Goal: Task Accomplishment & Management: Complete application form

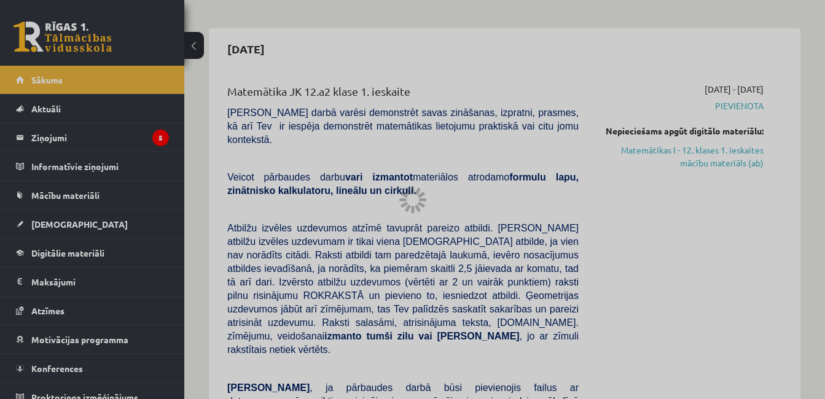
scroll to position [93, 0]
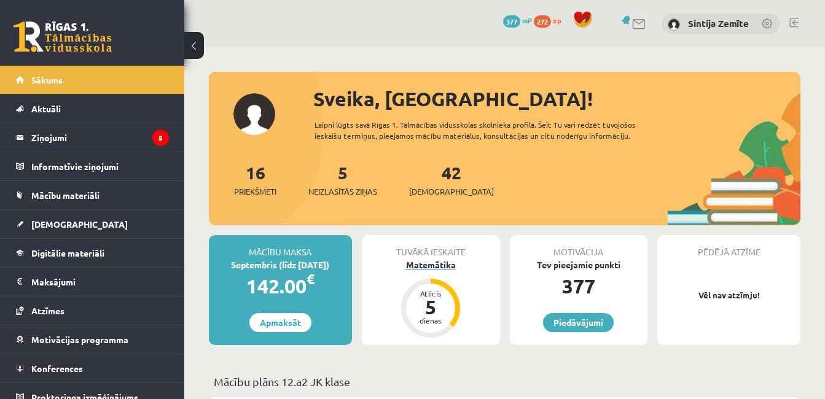
click at [432, 290] on div "Atlicis" at bounding box center [430, 293] width 37 height 7
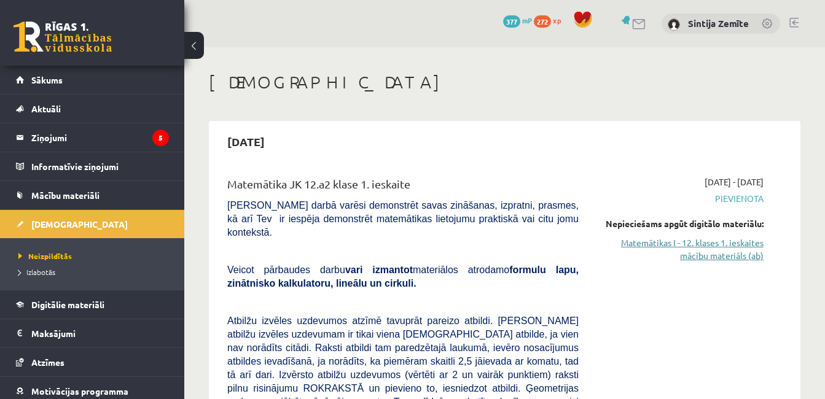
click at [684, 246] on link "Matemātikas I - 12. klases 1. ieskaites mācību materiāls (ab)" at bounding box center [680, 249] width 166 height 26
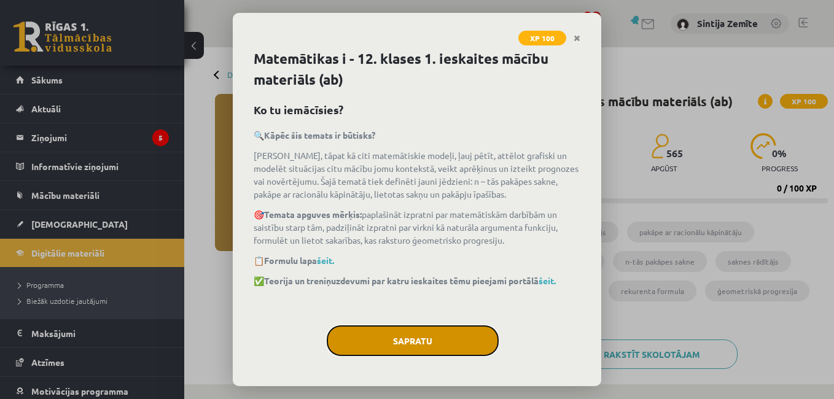
click at [456, 342] on button "Sapratu" at bounding box center [413, 341] width 172 height 31
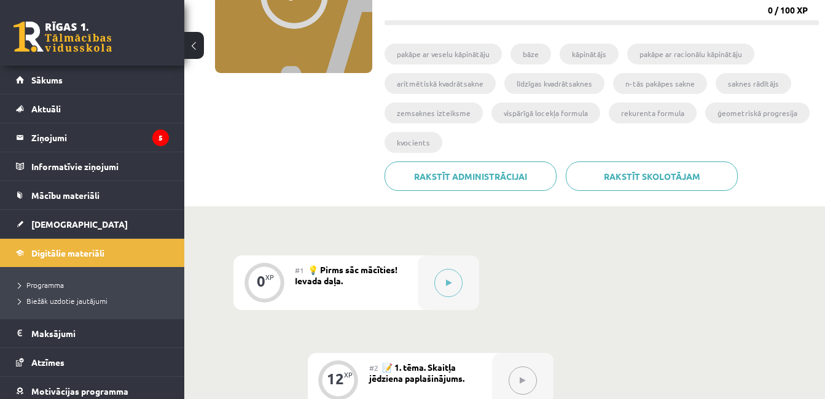
scroll to position [169, 0]
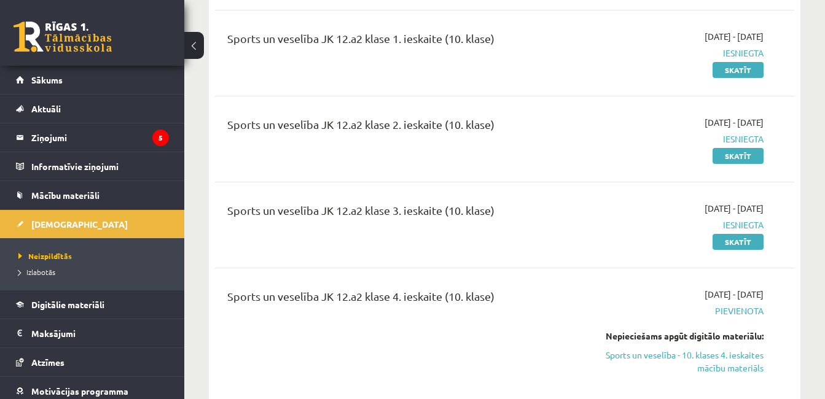
scroll to position [8599, 0]
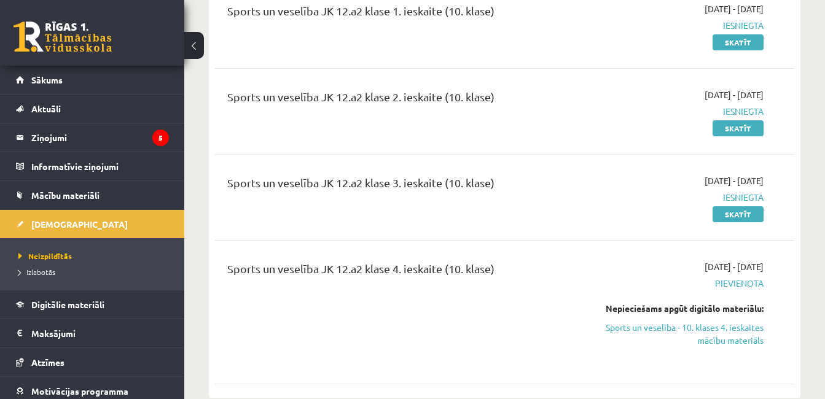
drag, startPoint x: 673, startPoint y: 245, endPoint x: 485, endPoint y: 61, distance: 263.2
click at [673, 321] on link "Sports un veselība - 10. klases 4. ieskaites mācību materiāls" at bounding box center [680, 334] width 166 height 26
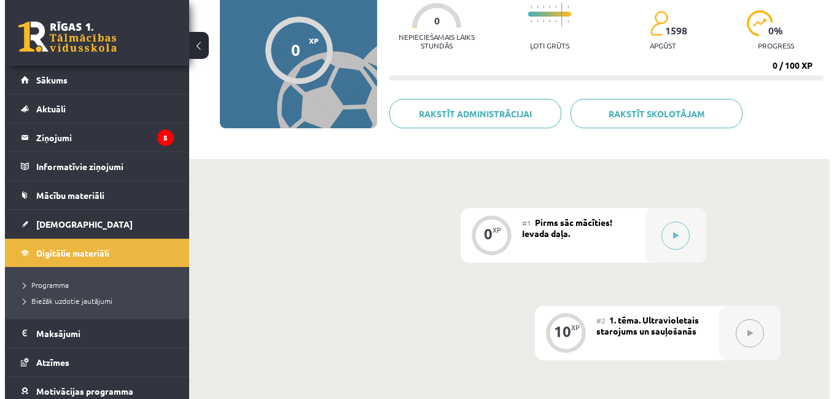
scroll to position [184, 0]
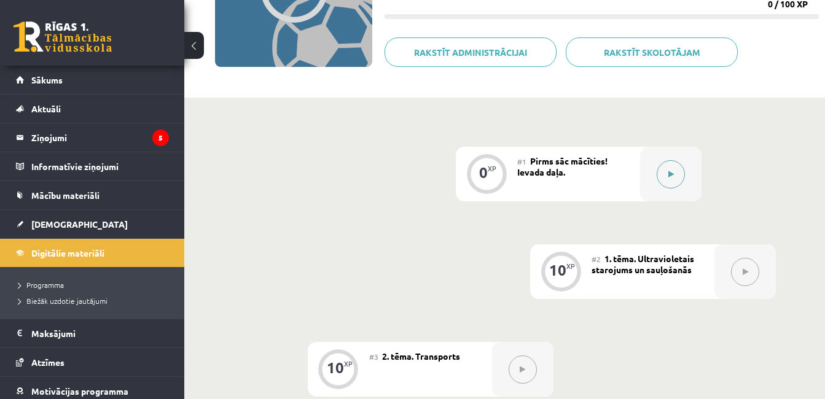
click at [679, 173] on button at bounding box center [671, 174] width 28 height 28
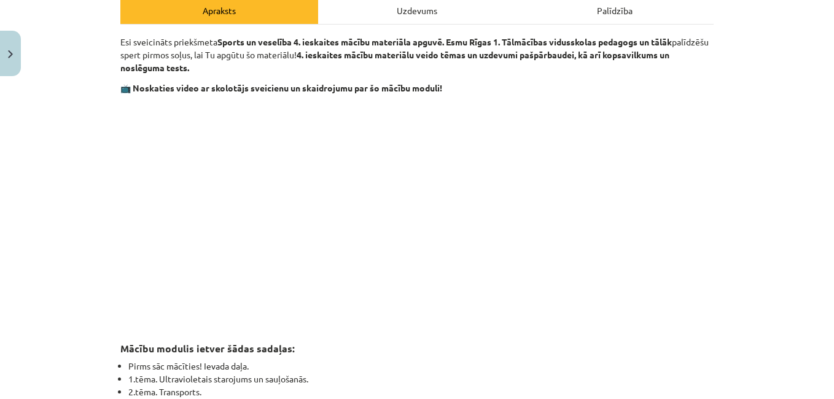
click at [123, 205] on p at bounding box center [416, 214] width 593 height 224
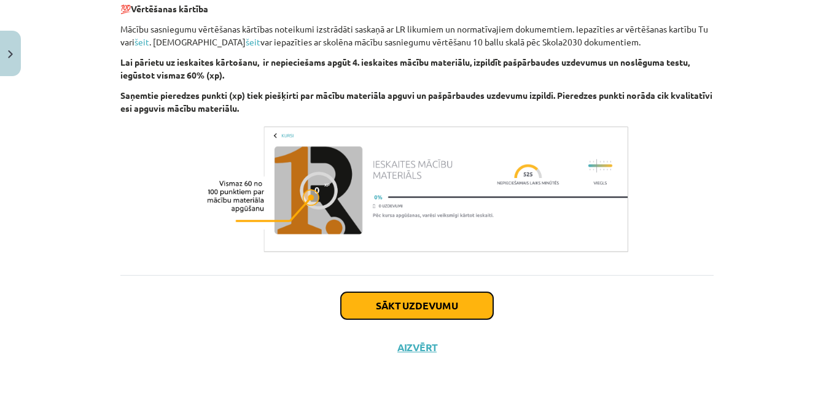
click at [394, 308] on button "Sākt uzdevumu" at bounding box center [417, 305] width 152 height 27
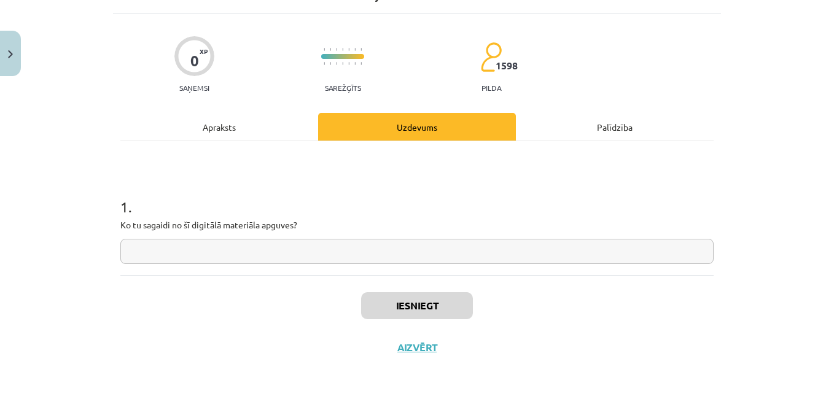
scroll to position [31, 0]
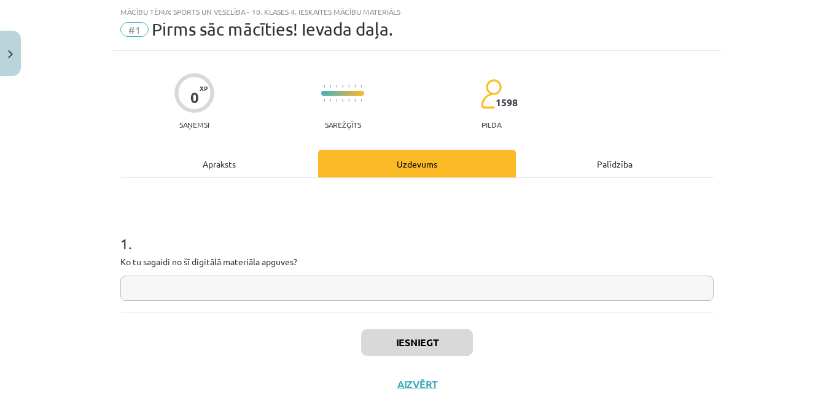
click at [322, 284] on input "text" at bounding box center [416, 288] width 593 height 25
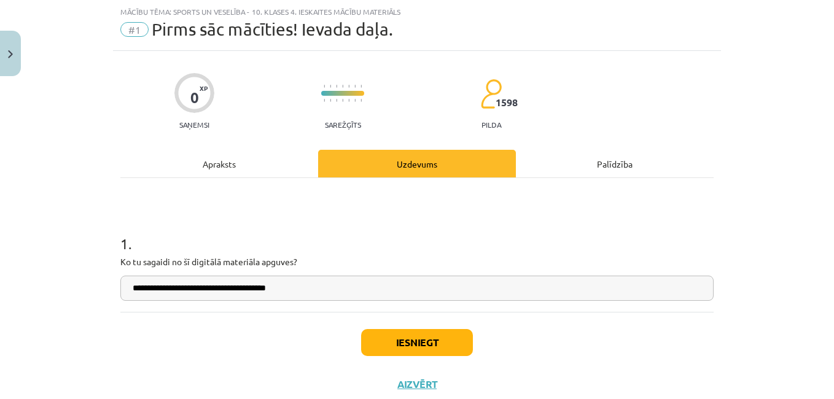
type input "**********"
click at [412, 347] on button "Iesniegt" at bounding box center [417, 342] width 112 height 27
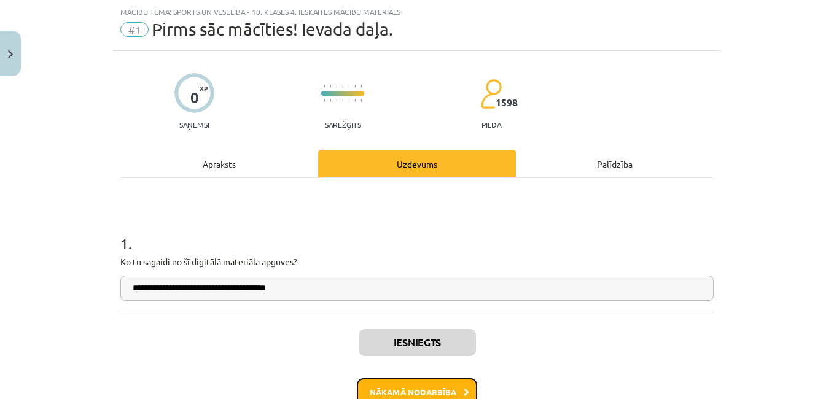
click at [413, 385] on button "Nākamā nodarbība" at bounding box center [417, 392] width 120 height 28
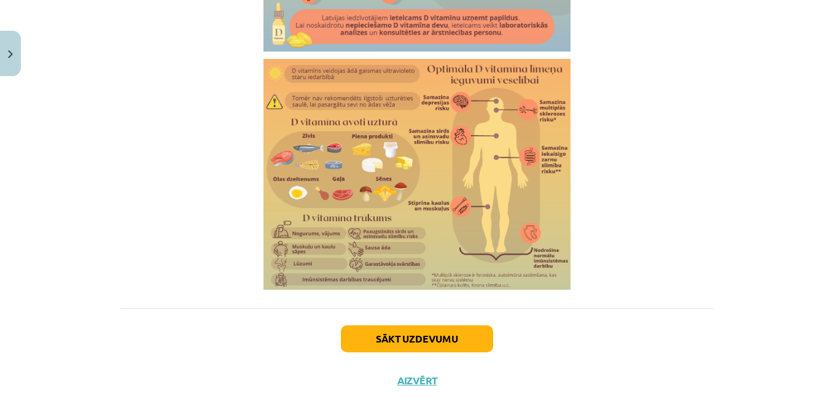
scroll to position [2183, 0]
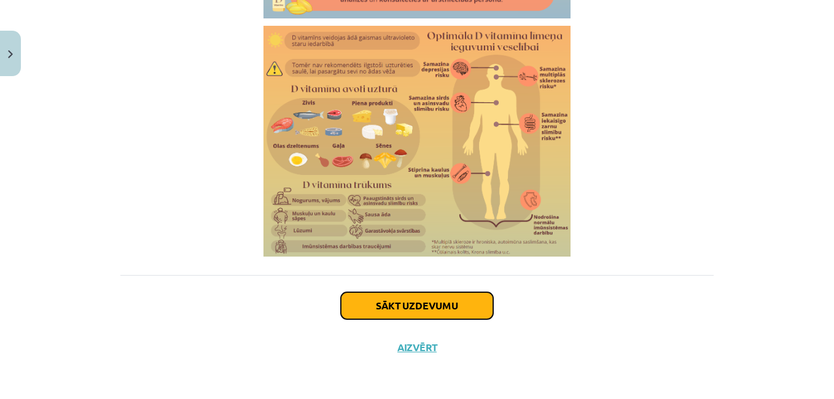
click at [471, 303] on button "Sākt uzdevumu" at bounding box center [417, 305] width 152 height 27
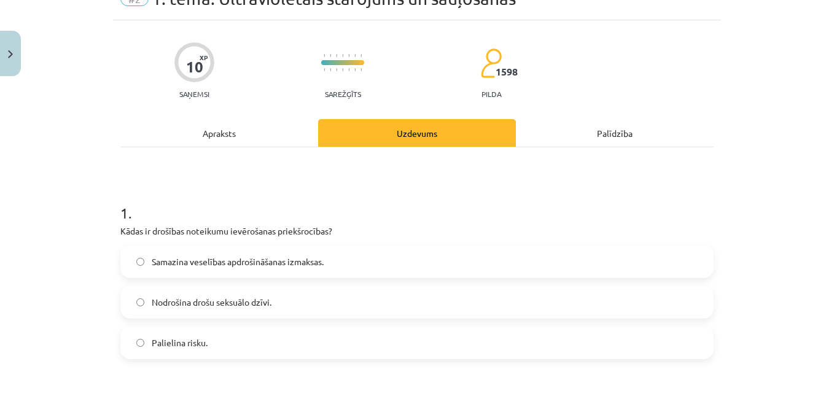
scroll to position [123, 0]
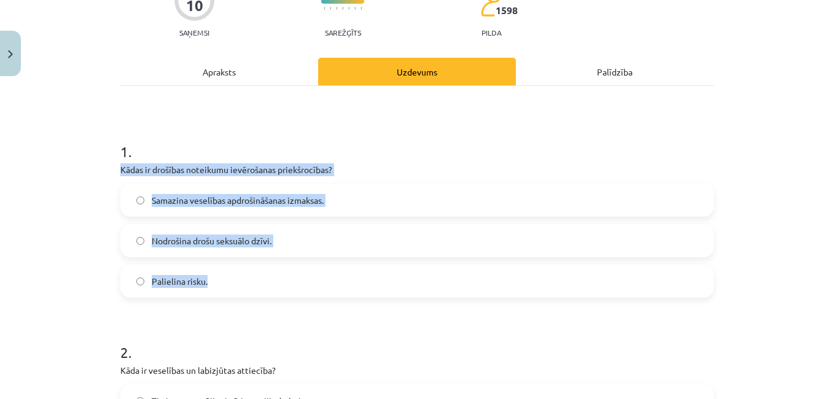
drag, startPoint x: 115, startPoint y: 171, endPoint x: 211, endPoint y: 284, distance: 147.7
click at [211, 284] on div "1 . Kādas ir drošības noteikumu ievērošanas priekšrocības? Samazina veselības a…" at bounding box center [416, 210] width 593 height 176
copy div "Kādas ir drošības noteikumu ievērošanas priekšrocības? Samazina veselības apdro…"
click at [362, 204] on label "Samazina veselības apdrošināšanas izmaksas." at bounding box center [417, 200] width 591 height 31
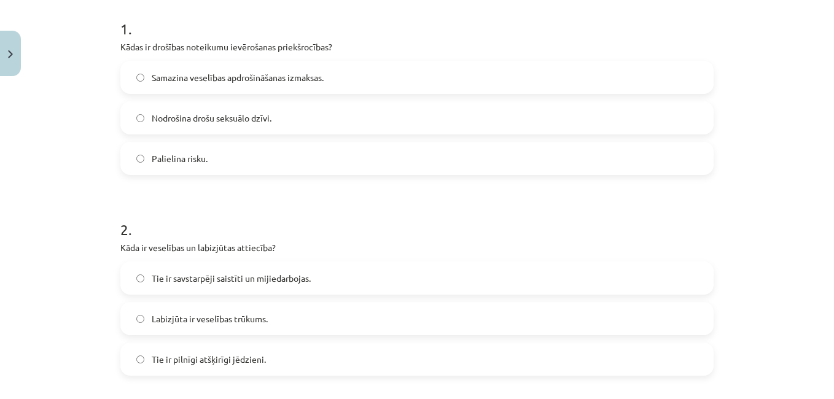
scroll to position [307, 0]
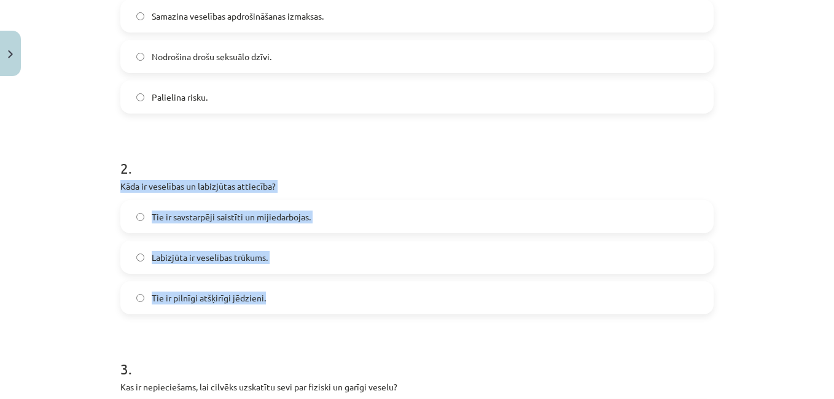
drag, startPoint x: 112, startPoint y: 187, endPoint x: 264, endPoint y: 308, distance: 194.5
click at [264, 308] on div "Mācību tēma: Sports un veselība - 10. klases 4. ieskaites mācību materiāls #2 1…" at bounding box center [417, 199] width 834 height 399
copy div "Kāda ir veselības un labizjūtas attiecība? Tie ir savstarpēji saistīti un mijie…"
click at [278, 221] on span "Tie ir savstarpēji saistīti un mijiedarbojas." at bounding box center [231, 217] width 159 height 13
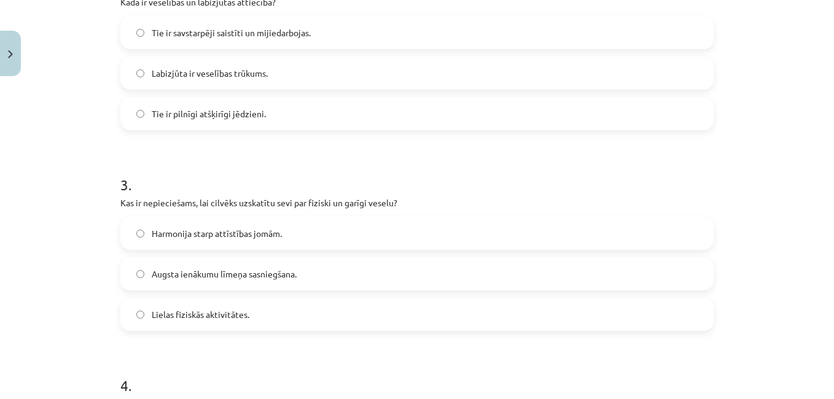
scroll to position [553, 0]
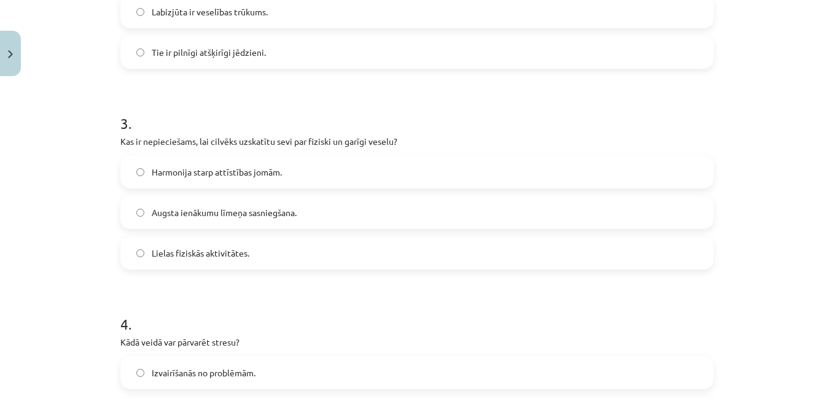
click at [214, 175] on span "Harmonija starp attīstības jomām." at bounding box center [217, 172] width 130 height 13
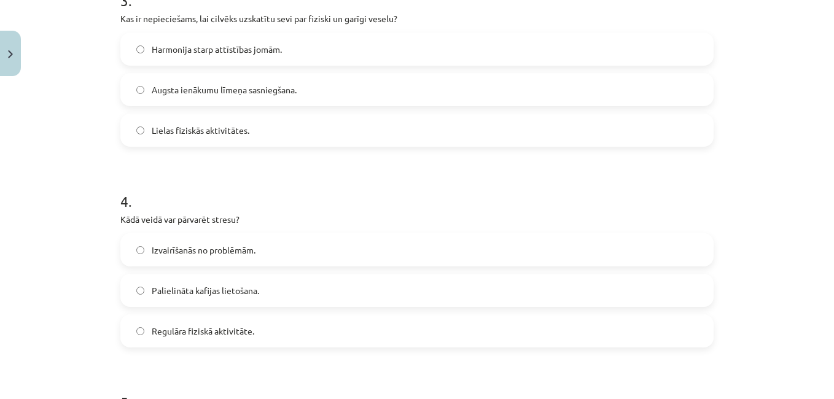
scroll to position [737, 0]
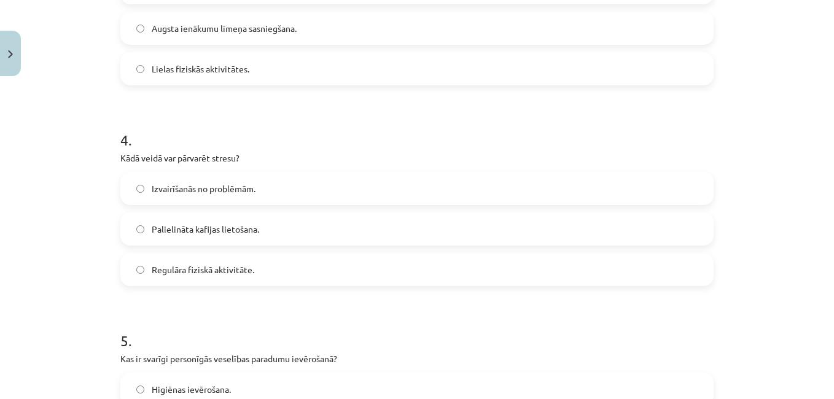
click at [205, 273] on span "Regulāra fiziskā aktivitāte." at bounding box center [203, 269] width 103 height 13
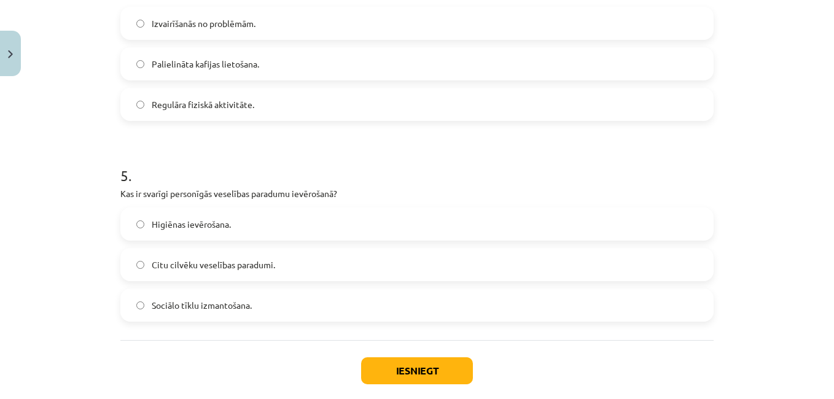
scroll to position [921, 0]
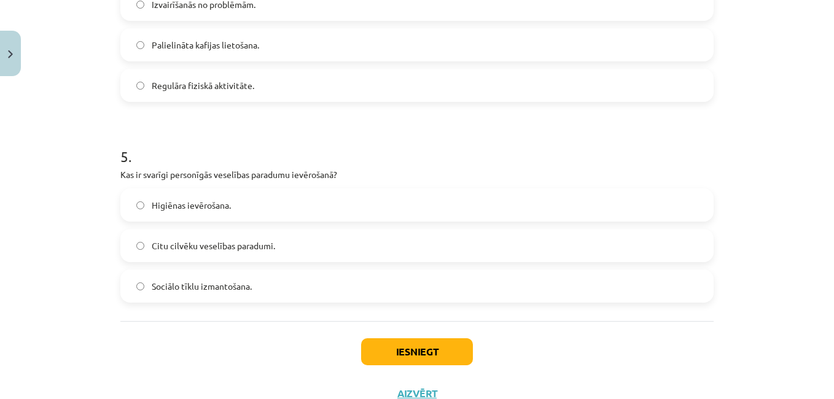
click at [201, 207] on span "Higiēnas ievērošana." at bounding box center [191, 205] width 79 height 13
click at [402, 357] on button "Iesniegt" at bounding box center [417, 351] width 112 height 27
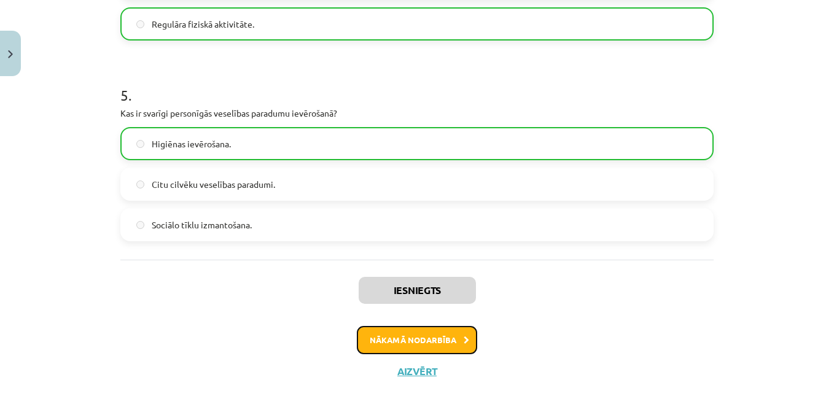
click at [380, 343] on button "Nākamā nodarbība" at bounding box center [417, 340] width 120 height 28
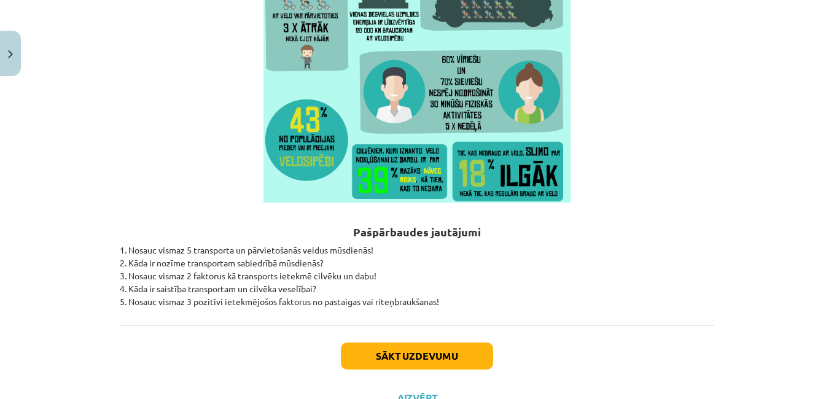
scroll to position [3643, 0]
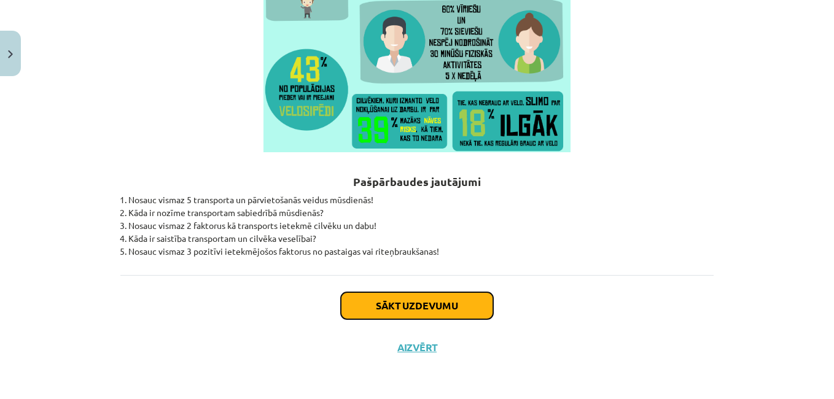
click at [372, 306] on button "Sākt uzdevumu" at bounding box center [417, 305] width 152 height 27
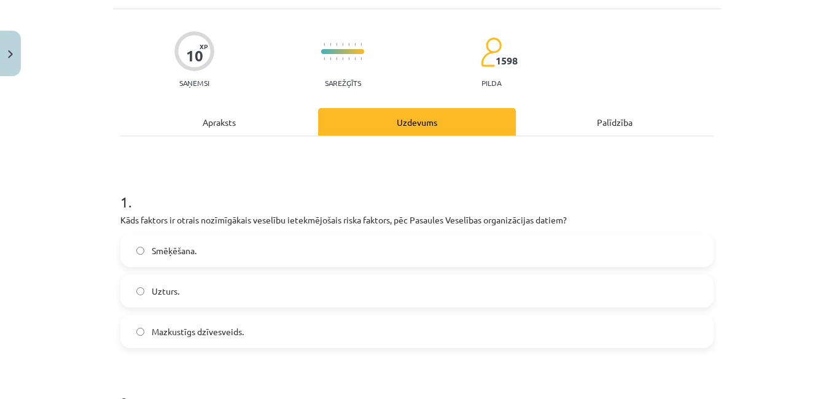
scroll to position [92, 0]
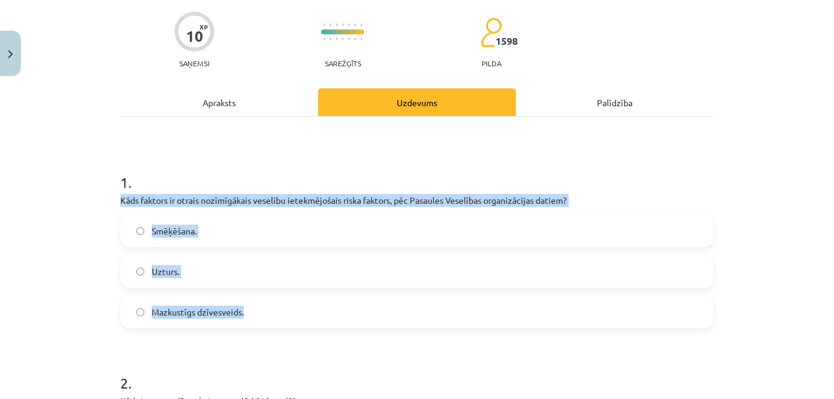
drag, startPoint x: 113, startPoint y: 201, endPoint x: 268, endPoint y: 314, distance: 192.1
copy div "Kāds faktors ir otrais nozīmīgākais veselību ietekmējošais riska faktors, pēc P…"
click at [324, 273] on label "Uzturs." at bounding box center [417, 271] width 591 height 31
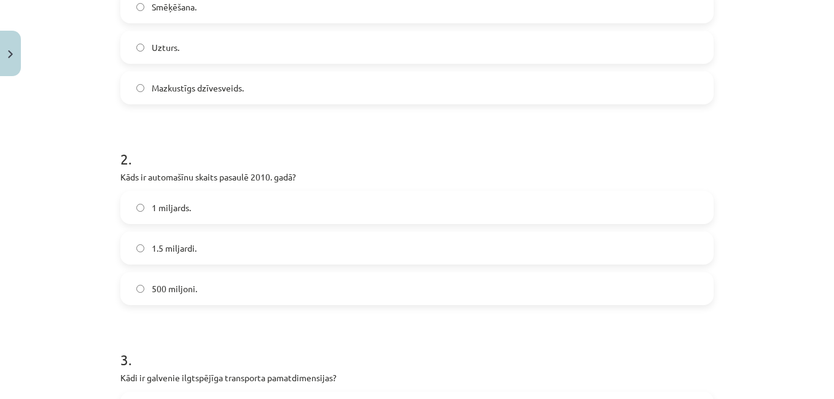
scroll to position [338, 0]
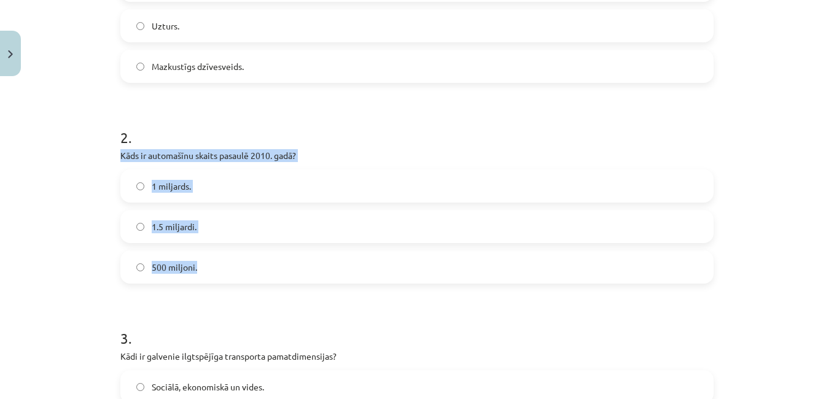
drag, startPoint x: 117, startPoint y: 158, endPoint x: 201, endPoint y: 273, distance: 142.4
click at [201, 273] on div "2 . Kāds ir automašīnu skaits pasaulē 2010. gadā? 1 miljards. 1.5 miljardi. 500…" at bounding box center [416, 195] width 593 height 176
copy div "Kāds ir automašīnu skaits pasaulē 2010. gadā? 1 miljards. 1.5 miljardi. 500 mil…"
click at [198, 189] on label "1 miljards." at bounding box center [417, 186] width 591 height 31
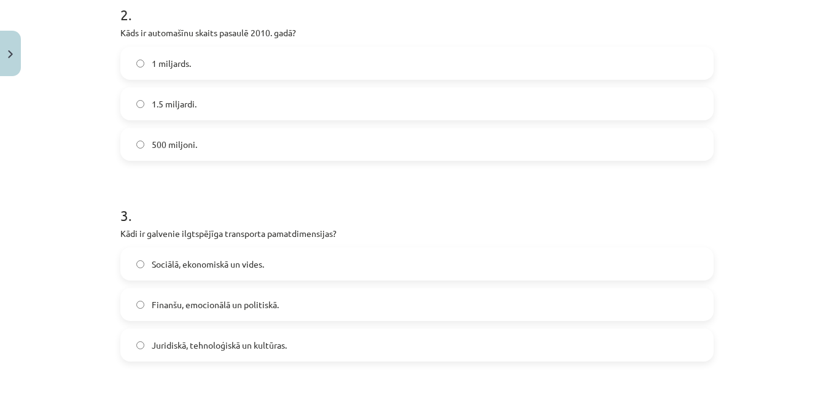
scroll to position [522, 0]
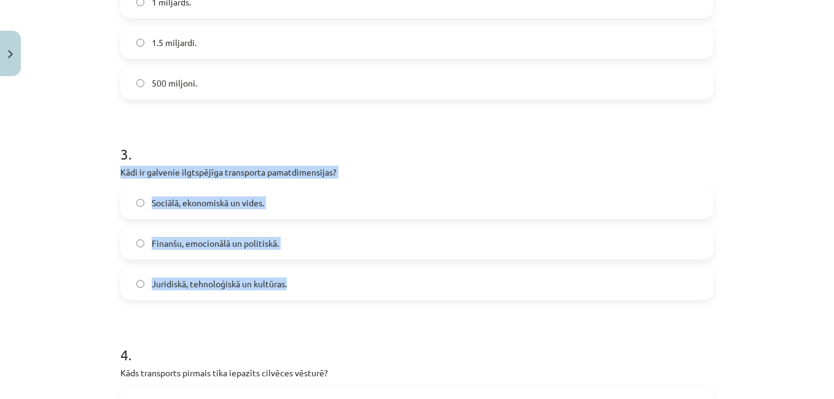
drag, startPoint x: 106, startPoint y: 170, endPoint x: 293, endPoint y: 287, distance: 220.7
click at [293, 287] on div "Mācību tēma: Sports un veselība - 10. klases 4. ieskaites mācību materiāls #3 2…" at bounding box center [417, 199] width 834 height 399
copy div "Kādi ir galvenie ilgtspējīga transporta pamatdimensijas? Sociālā, ekonomiskā un…"
click at [224, 208] on span "Sociālā, ekonomiskā un vides." at bounding box center [208, 203] width 112 height 13
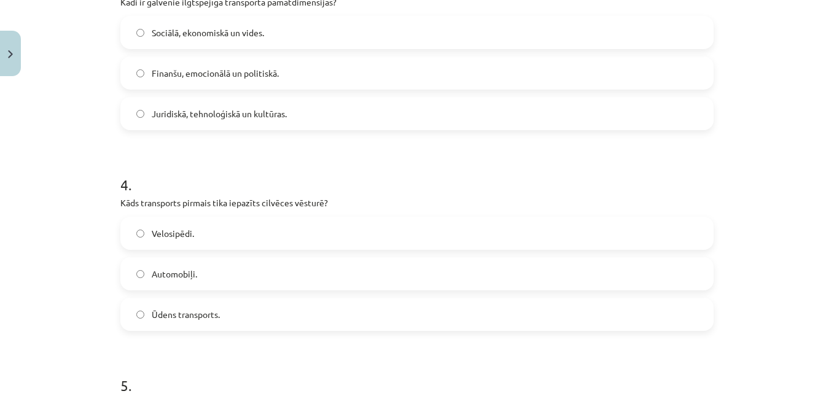
scroll to position [706, 0]
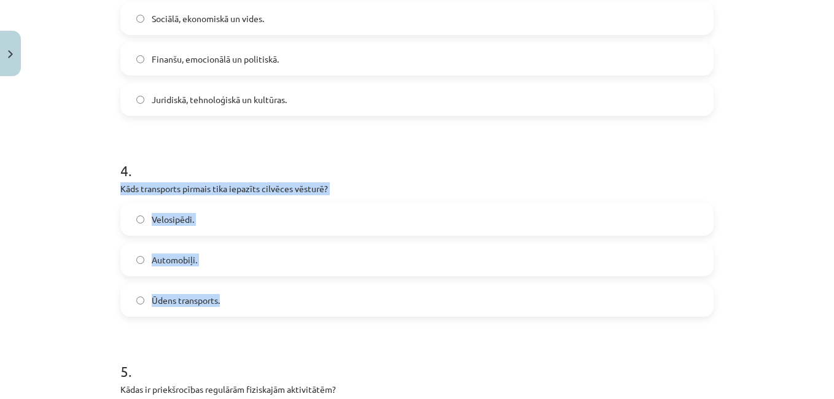
drag, startPoint x: 105, startPoint y: 192, endPoint x: 230, endPoint y: 296, distance: 162.6
click at [230, 296] on div "Mācību tēma: Sports un veselība - 10. klases 4. ieskaites mācību materiāls #3 2…" at bounding box center [417, 199] width 834 height 399
copy div "Kāds transports pirmais tika iepazīts cilvēces vēsturē? Velosipēdi. Automobiļi.…"
click at [246, 298] on label "Ūdens transports." at bounding box center [417, 300] width 591 height 31
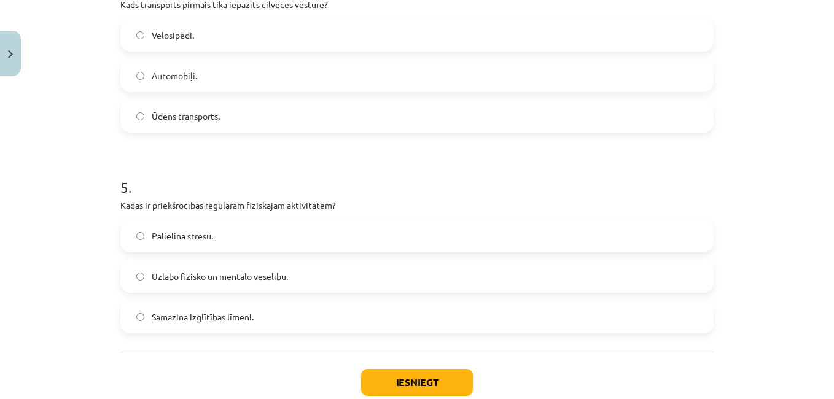
scroll to position [952, 0]
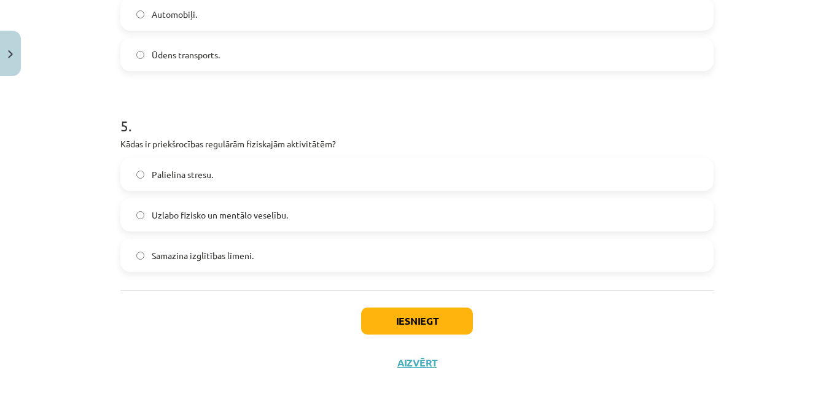
click at [194, 215] on span "Uzlabo fizisko un mentālo veselību." at bounding box center [220, 215] width 136 height 13
click at [392, 318] on button "Iesniegt" at bounding box center [417, 321] width 112 height 27
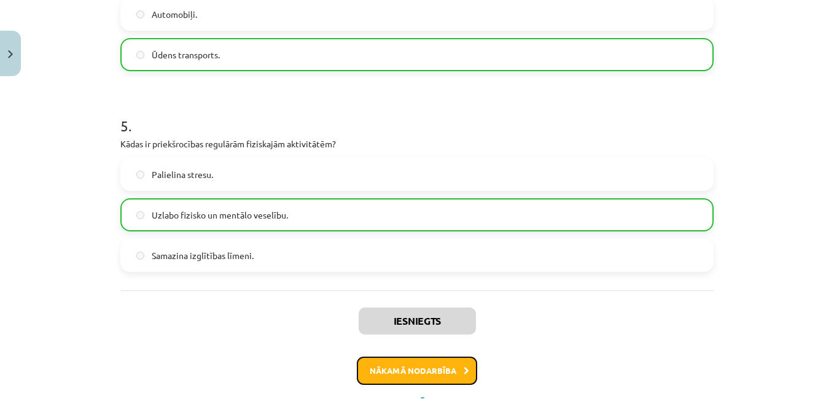
click at [399, 371] on button "Nākamā nodarbība" at bounding box center [417, 371] width 120 height 28
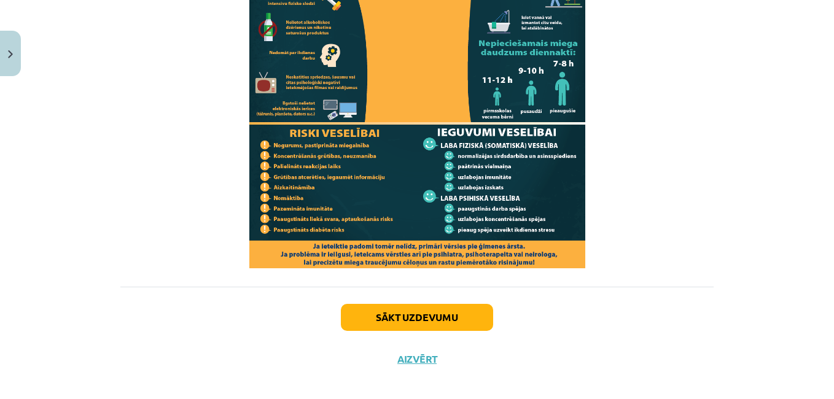
scroll to position [1240, 0]
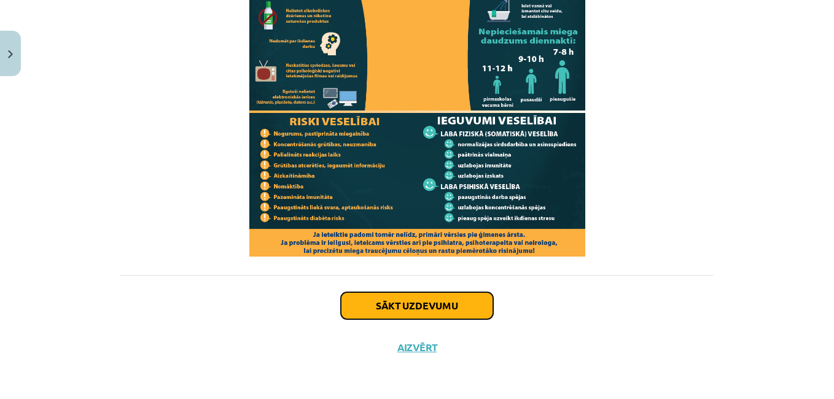
click at [357, 306] on button "Sākt uzdevumu" at bounding box center [417, 305] width 152 height 27
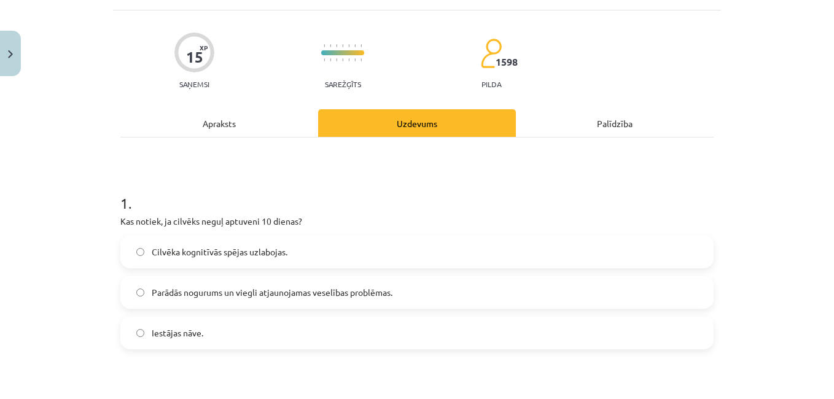
scroll to position [92, 0]
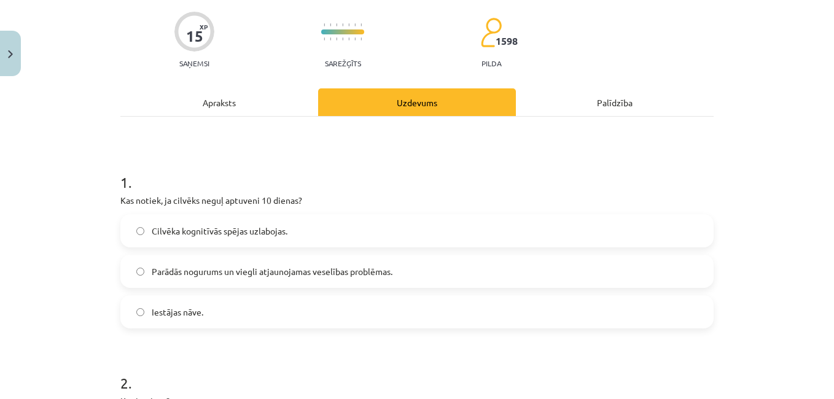
click at [285, 308] on label "Iestājas nāve." at bounding box center [417, 312] width 591 height 31
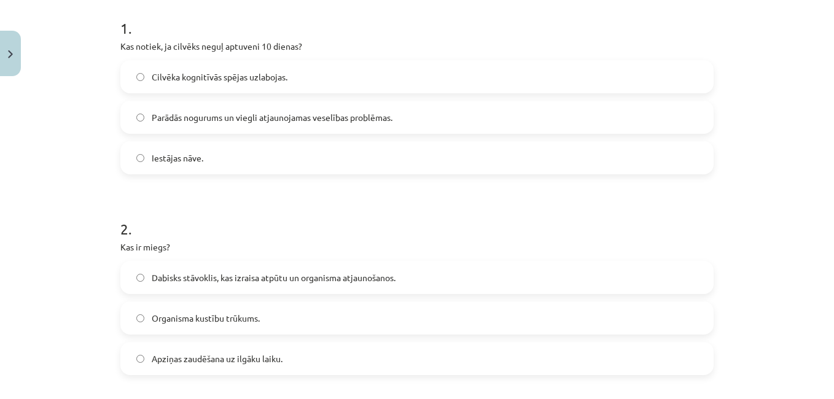
scroll to position [276, 0]
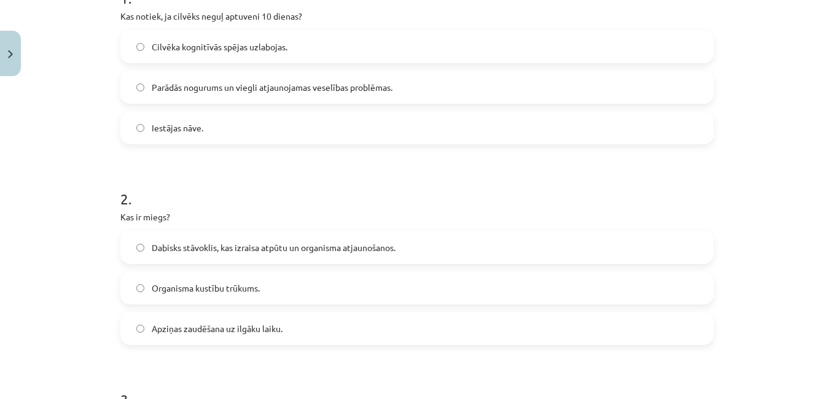
click at [277, 250] on span "Dabisks stāvoklis, kas izraisa atpūtu un organisma atjaunošanos." at bounding box center [274, 247] width 244 height 13
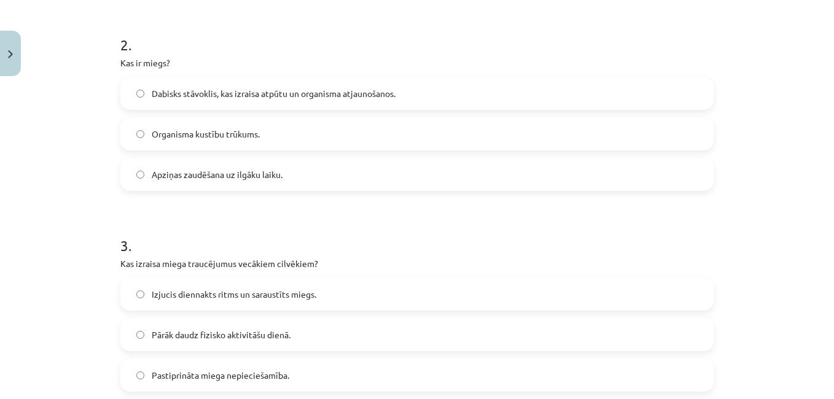
scroll to position [461, 0]
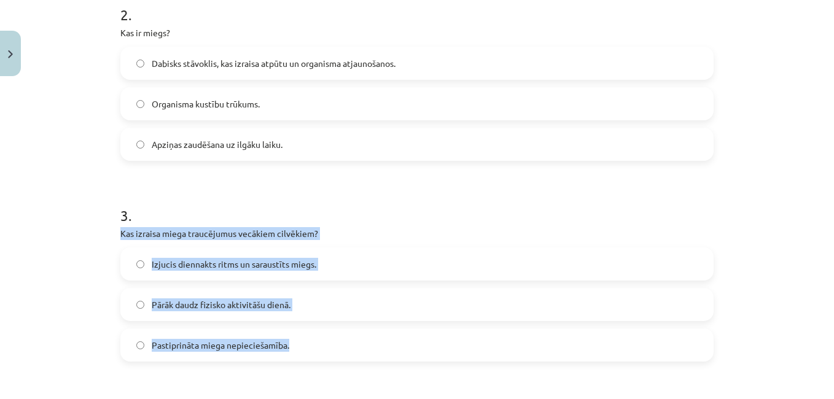
drag, startPoint x: 114, startPoint y: 229, endPoint x: 319, endPoint y: 356, distance: 241.0
click at [319, 356] on div "15 XP Saņemsi Sarežģīts 1598 pilda Apraksts Uzdevums Palīdzība 1 . Kas notiek, …" at bounding box center [417, 248] width 608 height 1254
copy div "Kas izraisa miega traucējumus vecākiem cilvēkiem? Izjucis diennakts ritms un sa…"
click at [205, 263] on span "Izjucis diennakts ritms un saraustīts miegs." at bounding box center [234, 264] width 165 height 13
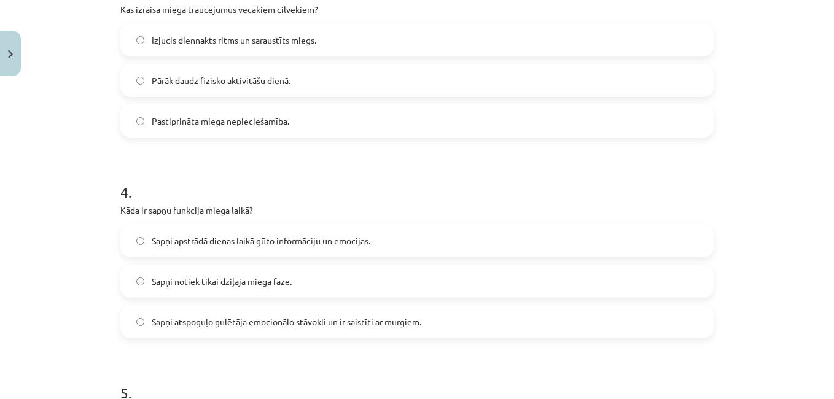
scroll to position [706, 0]
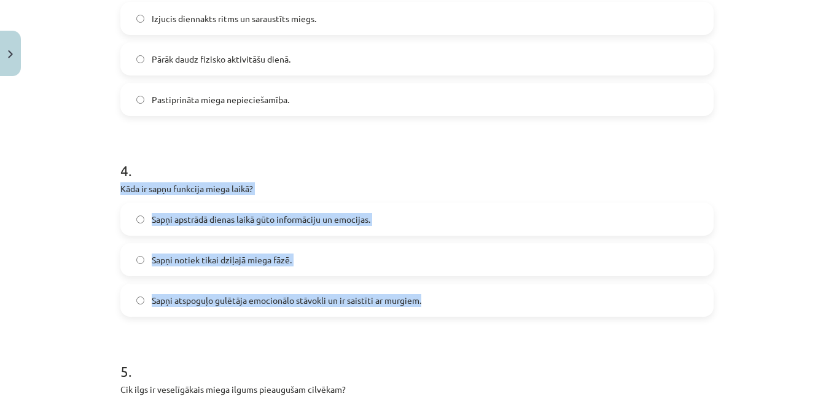
drag, startPoint x: 104, startPoint y: 189, endPoint x: 429, endPoint y: 298, distance: 342.2
click at [429, 298] on div "Mācību tēma: Sports un veselība - 10. klases 4. ieskaites mācību materiāls #4 3…" at bounding box center [417, 199] width 834 height 399
copy div "Kāda ir sapņu funkcija miega laikā? Sapņi apstrādā dienas laikā gūto informācij…"
click at [163, 222] on span "Sapņi apstrādā dienas laikā gūto informāciju un emocijas." at bounding box center [261, 219] width 219 height 13
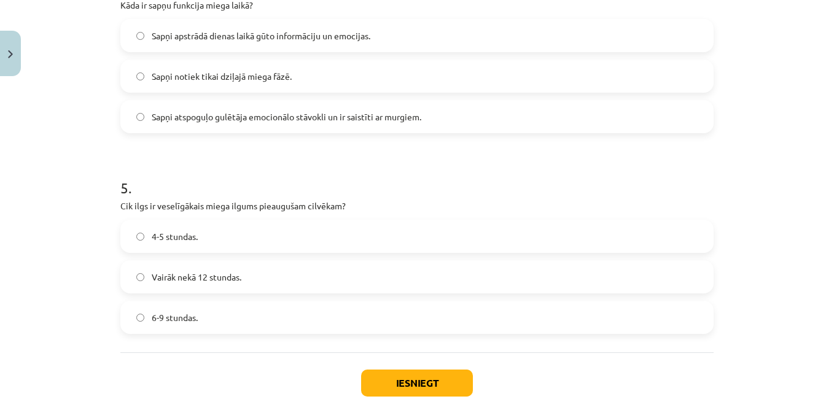
scroll to position [891, 0]
click at [160, 322] on span "6-9 stundas." at bounding box center [175, 317] width 46 height 13
click at [397, 379] on button "Iesniegt" at bounding box center [417, 382] width 112 height 27
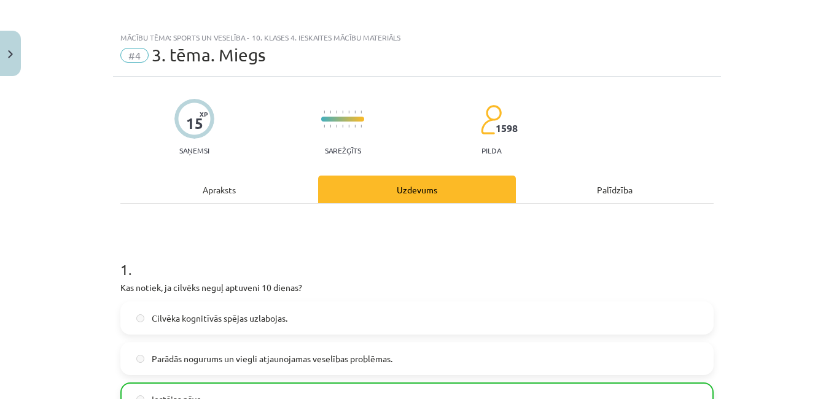
scroll to position [0, 0]
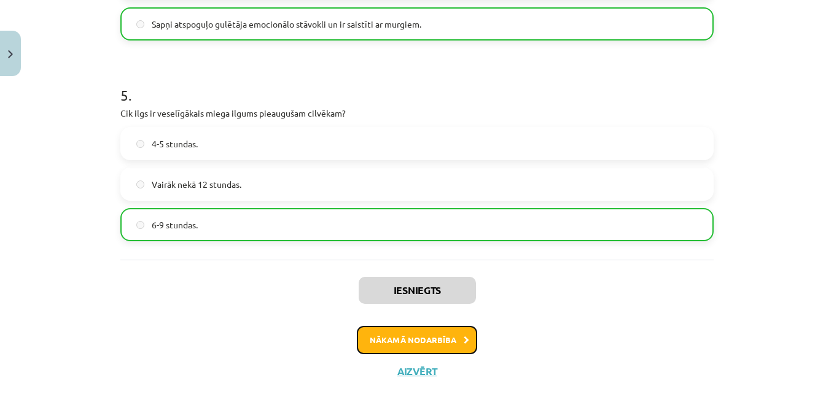
click at [400, 348] on button "Nākamā nodarbība" at bounding box center [417, 340] width 120 height 28
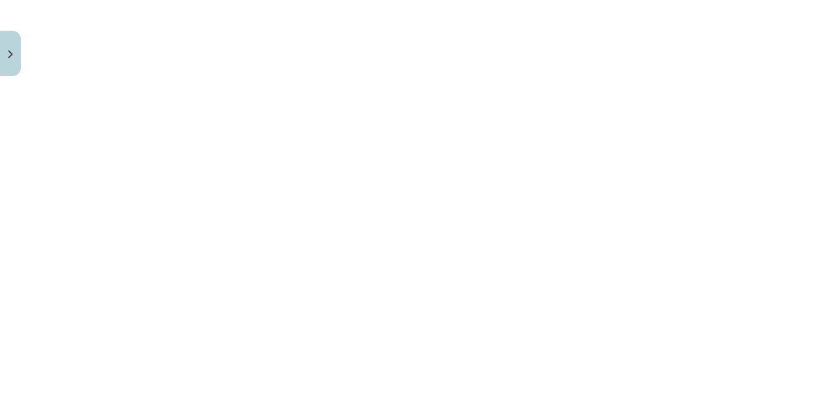
scroll to position [2242, 0]
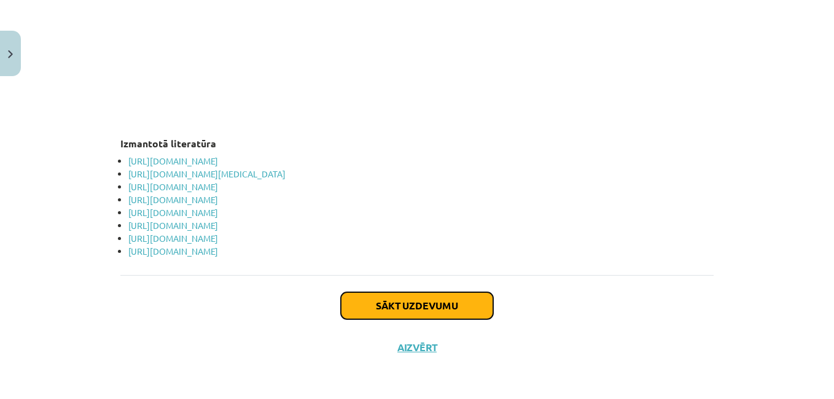
click at [406, 301] on button "Sākt uzdevumu" at bounding box center [417, 305] width 152 height 27
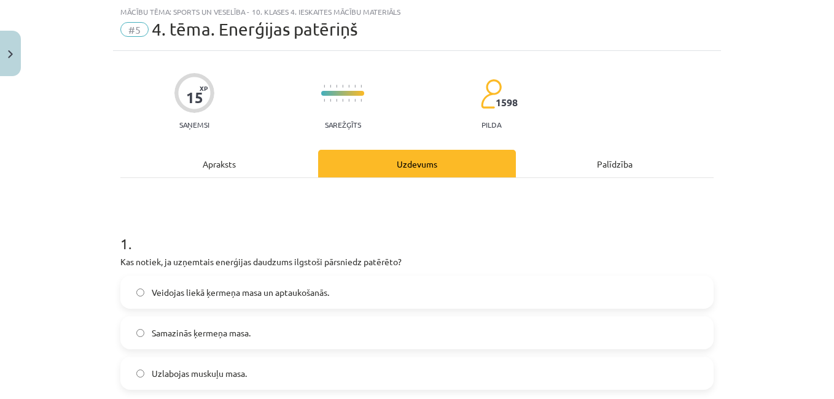
scroll to position [92, 0]
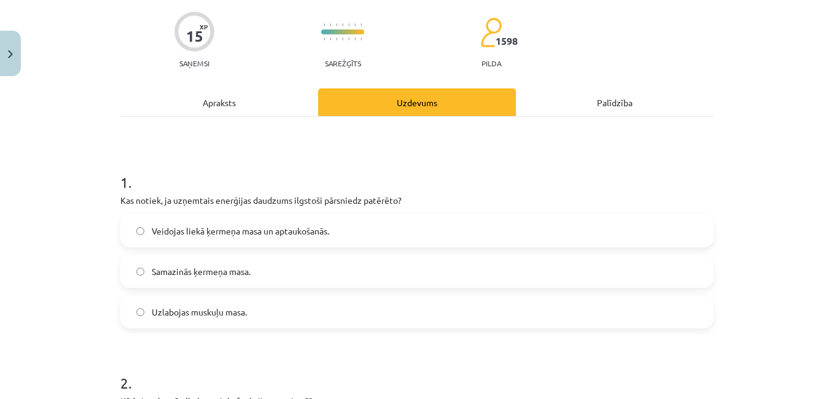
click at [301, 233] on span "Veidojas liekā ķermeņa masa un aptaukošanās." at bounding box center [241, 231] width 178 height 13
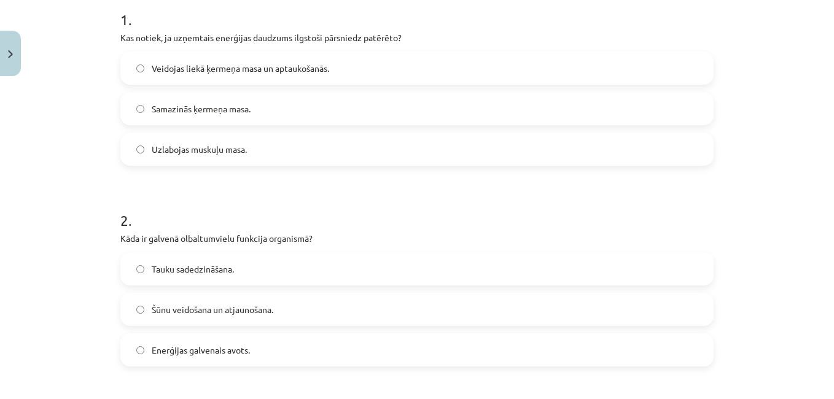
scroll to position [276, 0]
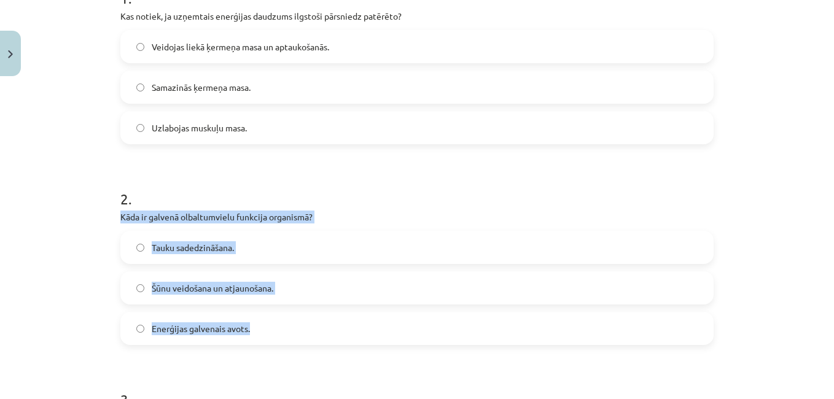
drag, startPoint x: 117, startPoint y: 216, endPoint x: 249, endPoint y: 338, distance: 180.4
copy div "Kāda ir galvenā olbaltumvielu funkcija organismā? Tauku sadedzināšana. Šūnu vei…"
click at [206, 287] on span "Šūnu veidošana un atjaunošana." at bounding box center [213, 288] width 122 height 13
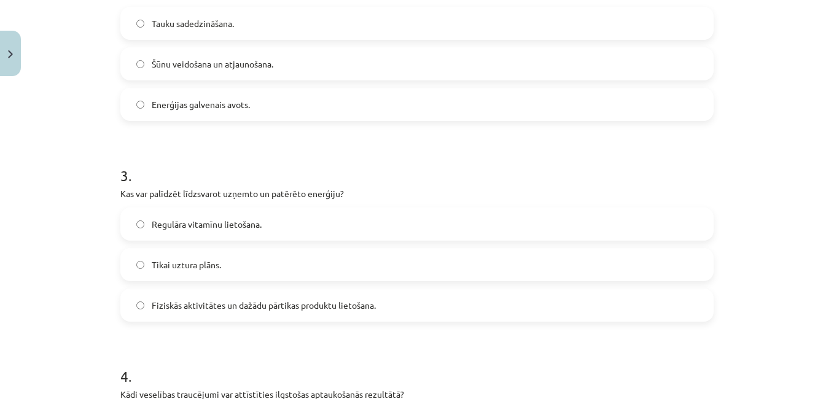
scroll to position [522, 0]
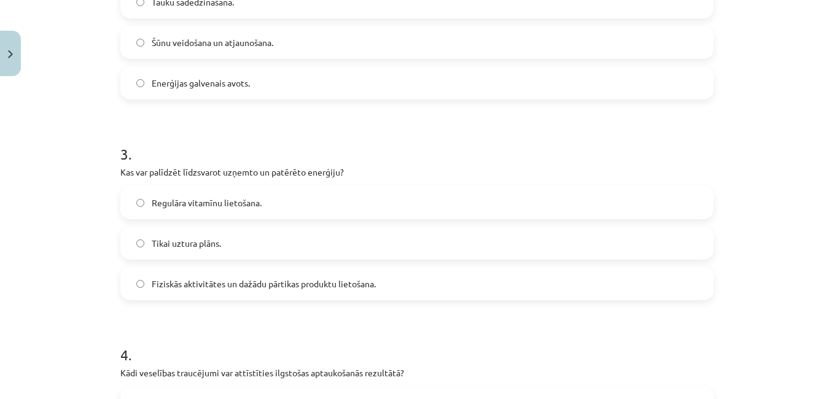
click at [198, 291] on label "Fiziskās aktivitātes un dažādu pārtikas produktu lietošana." at bounding box center [417, 283] width 591 height 31
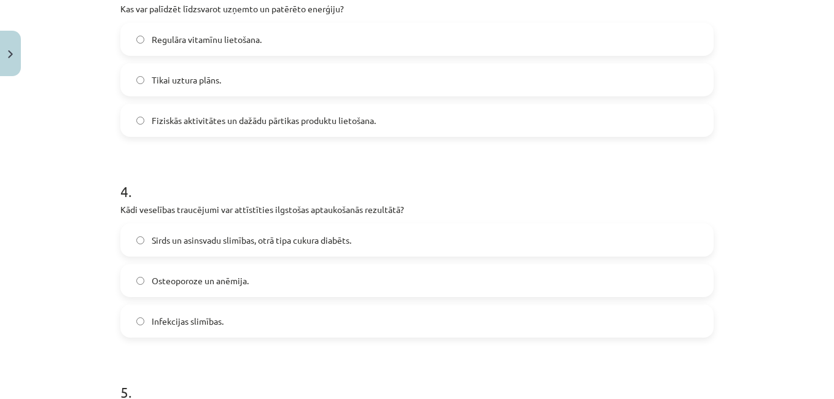
scroll to position [706, 0]
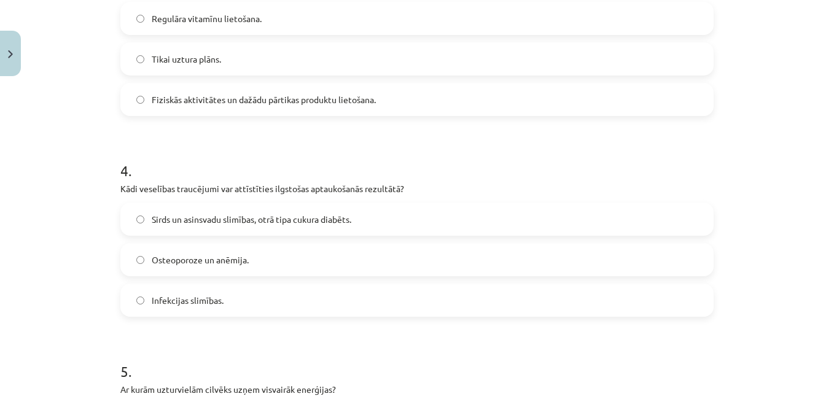
click at [197, 221] on span "Sirds un asinsvadu slimības, otrā tipa cukura diabēts." at bounding box center [252, 219] width 200 height 13
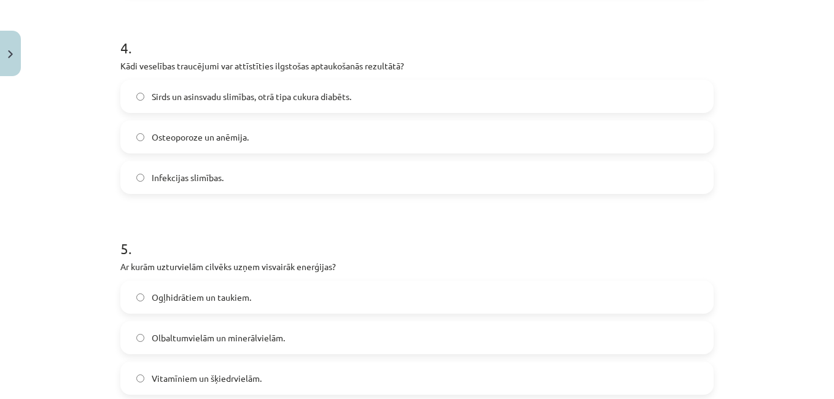
scroll to position [891, 0]
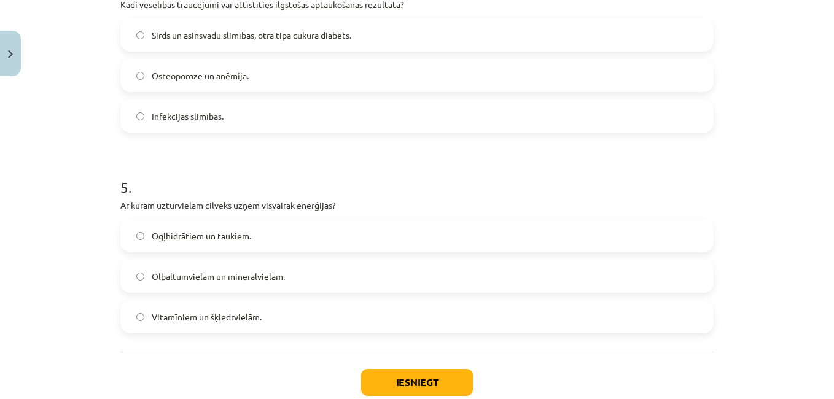
click at [193, 235] on span "Ogļhidrātiem un taukiem." at bounding box center [201, 236] width 99 height 13
click at [421, 384] on button "Iesniegt" at bounding box center [417, 382] width 112 height 27
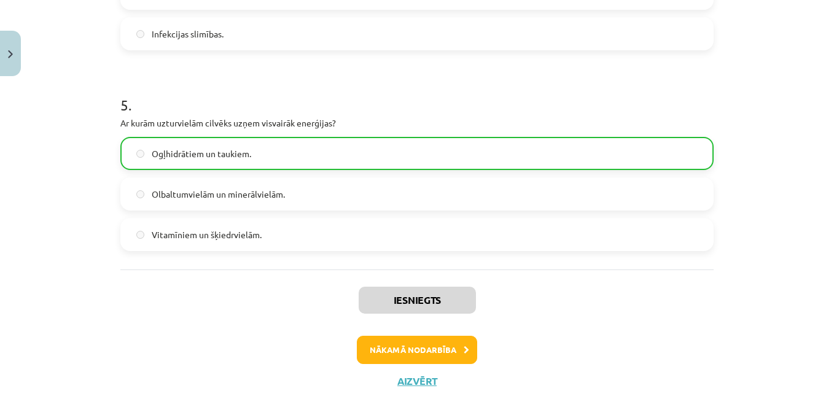
scroll to position [1007, 0]
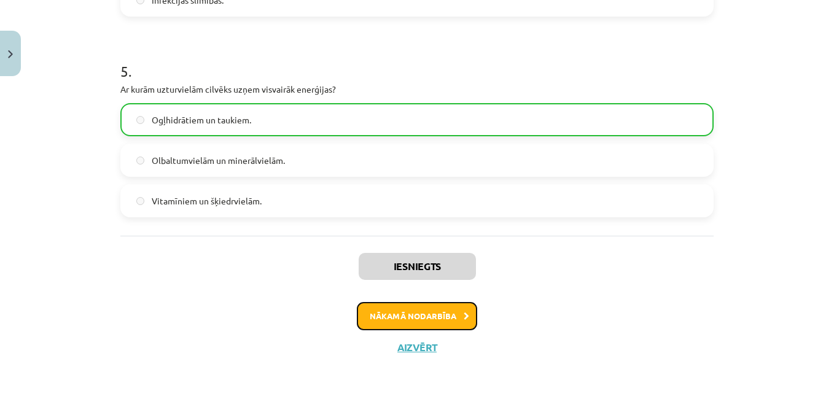
click at [391, 316] on button "Nākamā nodarbība" at bounding box center [417, 316] width 120 height 28
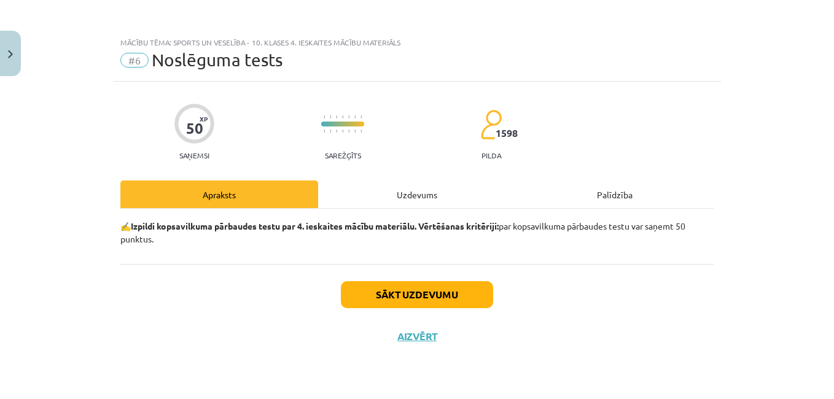
scroll to position [0, 0]
click at [370, 295] on button "Sākt uzdevumu" at bounding box center [417, 294] width 152 height 27
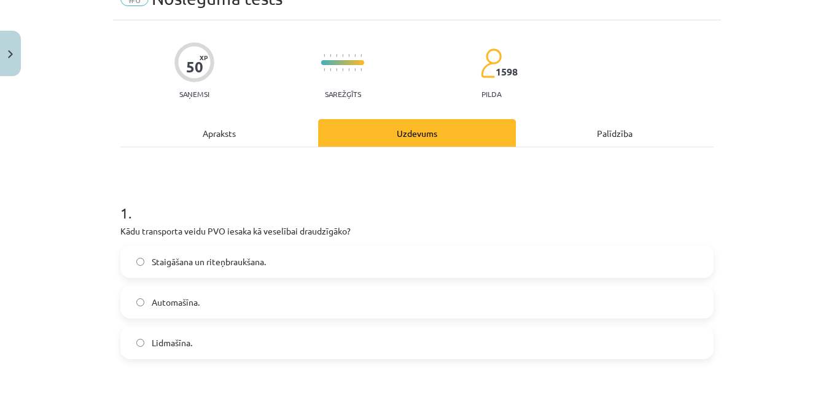
scroll to position [123, 0]
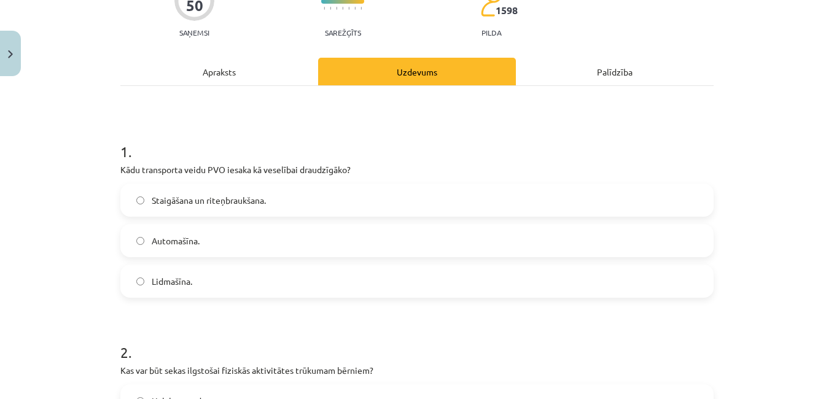
click at [181, 202] on span "Staigāšana un riteņbraukšana." at bounding box center [209, 200] width 114 height 13
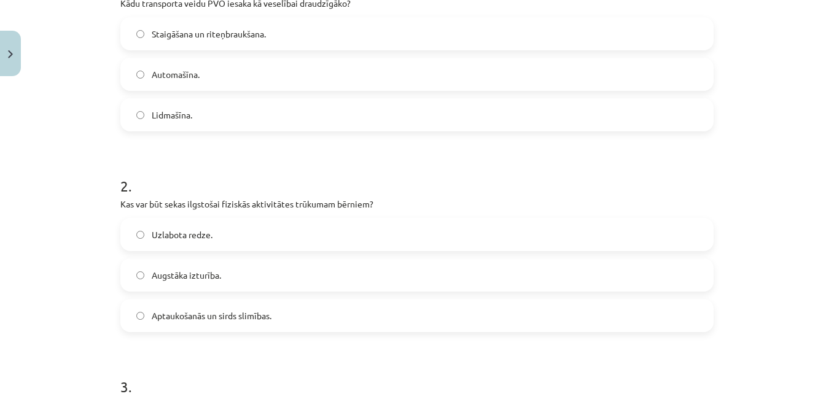
scroll to position [307, 0]
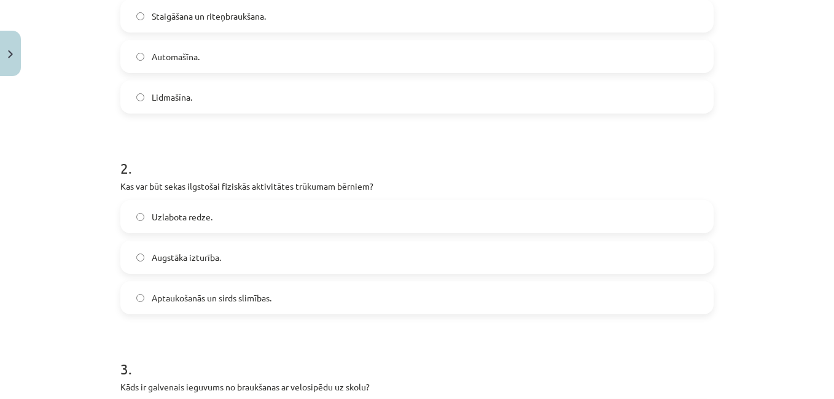
click at [208, 303] on span "Aptaukošanās un sirds slimības." at bounding box center [212, 298] width 120 height 13
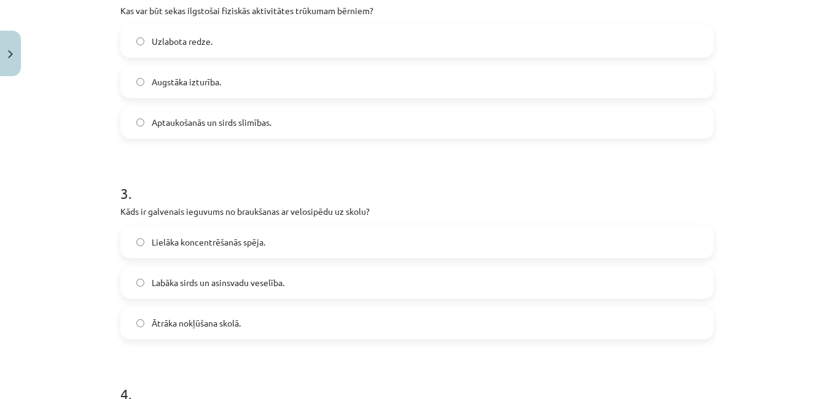
scroll to position [491, 0]
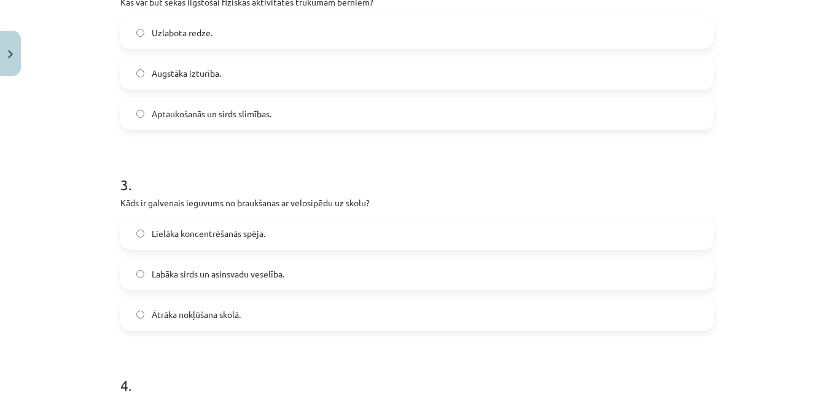
click at [236, 271] on span "Labāka sirds un asinsvadu veselība." at bounding box center [218, 274] width 133 height 13
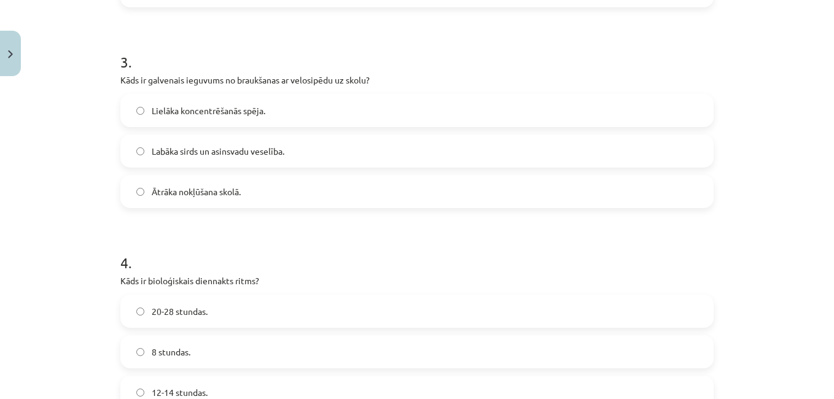
scroll to position [676, 0]
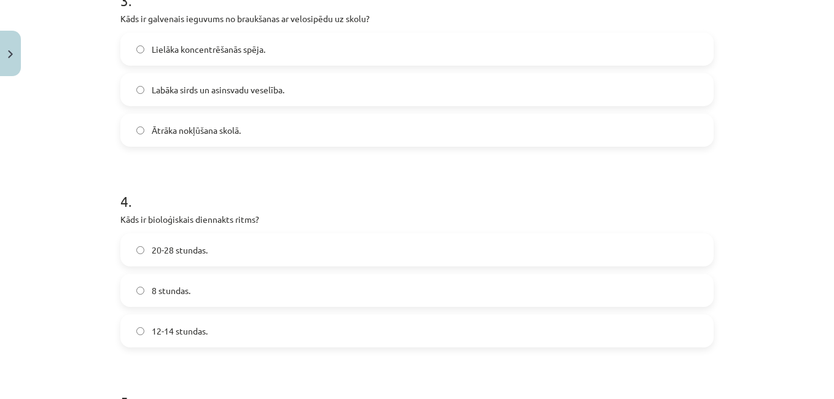
click at [170, 248] on span "20-28 stundas." at bounding box center [180, 250] width 56 height 13
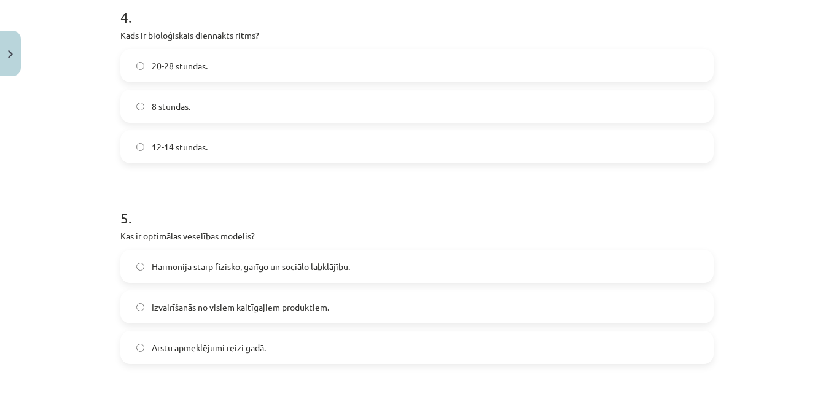
scroll to position [921, 0]
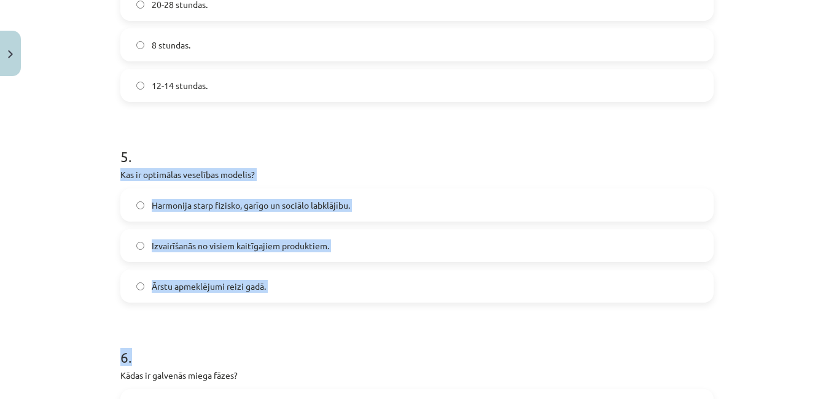
drag, startPoint x: 111, startPoint y: 171, endPoint x: 263, endPoint y: 303, distance: 201.6
click at [263, 303] on div "50 XP Saņemsi Sarežģīts 1598 pilda Apraksts Uzdevums Palīdzība 1 . Kādu transpo…" at bounding box center [417, 289] width 608 height 2258
click at [264, 306] on form "1 . Kādu transporta veidu PVO iesaka kā veselībai draudzīgāko? Staigāšana un ri…" at bounding box center [416, 315] width 593 height 1984
drag, startPoint x: 132, startPoint y: 179, endPoint x: 270, endPoint y: 287, distance: 175.1
click at [270, 287] on div "Mācību tēma: Sports un veselība - 10. klases 4. ieskaites mācību materiāls #6 N…" at bounding box center [417, 199] width 834 height 399
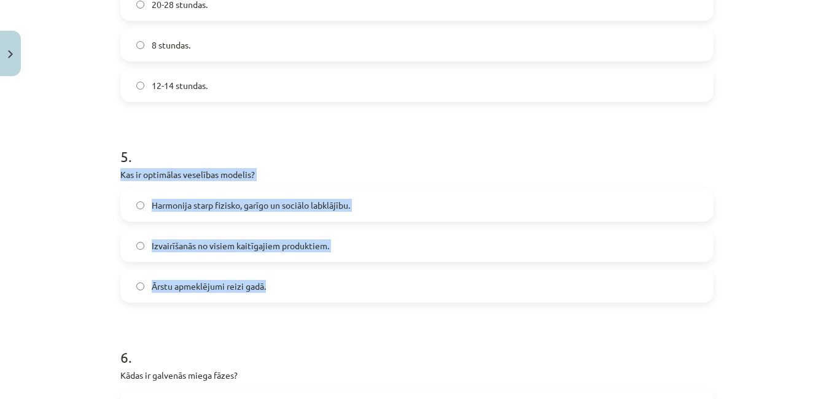
copy div "Kas ir optimālas veselības modelis? Harmonija starp fizisko, garīgo un sociālo …"
click at [256, 205] on span "Harmonija starp fizisko, garīgo un sociālo labklājību." at bounding box center [251, 205] width 198 height 13
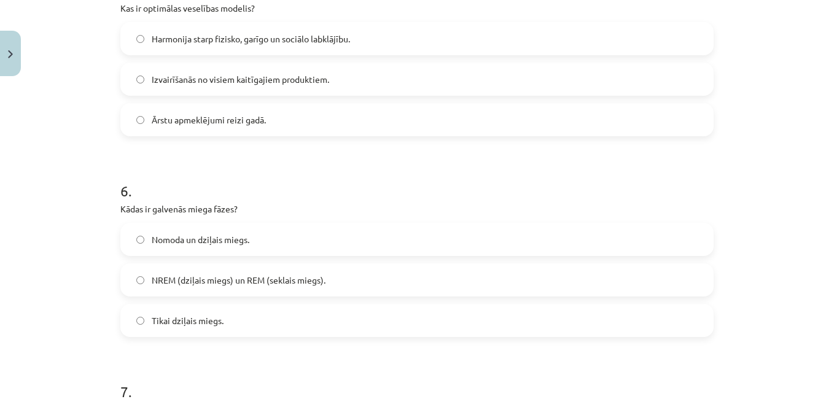
scroll to position [1106, 0]
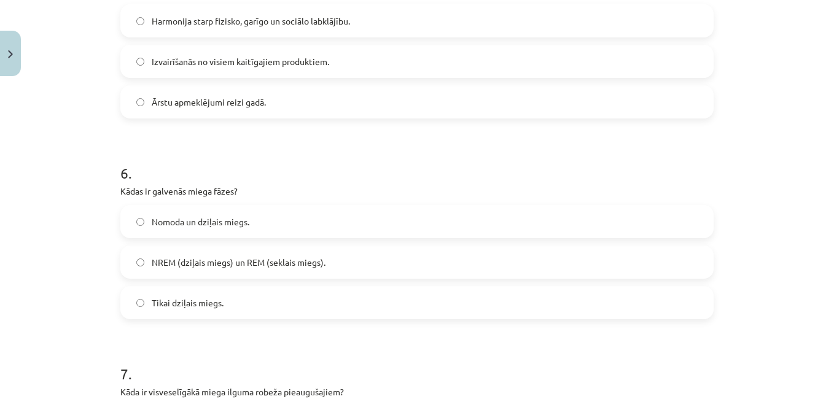
click at [213, 264] on span "NREM (dziļais miegs) un REM (seklais miegs)." at bounding box center [239, 262] width 174 height 13
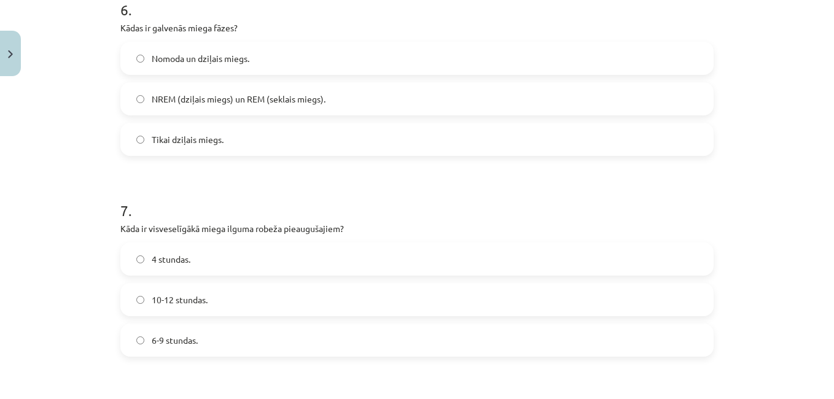
scroll to position [1290, 0]
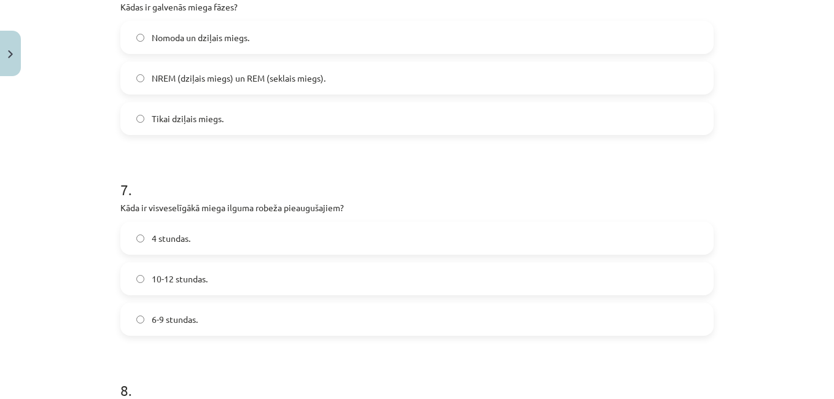
click at [178, 321] on span "6-9 stundas." at bounding box center [175, 319] width 46 height 13
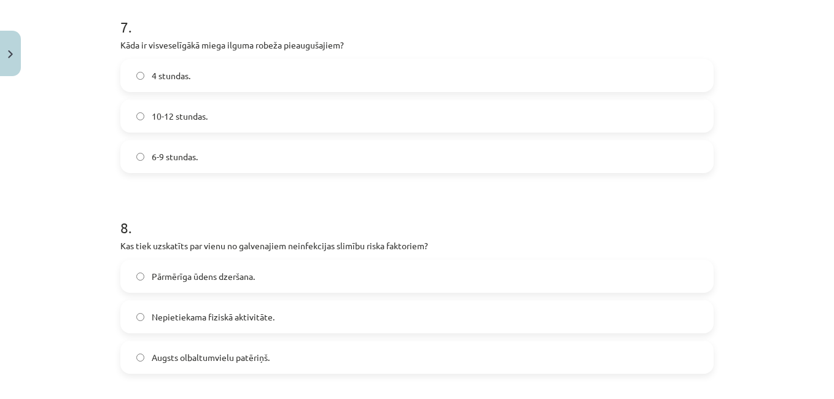
scroll to position [1474, 0]
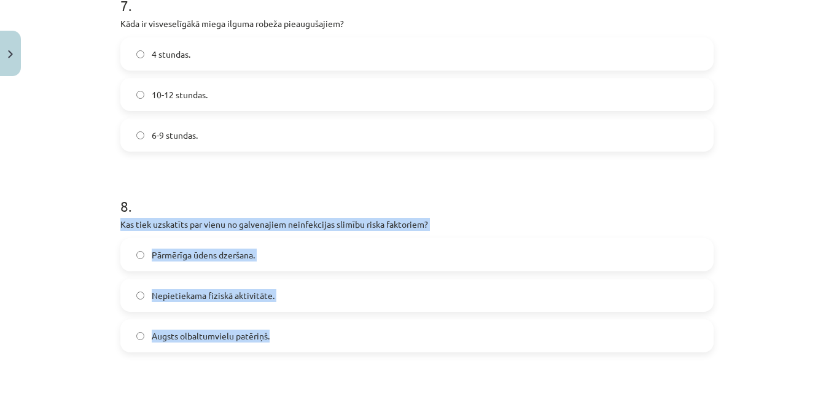
drag, startPoint x: 106, startPoint y: 222, endPoint x: 274, endPoint y: 326, distance: 196.9
click at [274, 326] on div "Mācību tēma: Sports un veselība - 10. klases 4. ieskaites mācību materiāls #6 N…" at bounding box center [417, 199] width 834 height 399
click at [211, 296] on span "Nepietiekama fiziskā aktivitāte." at bounding box center [213, 295] width 123 height 13
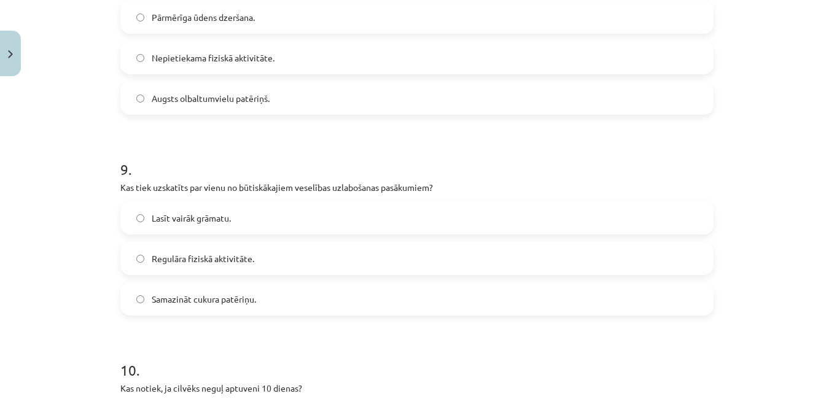
scroll to position [1720, 0]
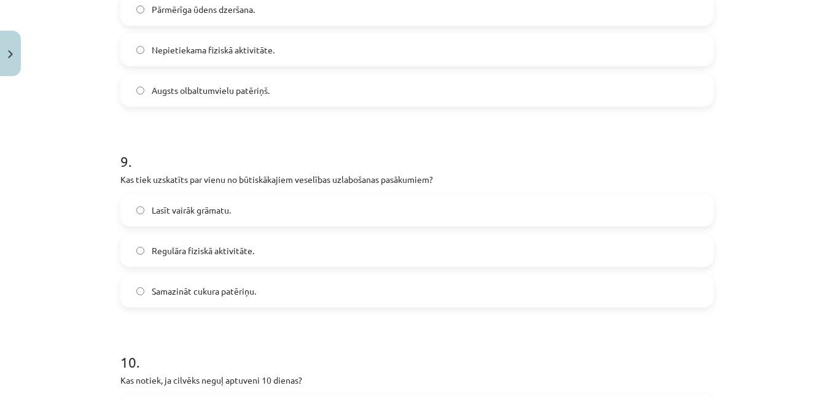
click at [199, 258] on label "Regulāra fiziskā aktivitāte." at bounding box center [417, 250] width 591 height 31
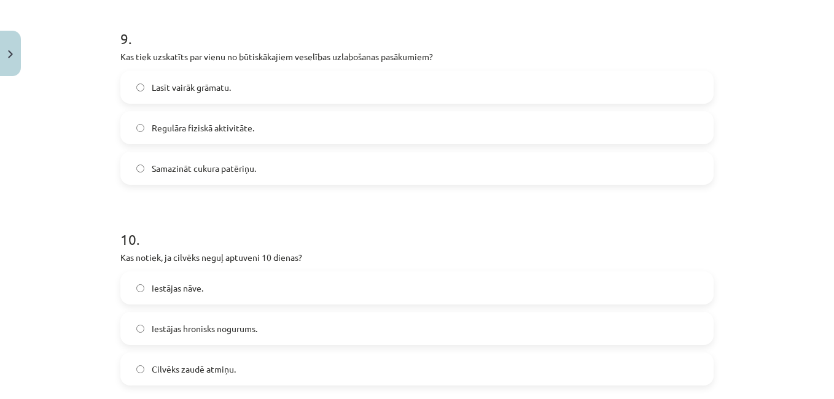
scroll to position [1904, 0]
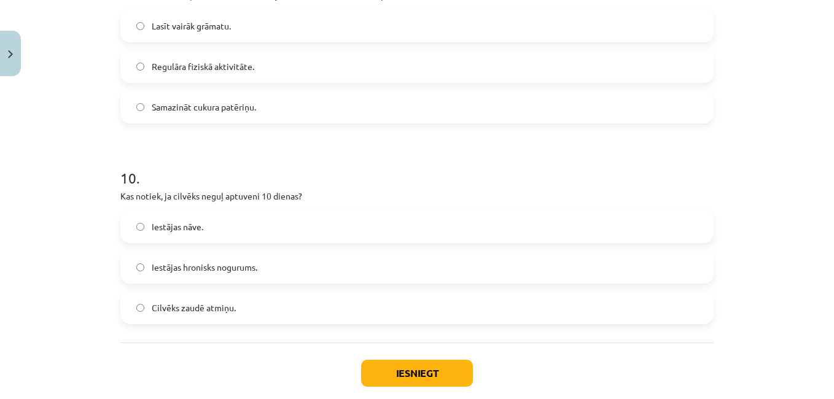
click at [192, 231] on span "Iestājas nāve." at bounding box center [178, 226] width 52 height 13
click at [388, 367] on button "Iesniegt" at bounding box center [417, 373] width 112 height 27
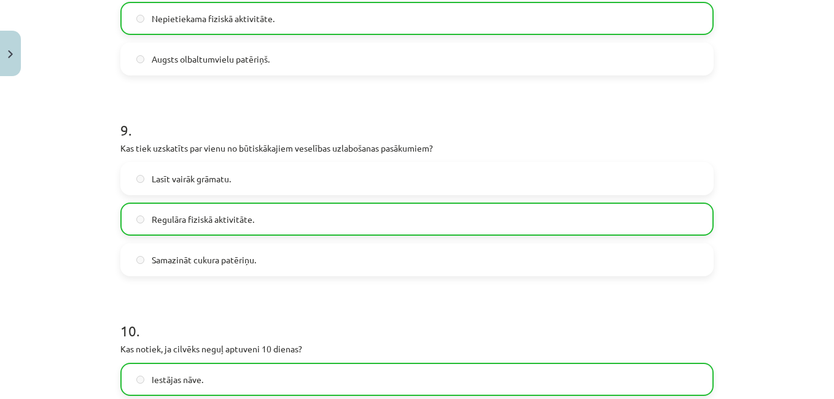
scroll to position [1965, 0]
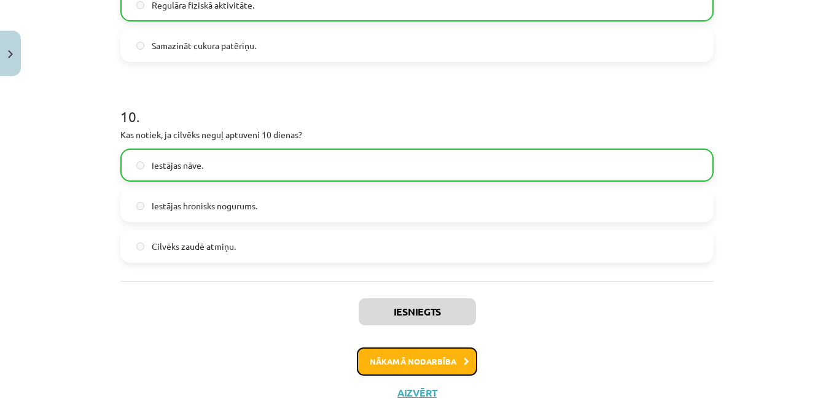
click at [380, 358] on button "Nākamā nodarbība" at bounding box center [417, 362] width 120 height 28
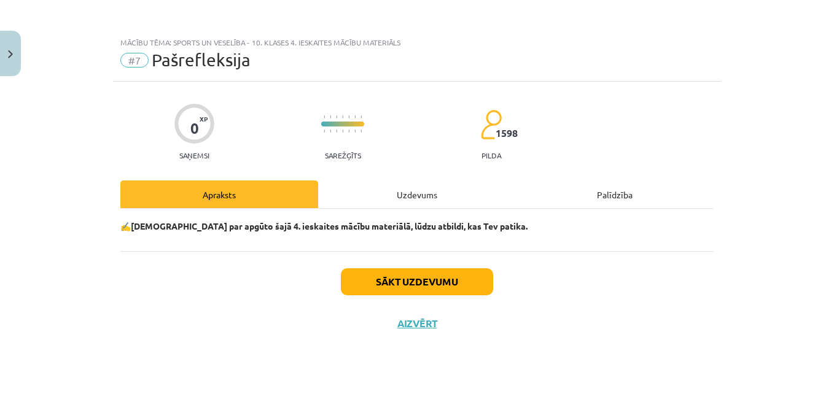
scroll to position [0, 0]
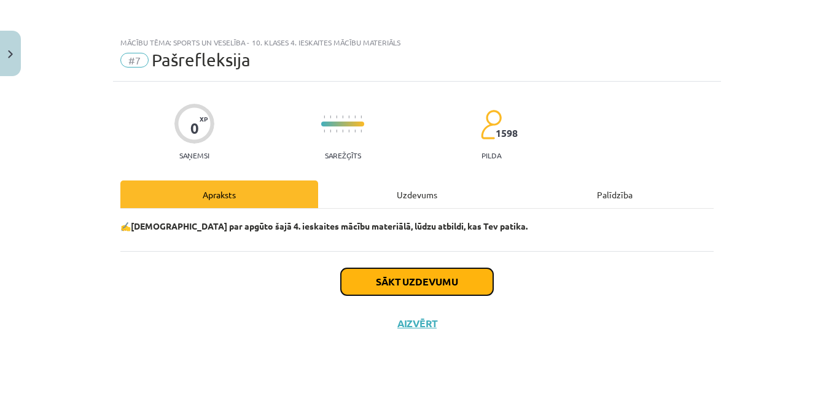
click at [392, 281] on button "Sākt uzdevumu" at bounding box center [417, 281] width 152 height 27
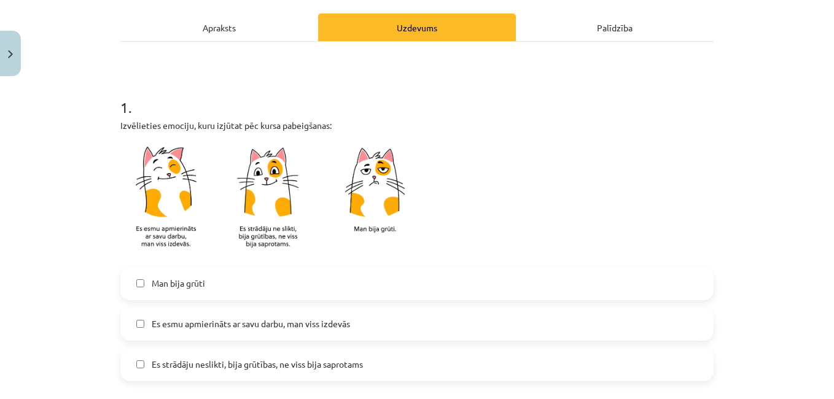
scroll to position [184, 0]
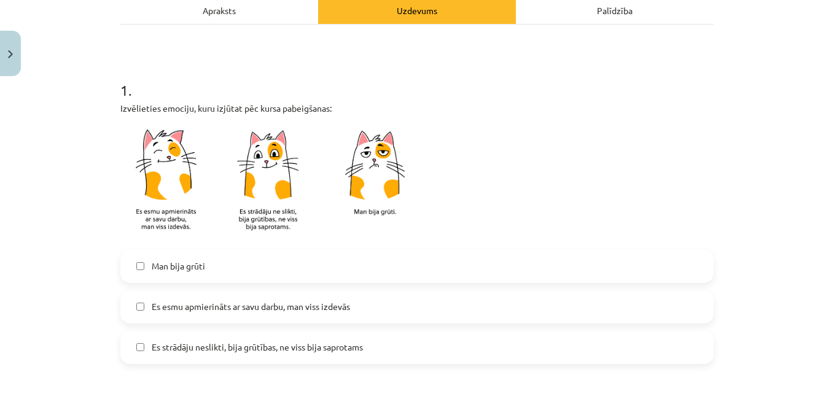
click at [271, 308] on span "Es esmu apmierināts ar savu darbu, man viss izdevās" at bounding box center [251, 306] width 198 height 13
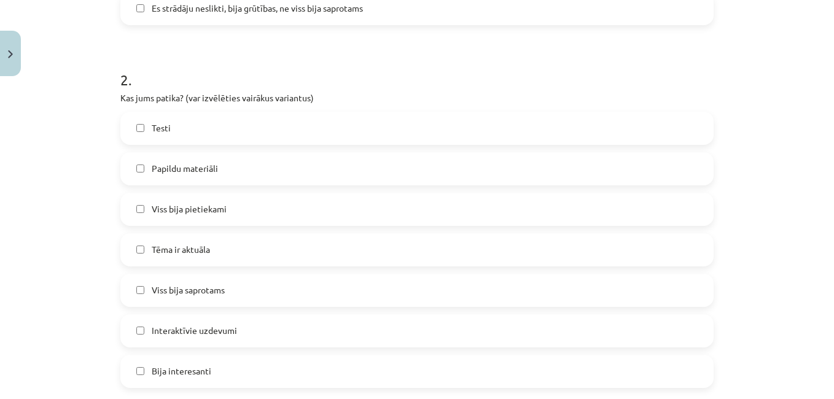
scroll to position [553, 0]
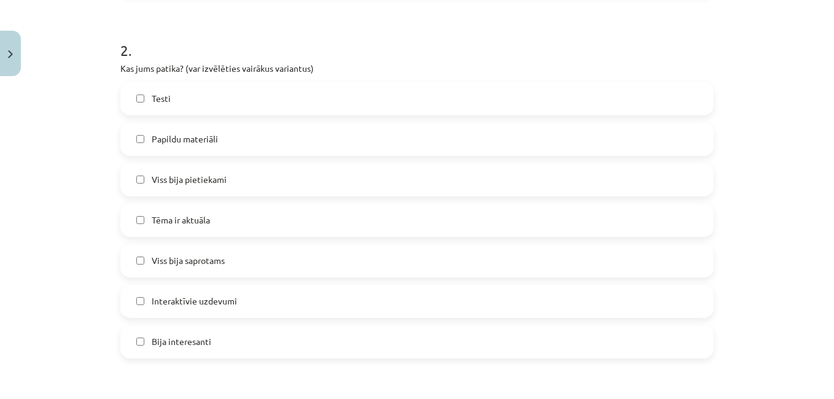
click at [224, 138] on label "Papildu materiāli" at bounding box center [417, 139] width 591 height 31
click at [220, 217] on label "Tēma ir aktuāla" at bounding box center [417, 220] width 591 height 31
click at [214, 258] on span "Viss bija saprotams" at bounding box center [188, 260] width 73 height 13
click at [212, 336] on label "Bija interesanti" at bounding box center [417, 342] width 591 height 31
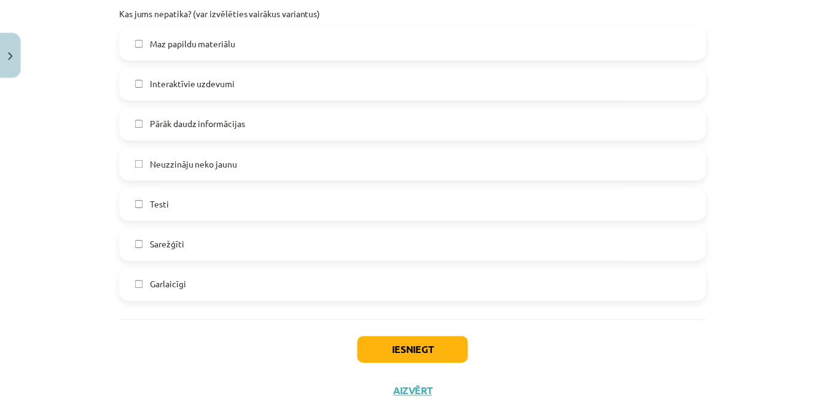
scroll to position [1106, 0]
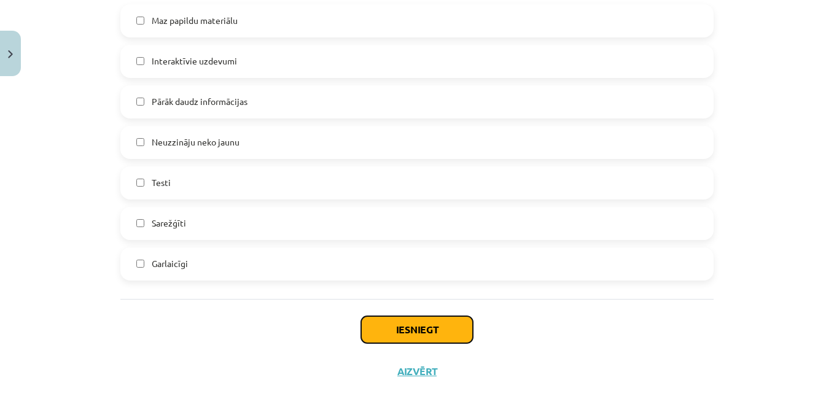
click at [394, 332] on button "Iesniegt" at bounding box center [417, 329] width 112 height 27
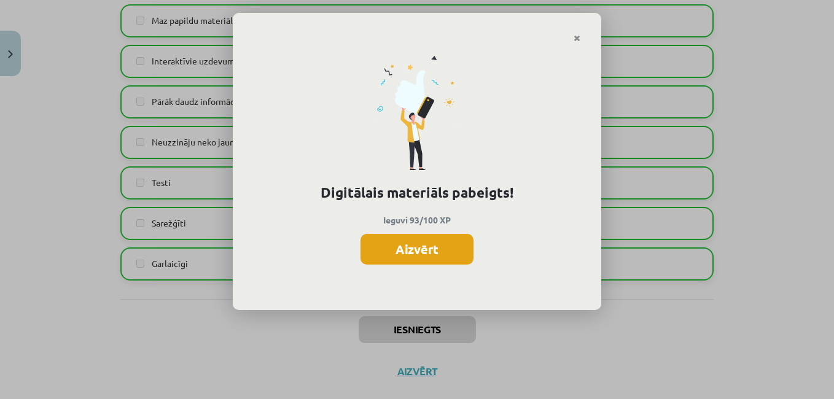
click at [415, 248] on button "Aizvērt" at bounding box center [417, 249] width 113 height 31
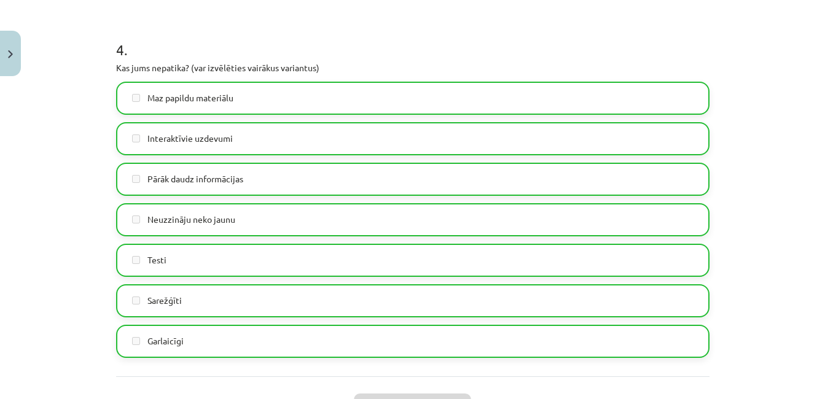
scroll to position [1130, 0]
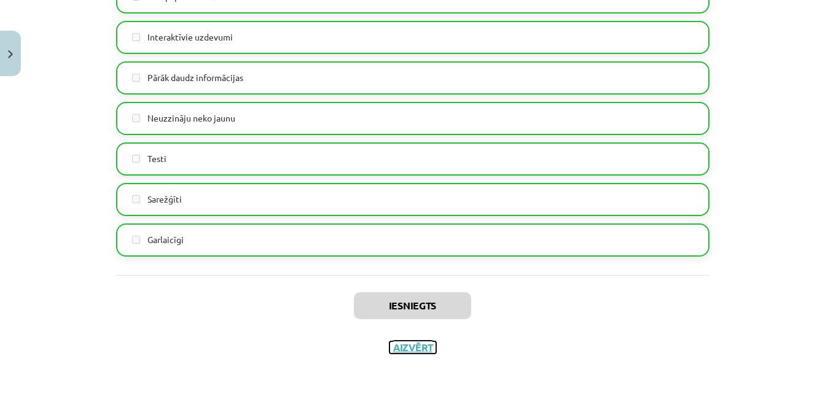
click at [404, 346] on button "Aizvērt" at bounding box center [412, 347] width 47 height 12
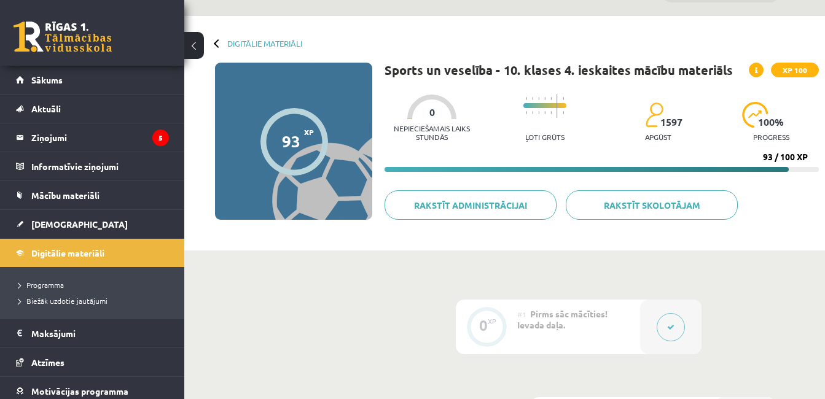
scroll to position [0, 0]
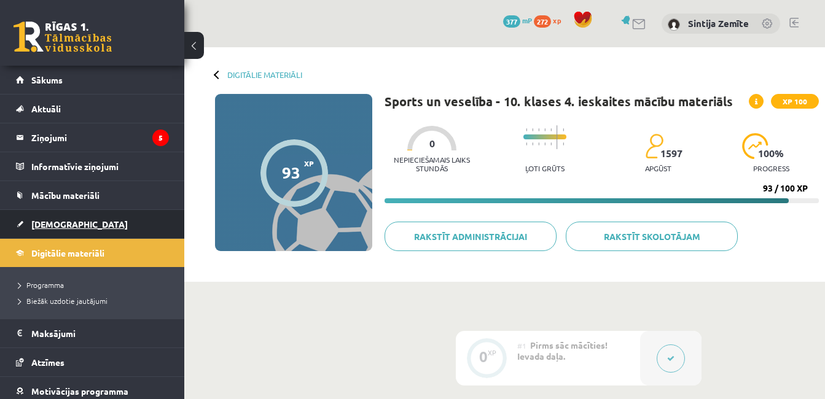
click at [84, 221] on link "[DEMOGRAPHIC_DATA]" at bounding box center [92, 224] width 153 height 28
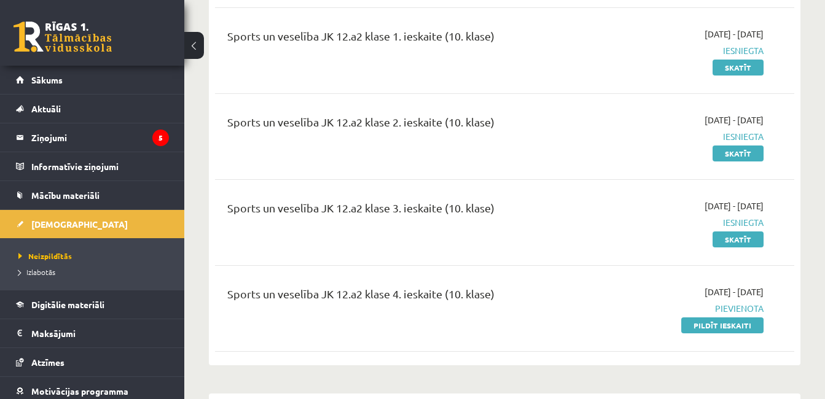
scroll to position [8599, 0]
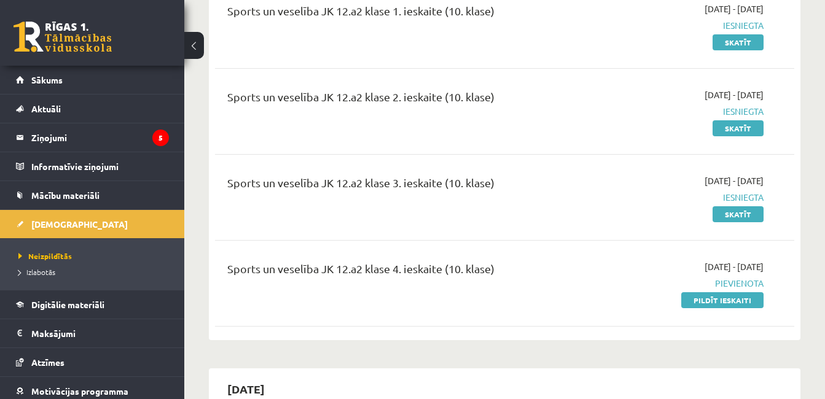
drag, startPoint x: 712, startPoint y: 216, endPoint x: 481, endPoint y: 61, distance: 278.5
click at [712, 292] on link "Pildīt ieskaiti" at bounding box center [722, 300] width 82 height 16
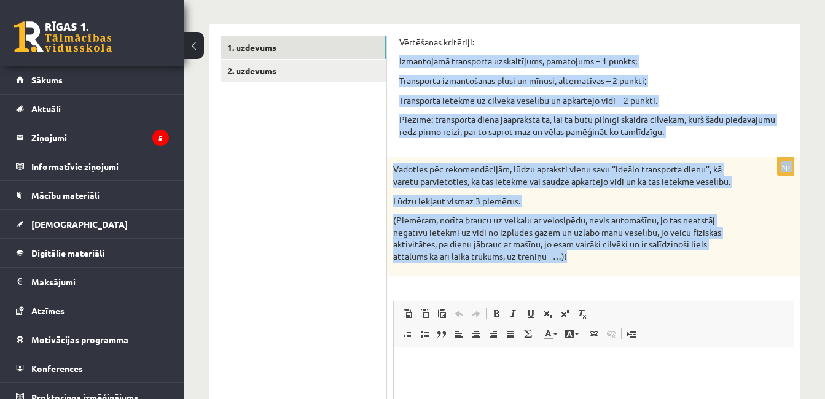
drag, startPoint x: 397, startPoint y: 60, endPoint x: 598, endPoint y: 263, distance: 284.9
click at [598, 263] on div "Vērtēšanas kritēriji: Izmantojamā transporta uzskaitījums, pamatojums – 1 punkt…" at bounding box center [593, 296] width 413 height 545
copy form "Izmantojamā transporta uzskaitījums, pamatojums – 1 punkts; Transporta izmantoš…"
click at [465, 116] on p "Piezīme: transporta diena jāapraksta tā, lai tā būtu pilnīgi skaidra cilvēkam, …" at bounding box center [593, 126] width 389 height 24
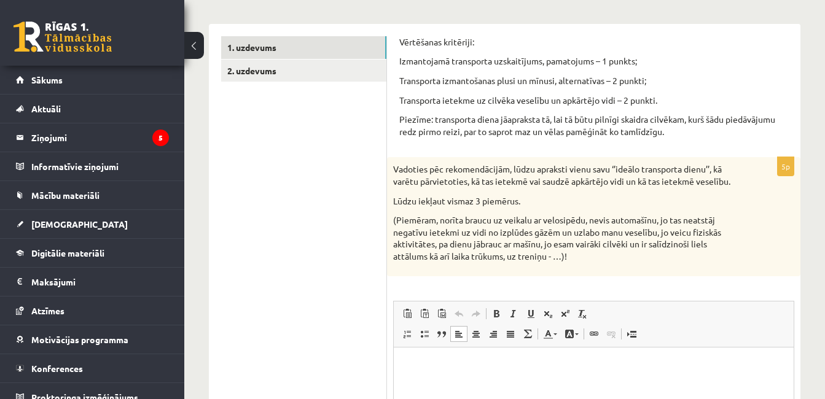
click at [488, 368] on p "Bagātinātā teksta redaktors, wiswyg-editor-user-answer-47024753824040" at bounding box center [593, 365] width 375 height 13
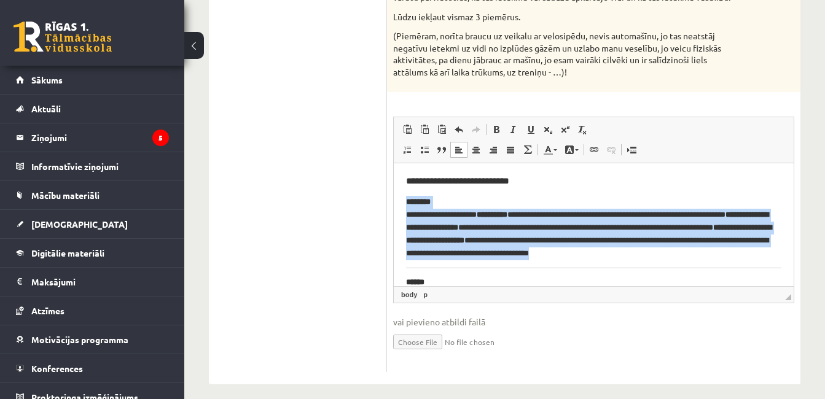
click at [459, 267] on hr "Bagātinātā teksta redaktors, wiswyg-editor-user-answer-47024753824040" at bounding box center [593, 267] width 375 height 1
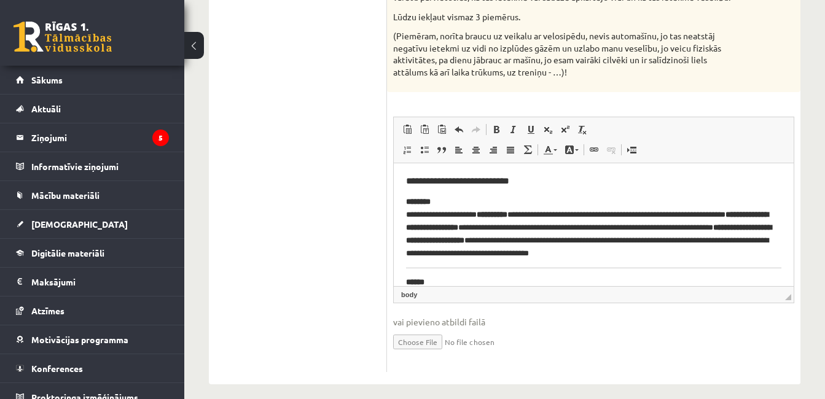
click at [459, 264] on body "**********" at bounding box center [593, 386] width 375 height 423
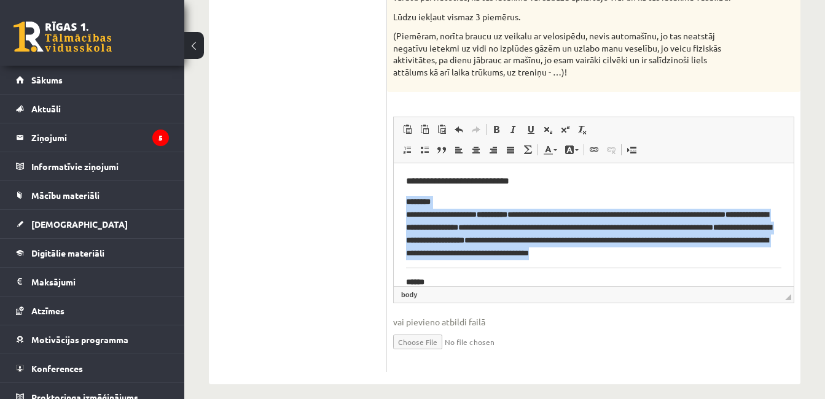
click at [458, 267] on hr "Bagātinātā teksta redaktors, wiswyg-editor-user-answer-47024753824040" at bounding box center [593, 267] width 375 height 1
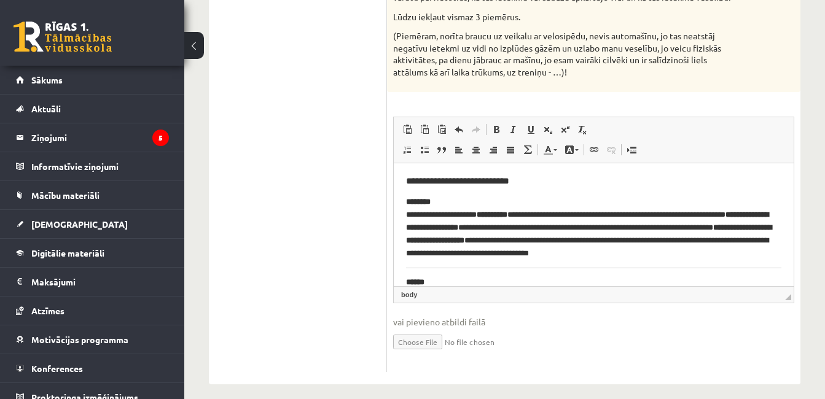
click at [457, 260] on body "**********" at bounding box center [593, 386] width 375 height 423
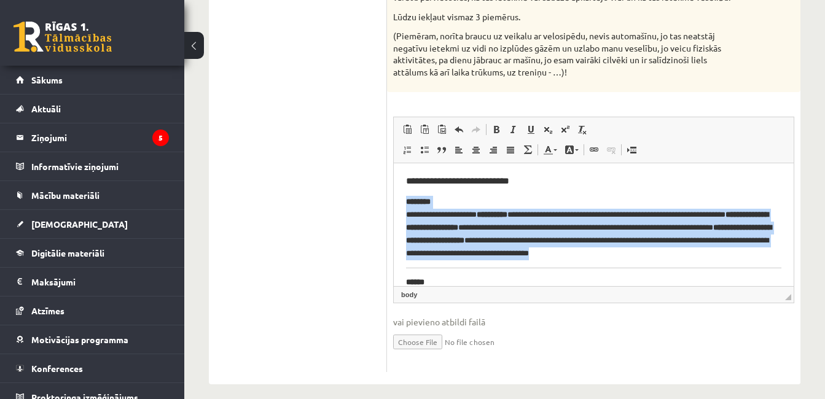
click at [455, 267] on hr "Bagātinātā teksta redaktors, wiswyg-editor-user-answer-47024753824040" at bounding box center [593, 267] width 375 height 1
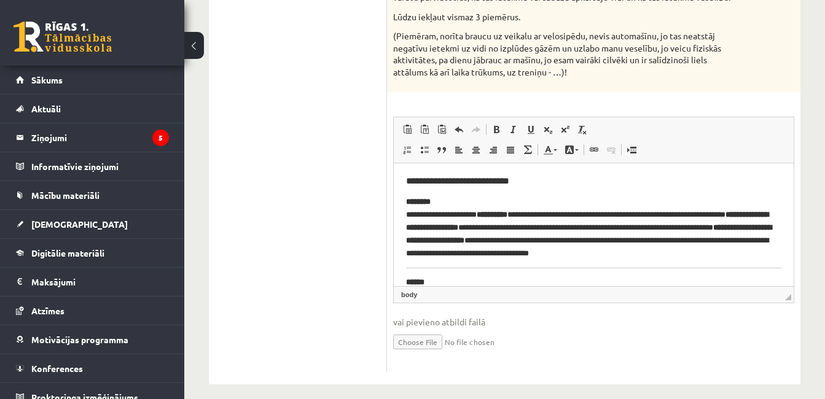
click at [456, 273] on body "**********" at bounding box center [593, 386] width 375 height 423
click at [443, 265] on body "**********" at bounding box center [593, 386] width 375 height 423
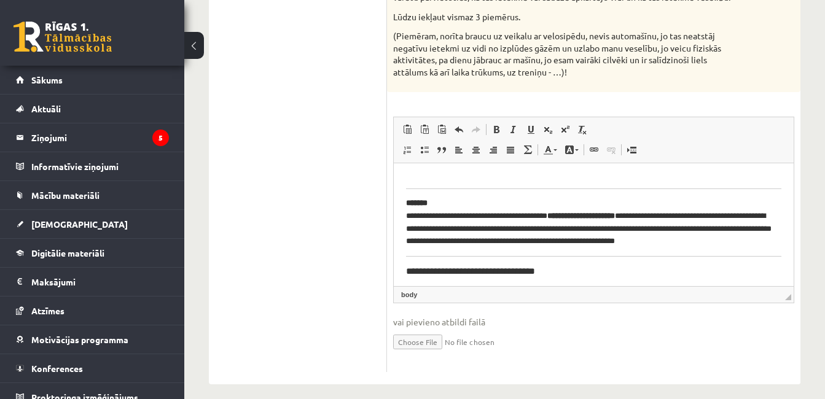
scroll to position [184, 0]
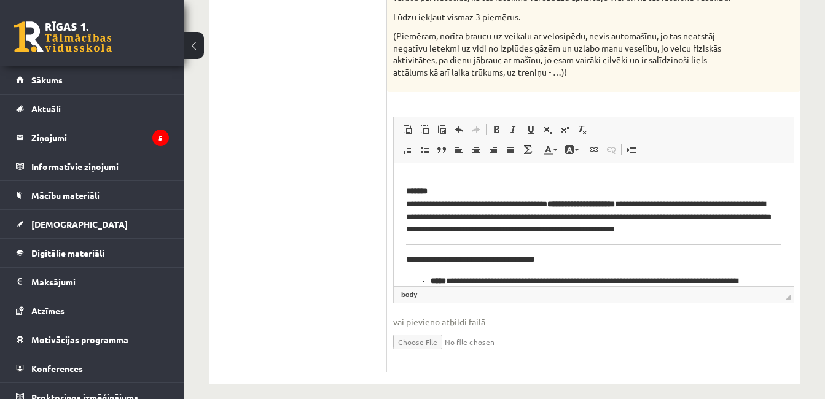
click at [447, 175] on body "**********" at bounding box center [593, 202] width 375 height 423
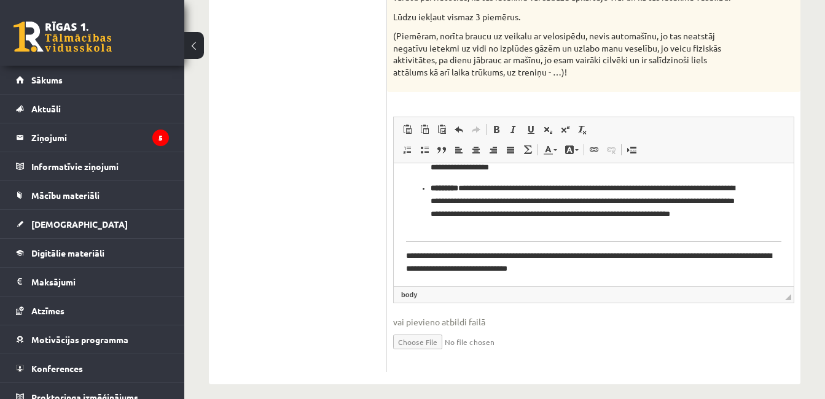
scroll to position [325, 0]
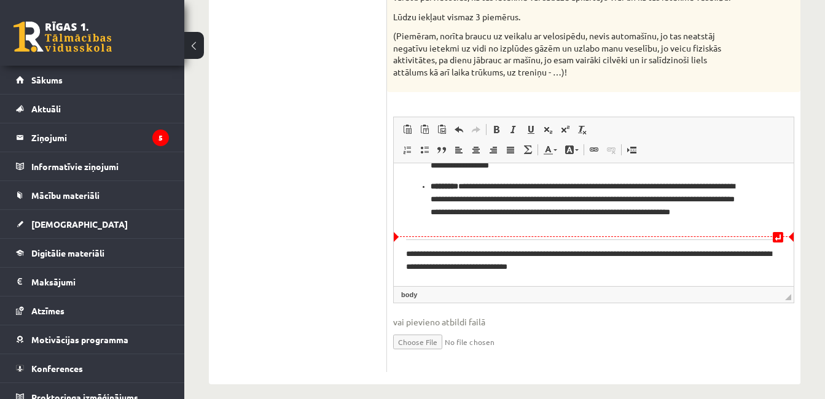
click at [523, 232] on body "**********" at bounding box center [593, 61] width 375 height 423
click at [521, 242] on body "**********" at bounding box center [593, 61] width 375 height 423
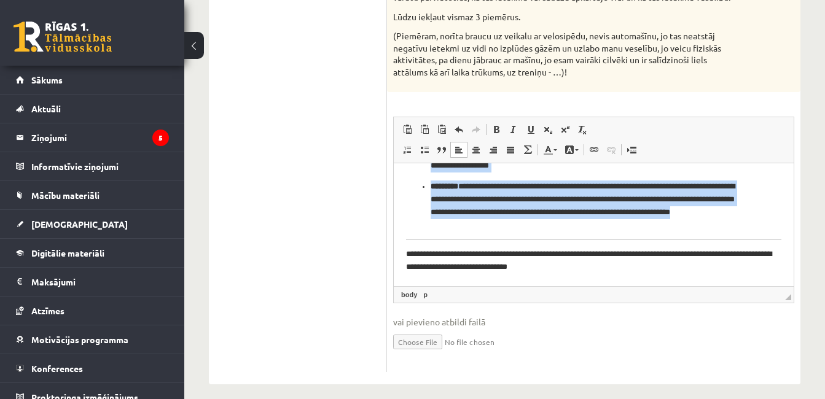
drag, startPoint x: 521, startPoint y: 236, endPoint x: 521, endPoint y: 230, distance: 6.8
click at [521, 230] on body "**********" at bounding box center [593, 61] width 375 height 423
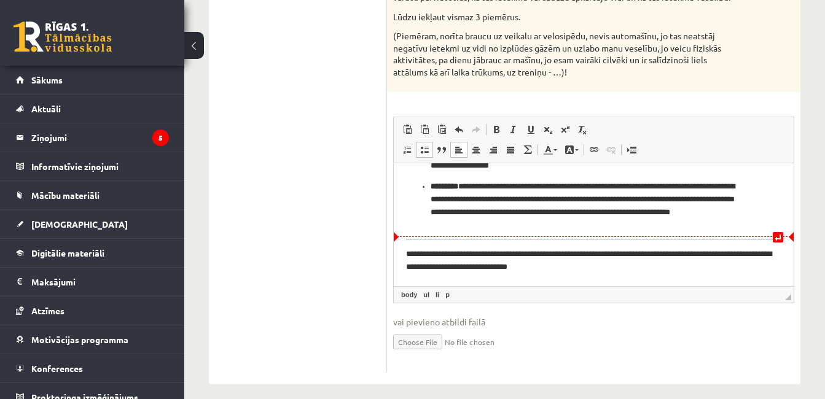
click at [514, 244] on body "**********" at bounding box center [593, 61] width 375 height 423
click at [512, 241] on body "**********" at bounding box center [593, 61] width 375 height 423
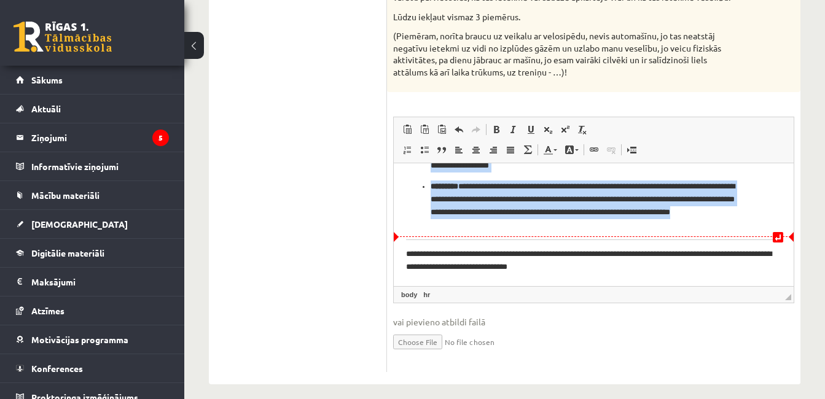
click at [512, 239] on hr "Bagātinātā teksta redaktors, wiswyg-editor-user-answer-47024753824040" at bounding box center [593, 239] width 375 height 1
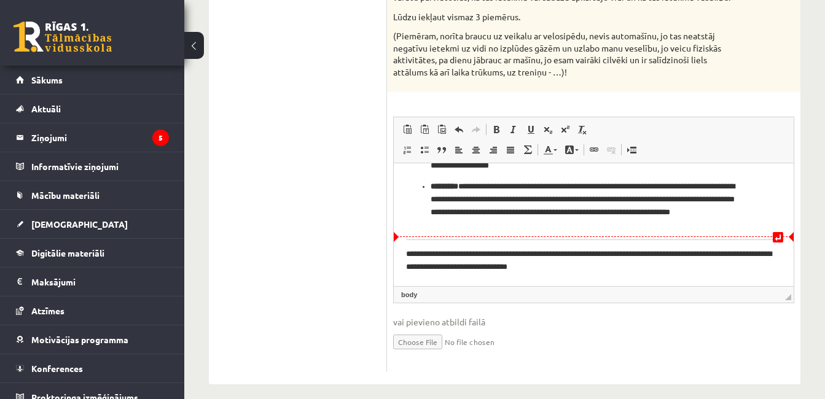
click at [512, 238] on body "**********" at bounding box center [593, 61] width 375 height 423
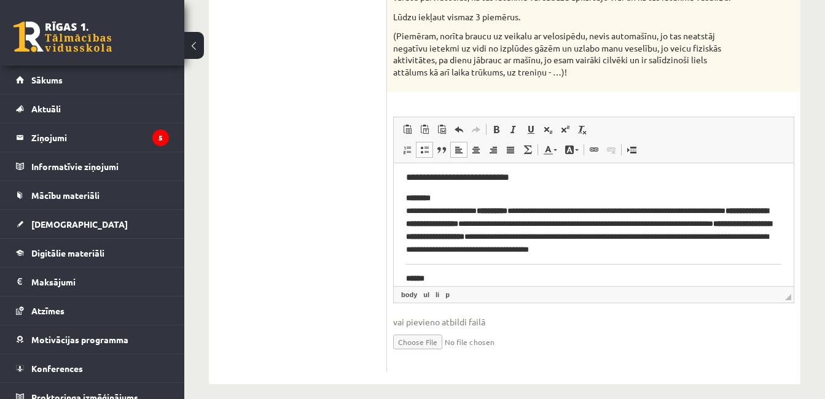
scroll to position [0, 0]
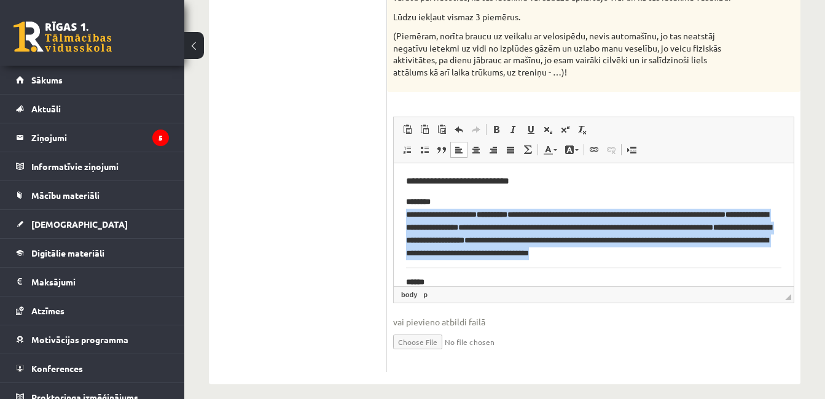
drag, startPoint x: 405, startPoint y: 212, endPoint x: 742, endPoint y: 257, distance: 340.2
click at [742, 257] on html "**********" at bounding box center [594, 387] width 400 height 448
click at [496, 131] on span at bounding box center [496, 130] width 10 height 10
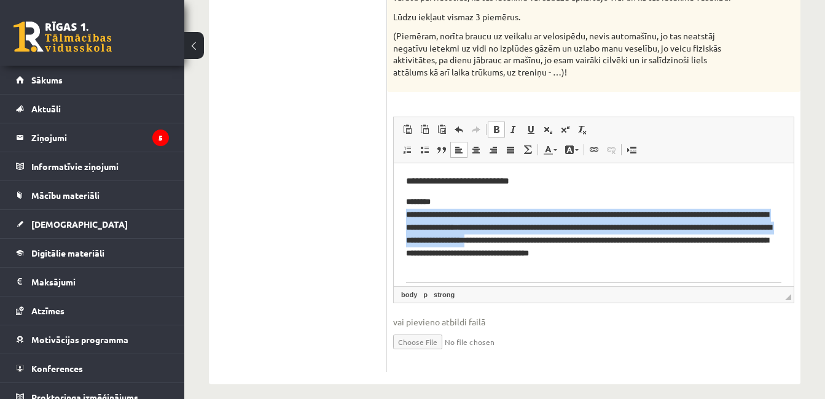
click at [496, 131] on span at bounding box center [496, 130] width 10 height 10
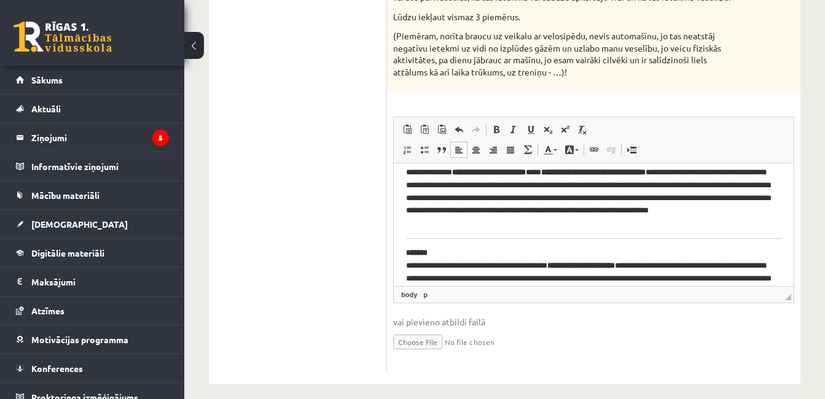
scroll to position [121, 0]
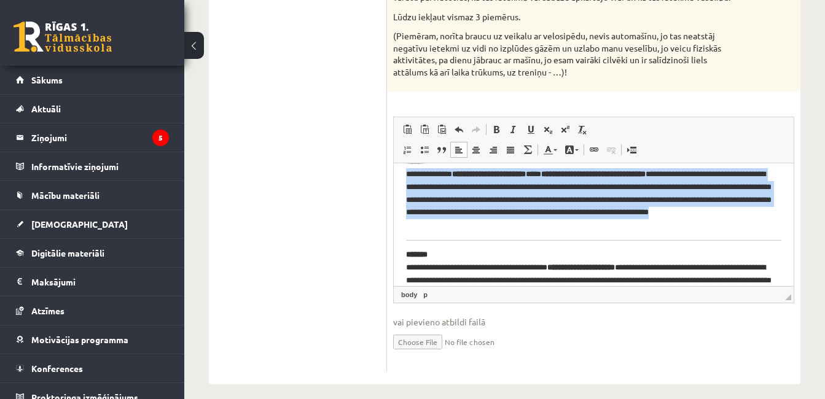
drag, startPoint x: 404, startPoint y: 173, endPoint x: 518, endPoint y: 222, distance: 124.4
click at [518, 222] on html "**********" at bounding box center [594, 266] width 400 height 448
click at [492, 129] on span at bounding box center [496, 130] width 10 height 10
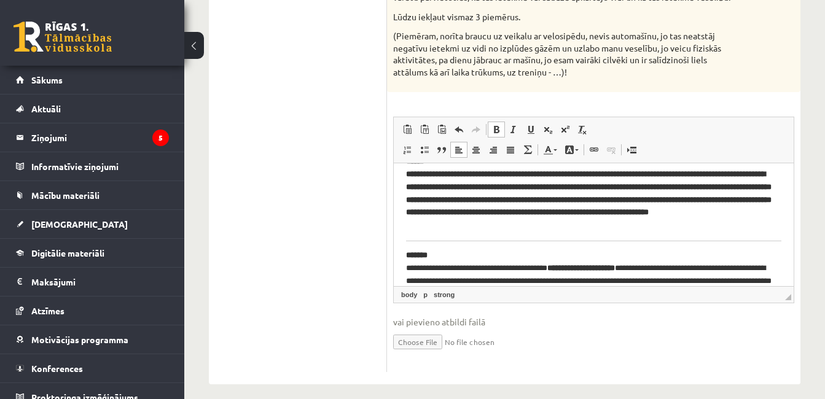
click at [492, 128] on span at bounding box center [496, 130] width 10 height 10
click at [488, 189] on p "**********" at bounding box center [589, 193] width 366 height 77
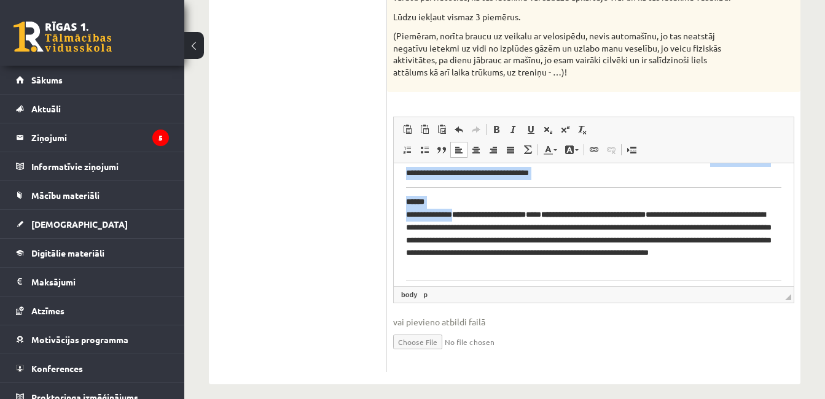
scroll to position [77, 0]
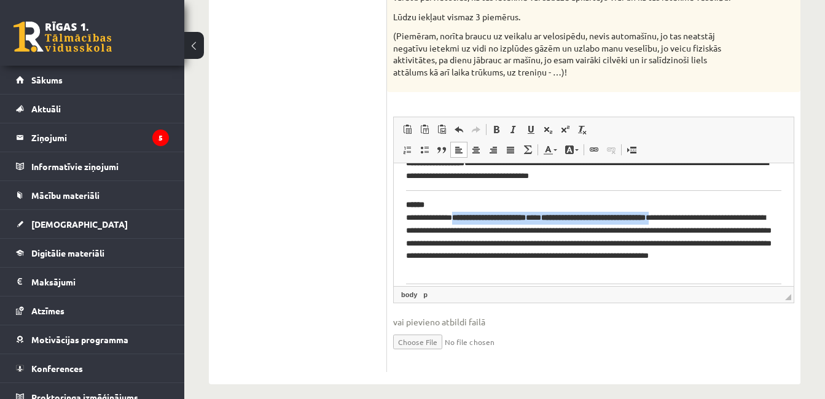
drag, startPoint x: 458, startPoint y: 173, endPoint x: 701, endPoint y: 215, distance: 246.8
click at [701, 215] on p "**********" at bounding box center [589, 236] width 366 height 77
click at [493, 129] on span at bounding box center [496, 130] width 10 height 10
click at [503, 231] on p "**********" at bounding box center [589, 236] width 366 height 77
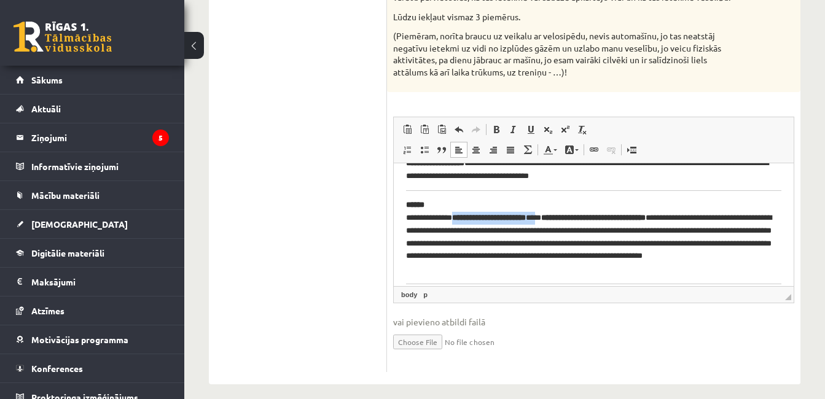
drag, startPoint x: 568, startPoint y: 217, endPoint x: 458, endPoint y: 219, distance: 109.9
click at [458, 219] on p "**********" at bounding box center [589, 236] width 366 height 77
drag, startPoint x: 654, startPoint y: 218, endPoint x: 724, endPoint y: 214, distance: 69.5
click at [724, 214] on p "**********" at bounding box center [589, 230] width 366 height 64
click at [663, 214] on p "**********" at bounding box center [589, 230] width 366 height 64
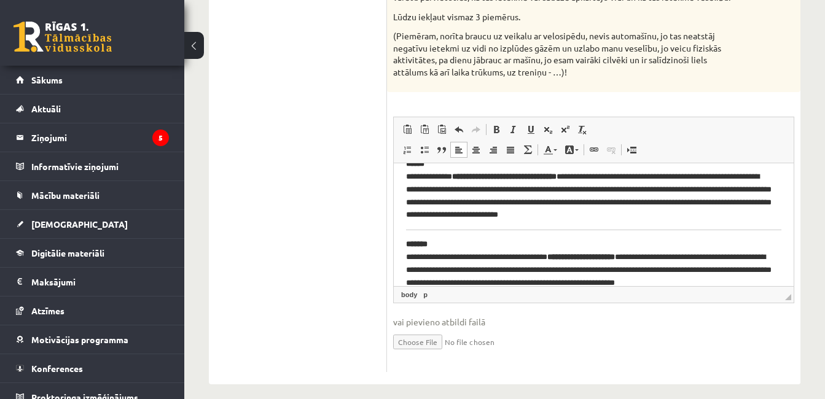
scroll to position [139, 0]
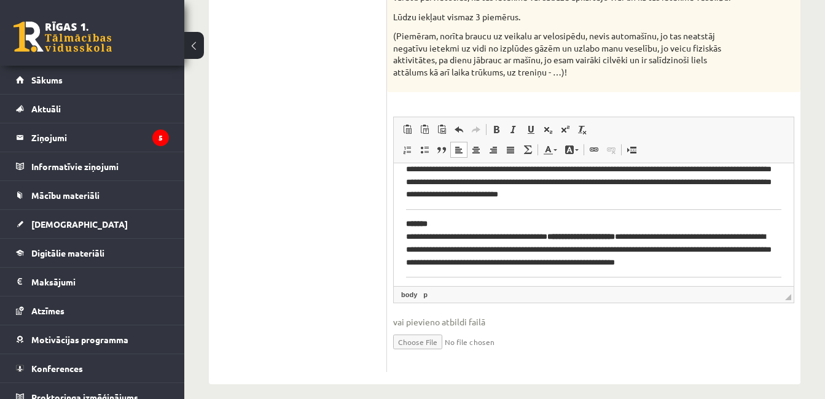
click at [615, 236] on strong "**********" at bounding box center [581, 236] width 68 height 8
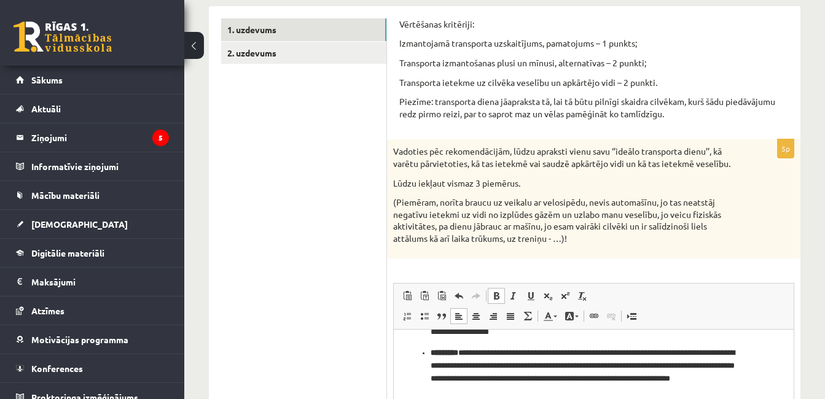
scroll to position [195, 0]
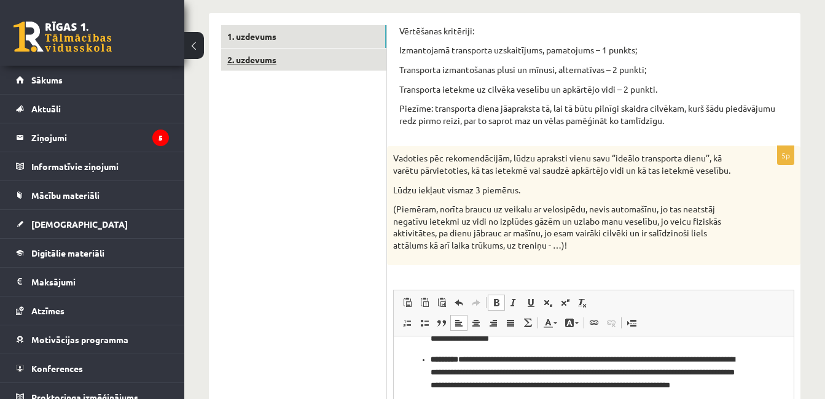
click at [267, 64] on link "2. uzdevums" at bounding box center [303, 60] width 165 height 23
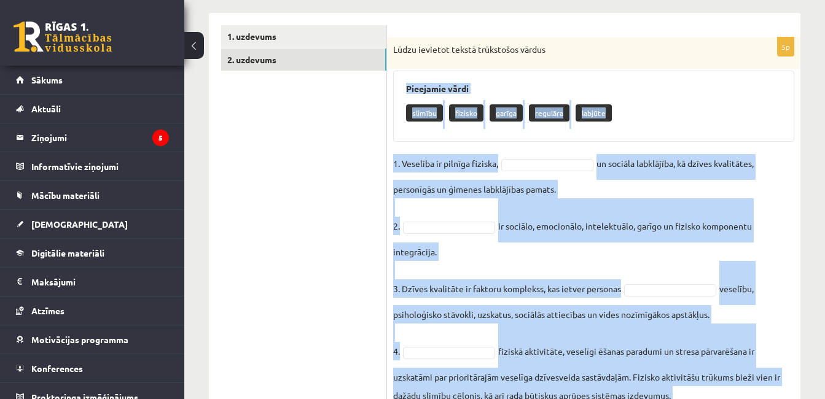
scroll to position [308, 0]
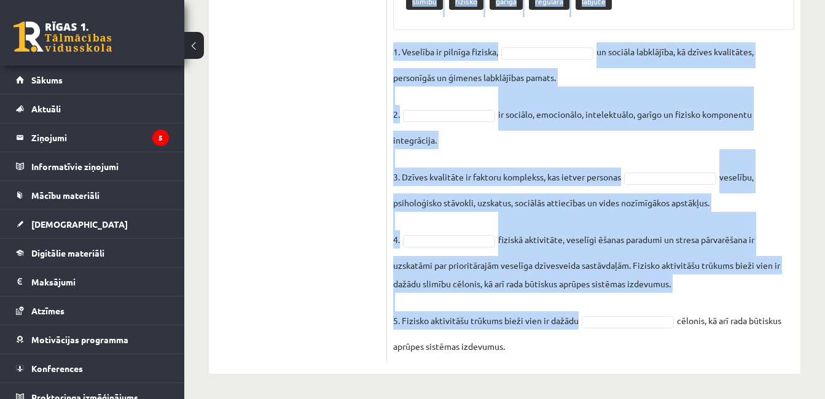
drag, startPoint x: 400, startPoint y: 88, endPoint x: 664, endPoint y: 348, distance: 370.9
click at [664, 348] on div "5p Lūdzu ievietot tekstā trūkstošos vārdus Pieejamie vārdi slimību fizisko garī…" at bounding box center [593, 144] width 413 height 436
copy div "Pieejamie vārdi slimību fizisko garīga regulāra labjūte 1. Veselība ir pilnīga …"
click at [467, 98] on fieldset "1. Veselība ir pilnīga fiziska, un sociāla labklājība, kā dzīves kvalitātes, pe…" at bounding box center [593, 198] width 401 height 313
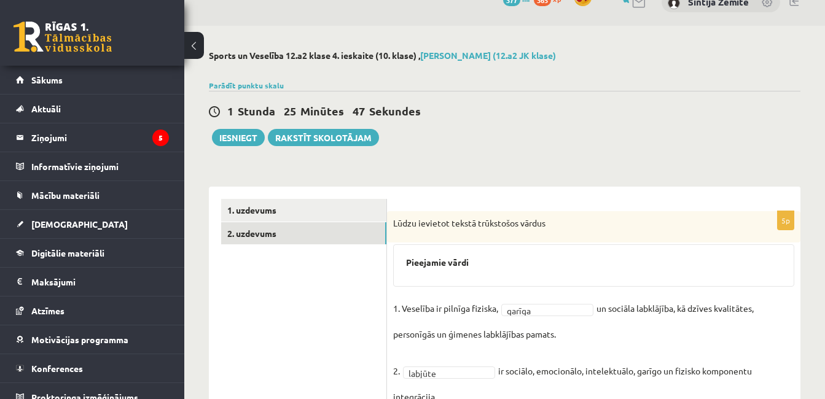
scroll to position [0, 0]
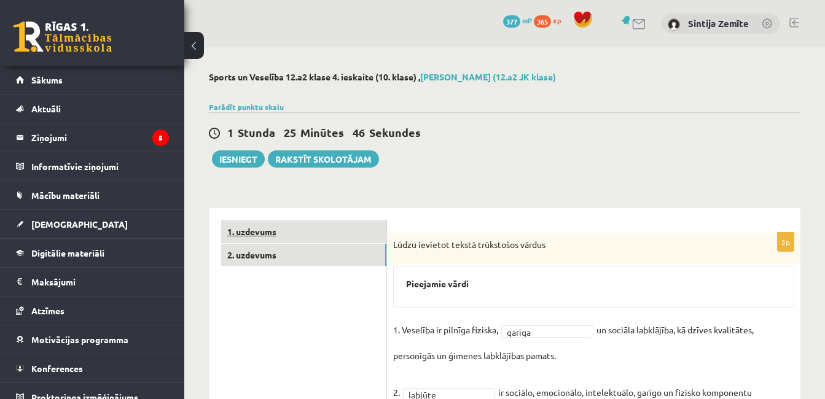
click at [338, 234] on link "1. uzdevums" at bounding box center [303, 231] width 165 height 23
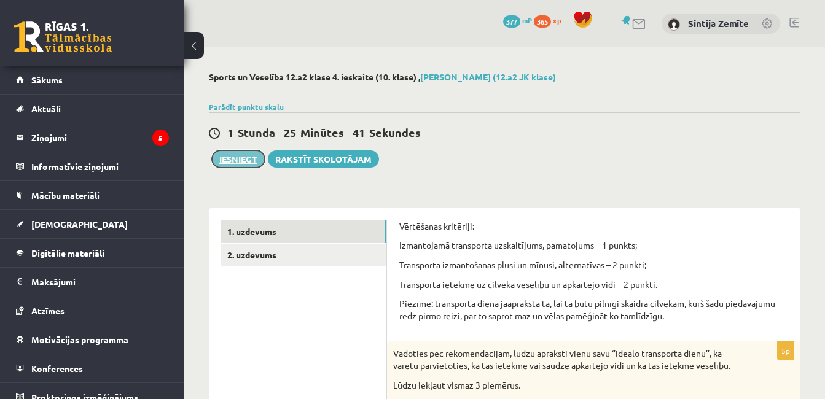
click at [246, 159] on button "Iesniegt" at bounding box center [238, 158] width 53 height 17
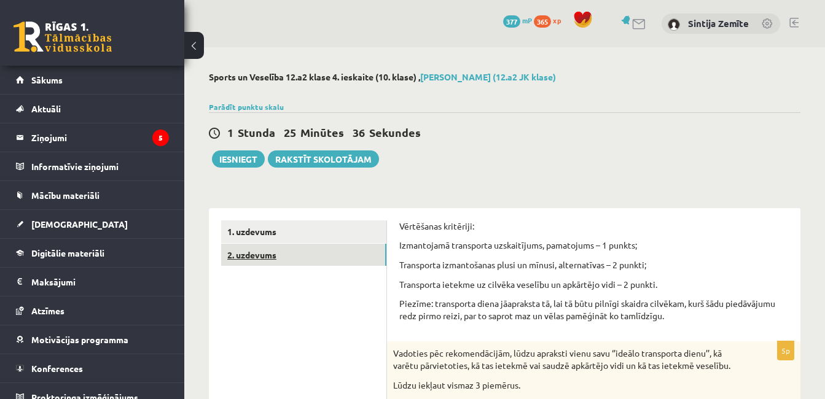
click at [357, 257] on link "2. uzdevums" at bounding box center [303, 255] width 165 height 23
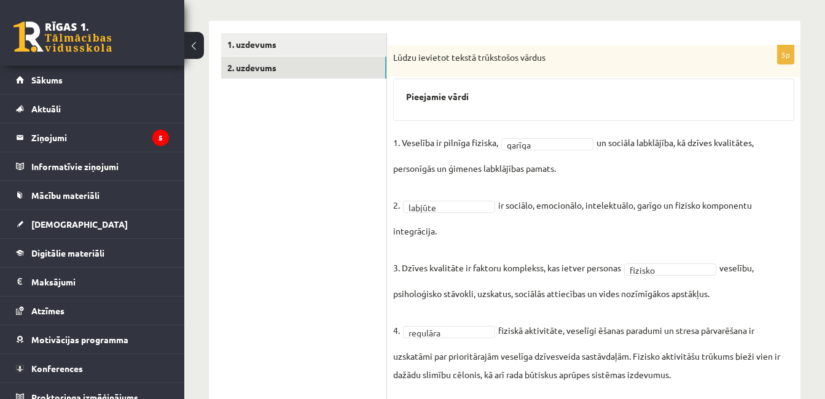
scroll to position [33, 0]
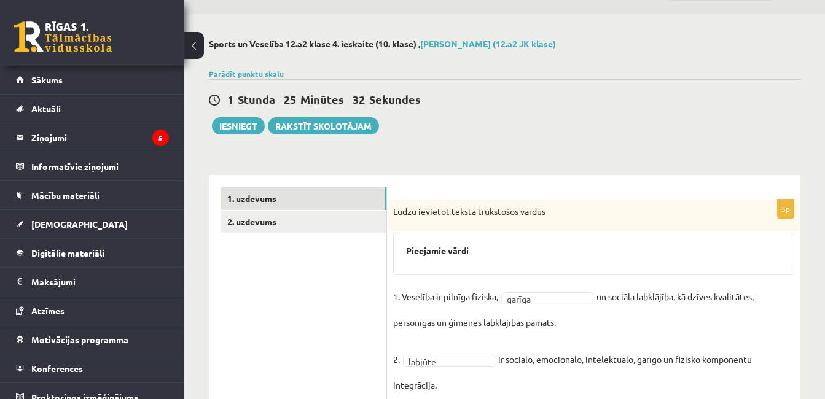
click at [302, 201] on link "1. uzdevums" at bounding box center [303, 198] width 165 height 23
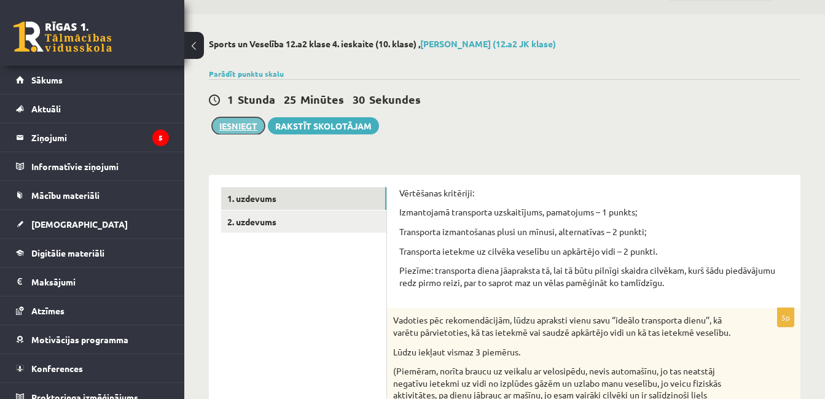
scroll to position [0, 0]
click at [251, 130] on button "Iesniegt" at bounding box center [238, 125] width 53 height 17
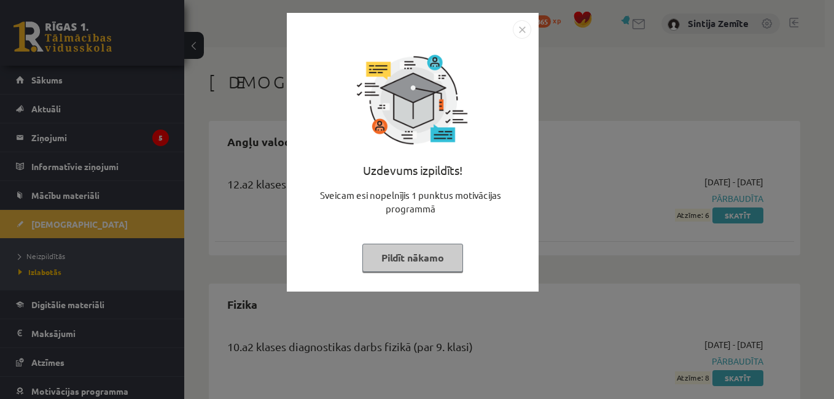
click at [430, 265] on button "Pildīt nākamo" at bounding box center [412, 258] width 101 height 28
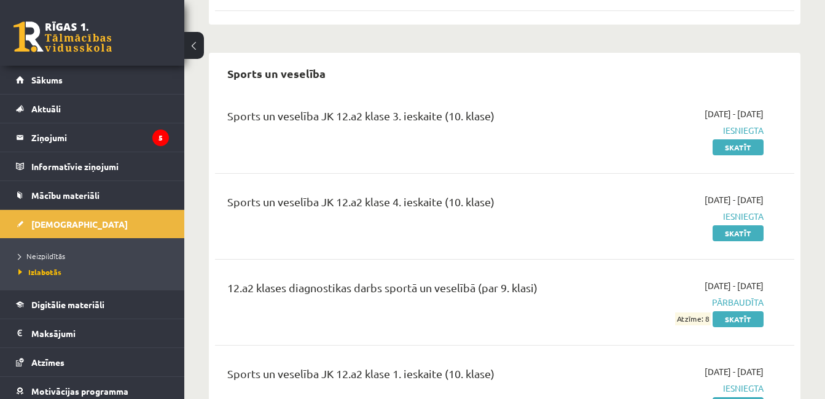
scroll to position [854, 0]
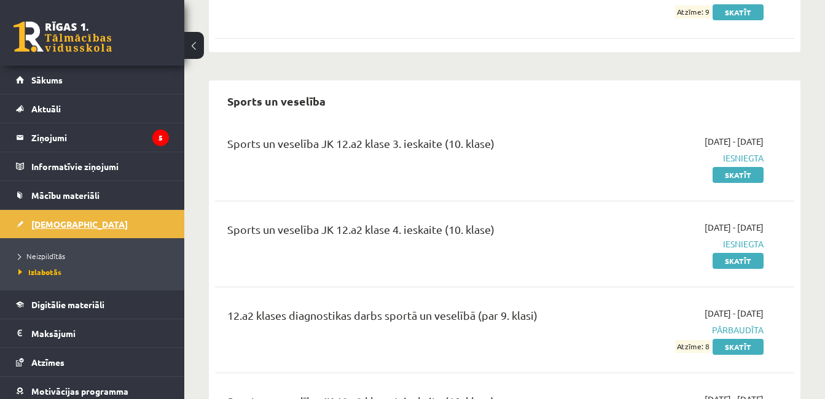
click at [116, 219] on link "[DEMOGRAPHIC_DATA]" at bounding box center [92, 224] width 153 height 28
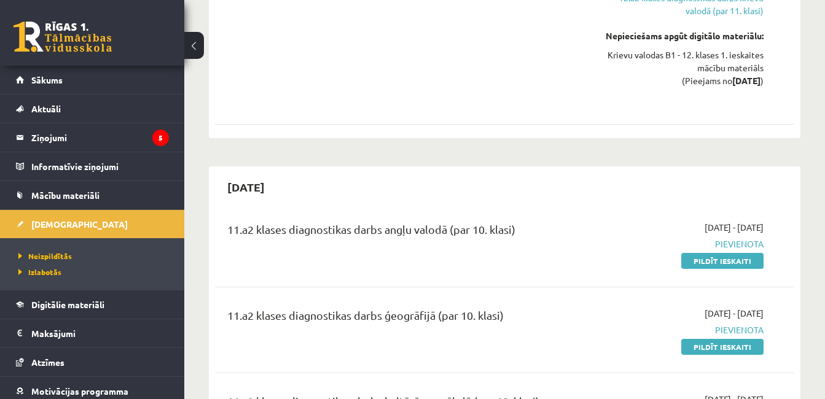
scroll to position [1916, 0]
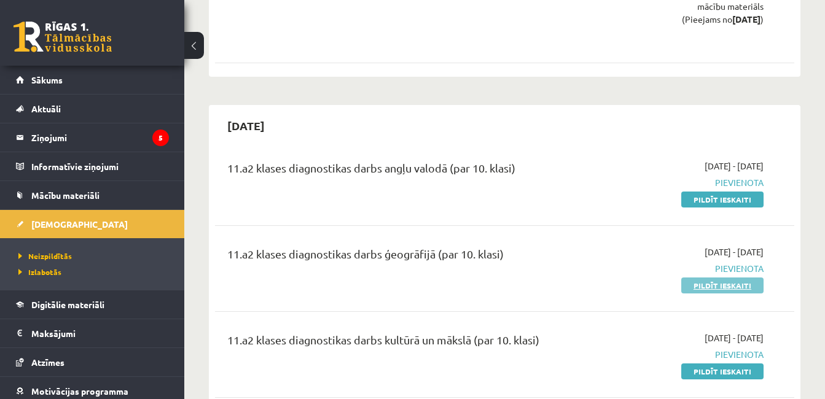
click at [712, 278] on link "Pildīt ieskaiti" at bounding box center [722, 286] width 82 height 16
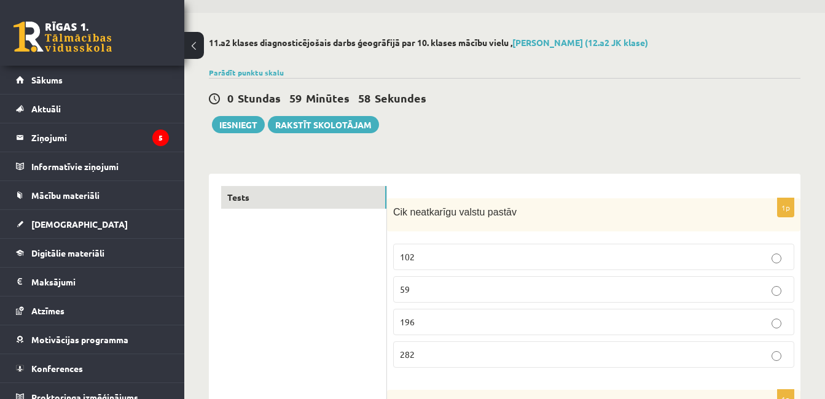
scroll to position [61, 0]
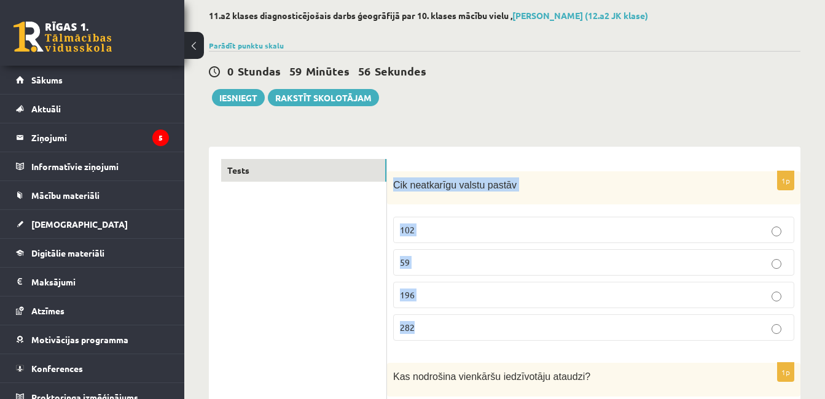
drag, startPoint x: 394, startPoint y: 185, endPoint x: 453, endPoint y: 316, distance: 143.5
click at [453, 316] on div "1p Cik neatkarīgu valstu pastāv 102 59 196 282" at bounding box center [593, 261] width 413 height 180
copy div "Cik neatkarīgu valstu pastāv 102 59 196 282"
click at [454, 298] on p "196" at bounding box center [594, 295] width 388 height 13
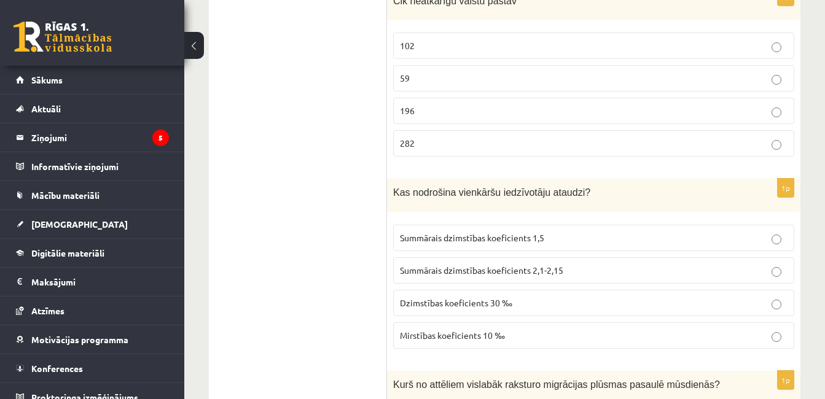
scroll to position [307, 0]
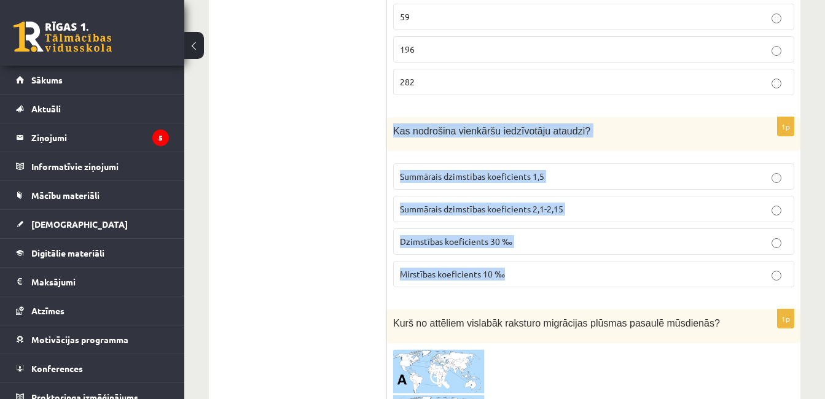
drag, startPoint x: 393, startPoint y: 132, endPoint x: 515, endPoint y: 268, distance: 182.2
click at [515, 268] on div "1p Kas nodrošina vienkāršu iedzīvotāju ataudzi? Summārais dzimstības koeficient…" at bounding box center [593, 207] width 413 height 180
copy div "Kas nodrošina vienkāršu iedzīvotāju ataudzi? Summārais dzimstības koeficients 1…"
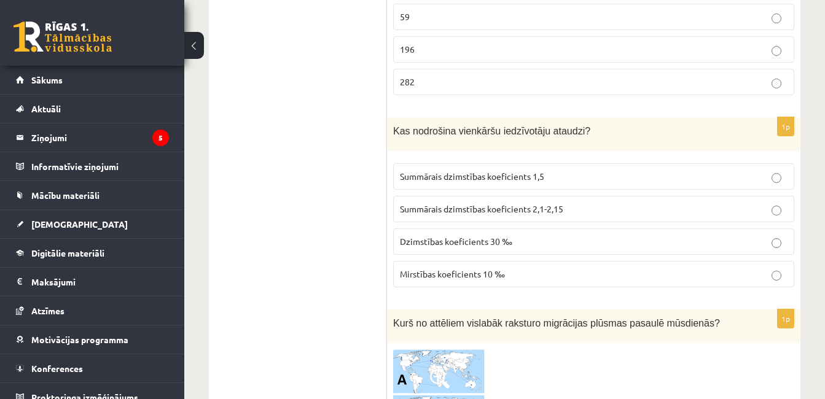
click at [461, 209] on span "Summārais dzimstības koeficients 2,1-2,15" at bounding box center [481, 208] width 163 height 11
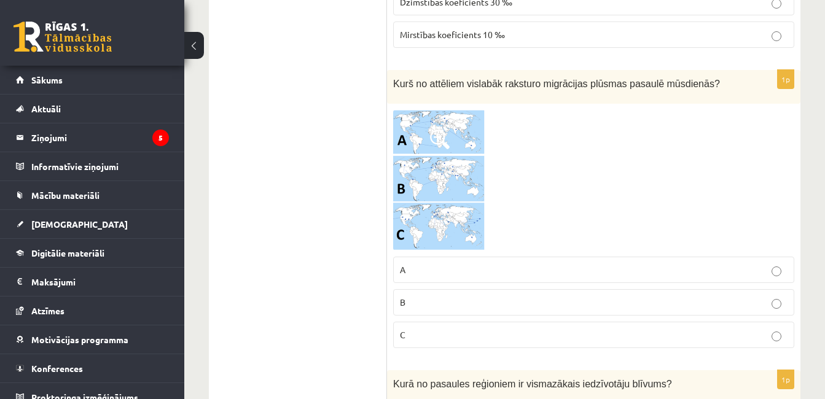
scroll to position [553, 0]
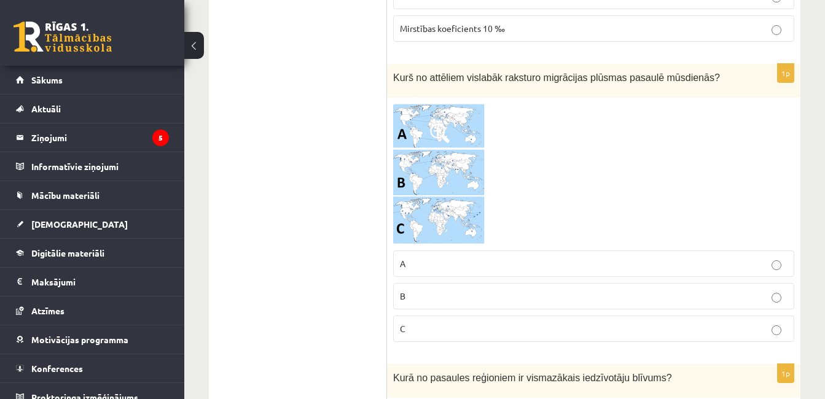
click at [410, 163] on img at bounding box center [439, 174] width 92 height 141
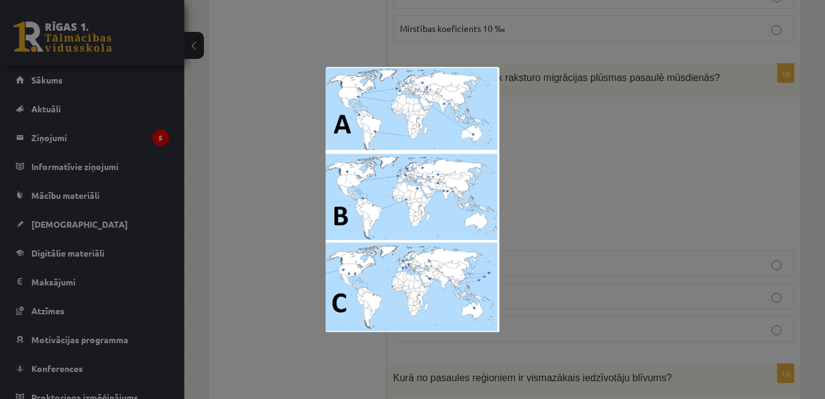
click at [602, 216] on div at bounding box center [412, 199] width 825 height 399
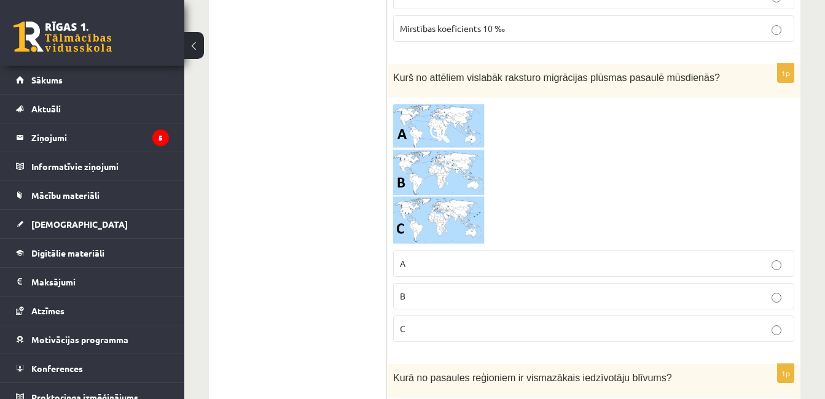
click at [459, 169] on img at bounding box center [439, 174] width 92 height 141
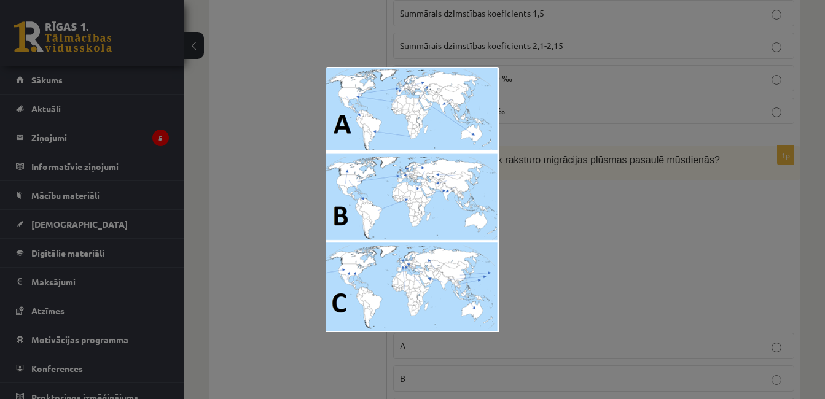
scroll to position [491, 0]
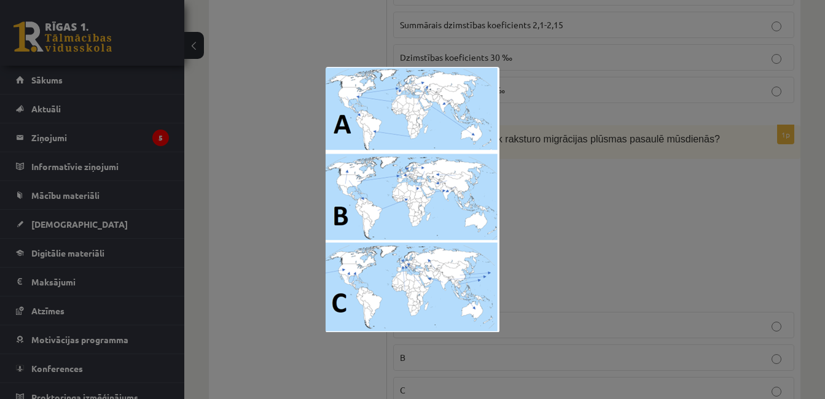
click at [580, 201] on div at bounding box center [412, 199] width 825 height 399
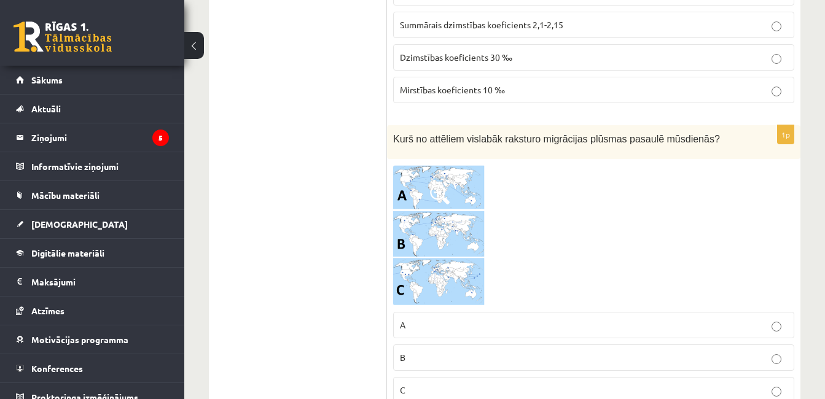
click at [449, 324] on p "A" at bounding box center [594, 325] width 388 height 13
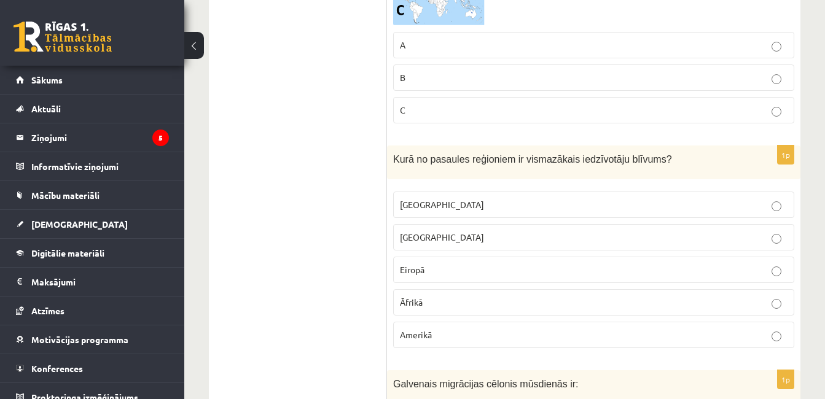
scroll to position [798, 0]
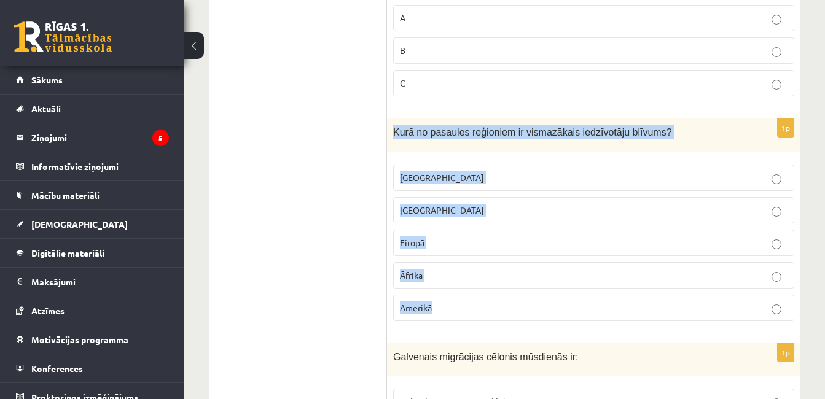
drag, startPoint x: 393, startPoint y: 128, endPoint x: 491, endPoint y: 297, distance: 195.6
click at [491, 297] on div "1p Kurā no pasaules reģioniem ir vismazākais iedzīvotāju blīvums? Austrālijā Āz…" at bounding box center [593, 225] width 413 height 213
copy div "Kurā no pasaules reģioniem ir vismazākais iedzīvotāju blīvums? Austrālijā Āzijā…"
click at [437, 182] on p "Austrālijā" at bounding box center [594, 177] width 388 height 13
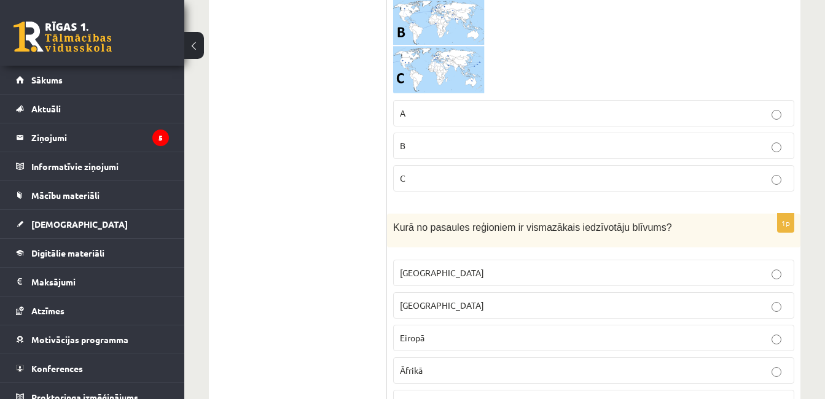
scroll to position [676, 0]
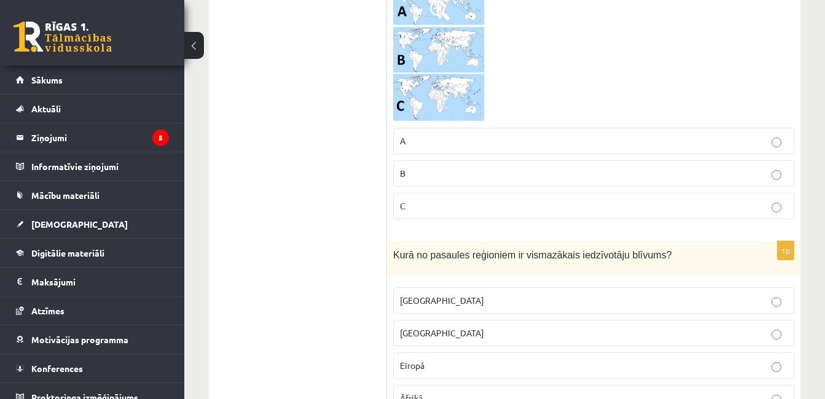
click at [437, 89] on img at bounding box center [439, 51] width 92 height 141
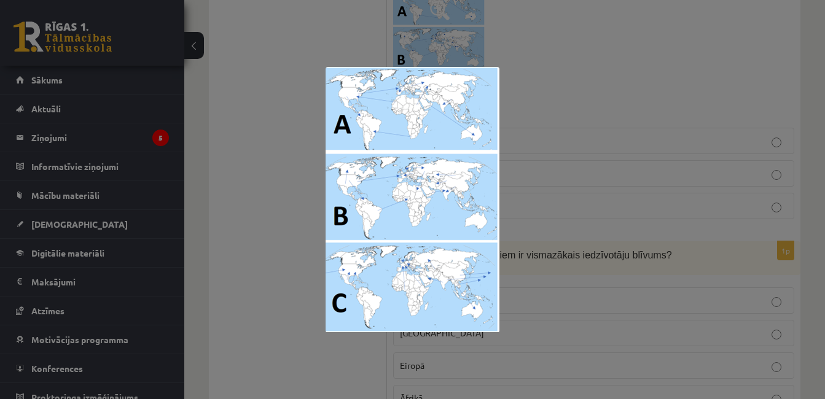
click at [600, 233] on div at bounding box center [412, 199] width 825 height 399
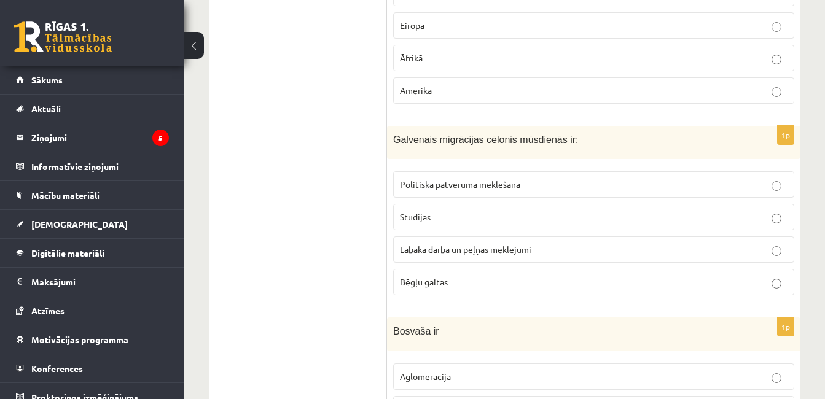
scroll to position [1044, 0]
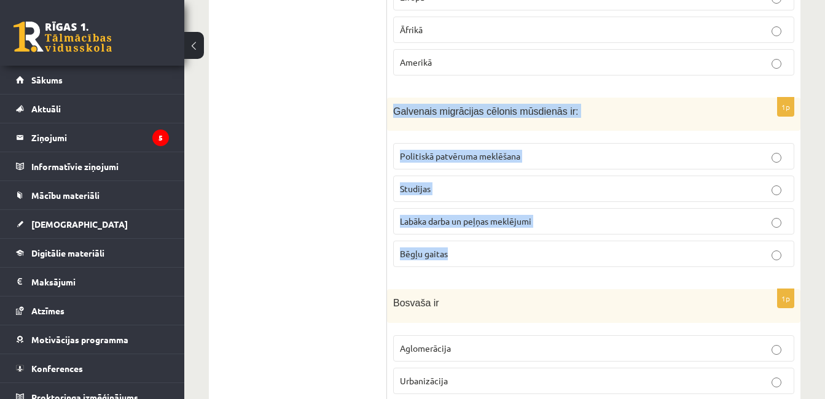
drag, startPoint x: 394, startPoint y: 114, endPoint x: 472, endPoint y: 253, distance: 159.5
click at [472, 253] on div "1p Galvenais migrācijas cēlonis mūsdienās ir: Politiskā patvēruma meklēšana Stu…" at bounding box center [593, 188] width 413 height 180
copy div "Galvenais migrācijas cēlonis mūsdienās ir: Politiskā patvēruma meklēšana Studij…"
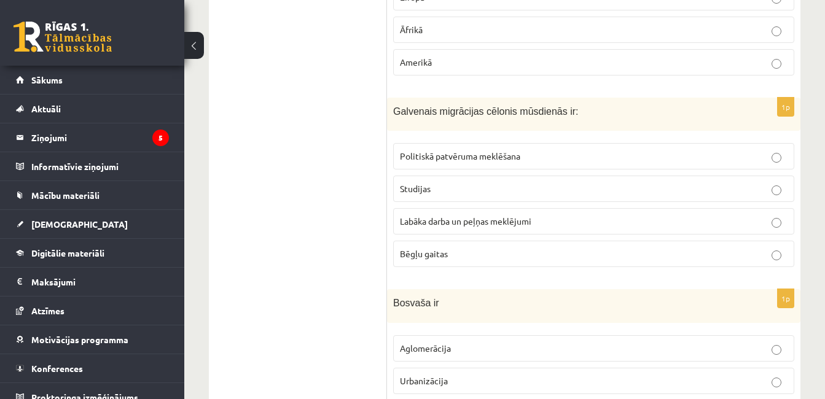
click at [434, 223] on span "Labāka darba un peļņas meklējumi" at bounding box center [465, 221] width 131 height 11
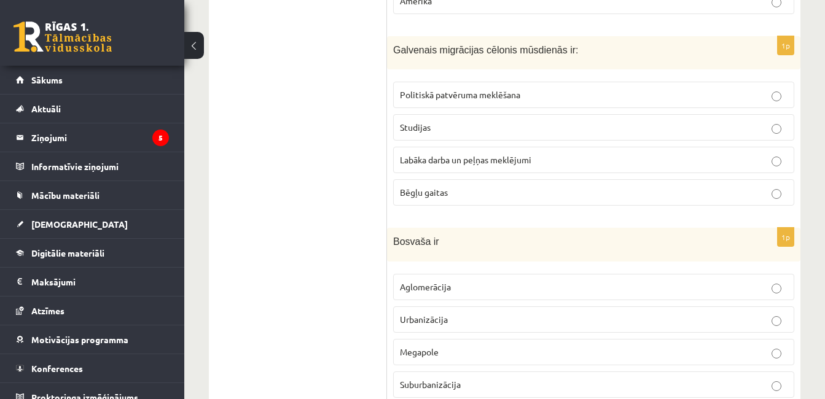
scroll to position [1167, 0]
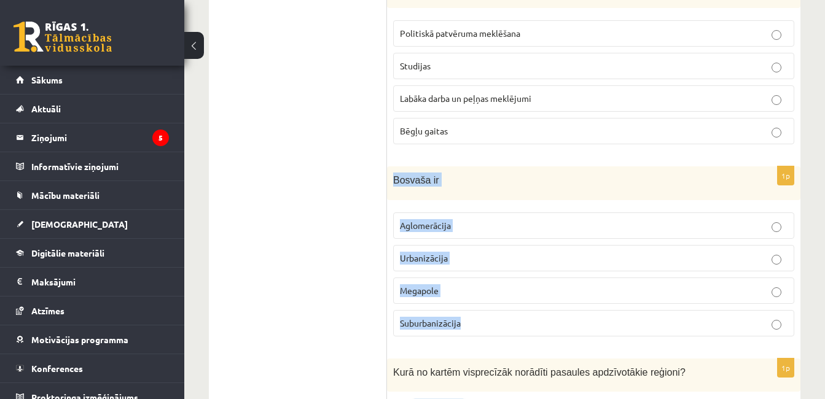
drag, startPoint x: 393, startPoint y: 179, endPoint x: 496, endPoint y: 320, distance: 174.1
click at [496, 320] on div "1p Bosvaša ir Aglomerācija Urbanizācija Megapole Suburbanizācija" at bounding box center [593, 256] width 413 height 180
copy div "Bosvaša ir Aglomerācija Urbanizācija Megapole Suburbanizācija"
click at [410, 227] on span "Aglomerācija" at bounding box center [425, 225] width 51 height 11
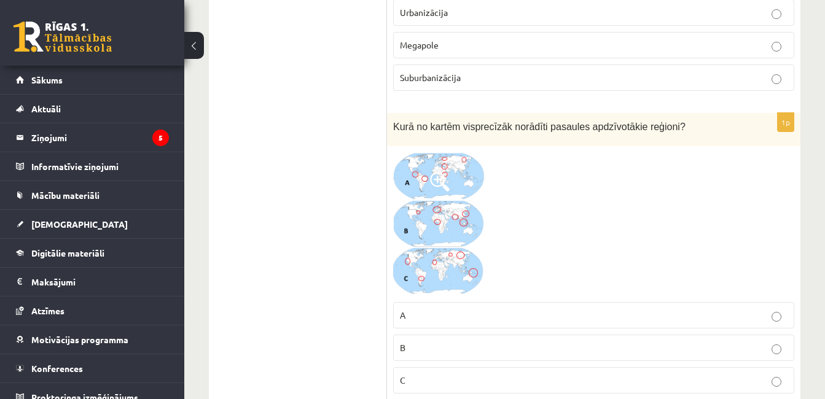
scroll to position [1474, 0]
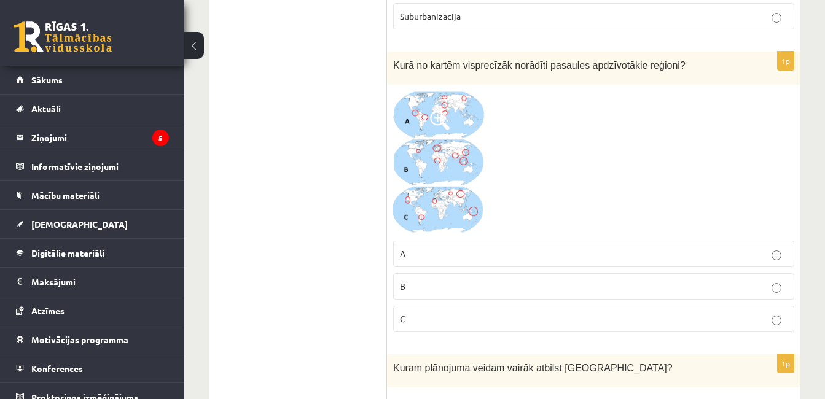
click at [418, 189] on img at bounding box center [439, 162] width 92 height 143
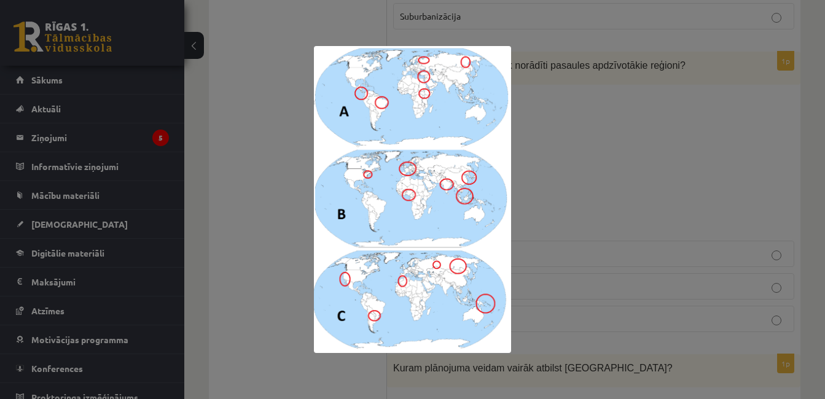
click at [617, 119] on div at bounding box center [412, 199] width 825 height 399
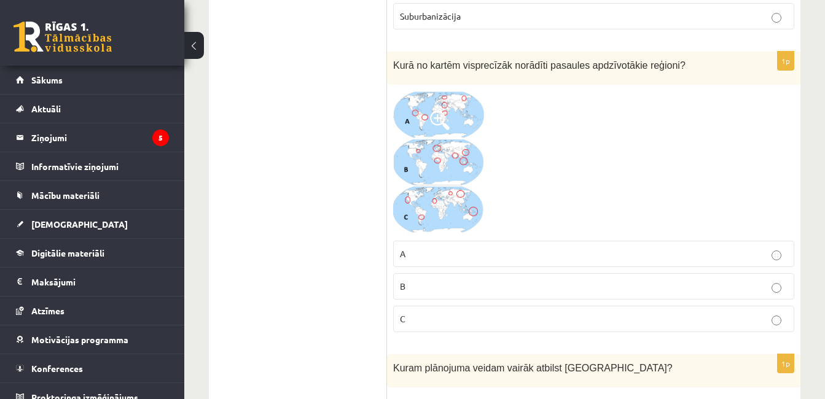
click at [448, 139] on img at bounding box center [439, 162] width 92 height 143
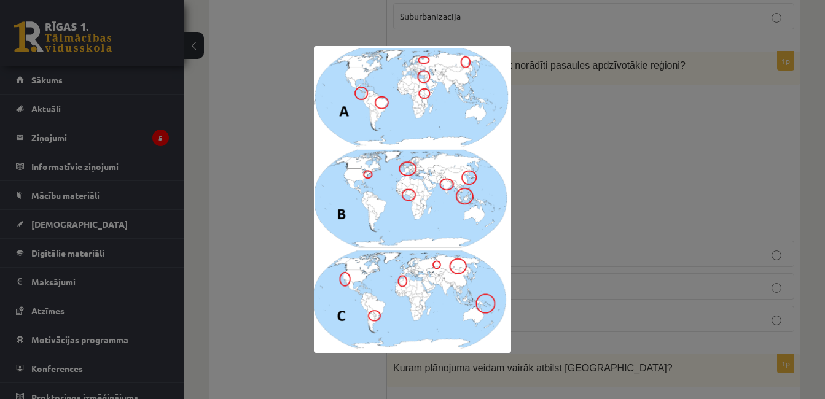
click at [579, 154] on div at bounding box center [412, 199] width 825 height 399
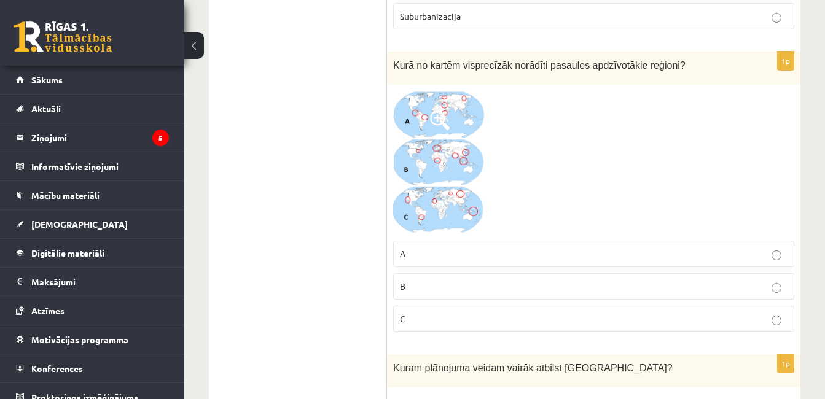
click at [461, 170] on img at bounding box center [439, 162] width 92 height 143
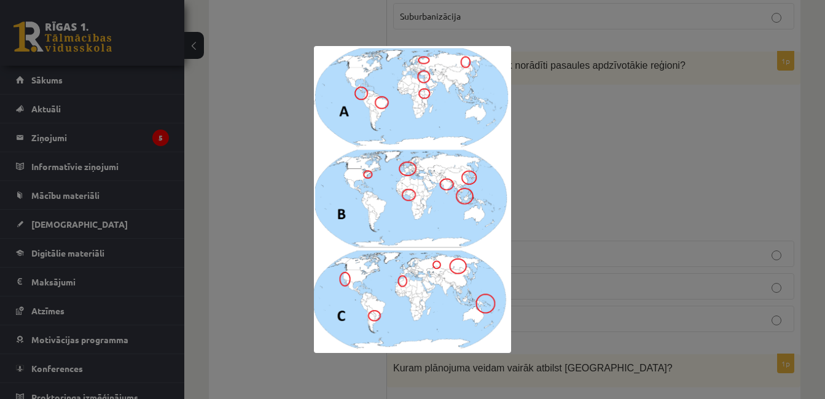
click at [546, 187] on div at bounding box center [412, 199] width 825 height 399
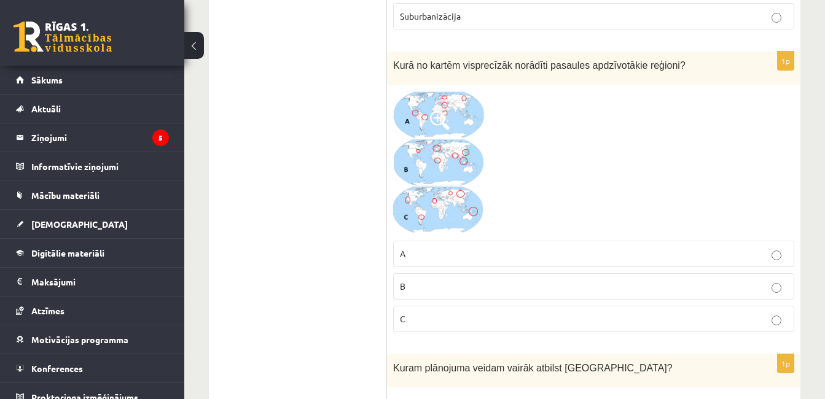
click at [477, 292] on p "B" at bounding box center [594, 286] width 388 height 13
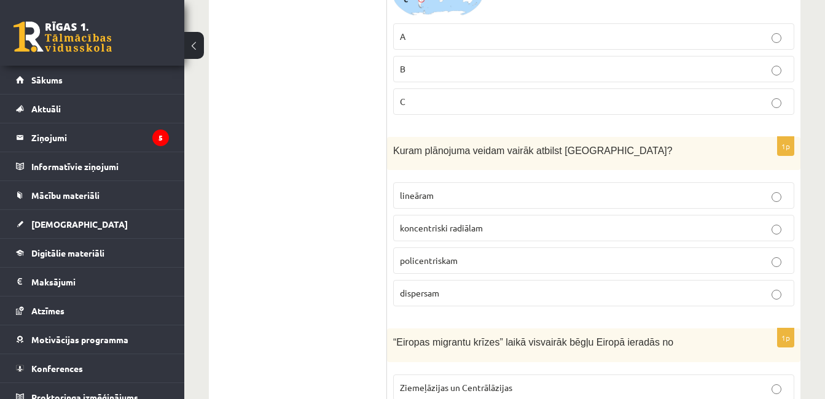
scroll to position [1720, 0]
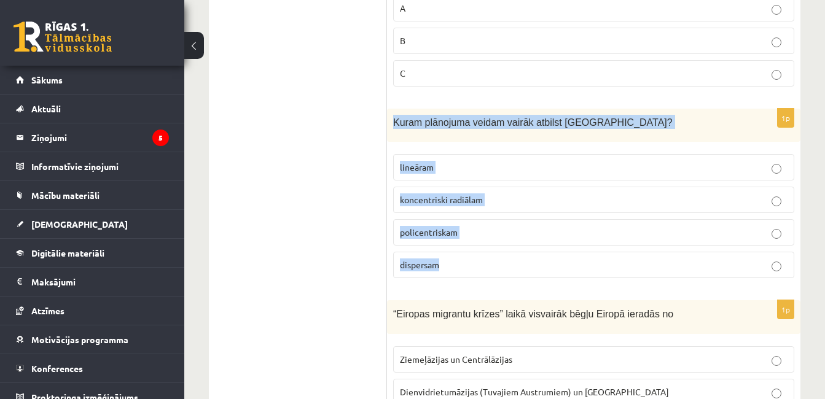
drag, startPoint x: 392, startPoint y: 123, endPoint x: 485, endPoint y: 262, distance: 166.6
click at [485, 262] on div "1p Kuram plānojuma veidam vairāk atbilst Rīga? lineāram koncentriski radiālam p…" at bounding box center [593, 199] width 413 height 180
copy div "Kuram plānojuma veidam vairāk atbilst Rīga? lineāram koncentriski radiālam poli…"
click at [443, 232] on span "policentriskam" at bounding box center [429, 232] width 58 height 11
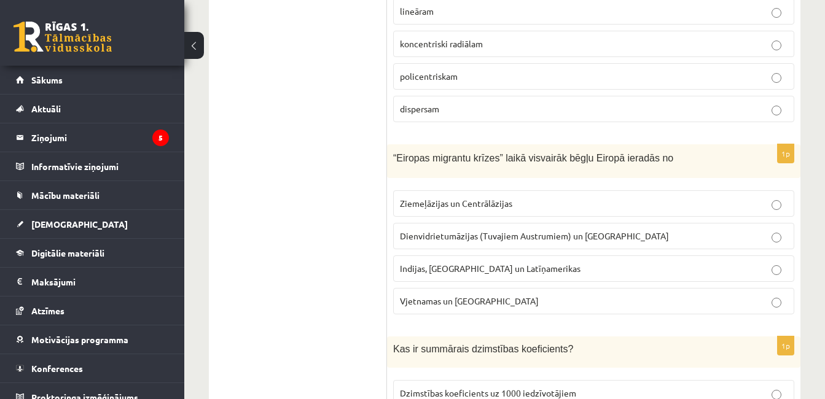
scroll to position [1904, 0]
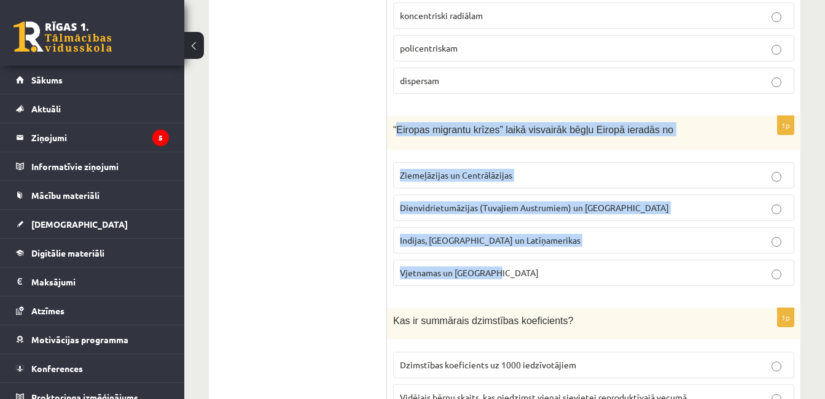
drag, startPoint x: 397, startPoint y: 128, endPoint x: 524, endPoint y: 271, distance: 191.4
click at [524, 271] on div "1p “Eiropas migrantu krīzes” laikā visvairāk bēgļu Eiropā ieradās no Ziemeļāzij…" at bounding box center [593, 206] width 413 height 180
copy div "Eiropas migrantu krīzes” laikā visvairāk bēgļu Eiropā ieradās no Ziemeļāzijas u…"
click at [485, 217] on label "Dienvidrietumāzijas (Tuvajiem Austrumiem) un Āfrikas" at bounding box center [593, 208] width 401 height 26
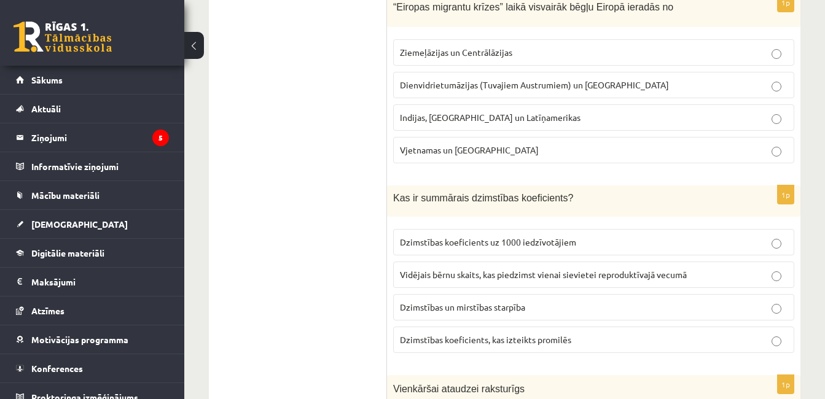
scroll to position [2088, 0]
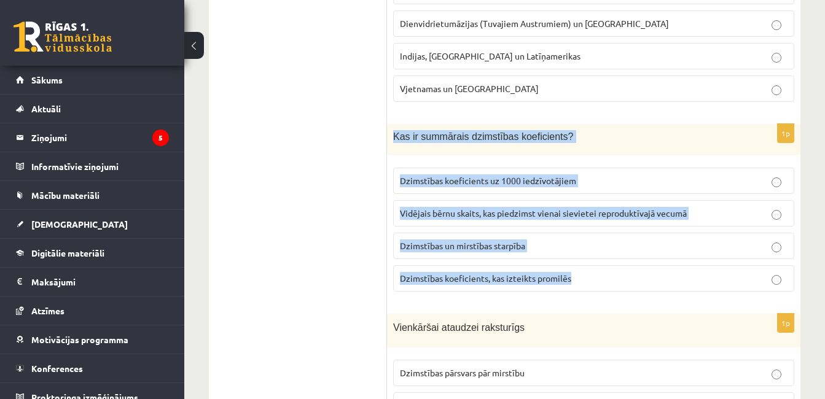
drag, startPoint x: 391, startPoint y: 135, endPoint x: 580, endPoint y: 288, distance: 243.3
click at [580, 288] on div "1p Kas ir summārais dzimstības koeficients? Dzimstības koeficients uz 1000 iedz…" at bounding box center [593, 213] width 413 height 178
copy div "Kas ir summārais dzimstības koeficients? Dzimstības koeficients uz 1000 iedzīvo…"
click at [494, 217] on span "Vidējais bērnu skaits, kas piedzimst vienai sievietei reproduktīvajā vecumā" at bounding box center [543, 213] width 287 height 11
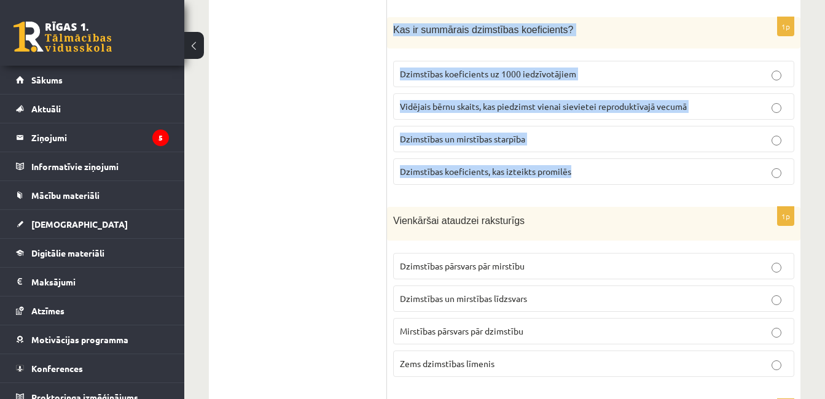
scroll to position [2211, 0]
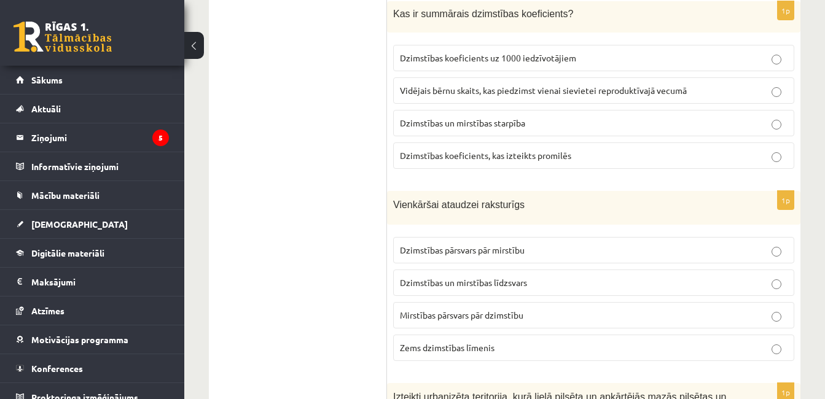
click at [494, 217] on div "Vienkāršai ataudzei raksturīgs" at bounding box center [593, 208] width 413 height 34
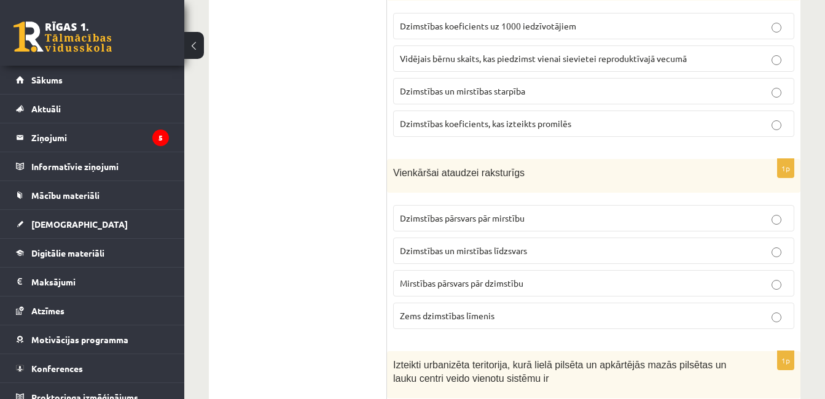
scroll to position [2273, 0]
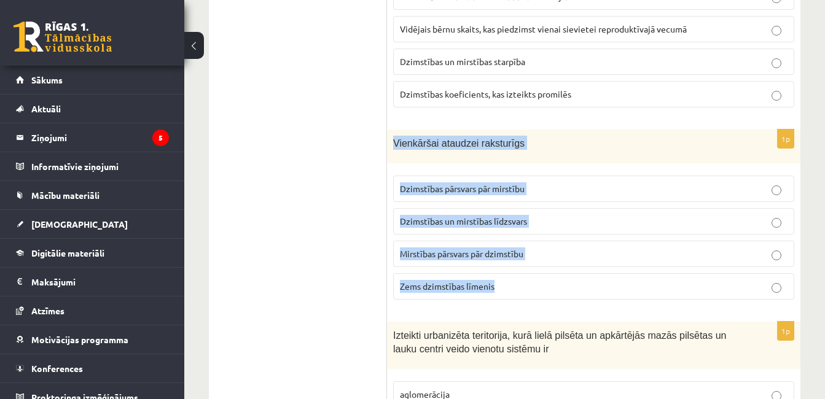
drag, startPoint x: 394, startPoint y: 146, endPoint x: 512, endPoint y: 291, distance: 186.9
click at [512, 291] on div "1p Vienkāršai ataudzei raksturīgs Dzimstības pārsvars pār mirstību Dzimstības u…" at bounding box center [593, 220] width 413 height 180
copy div "Vienkāršai ataudzei raksturīgs Dzimstības pārsvars pār mirstību Dzimstības un m…"
click at [518, 220] on span "Dzimstības un mirstības līdzsvars" at bounding box center [463, 221] width 127 height 11
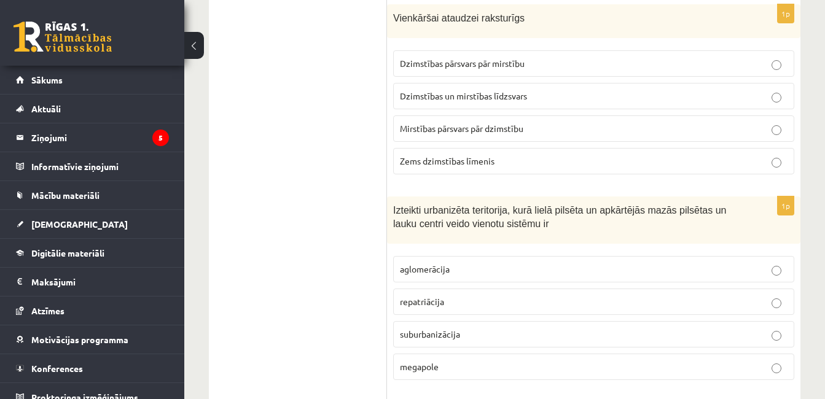
scroll to position [2457, 0]
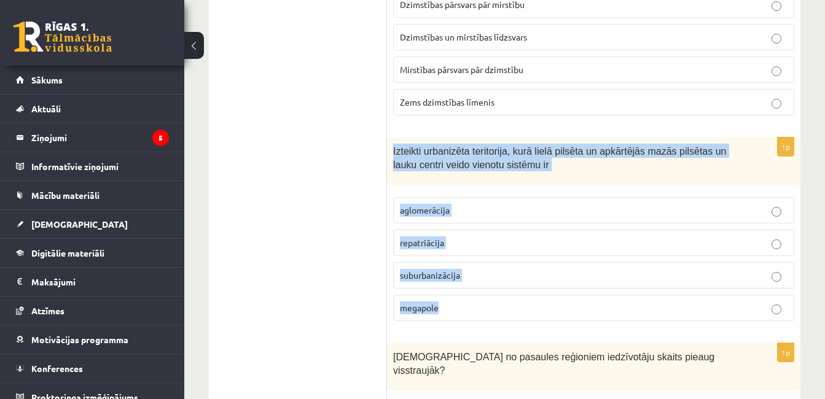
drag, startPoint x: 392, startPoint y: 152, endPoint x: 482, endPoint y: 304, distance: 176.4
click at [482, 304] on div "1p Izteikti urbanizēta teritorija, kurā lielā pilsēta un apkārtējās mazās pilsē…" at bounding box center [593, 234] width 413 height 193
copy div "Izteikti urbanizēta teritorija, kurā lielā pilsēta un apkārtējās mazās pilsētas…"
click at [419, 229] on fieldset "aglomerācija repatriācija suburbanizācija megapole" at bounding box center [593, 258] width 401 height 134
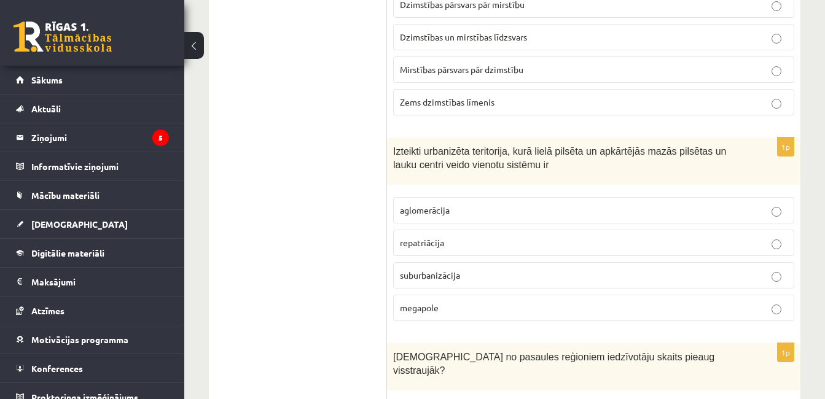
click at [416, 216] on p "aglomerācija" at bounding box center [594, 210] width 388 height 13
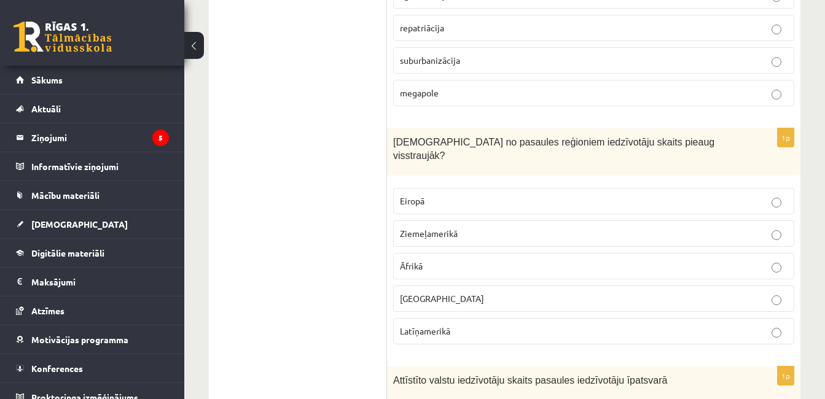
scroll to position [2702, 0]
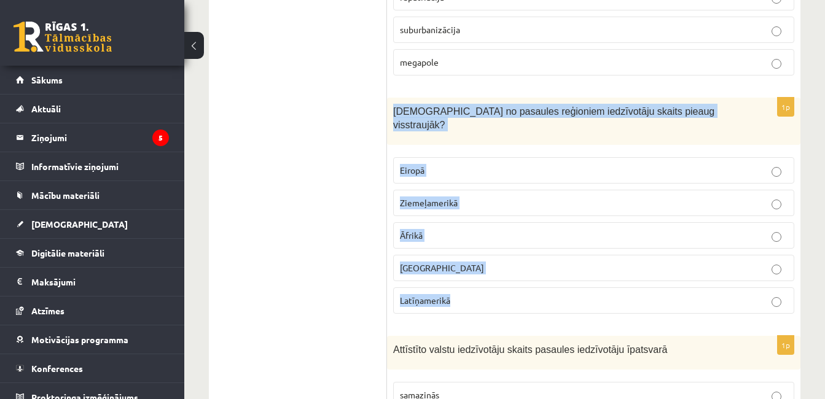
drag, startPoint x: 393, startPoint y: 111, endPoint x: 488, endPoint y: 286, distance: 199.0
click at [488, 286] on div "1p Kurā no pasaules reģioniem iedzīvotāju skaits pieaug visstraujāk? Eiropā Zie…" at bounding box center [593, 211] width 413 height 226
click at [445, 229] on p "Āfrikā" at bounding box center [594, 235] width 388 height 13
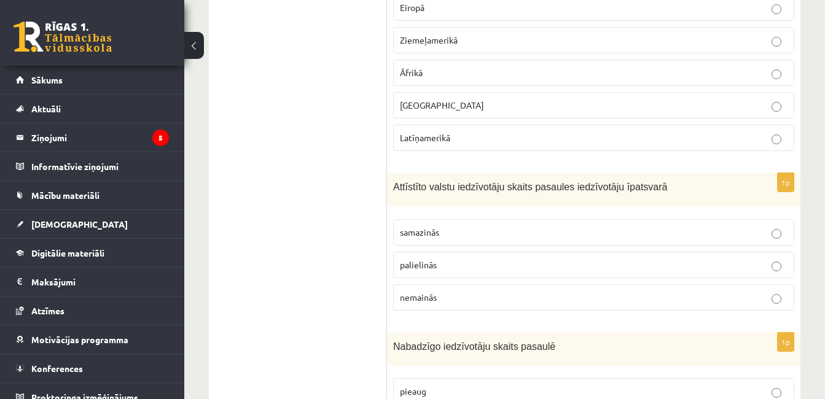
scroll to position [2887, 0]
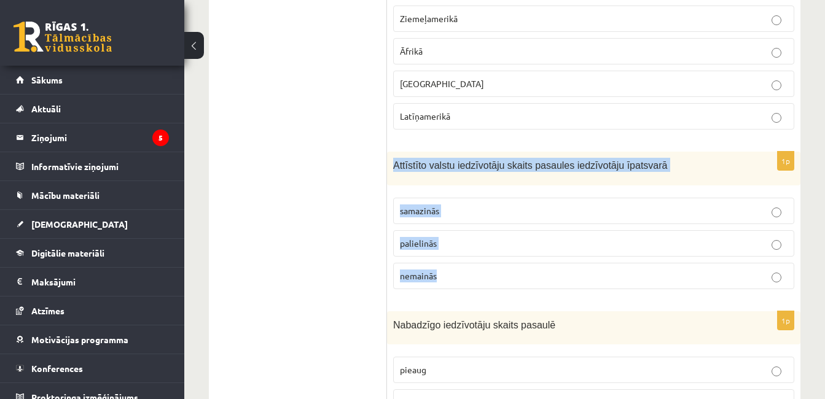
drag, startPoint x: 393, startPoint y: 147, endPoint x: 475, endPoint y: 262, distance: 141.3
click at [475, 262] on div "1p Attīstīto valstu iedzīvotāju skaits pasaules iedzīvotāju īpatsvarā samazinās…" at bounding box center [593, 225] width 413 height 147
click at [415, 205] on p "samazinās" at bounding box center [594, 211] width 388 height 13
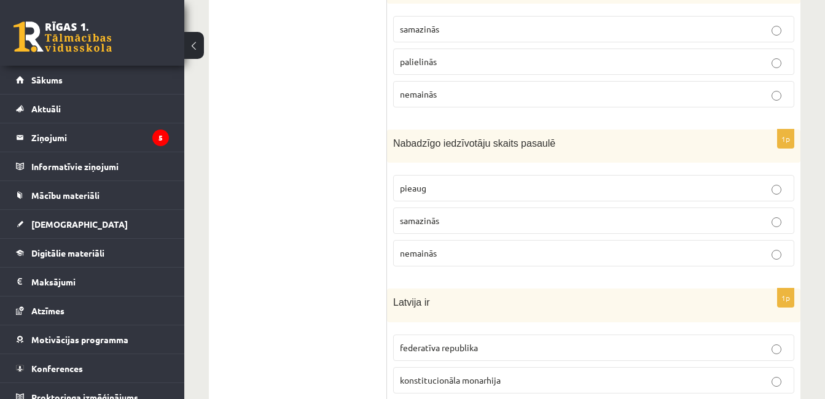
scroll to position [3071, 0]
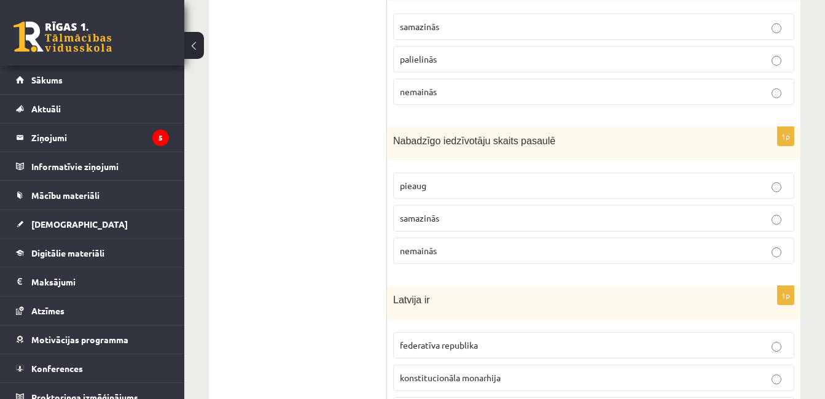
click at [407, 180] on span "pieaug" at bounding box center [413, 185] width 26 height 11
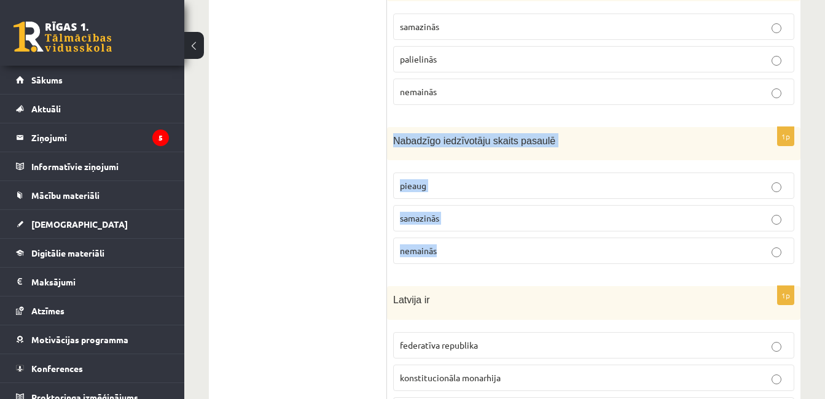
drag, startPoint x: 393, startPoint y: 130, endPoint x: 454, endPoint y: 238, distance: 124.6
click at [454, 238] on div "1p Nabadzīgo iedzīvotāju skaits pasaulē pieaug samazinās nemainās" at bounding box center [593, 200] width 413 height 147
click at [432, 213] on span "samazinās" at bounding box center [419, 218] width 39 height 11
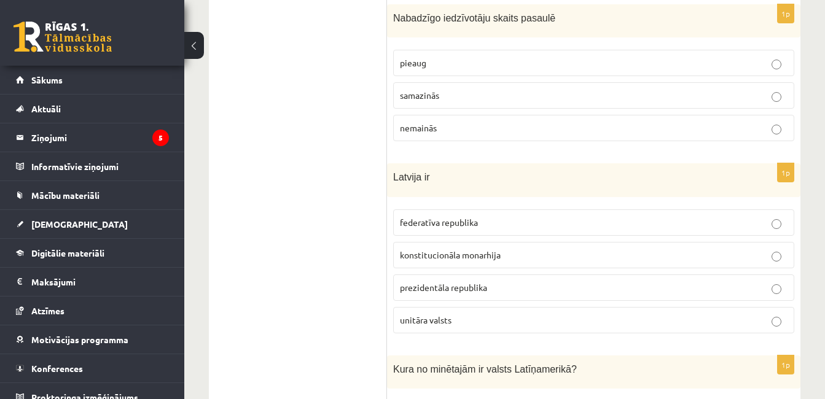
scroll to position [3255, 0]
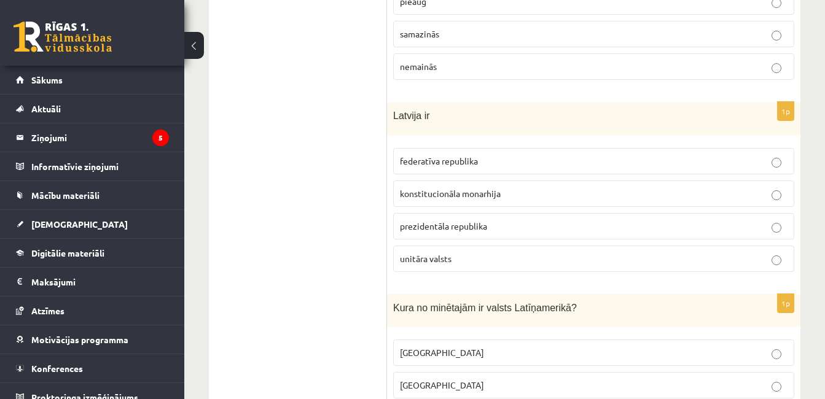
click at [437, 220] on span "prezidentāla republika" at bounding box center [443, 225] width 87 height 11
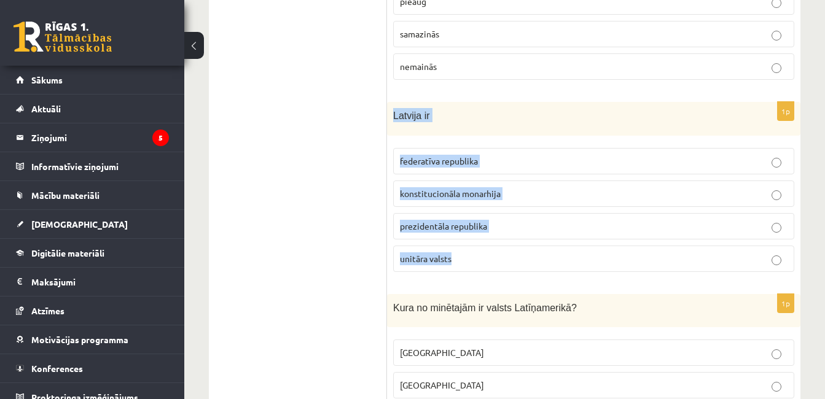
drag, startPoint x: 391, startPoint y: 102, endPoint x: 470, endPoint y: 242, distance: 160.6
click at [470, 242] on div "1p Latvija ir federatīva republika konstitucionāla monarhija prezidentāla repub…" at bounding box center [593, 192] width 413 height 180
click at [424, 253] on span "unitāra valsts" at bounding box center [426, 258] width 52 height 11
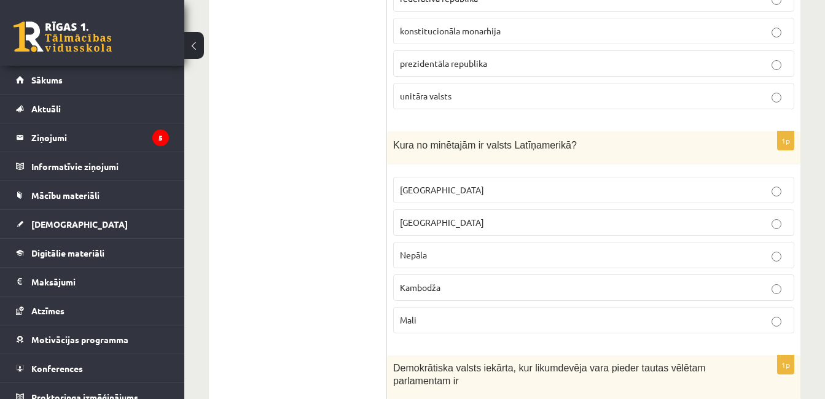
scroll to position [3439, 0]
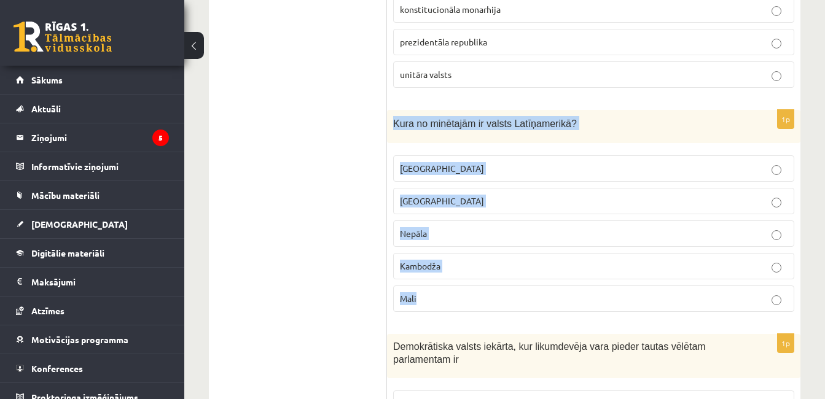
drag, startPoint x: 391, startPoint y: 108, endPoint x: 463, endPoint y: 276, distance: 183.2
click at [463, 276] on div "1p Kura no minētajām ir valsts Latīņamerikā? Meksika ASV Nepāla Kambodža Mali" at bounding box center [593, 216] width 413 height 213
click at [435, 162] on label "Meksika" at bounding box center [593, 168] width 401 height 26
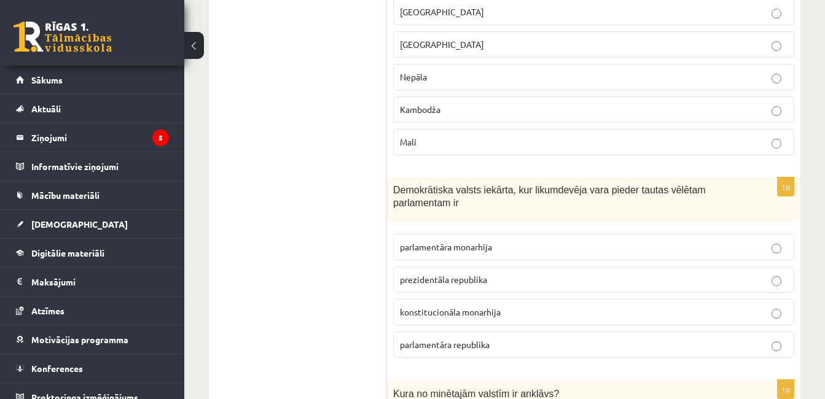
scroll to position [3624, 0]
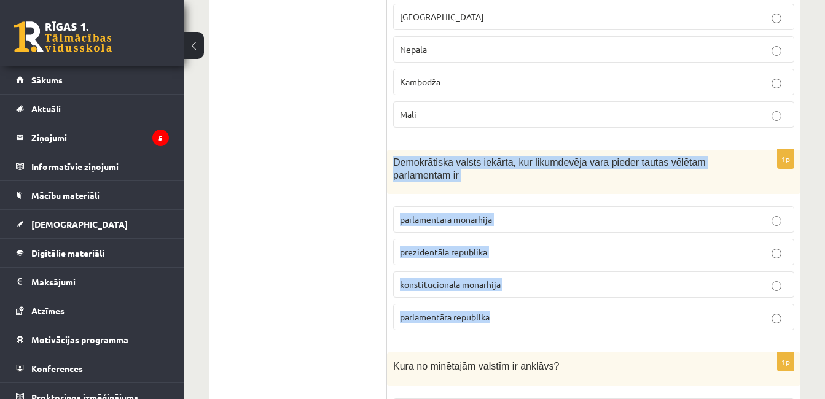
drag, startPoint x: 391, startPoint y: 147, endPoint x: 501, endPoint y: 316, distance: 201.2
click at [501, 316] on div "1p Demokrātiska valsts iekārta, kur likumdevēja vara pieder tautas vēlētam parl…" at bounding box center [593, 245] width 413 height 190
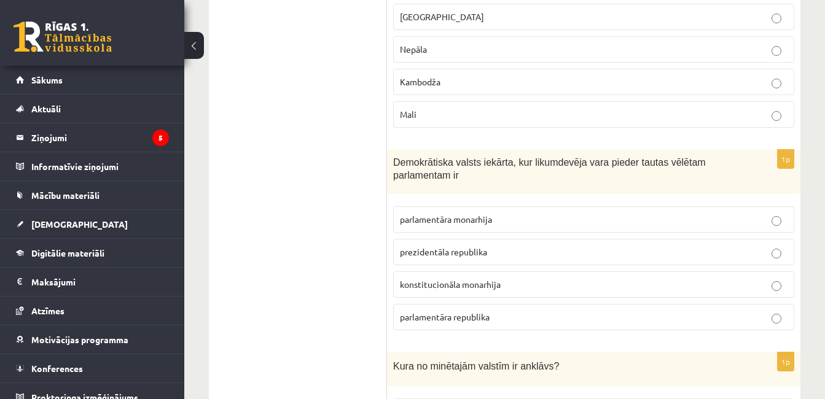
click at [455, 311] on span "parlamentāra republika" at bounding box center [445, 316] width 90 height 11
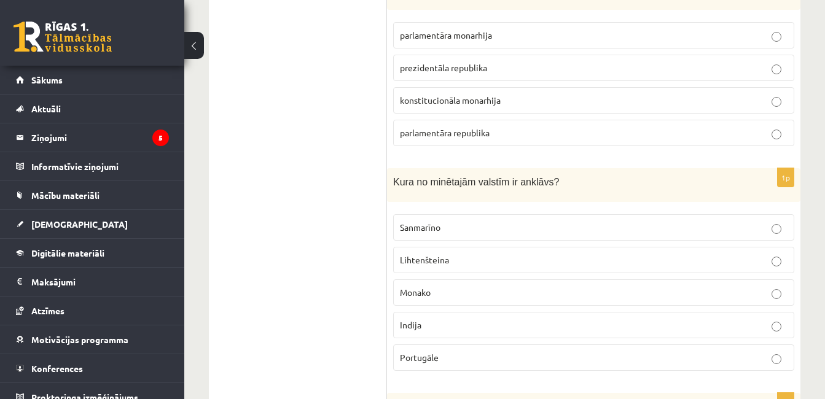
scroll to position [3869, 0]
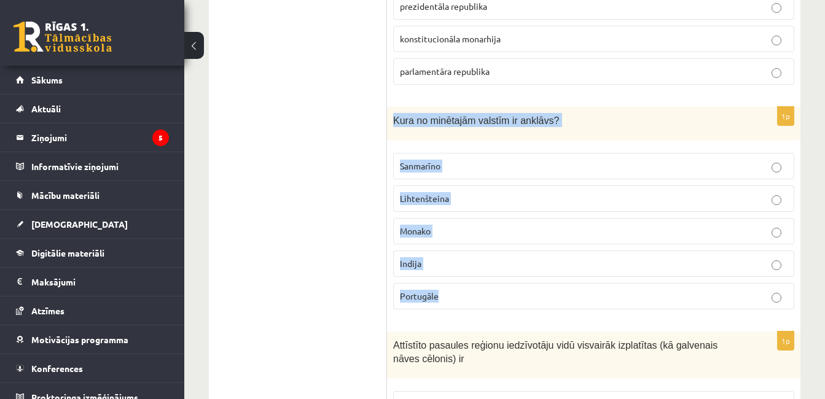
drag, startPoint x: 394, startPoint y: 106, endPoint x: 487, endPoint y: 271, distance: 190.3
click at [487, 271] on div "1p Kura no minētajām valstīm ir anklāvs? Sanmarīno Lihtenšteina Monako Indija P…" at bounding box center [593, 213] width 413 height 213
click at [424, 160] on span "Sanmarīno" at bounding box center [420, 165] width 41 height 11
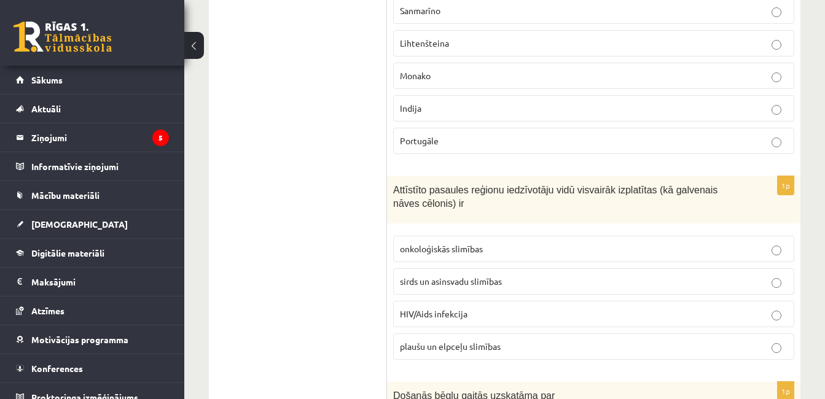
scroll to position [4054, 0]
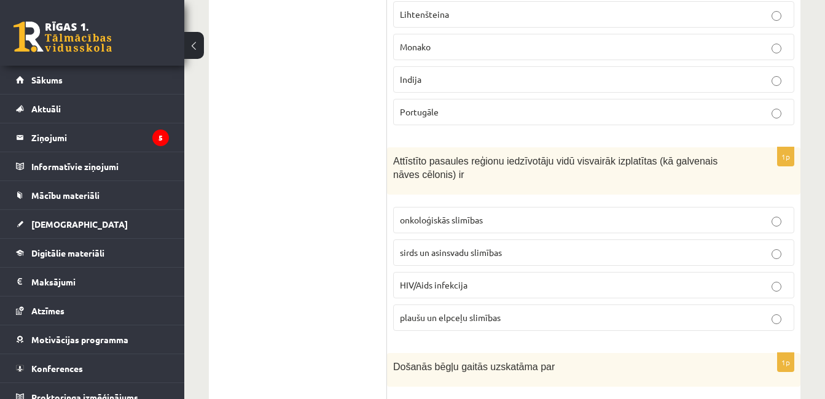
click at [438, 279] on span "HIV/Aids infekcija" at bounding box center [434, 284] width 68 height 11
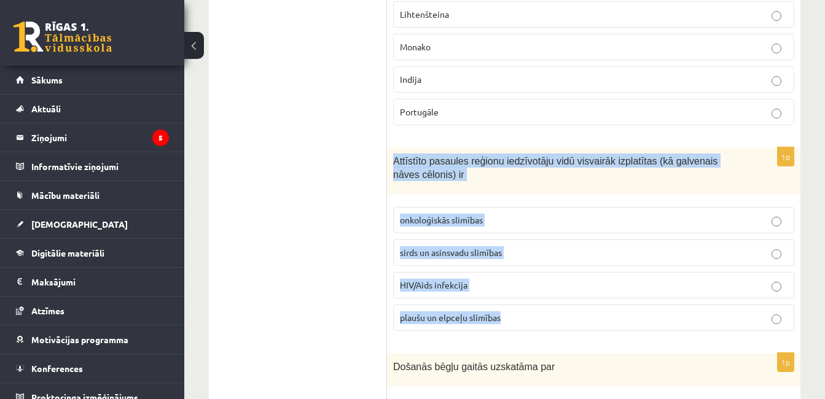
drag, startPoint x: 397, startPoint y: 150, endPoint x: 513, endPoint y: 313, distance: 199.9
click at [513, 313] on div "1p Attīstīto pasaules reģionu iedzīvotāju vidū visvairāk izplatītas (kā galvena…" at bounding box center [593, 243] width 413 height 193
click at [436, 247] on span "sirds un asinsvadu slimības" at bounding box center [451, 252] width 102 height 11
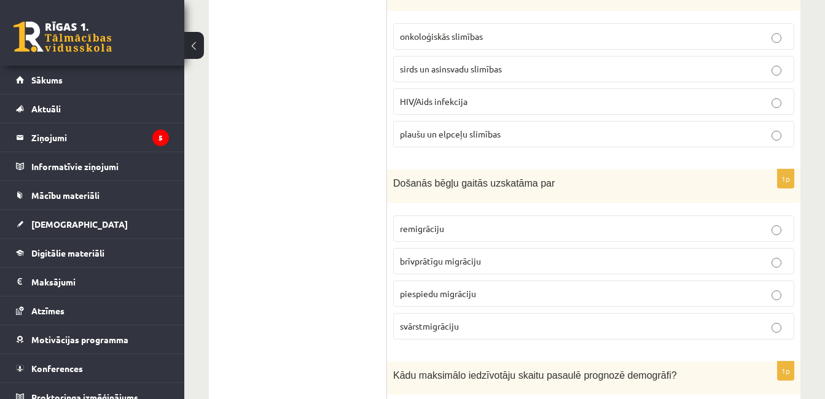
scroll to position [4238, 0]
click at [434, 255] on span "brīvprātīgu migrāciju" at bounding box center [440, 260] width 81 height 11
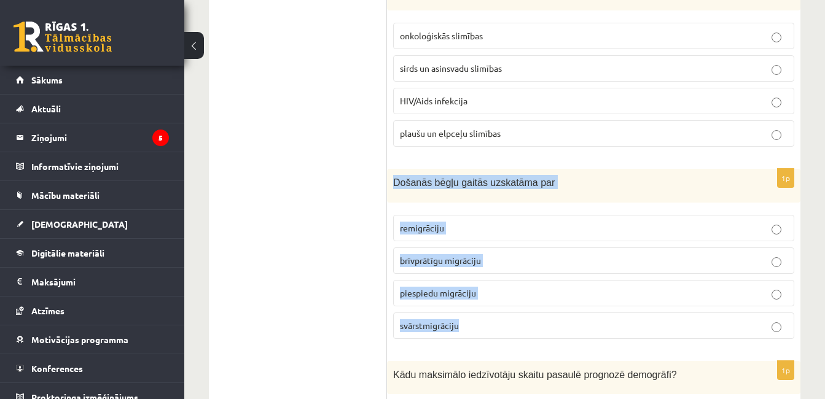
drag, startPoint x: 392, startPoint y: 166, endPoint x: 477, endPoint y: 306, distance: 164.2
click at [477, 306] on div "1p Došanās bēgļu gaitās uzskatāma par remigrāciju brīvprātīgu migrāciju piespie…" at bounding box center [593, 259] width 413 height 180
click at [440, 287] on span "piespiedu migrāciju" at bounding box center [438, 292] width 76 height 11
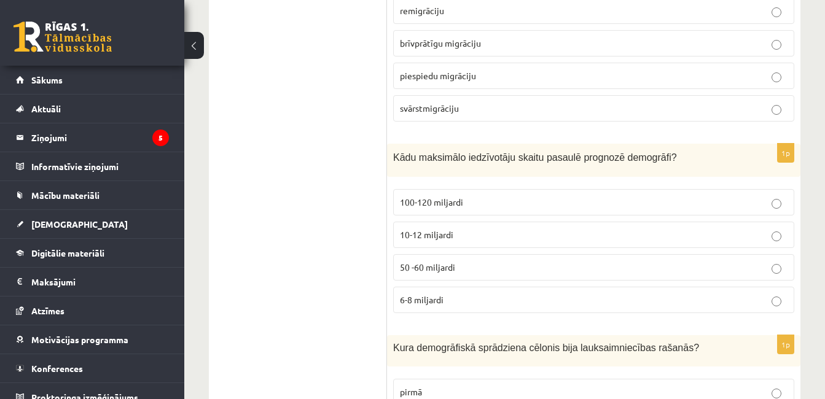
scroll to position [4484, 0]
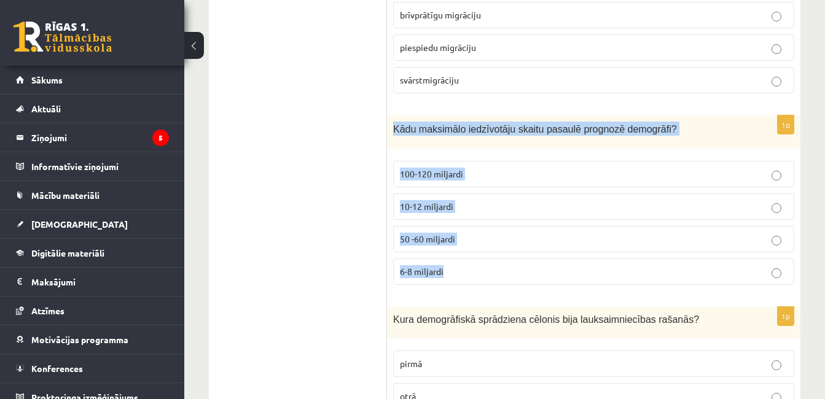
drag, startPoint x: 393, startPoint y: 113, endPoint x: 477, endPoint y: 256, distance: 166.0
click at [477, 256] on div "1p Kādu maksimālo iedzīvotāju skaitu pasaulē prognozē demogrāfi? 100-120 miljar…" at bounding box center [593, 205] width 413 height 180
click at [411, 203] on label "10-12 miljardi" at bounding box center [593, 206] width 401 height 26
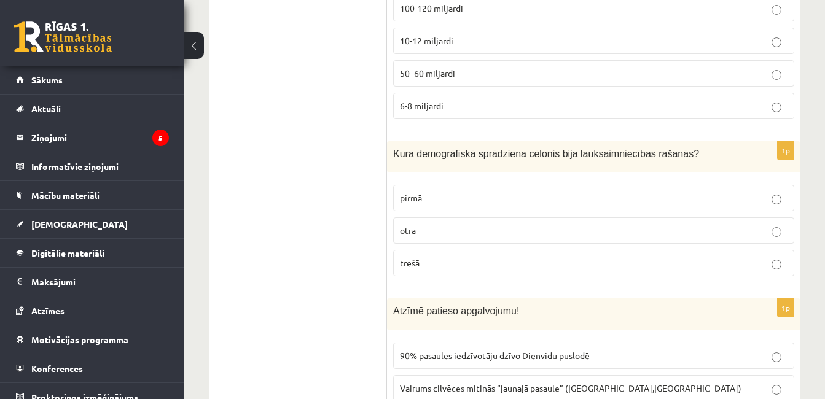
scroll to position [4668, 0]
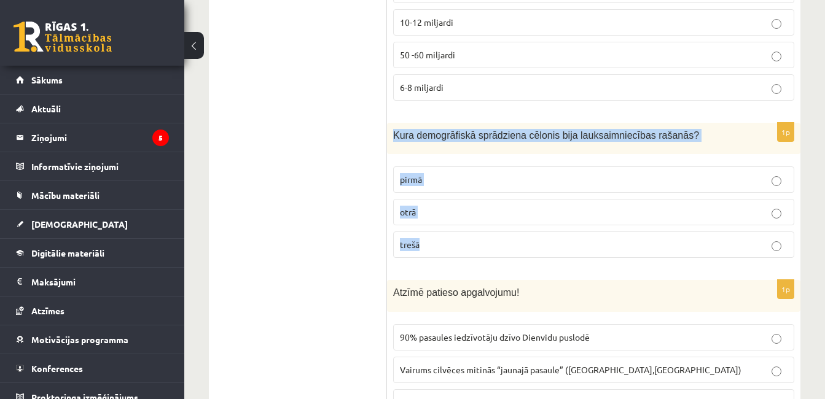
drag, startPoint x: 392, startPoint y: 123, endPoint x: 482, endPoint y: 235, distance: 143.3
click at [482, 235] on div "1p Kura demogrāfiskā sprādziena cēlonis bija lauksaimniecības rašanās? pirmā ot…" at bounding box center [593, 195] width 413 height 145
click at [438, 173] on p "pirmā" at bounding box center [594, 179] width 388 height 13
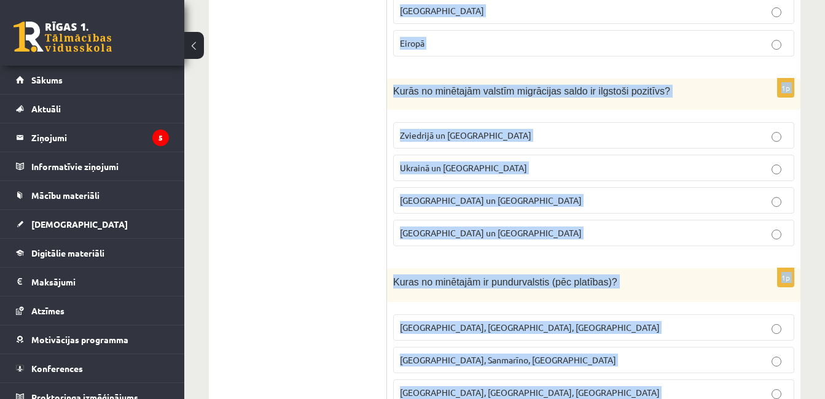
scroll to position [5900, 0]
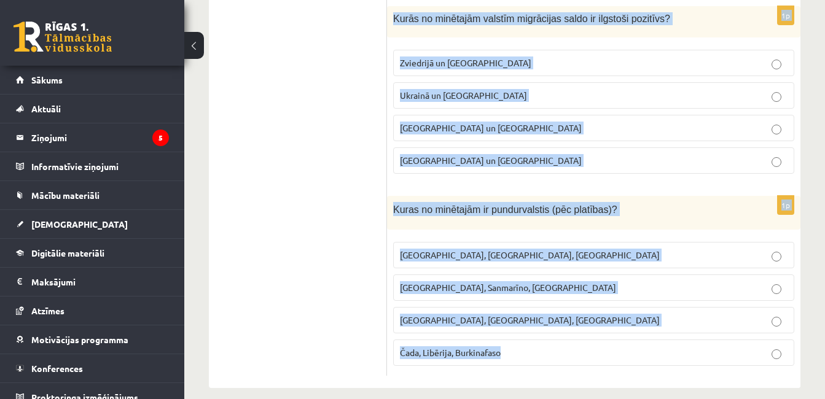
drag, startPoint x: 394, startPoint y: 95, endPoint x: 537, endPoint y: 364, distance: 304.7
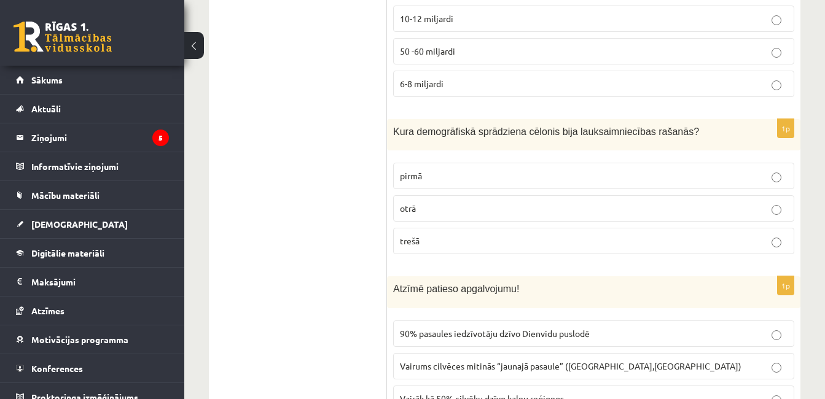
scroll to position [4794, 0]
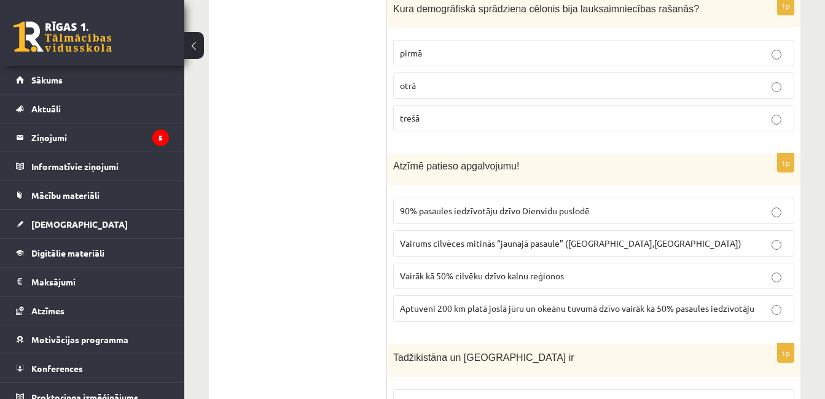
click at [444, 303] on span "Aptuveni 200 km platā joslā jūru un okeānu tuvumā dzīvo vairāk kā 50% pasaules …" at bounding box center [577, 308] width 354 height 11
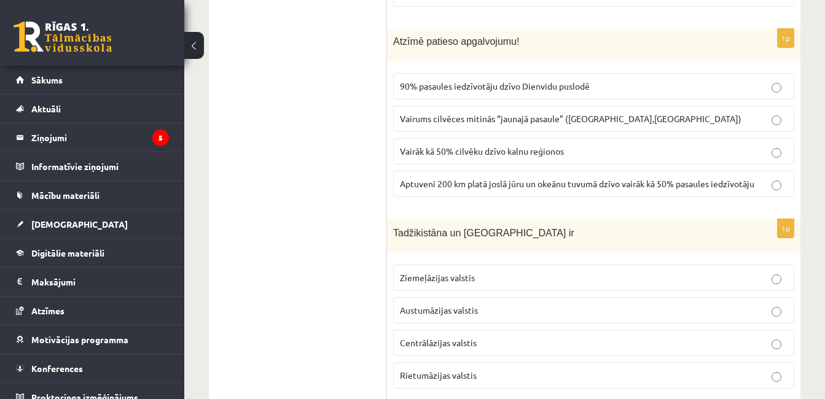
scroll to position [4979, 0]
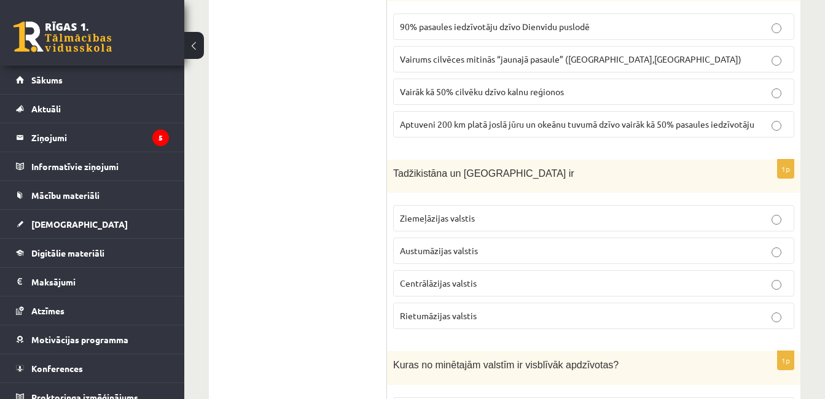
click at [450, 278] on span "Centrālāzijas valstis" at bounding box center [438, 283] width 77 height 11
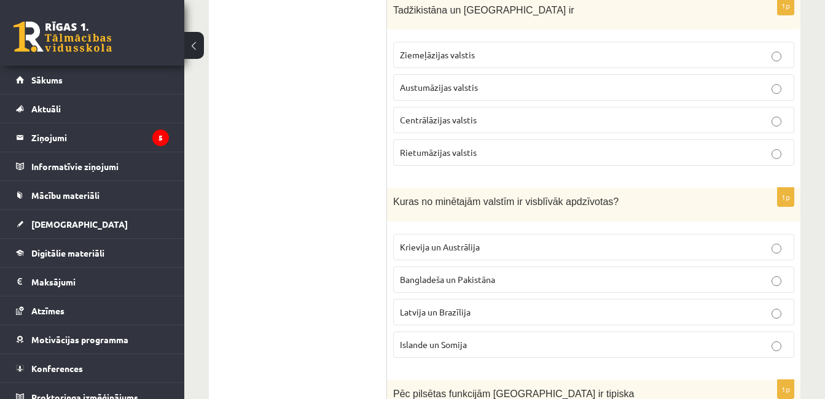
scroll to position [5163, 0]
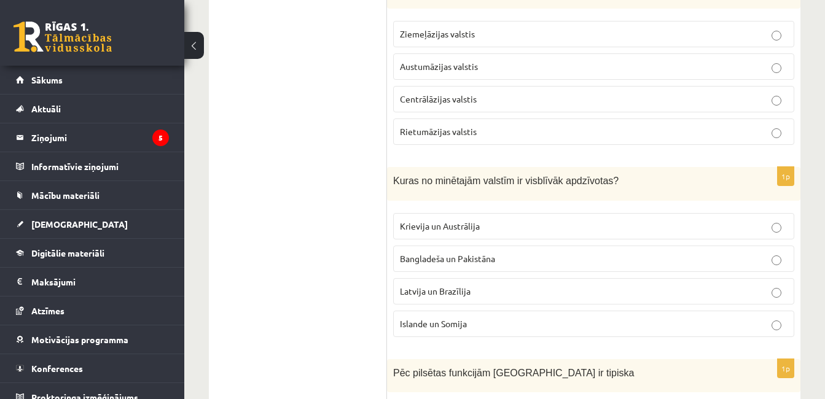
click at [499, 252] on p "Bangladeša un Pakistāna" at bounding box center [594, 258] width 388 height 13
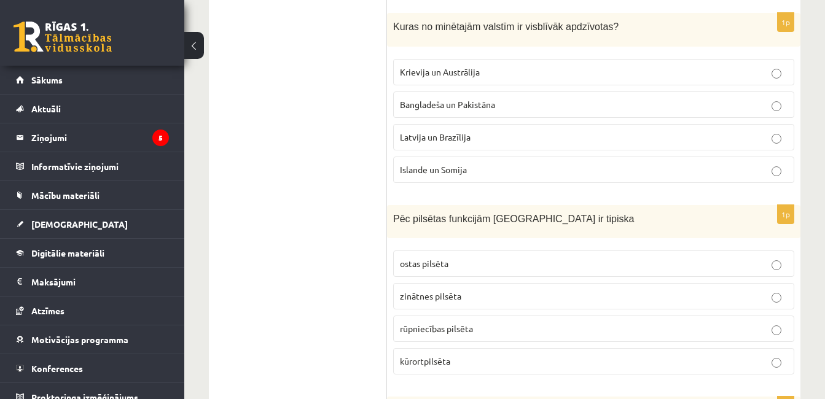
scroll to position [5347, 0]
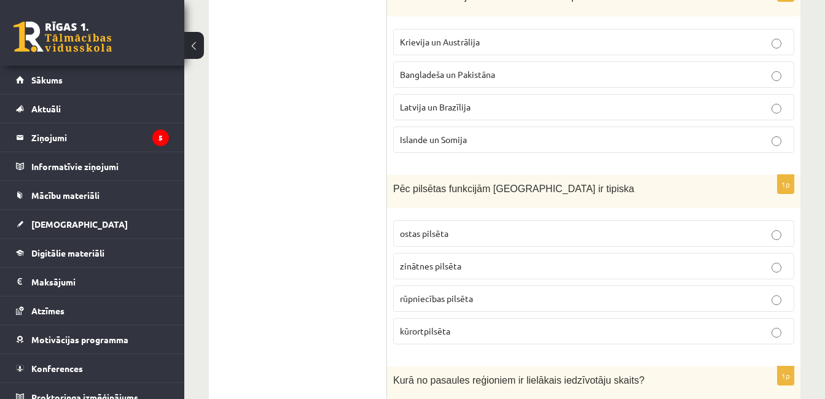
click at [470, 325] on p "kūrortpilsēta" at bounding box center [594, 331] width 388 height 13
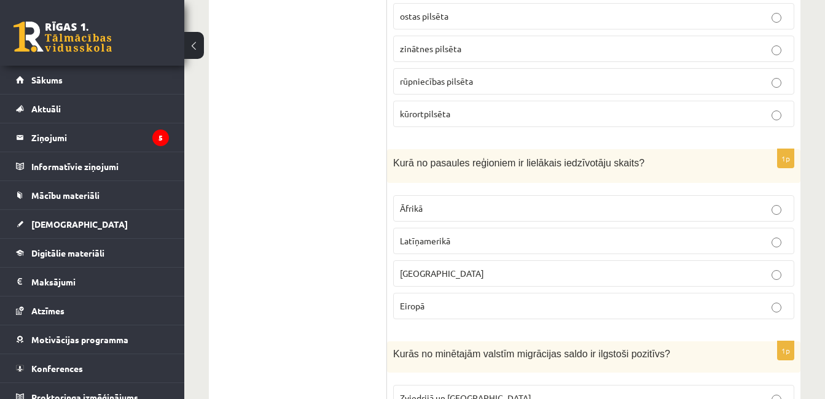
scroll to position [5593, 0]
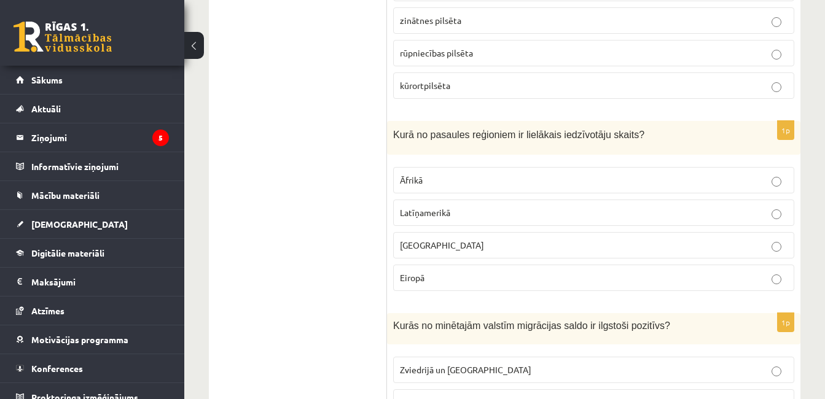
click at [489, 239] on p "Āzijā" at bounding box center [594, 245] width 388 height 13
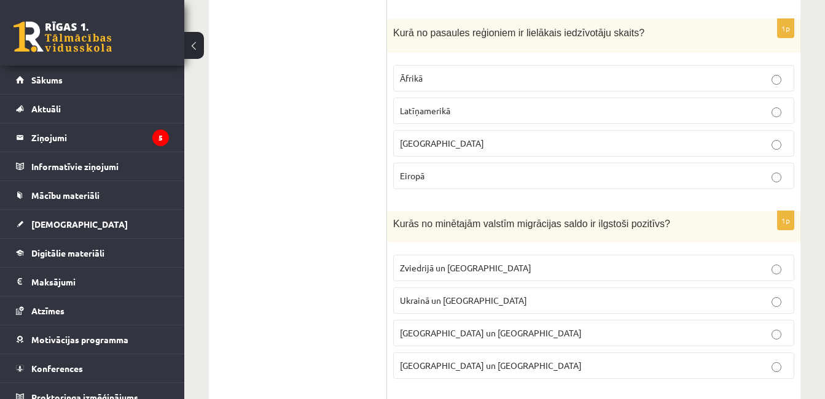
scroll to position [5716, 0]
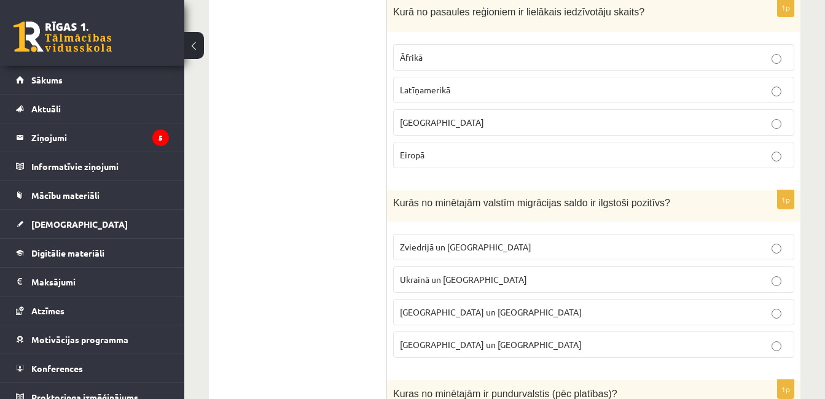
click at [512, 241] on p "Zviedrijā un ASV" at bounding box center [594, 247] width 388 height 13
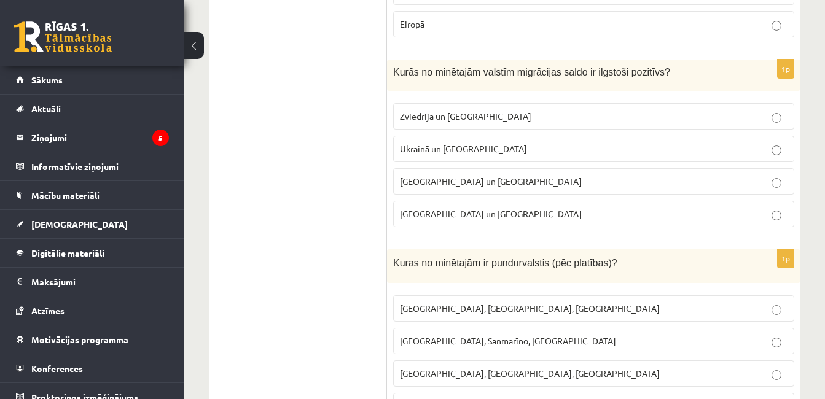
scroll to position [5900, 0]
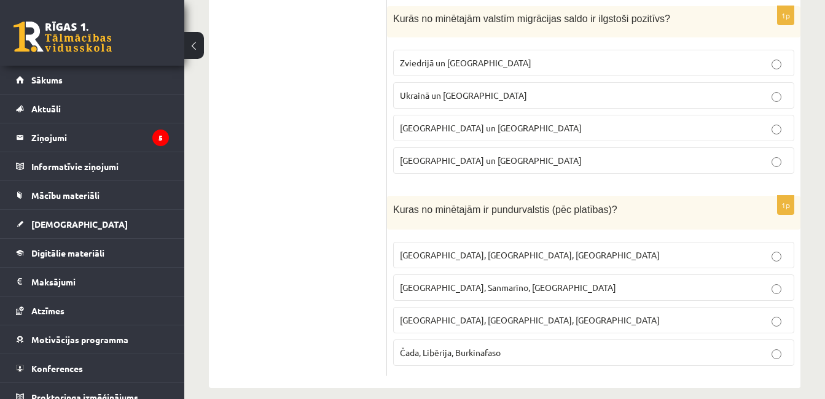
click at [507, 282] on span "Monako, Sanmarīno, Luksemburga" at bounding box center [508, 287] width 216 height 11
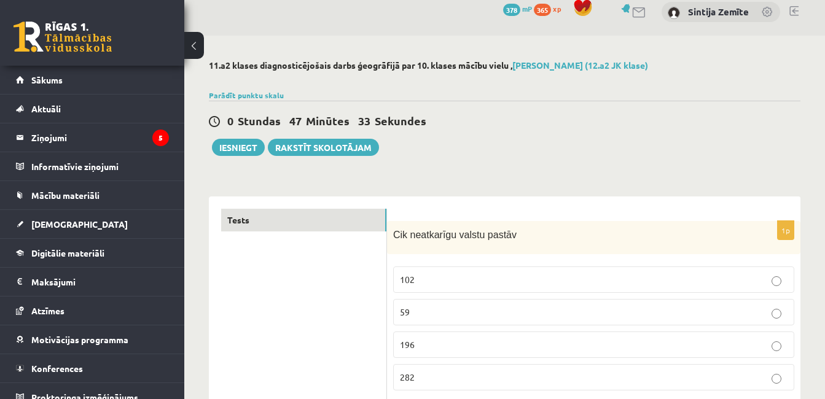
scroll to position [0, 0]
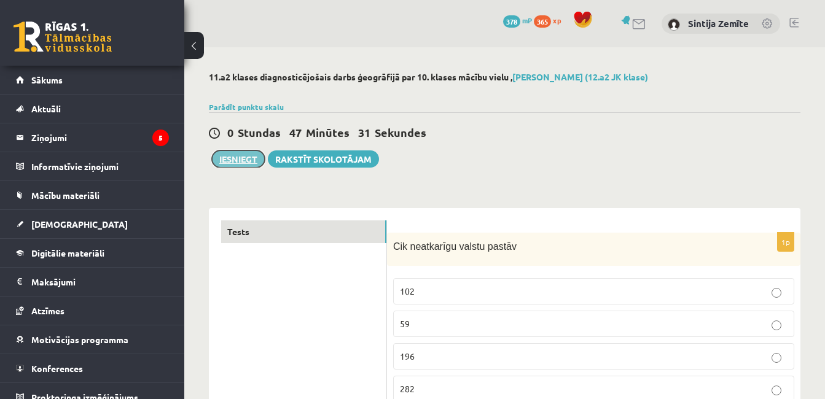
click at [236, 159] on button "Iesniegt" at bounding box center [238, 158] width 53 height 17
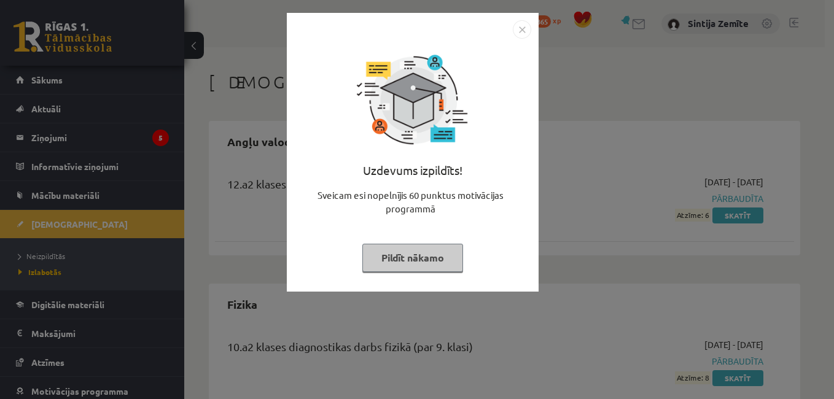
click at [437, 255] on button "Pildīt nākamo" at bounding box center [412, 258] width 101 height 28
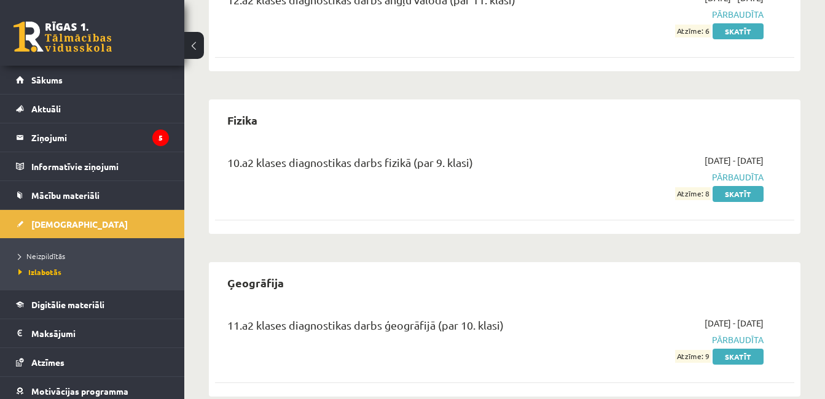
scroll to position [246, 0]
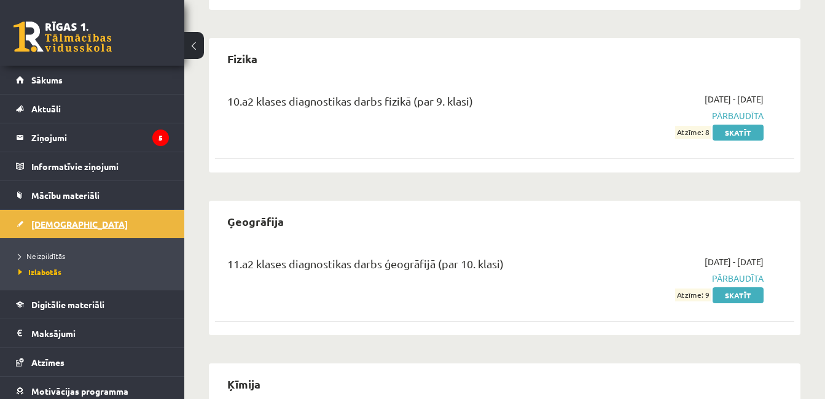
click at [65, 224] on span "[DEMOGRAPHIC_DATA]" at bounding box center [79, 224] width 96 height 11
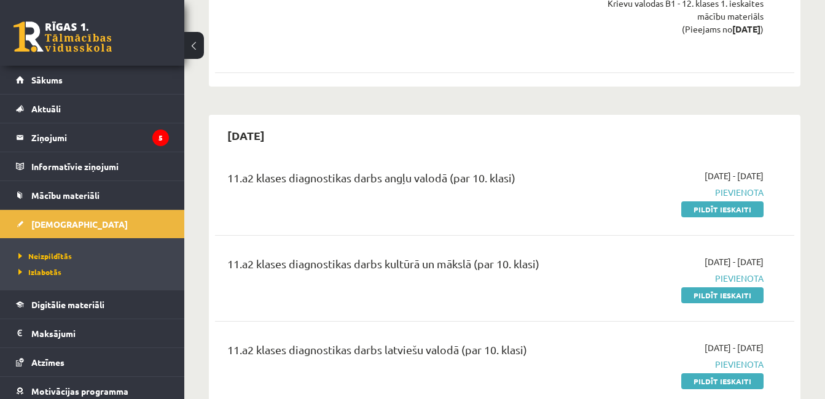
scroll to position [1927, 0]
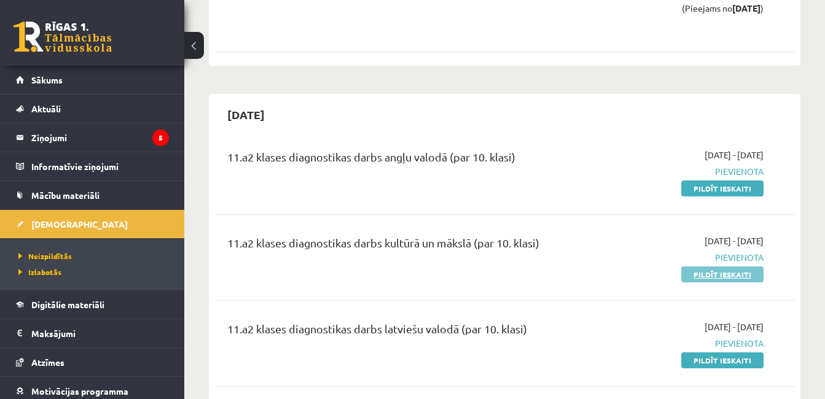
click at [693, 267] on link "Pildīt ieskaiti" at bounding box center [722, 275] width 82 height 16
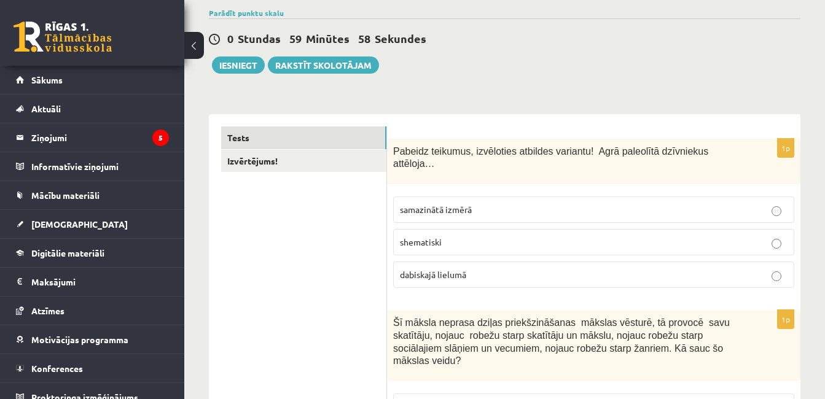
scroll to position [123, 0]
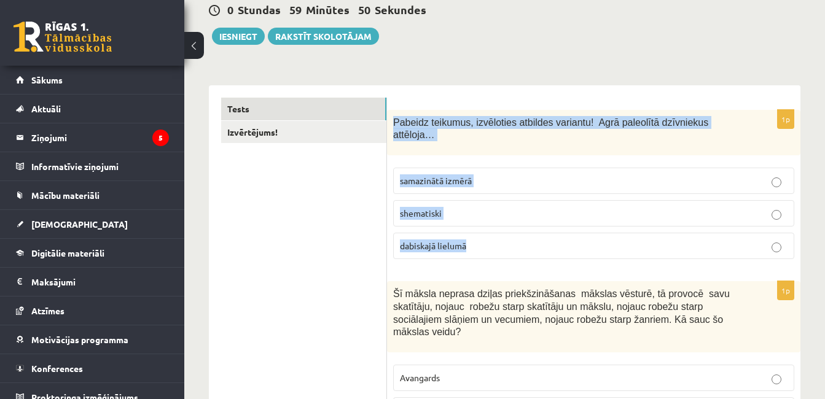
drag, startPoint x: 393, startPoint y: 122, endPoint x: 490, endPoint y: 230, distance: 145.3
click at [490, 230] on div "1p Pabeidz teikumus, izvēloties atbildes variantu! Agrā paleolītā dzīvniekus at…" at bounding box center [593, 190] width 413 height 160
copy div "Pabeidz teikumus, izvēloties atbildes variantu! Agrā paleolītā dzīvniekus attēl…"
click at [453, 200] on label "shematiski" at bounding box center [593, 213] width 401 height 26
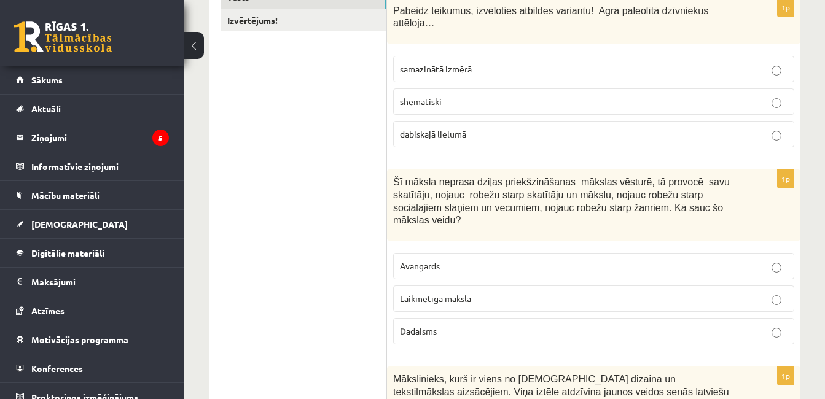
scroll to position [246, 0]
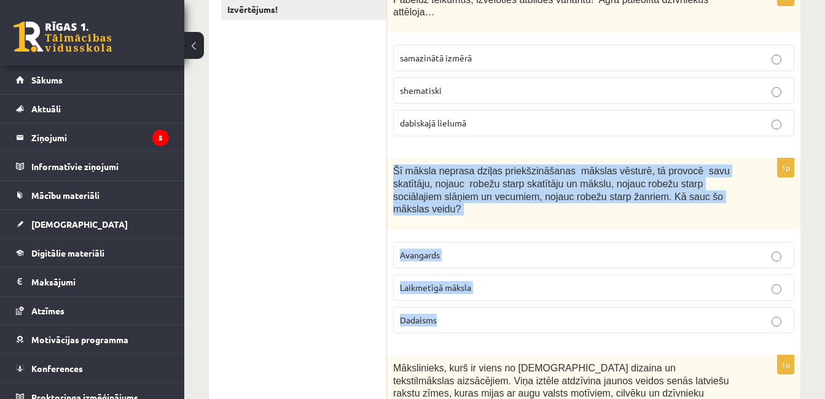
drag, startPoint x: 393, startPoint y: 155, endPoint x: 471, endPoint y: 286, distance: 151.8
click at [471, 286] on div "1p Šī māksla neprasa dziļas priekšzināšanas mākslas vēsturē, tā provocē savu sk…" at bounding box center [593, 250] width 413 height 185
copy div "Šī māksla neprasa dziļas priekšzināšanas mākslas vēsturē, tā provocē savu skatī…"
click at [472, 281] on p "Laikmetīgā māksla" at bounding box center [594, 287] width 388 height 13
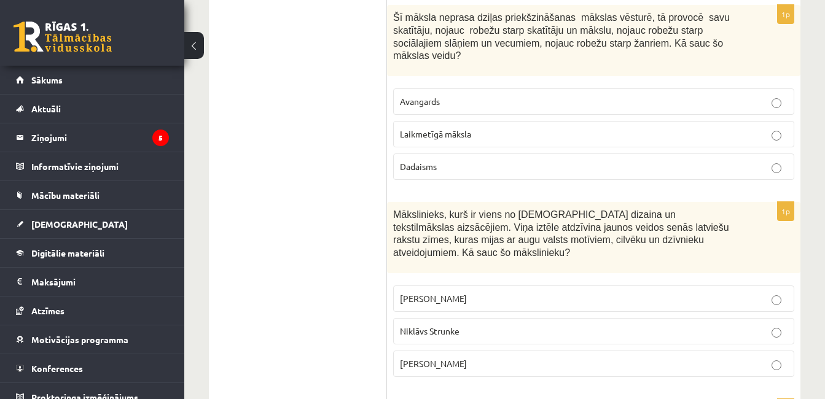
scroll to position [430, 0]
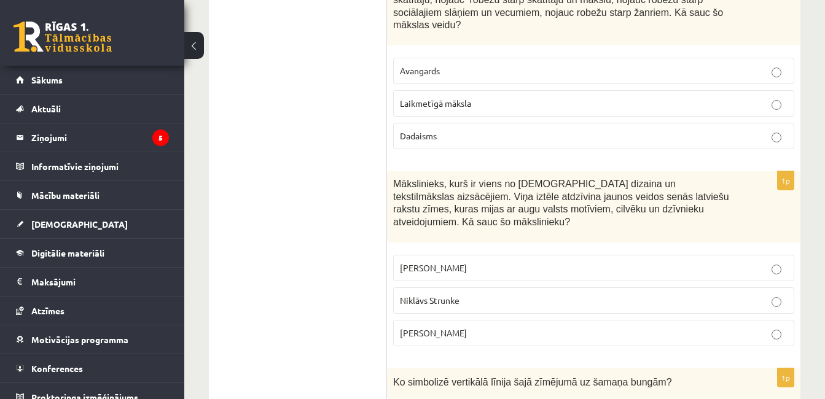
drag, startPoint x: 392, startPoint y: 153, endPoint x: 474, endPoint y: 295, distance: 164.2
click at [474, 295] on div "1p Mākslinieks, kurš ir viens no latviešu dizaina un tekstilmākslas aizsācējiem…" at bounding box center [593, 263] width 413 height 185
copy div "Mākslinieks, kurš ir viens no latviešu dizaina un tekstilmākslas aizsācējiem. V…"
click at [459, 262] on p "Ansis Cīrulis" at bounding box center [594, 268] width 388 height 13
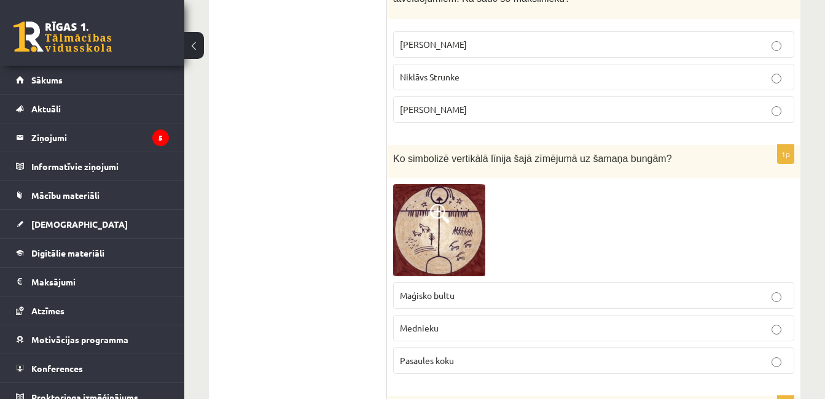
scroll to position [676, 0]
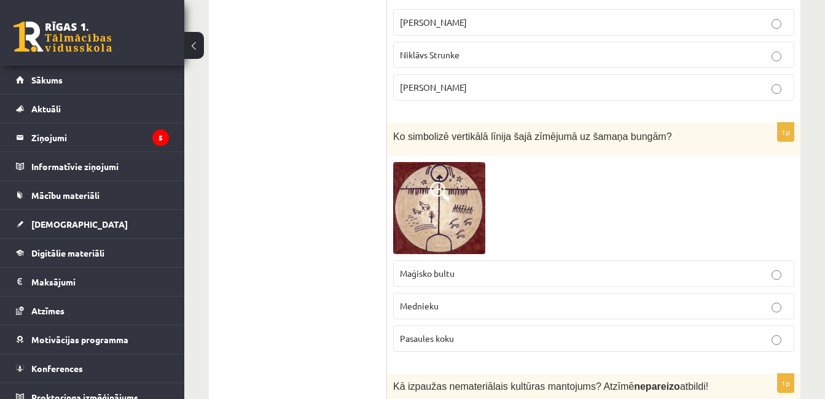
click at [448, 193] on img at bounding box center [439, 208] width 92 height 92
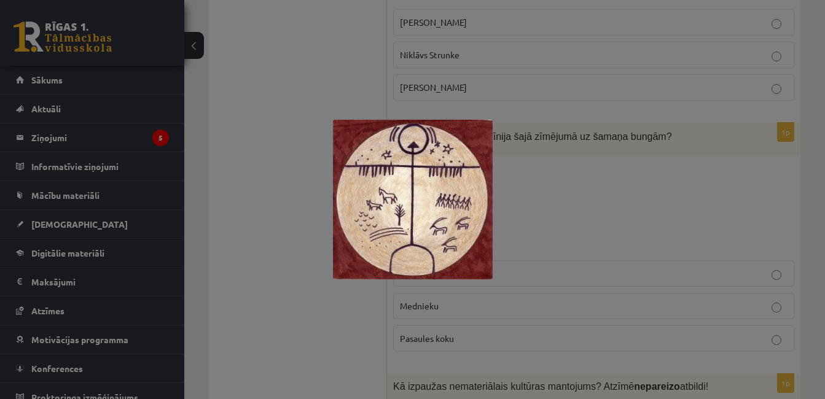
click at [547, 189] on div at bounding box center [412, 199] width 825 height 399
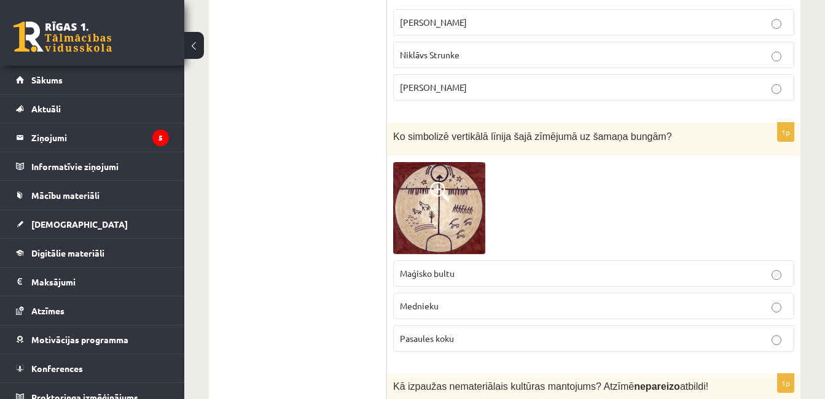
click at [456, 203] on img at bounding box center [439, 208] width 92 height 92
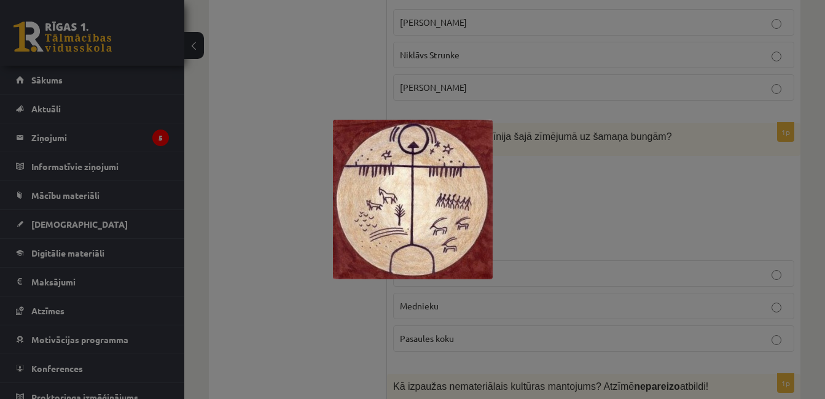
click at [574, 197] on div at bounding box center [412, 199] width 825 height 399
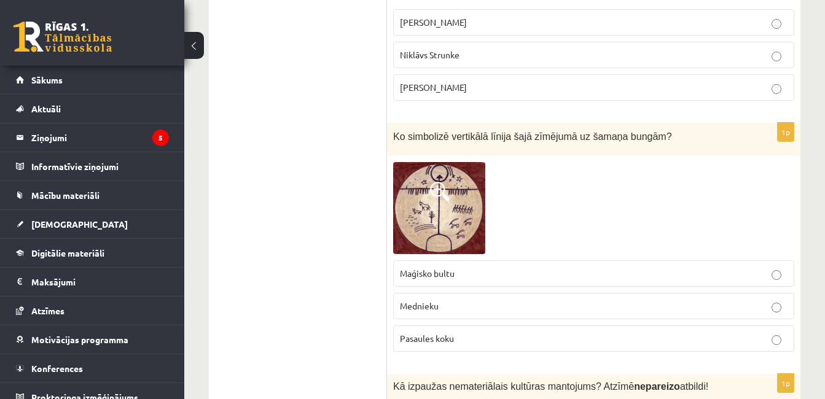
click at [493, 332] on p "Pasaules koku" at bounding box center [594, 338] width 388 height 13
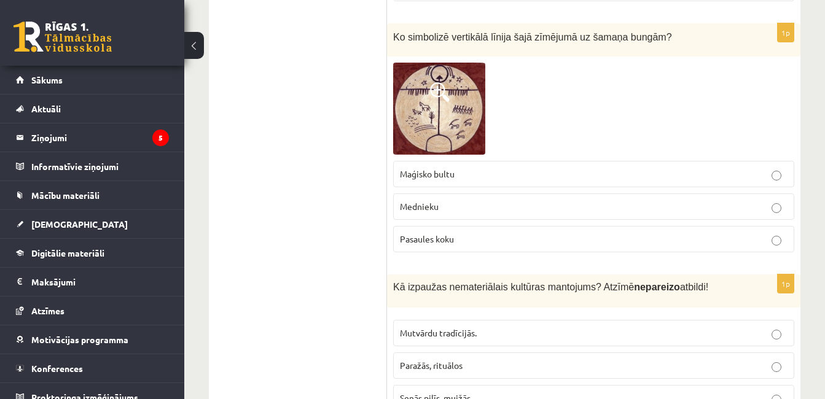
scroll to position [860, 0]
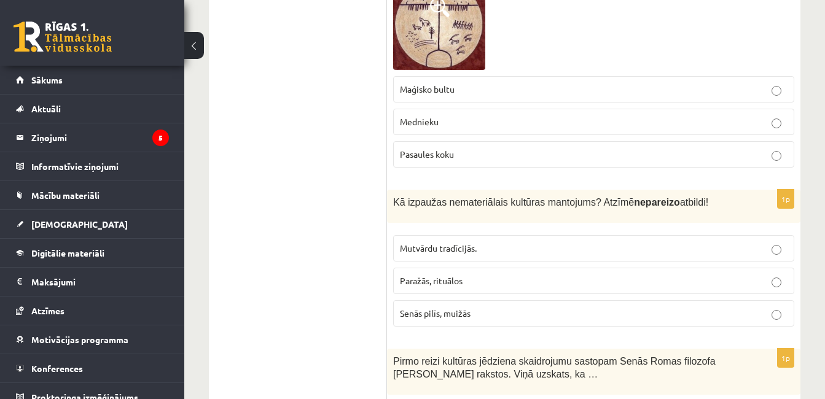
click at [413, 308] on span "Senās pilīs, muižās" at bounding box center [435, 313] width 71 height 11
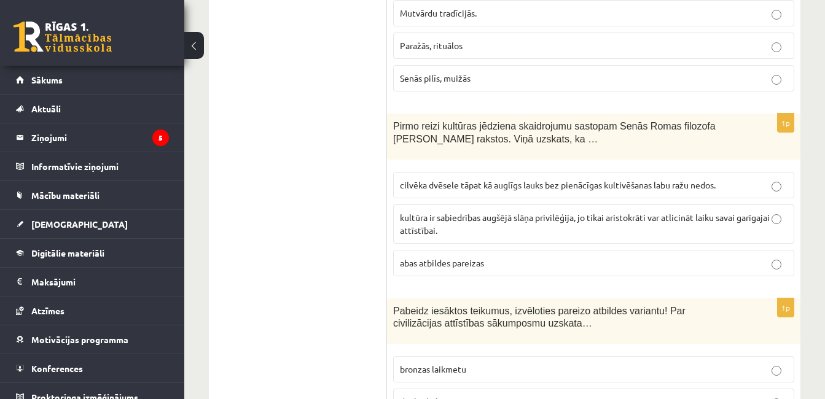
scroll to position [1106, 0]
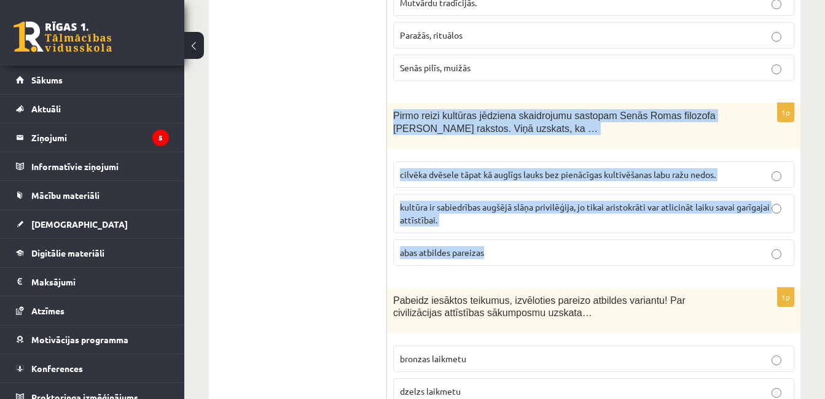
drag, startPoint x: 392, startPoint y: 76, endPoint x: 489, endPoint y: 230, distance: 181.6
click at [489, 230] on div "1p Pirmo reizi kultūras jēdziena skaidrojumu sastopam Senās Romas filozofa Cice…" at bounding box center [593, 189] width 413 height 173
copy div "Pirmo reizi kultūras jēdziena skaidrojumu sastopam Senās Romas filozofa Ciceron…"
click at [455, 168] on p "cilvēka dvēsele tāpat kā auglīgs lauks bez pienācīgas kultivēšanas labu ražu ne…" at bounding box center [594, 174] width 388 height 13
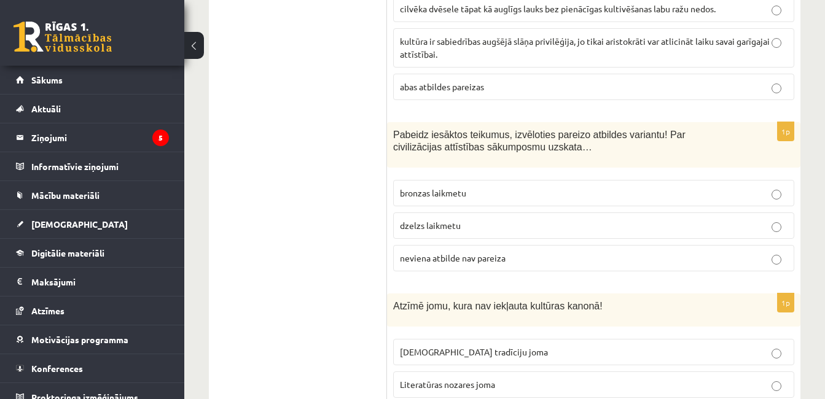
scroll to position [1290, 0]
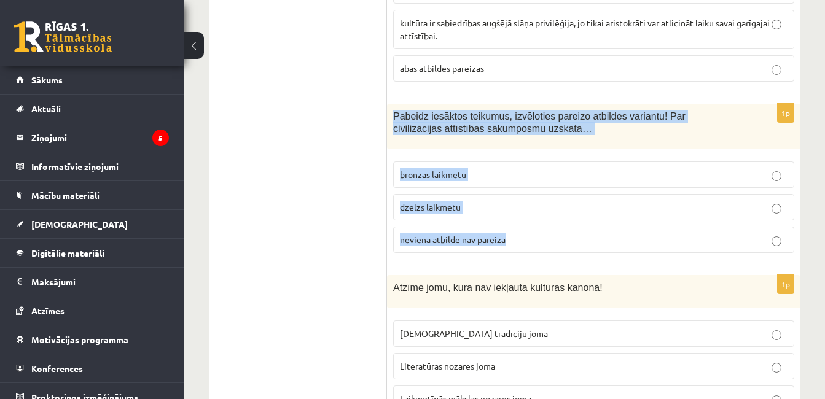
drag, startPoint x: 392, startPoint y: 77, endPoint x: 512, endPoint y: 194, distance: 167.7
click at [512, 194] on div "1p Pabeidz iesāktos teikumus, izvēloties pareizo atbildes variantu! Par civiliz…" at bounding box center [593, 184] width 413 height 160
copy div "Pabeidz iesāktos teikumus, izvēloties pareizo atbildes variantu! Par civilizāci…"
click at [460, 168] on p "bronzas laikmetu" at bounding box center [594, 174] width 388 height 13
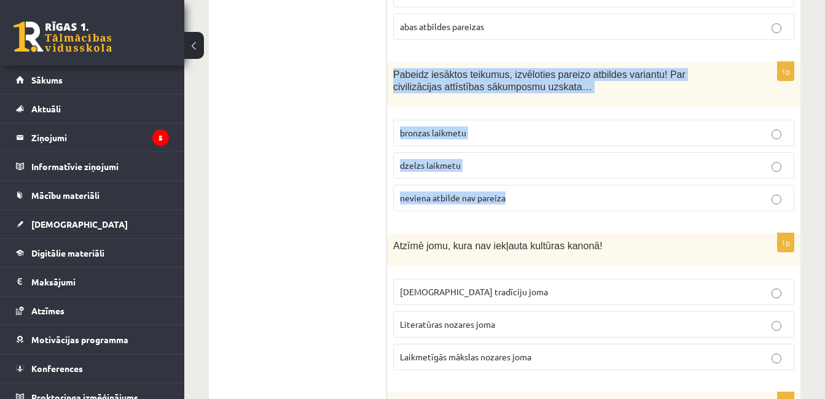
scroll to position [1351, 0]
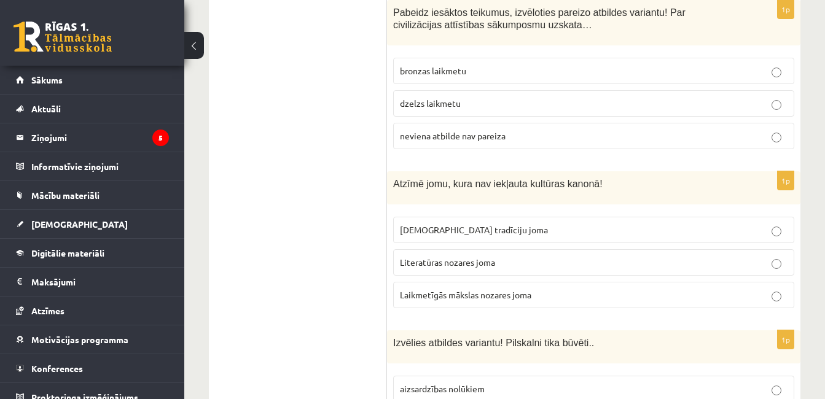
scroll to position [1413, 0]
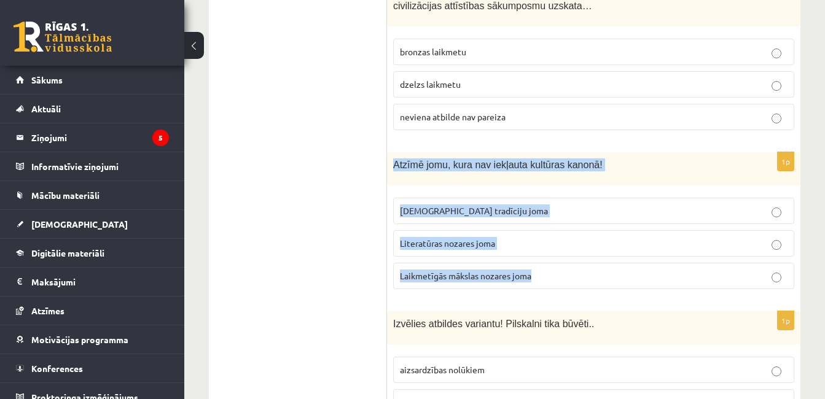
drag, startPoint x: 392, startPoint y: 128, endPoint x: 536, endPoint y: 230, distance: 176.7
click at [536, 230] on div "1p Atzīmē jomu, kura nav iekļauta kultūras kanonā! Tautas tradīciju joma Litera…" at bounding box center [593, 225] width 413 height 147
copy div "Atzīmē jomu, kura nav iekļauta kultūras kanonā! Tautas tradīciju joma Literatūr…"
click at [468, 270] on p "Laikmetīgās mākslas nozares joma" at bounding box center [594, 276] width 388 height 13
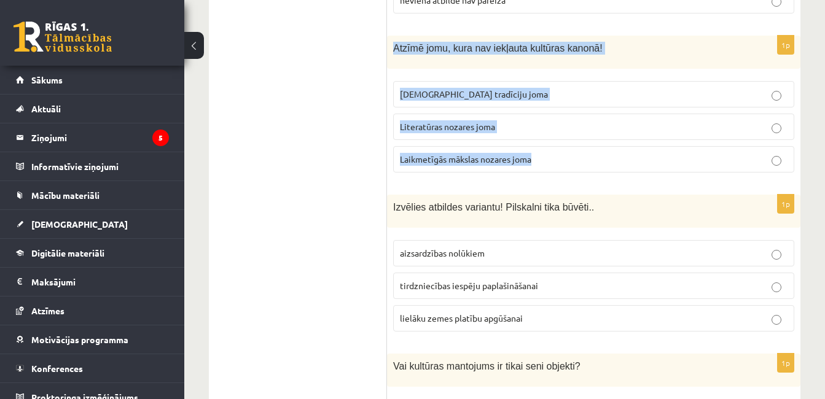
scroll to position [1535, 0]
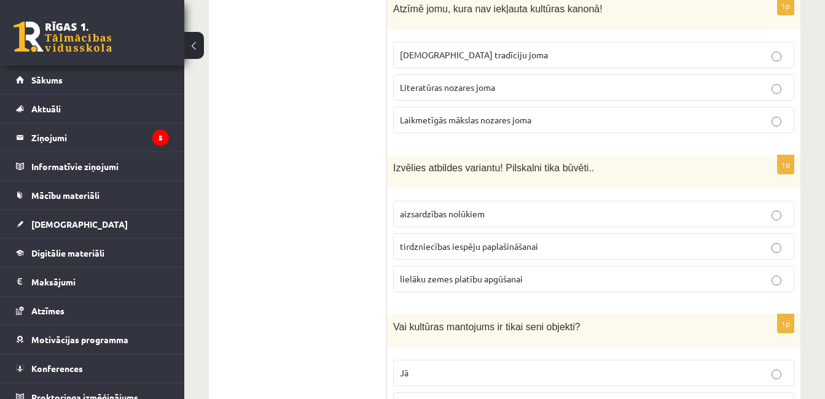
scroll to position [1597, 0]
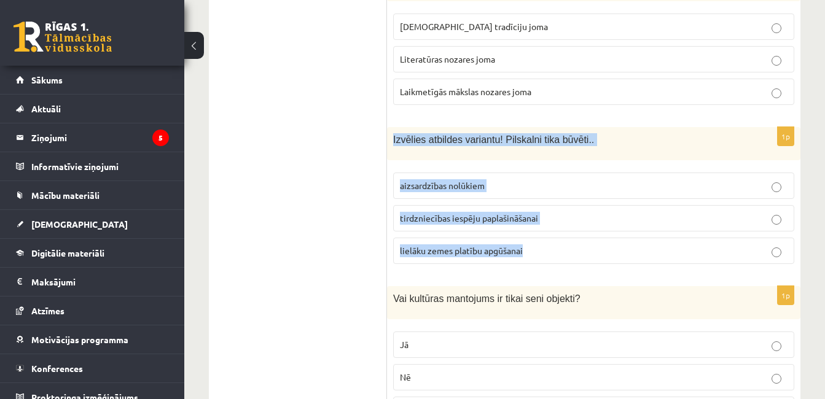
drag, startPoint x: 391, startPoint y: 101, endPoint x: 543, endPoint y: 224, distance: 195.2
click at [543, 224] on div "1p Izvēlies atbildes variantu! Pilskalni tika būvēti.. aizsardzības nolūkiem ti…" at bounding box center [593, 200] width 413 height 147
copy div "Izvēlies atbildes variantu! Pilskalni tika būvēti.. aizsardzības nolūkiem tirdz…"
click at [465, 180] on span "aizsardzības nolūkiem" at bounding box center [442, 185] width 85 height 11
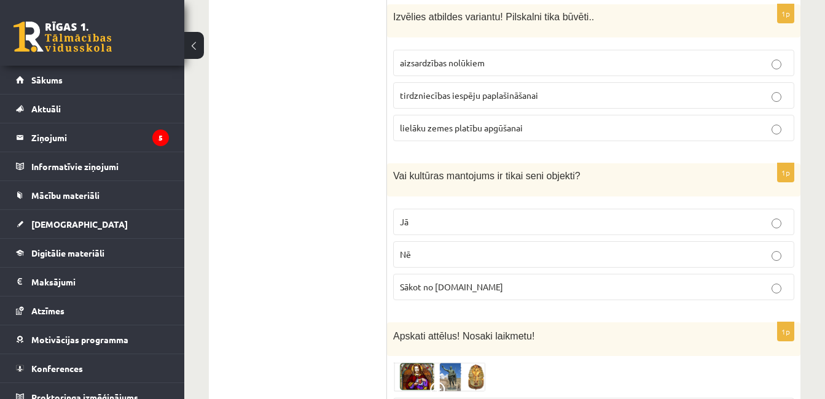
scroll to position [1781, 0]
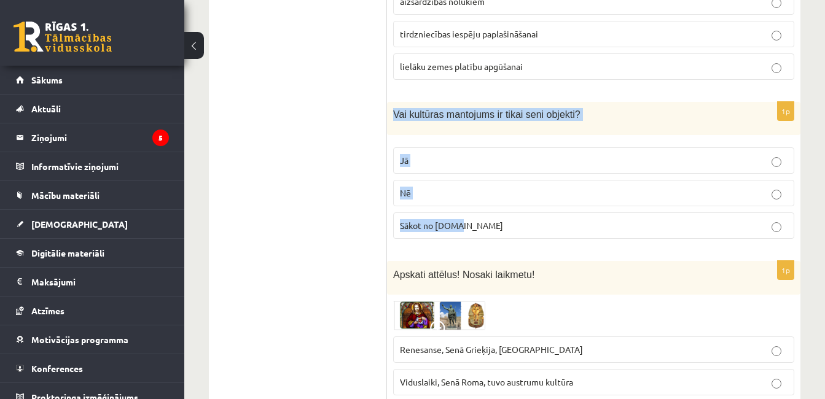
drag, startPoint x: 391, startPoint y: 79, endPoint x: 470, endPoint y: 187, distance: 133.9
click at [470, 187] on div "1p Vai kultūras mantojums ir tikai seni objekti? Jā Nē Sākot no 10.gs" at bounding box center [593, 175] width 413 height 147
copy div "Vai kultūras mantojums ir tikai seni objekti? Jā Nē Sākot no 10.gs"
click at [423, 187] on p "Nē" at bounding box center [594, 193] width 388 height 13
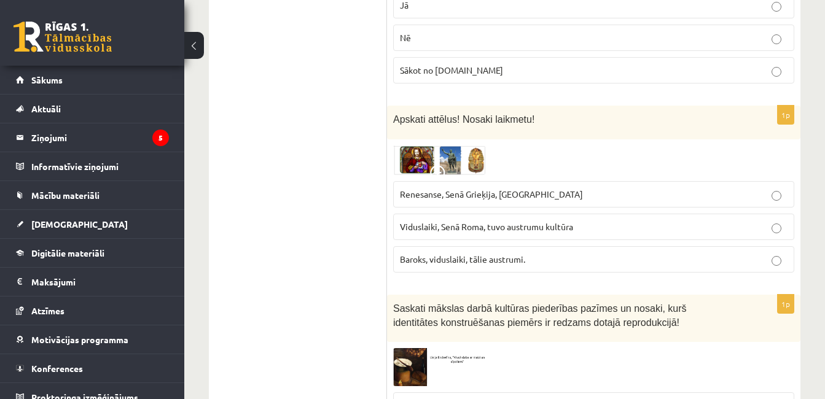
scroll to position [1965, 0]
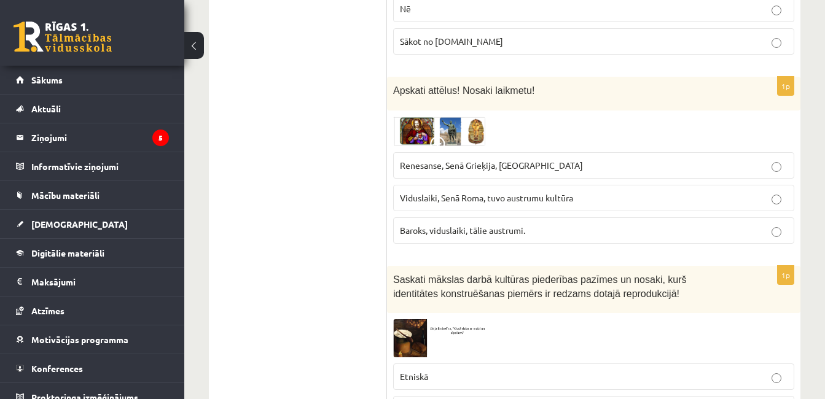
click at [419, 117] on img at bounding box center [439, 131] width 92 height 29
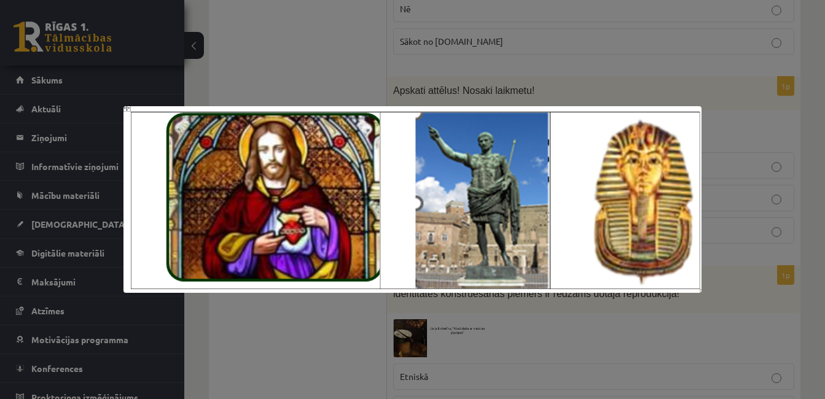
click at [496, 322] on div at bounding box center [412, 199] width 825 height 399
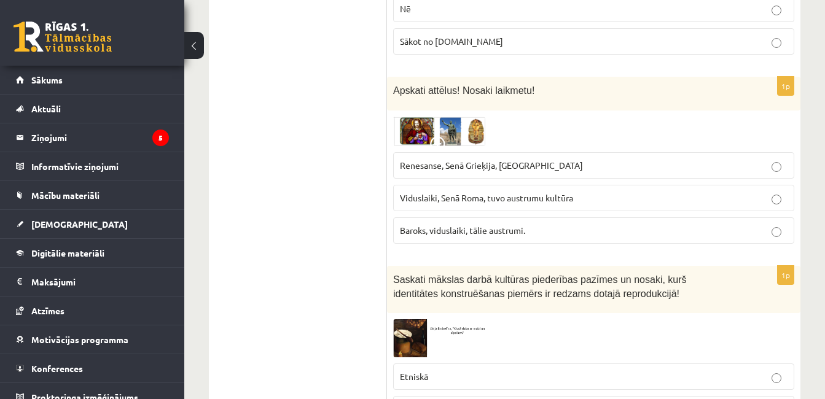
click at [471, 117] on img at bounding box center [439, 131] width 92 height 29
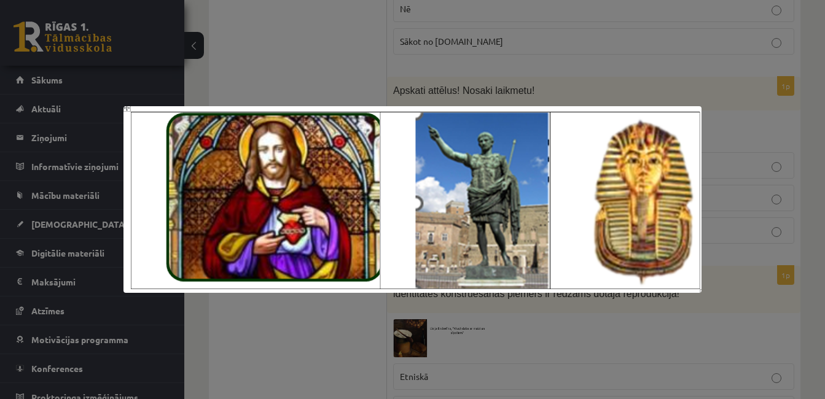
click at [474, 324] on div at bounding box center [412, 199] width 825 height 399
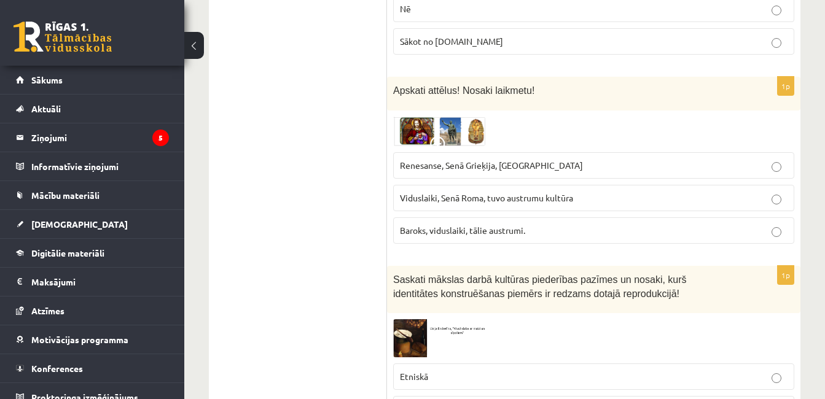
click at [463, 117] on img at bounding box center [439, 131] width 92 height 29
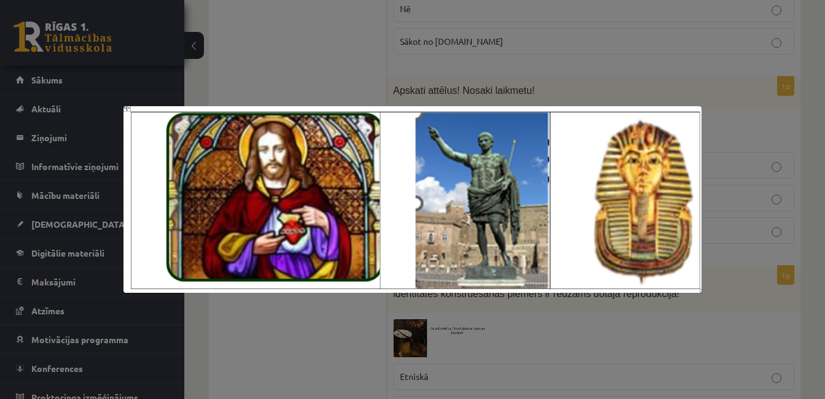
click at [454, 337] on div at bounding box center [412, 199] width 825 height 399
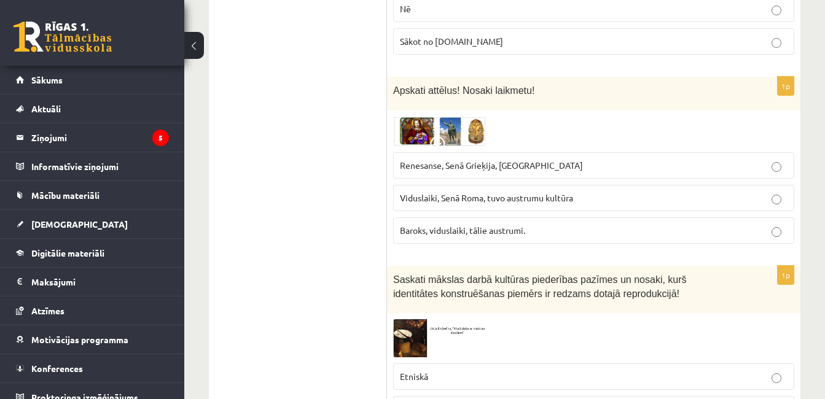
click at [478, 192] on span "Viduslaiki, Senā Roma, tuvo austrumu kultūra" at bounding box center [486, 197] width 173 height 11
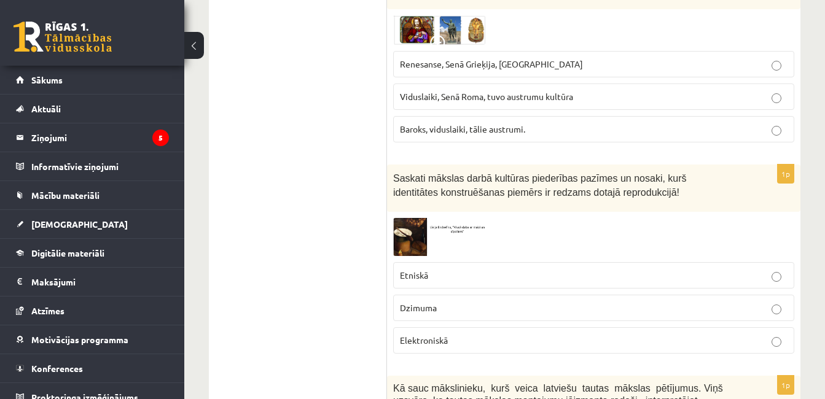
scroll to position [2088, 0]
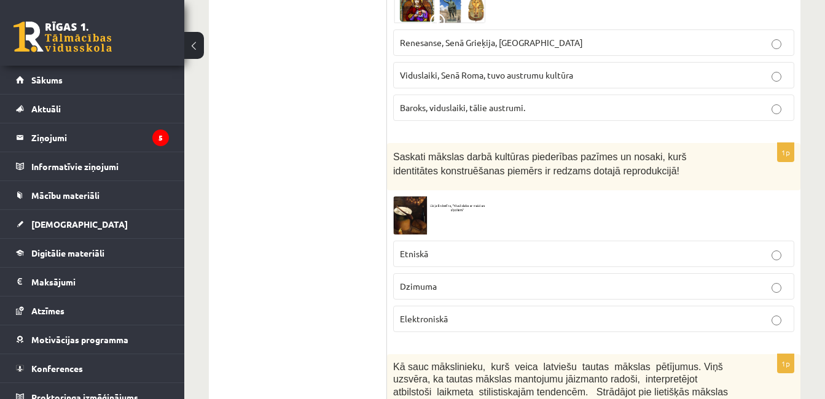
click at [414, 197] on img at bounding box center [439, 215] width 92 height 37
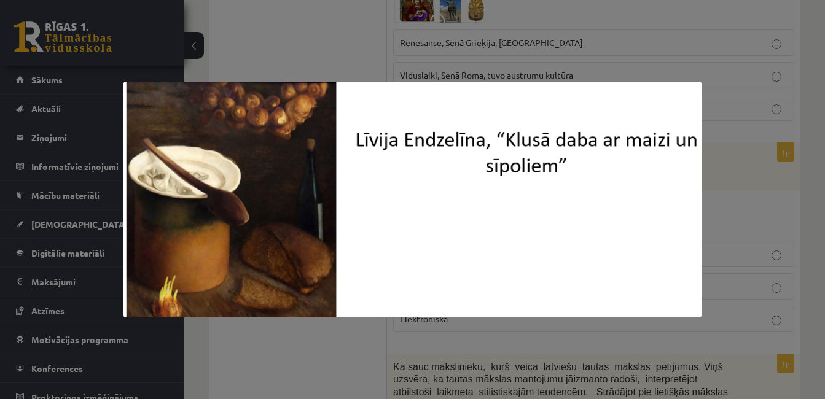
click at [421, 340] on div at bounding box center [412, 199] width 825 height 399
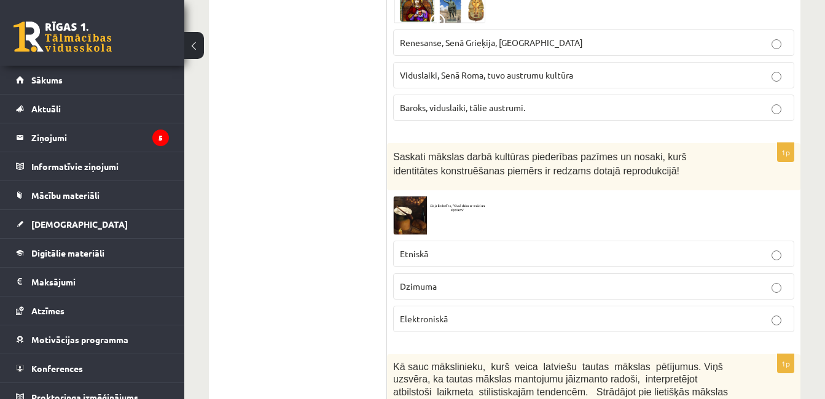
click at [422, 197] on img at bounding box center [439, 215] width 92 height 37
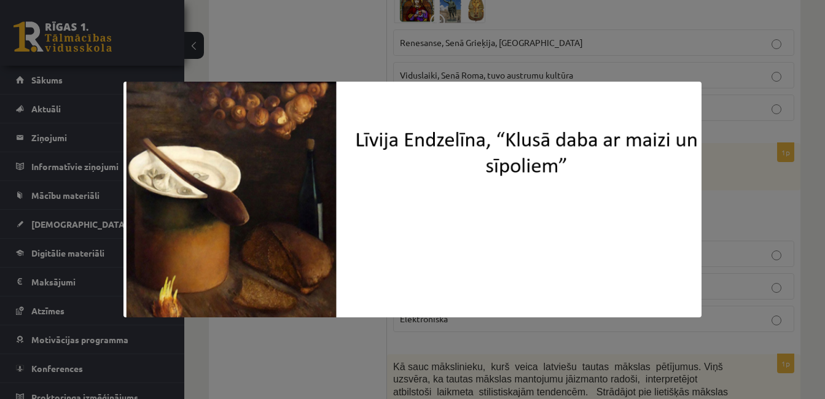
click at [397, 337] on div at bounding box center [412, 199] width 825 height 399
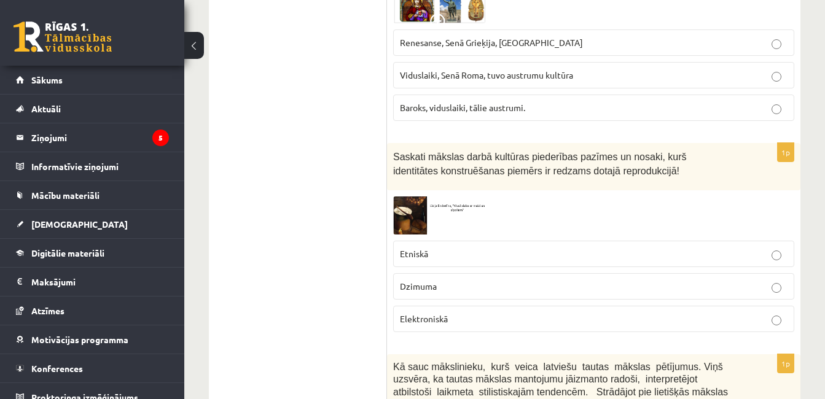
click at [416, 197] on img at bounding box center [439, 215] width 92 height 37
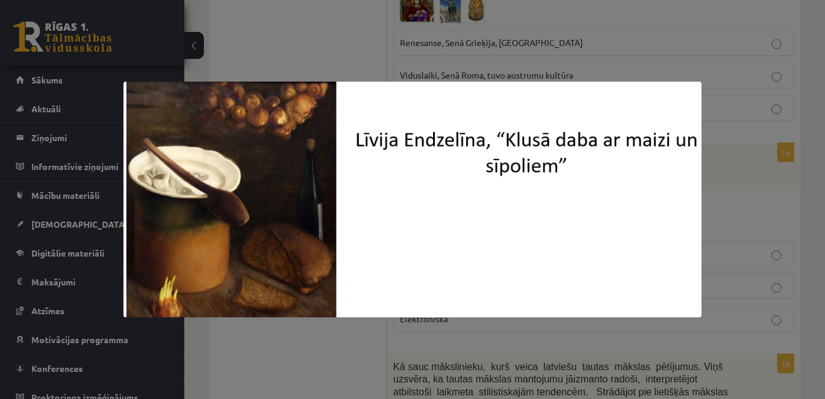
click at [469, 355] on div at bounding box center [412, 199] width 825 height 399
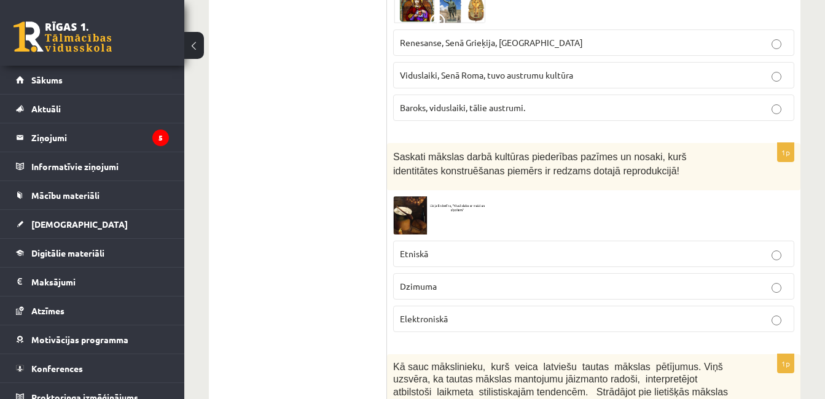
click at [483, 248] on p "Etniskā" at bounding box center [594, 254] width 388 height 13
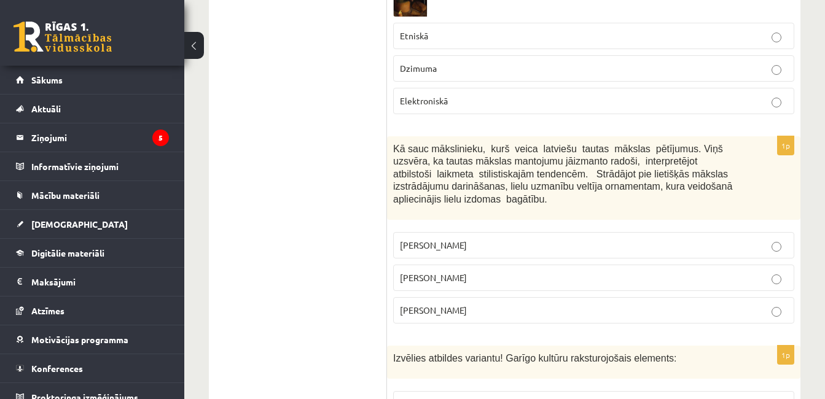
scroll to position [2334, 0]
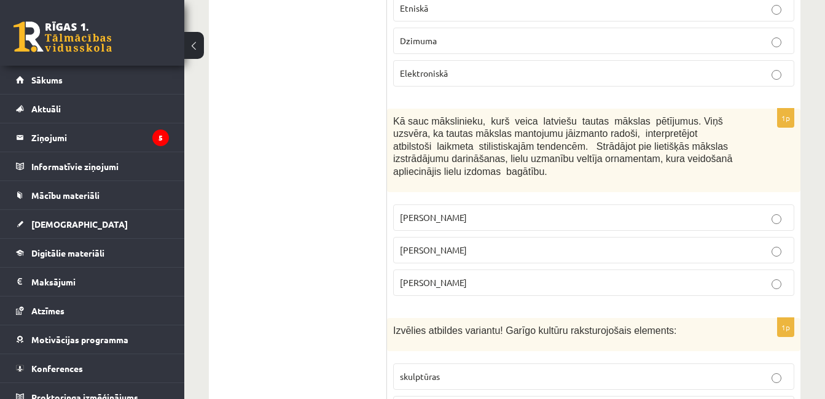
drag, startPoint x: 392, startPoint y: 81, endPoint x: 480, endPoint y: 245, distance: 186.0
click at [480, 244] on div "1p Kā sauc mākslinieku, kurš veica latviešu tautas mākslas pētījumus. Viņš uzsv…" at bounding box center [593, 207] width 413 height 197
copy div "Kā sauc mākslinieku, kurš veica latviešu tautas mākslas pētījumus. Viņš uzsvēra…"
click at [469, 244] on p "Jūlijs Madernieks" at bounding box center [594, 250] width 388 height 13
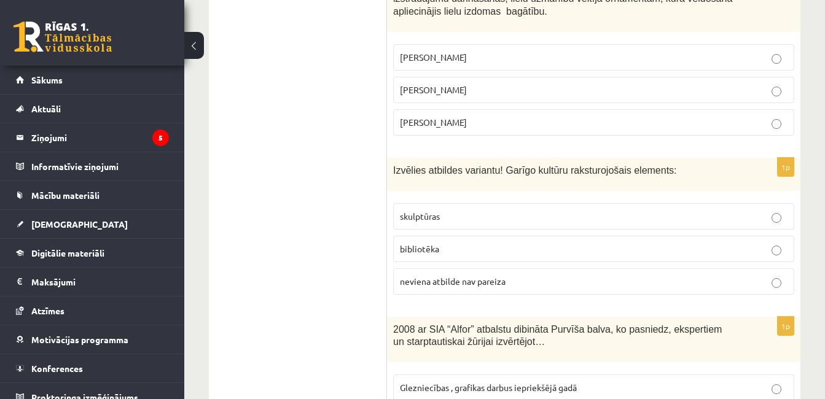
scroll to position [2518, 0]
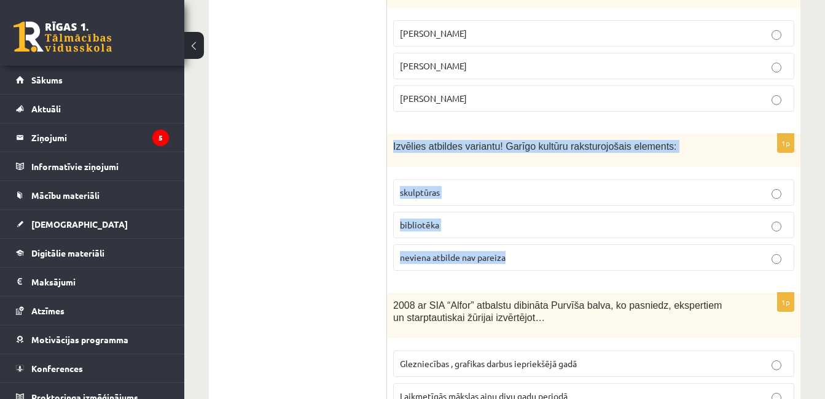
drag, startPoint x: 394, startPoint y: 108, endPoint x: 507, endPoint y: 215, distance: 155.5
click at [507, 215] on div "1p Izvēlies atbildes variantu! Garīgo kultūru raksturojošais elements: skulptūr…" at bounding box center [593, 207] width 413 height 147
copy div "Izvēlies atbildes variantu! Garīgo kultūru raksturojošais elements: skulptūras …"
click at [425, 219] on span "bibliotēka" at bounding box center [419, 224] width 39 height 11
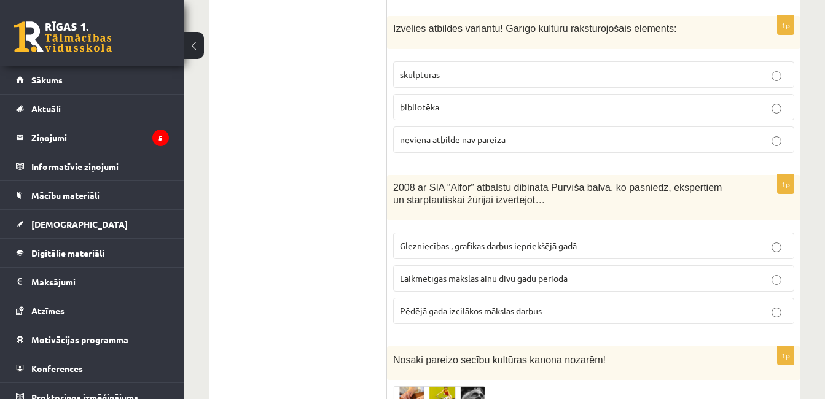
scroll to position [2641, 0]
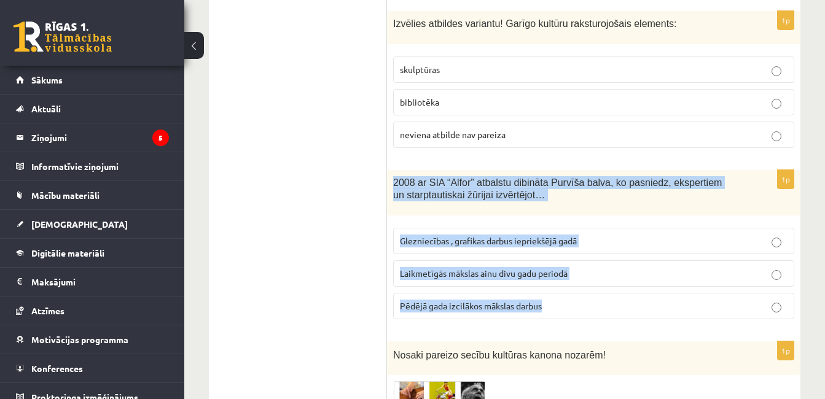
drag, startPoint x: 396, startPoint y: 142, endPoint x: 580, endPoint y: 273, distance: 226.1
click at [580, 273] on div "1p 2008 ar SIA “Alfor” atbalstu dibināta Purvīša balva, ko pasniedz, ekspertiem…" at bounding box center [593, 250] width 413 height 160
click at [477, 267] on p "Laikmetīgās mākslas ainu divu gadu periodā" at bounding box center [594, 273] width 388 height 13
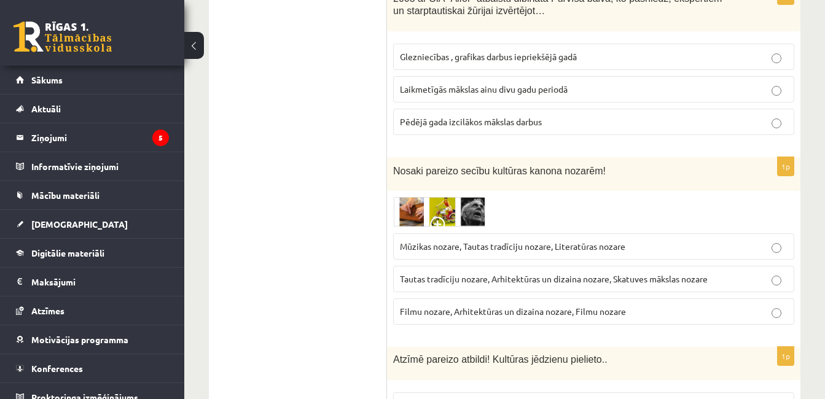
scroll to position [2887, 0]
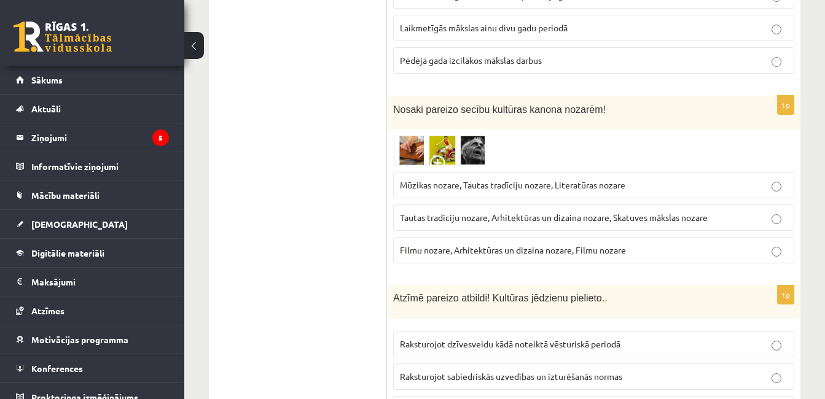
click at [433, 136] on img at bounding box center [439, 151] width 92 height 30
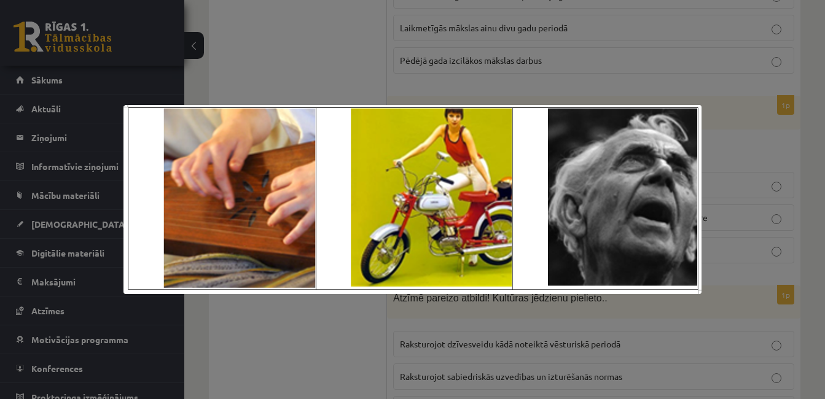
click at [300, 330] on div at bounding box center [412, 199] width 825 height 399
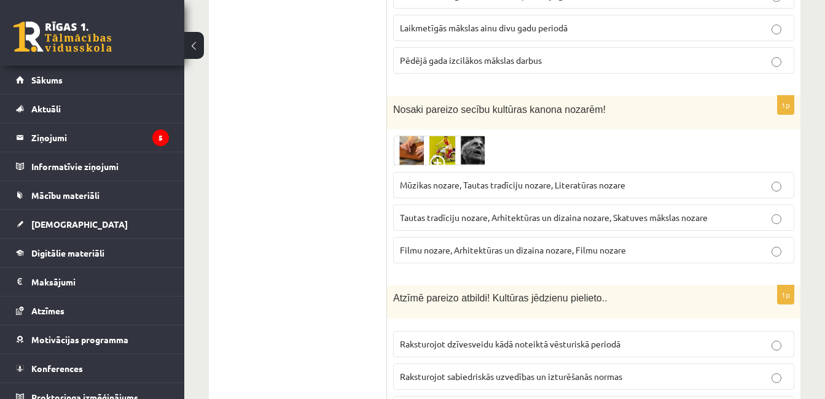
click at [419, 136] on img at bounding box center [439, 151] width 92 height 30
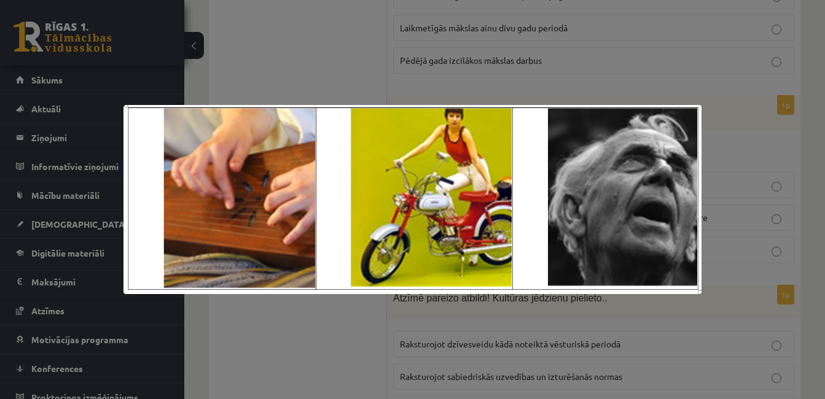
click at [454, 337] on div at bounding box center [412, 199] width 825 height 399
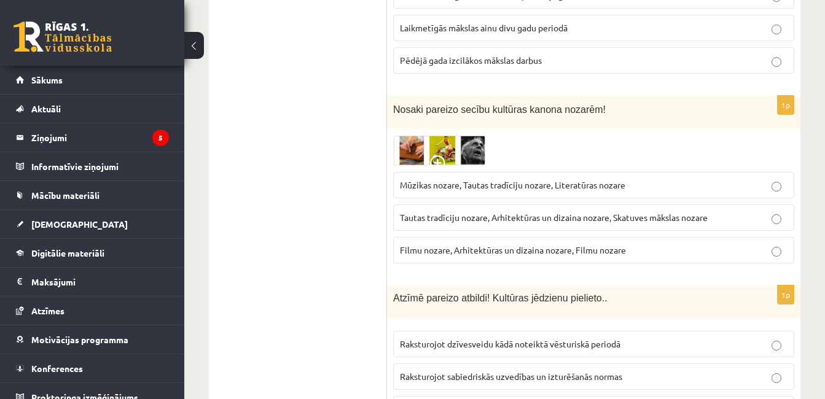
click at [439, 136] on img at bounding box center [439, 151] width 92 height 30
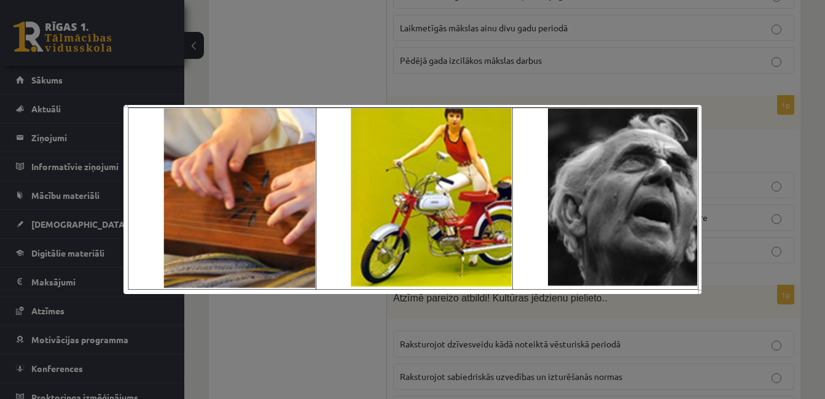
click at [353, 311] on div at bounding box center [412, 199] width 825 height 399
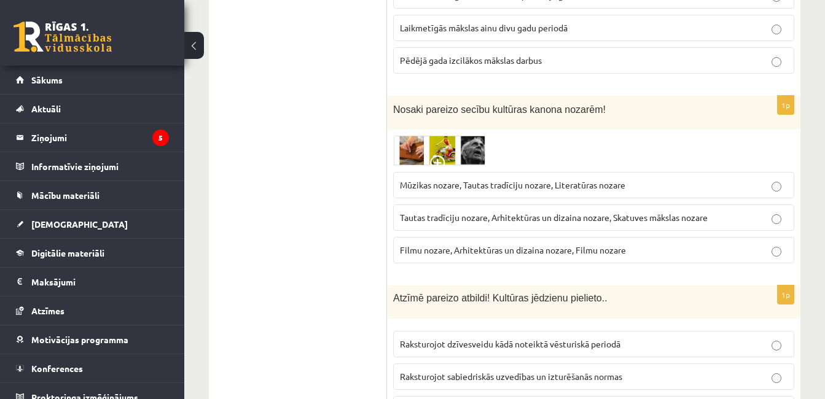
click at [480, 212] on span "Tautas tradīciju nozare, Arhitektūras un dizaina nozare, Skatuves mākslas nozare" at bounding box center [554, 217] width 308 height 11
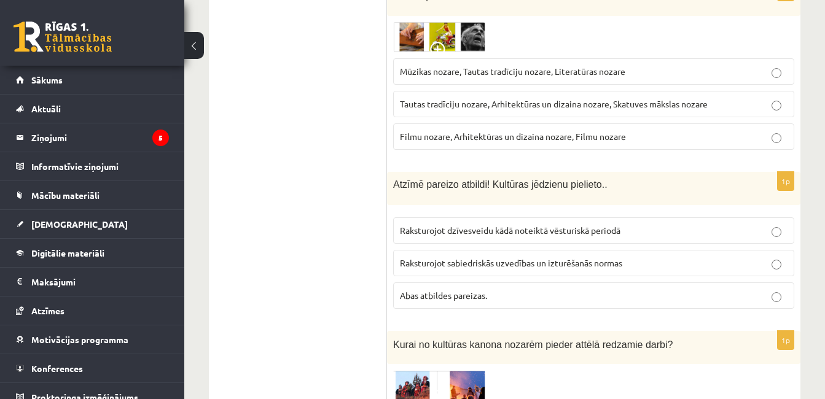
scroll to position [3010, 0]
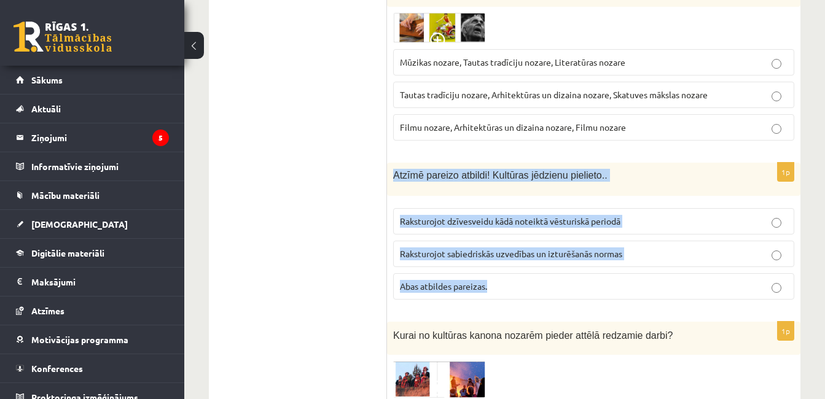
drag, startPoint x: 391, startPoint y: 138, endPoint x: 499, endPoint y: 256, distance: 159.9
click at [499, 256] on div "1p Atzīmē pareizo atbildi! Kultūras jēdzienu pielieto.. Raksturojot dzīvesveidu…" at bounding box center [593, 236] width 413 height 147
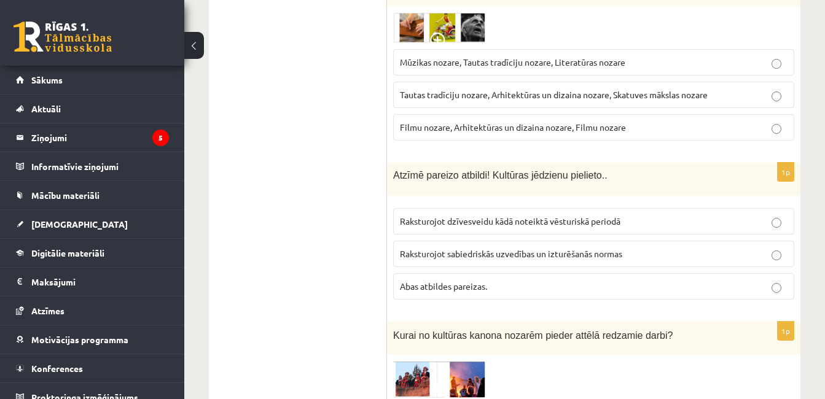
click at [457, 281] on span "Abas atbildes pareizas." at bounding box center [443, 286] width 87 height 11
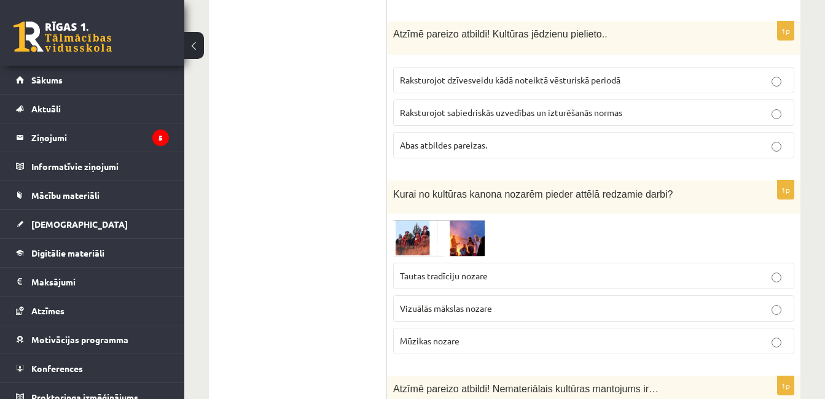
scroll to position [3194, 0]
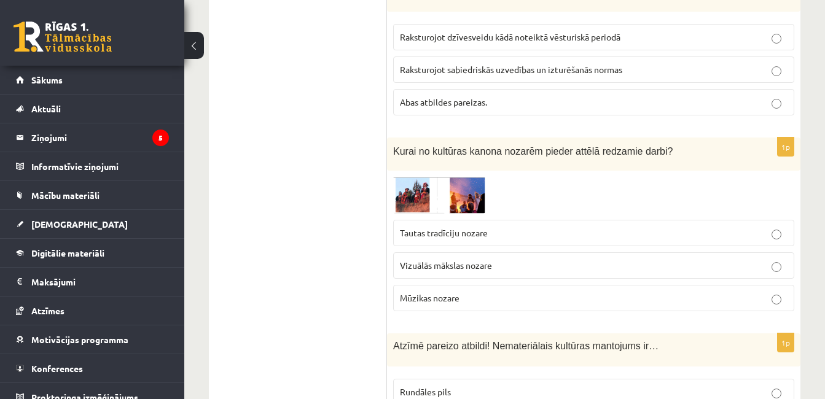
click at [440, 177] on img at bounding box center [439, 195] width 92 height 36
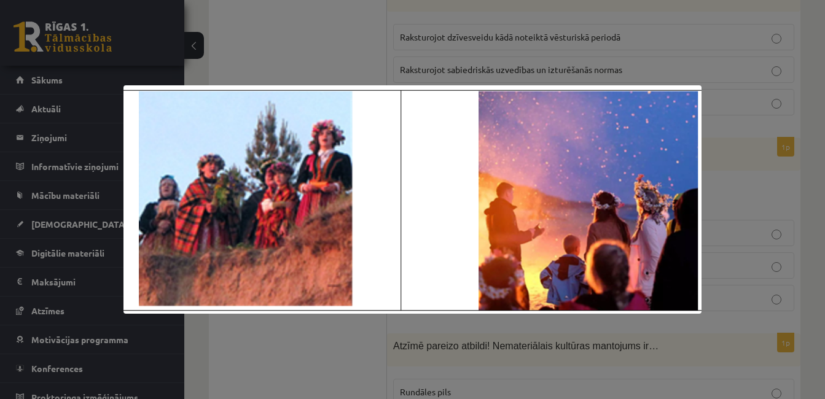
click at [393, 324] on div at bounding box center [412, 199] width 825 height 399
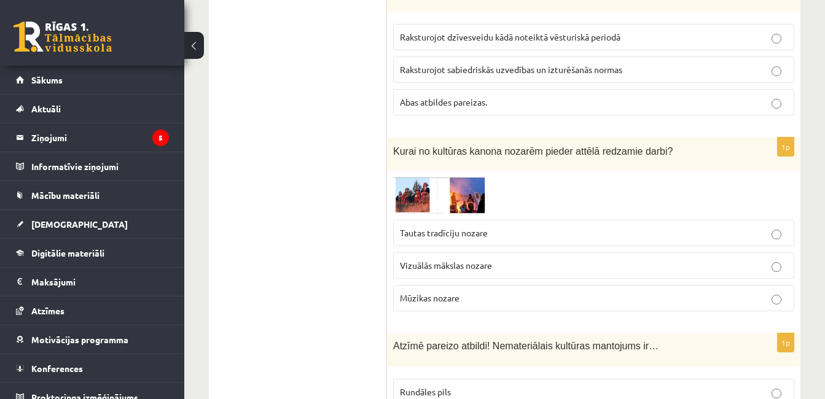
click at [451, 227] on span "Tautas tradīciju nozare" at bounding box center [444, 232] width 88 height 11
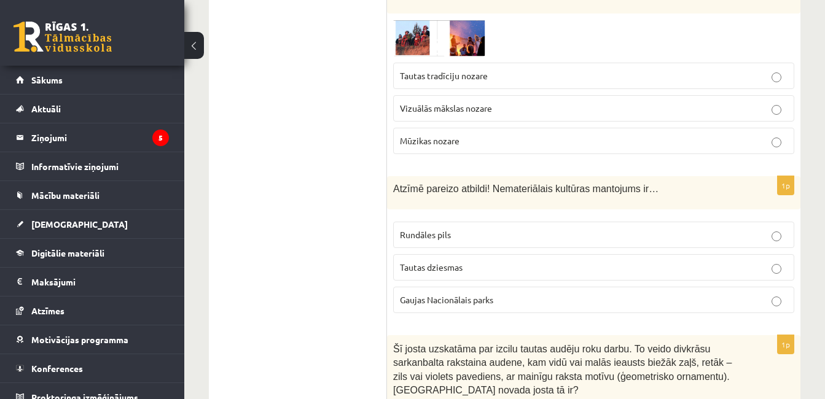
scroll to position [3378, 0]
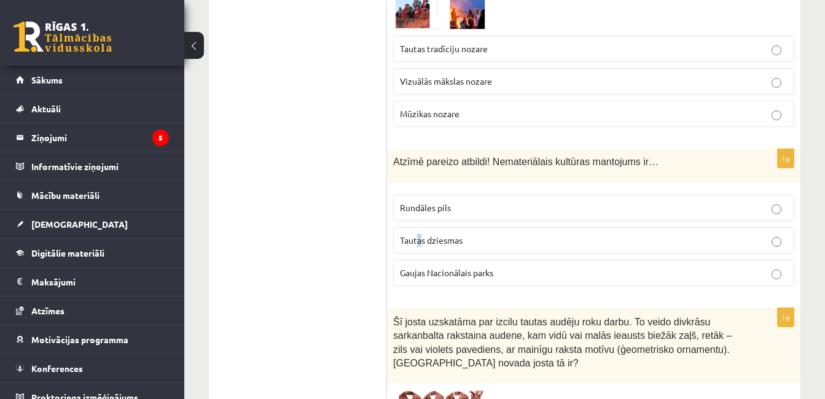
click at [419, 234] on p "Tautas dziesmas" at bounding box center [594, 240] width 388 height 13
click at [423, 235] on span "Tautas dziesmas" at bounding box center [431, 240] width 63 height 11
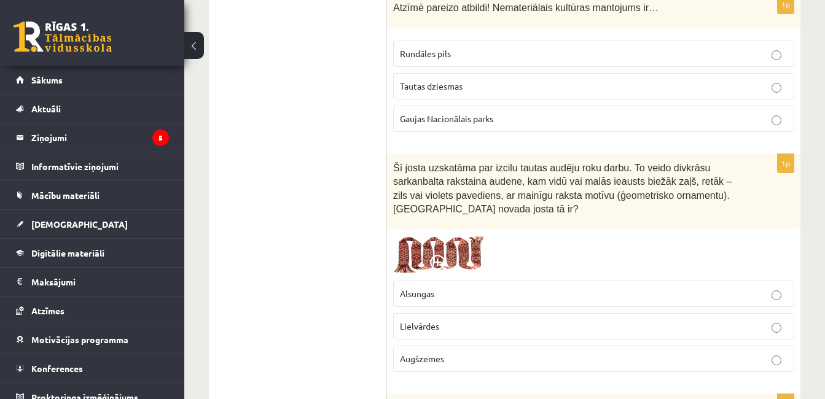
scroll to position [3562, 0]
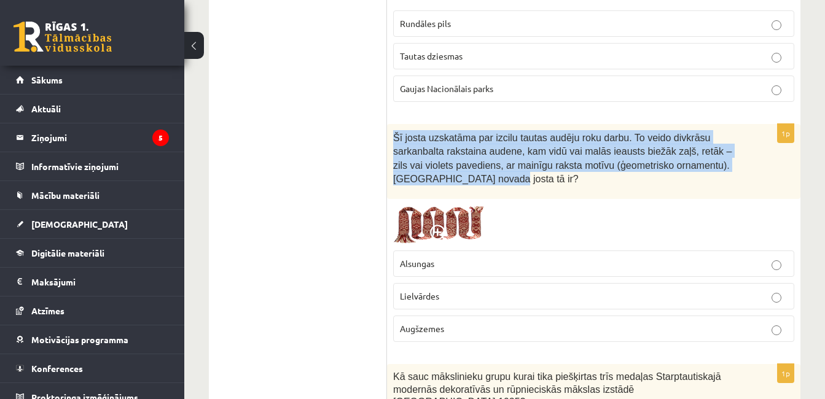
drag, startPoint x: 413, startPoint y: 141, endPoint x: 389, endPoint y: 103, distance: 44.5
click at [389, 124] on div "Šī josta uzskatāma par izcilu tautas audēju roku darbu. To veido divkrāsu sarka…" at bounding box center [593, 161] width 413 height 75
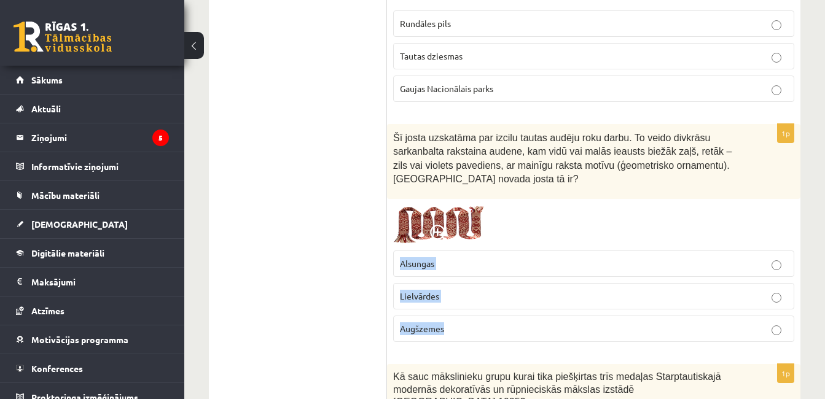
drag, startPoint x: 396, startPoint y: 224, endPoint x: 457, endPoint y: 284, distance: 85.1
click at [457, 284] on fieldset "Alsungas Lielvārdes Augšzemes" at bounding box center [593, 294] width 401 height 101
click at [443, 290] on p "Lielvārdes" at bounding box center [594, 296] width 388 height 13
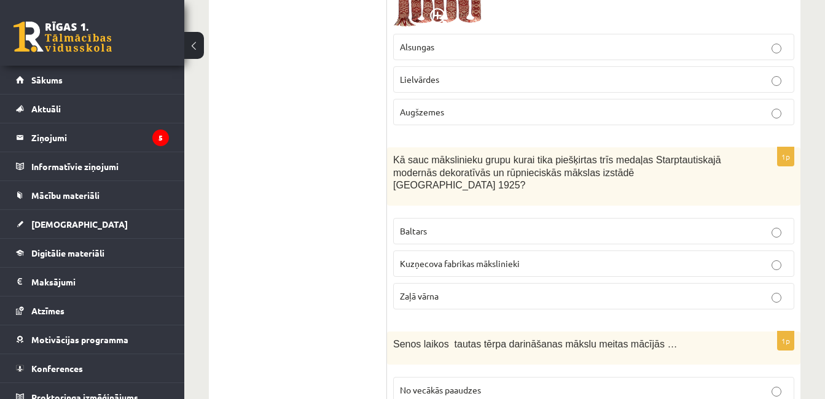
scroll to position [3808, 0]
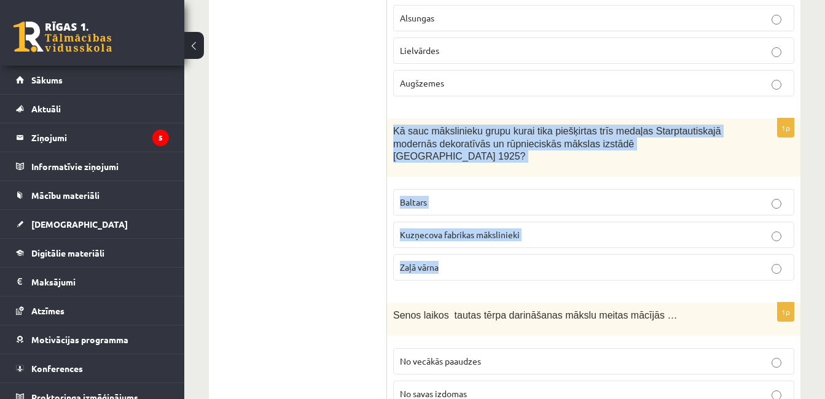
drag, startPoint x: 394, startPoint y: 91, endPoint x: 442, endPoint y: 209, distance: 127.6
click at [442, 209] on div "1p Kā sauc mākslinieku grupu kurai tika piešķirtas trīs medaļas Starptautiskajā…" at bounding box center [593, 205] width 413 height 172
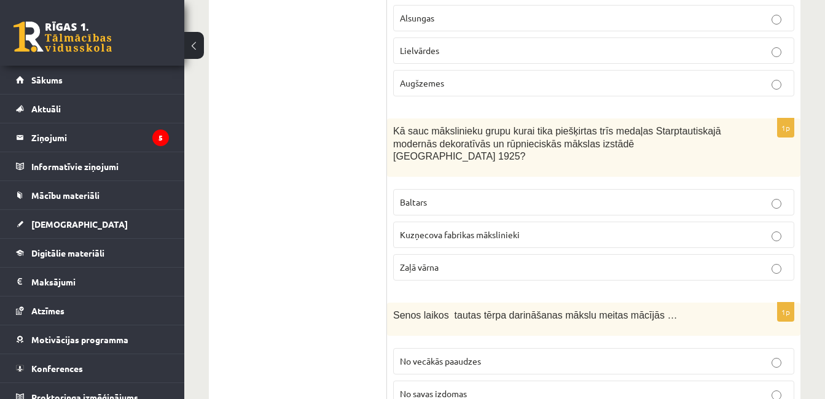
click at [407, 197] on span "Baltars" at bounding box center [413, 202] width 27 height 11
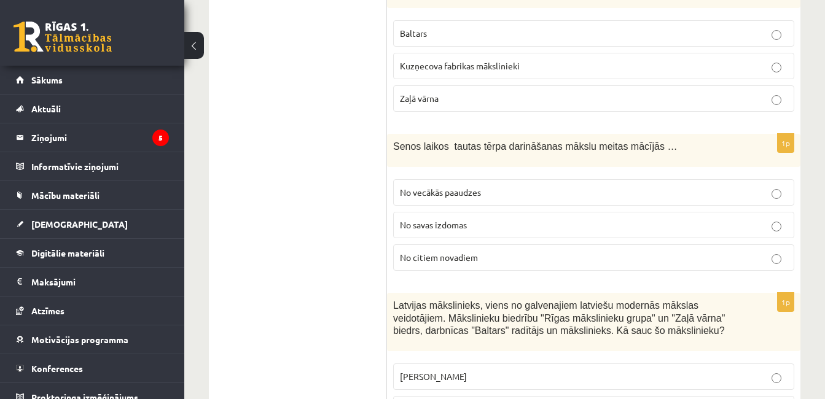
scroll to position [3992, 0]
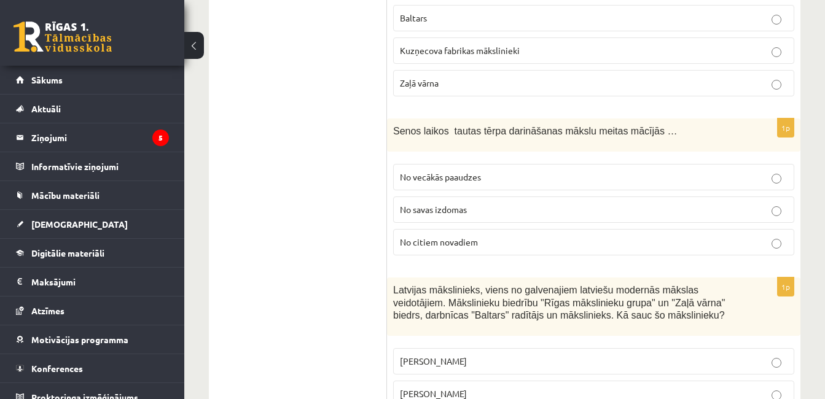
click at [415, 171] on span "No vecākās paaudzes" at bounding box center [440, 176] width 81 height 11
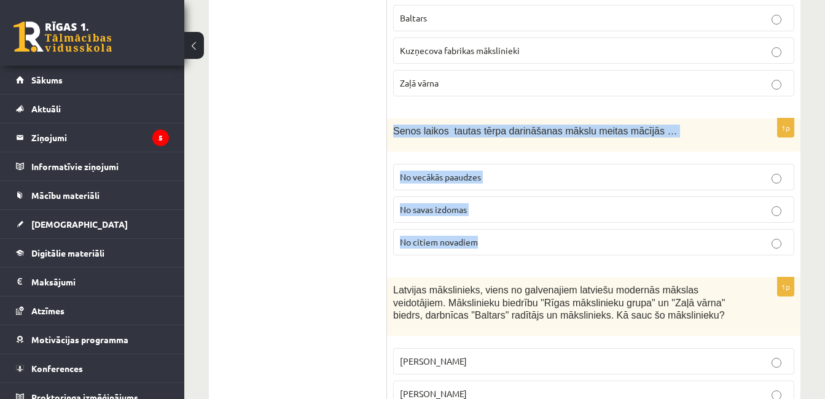
drag, startPoint x: 393, startPoint y: 80, endPoint x: 502, endPoint y: 192, distance: 156.4
click at [502, 192] on div "1p Senos laikos tautas tērpa darināšanas mākslu meitas mācījās … No vecākās paa…" at bounding box center [593, 192] width 413 height 147
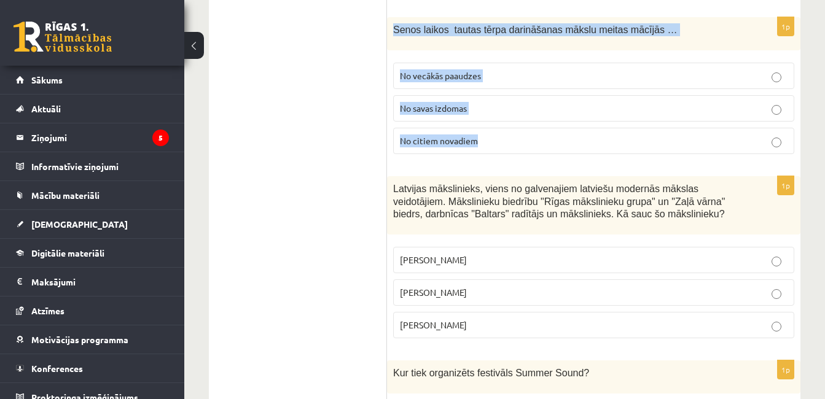
scroll to position [4115, 0]
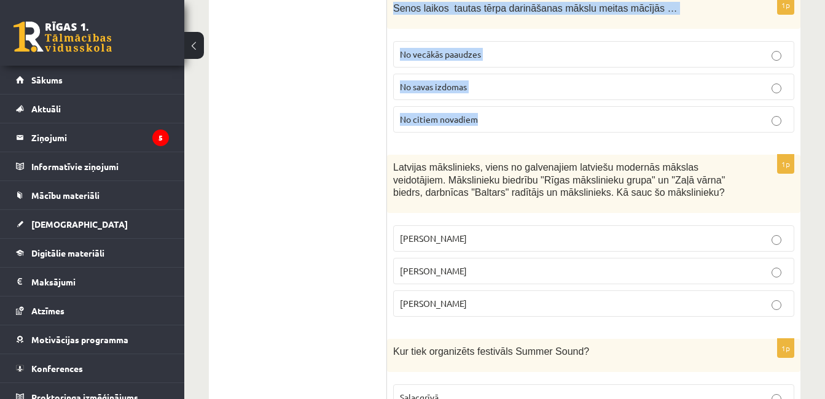
drag, startPoint x: 391, startPoint y: 116, endPoint x: 502, endPoint y: 257, distance: 179.3
click at [502, 257] on div "1p Latvijas mākslinieks, viens no galvenajiem latviešu modernās mākslas veidotā…" at bounding box center [593, 241] width 413 height 172
click at [447, 265] on span "Romāns Suta" at bounding box center [433, 270] width 67 height 11
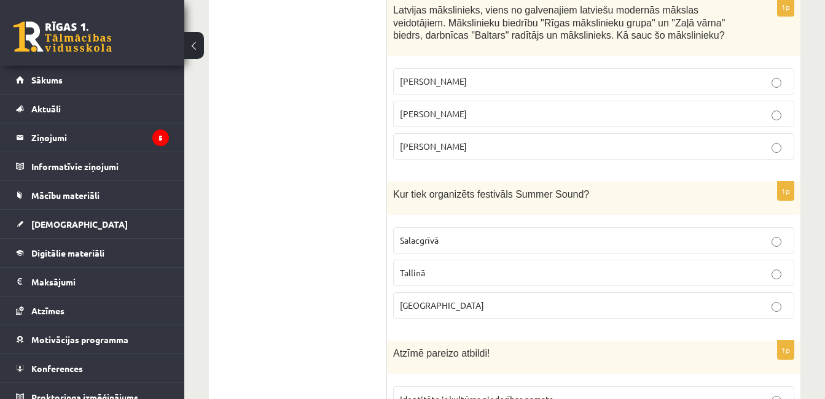
scroll to position [4299, 0]
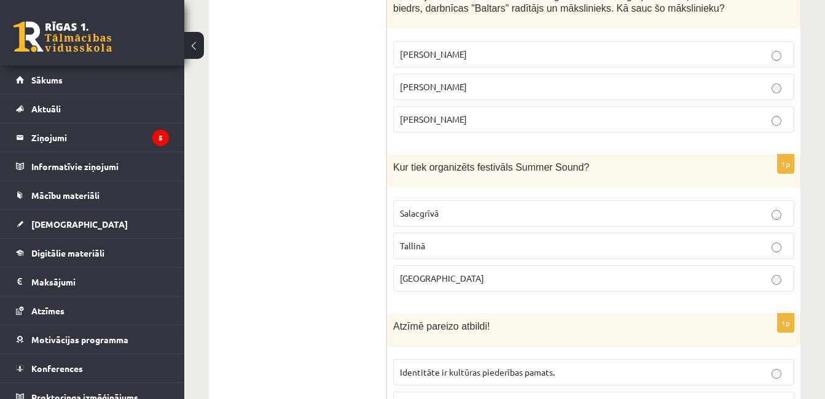
click at [416, 273] on span "Liepājā" at bounding box center [442, 278] width 84 height 11
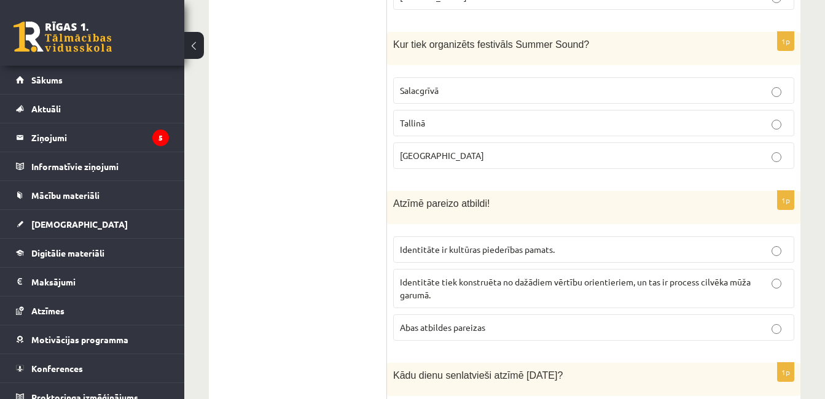
scroll to position [4361, 0]
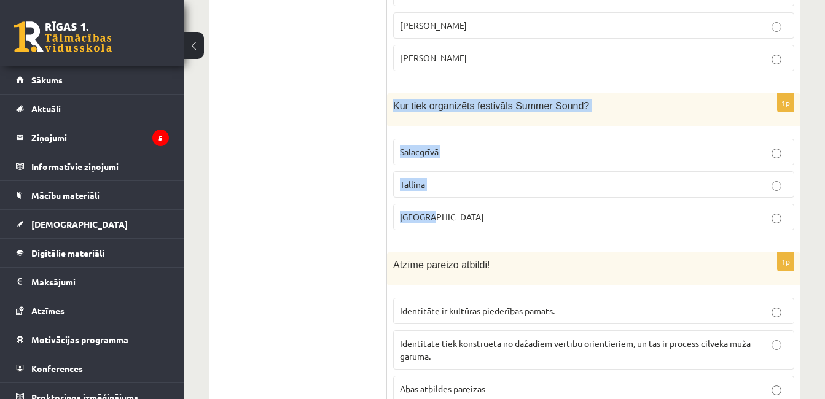
drag, startPoint x: 391, startPoint y: 57, endPoint x: 445, endPoint y: 167, distance: 123.1
click at [445, 167] on div "1p Kur tiek organizēts festivāls Summer Sound? Salacgrīvā Tallinā Liepājā" at bounding box center [593, 166] width 413 height 147
click at [477, 146] on p "Salacgrīvā" at bounding box center [594, 152] width 388 height 13
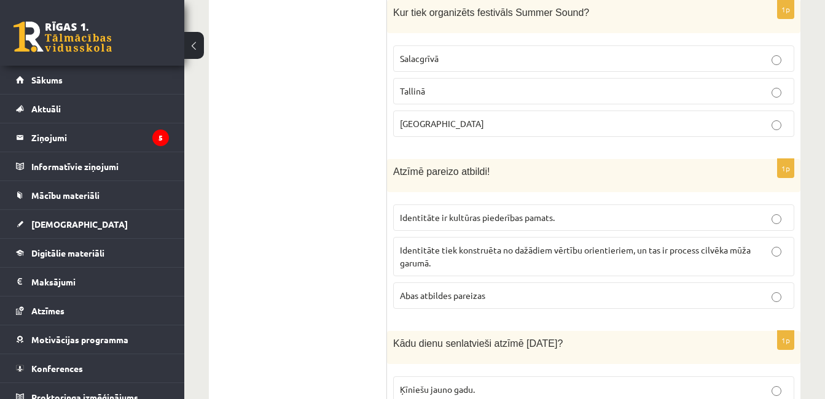
scroll to position [4484, 0]
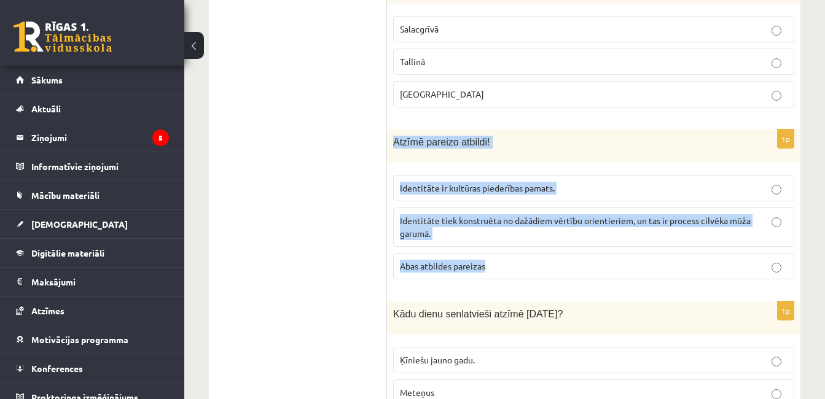
drag, startPoint x: 397, startPoint y: 93, endPoint x: 497, endPoint y: 209, distance: 153.4
click at [497, 209] on div "1p Atzīmē pareizo atbildi! Identitāte ir kultūras piederības pamats. Identitāte…" at bounding box center [593, 210] width 413 height 160
click at [457, 260] on span "Abas atbildes pareizas" at bounding box center [442, 265] width 85 height 11
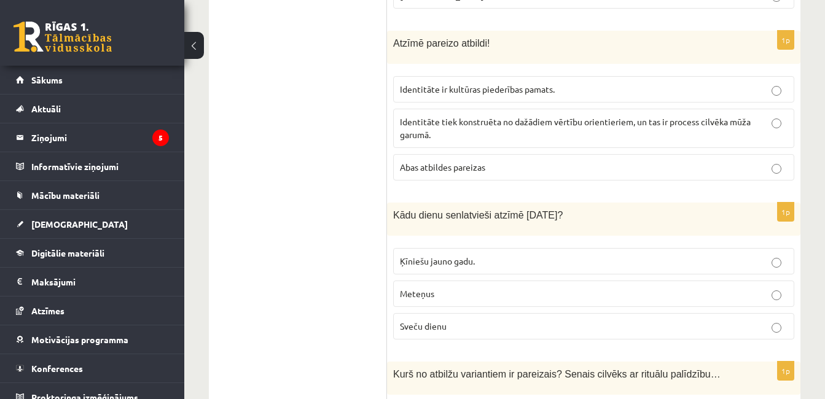
scroll to position [4606, 0]
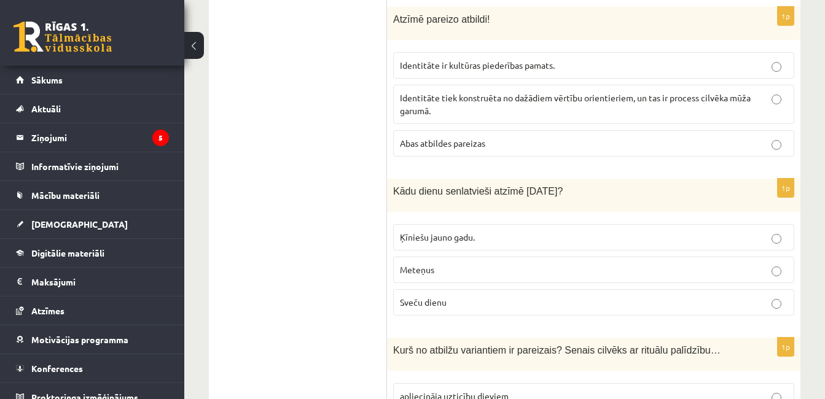
click at [431, 289] on label "Sveču dienu" at bounding box center [593, 302] width 401 height 26
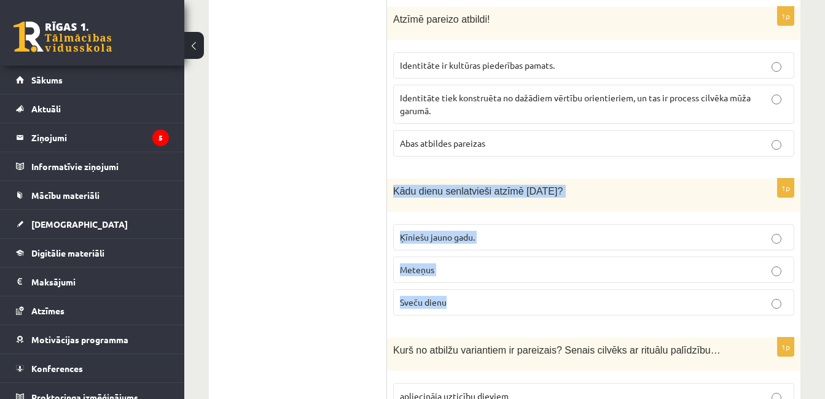
drag, startPoint x: 394, startPoint y: 142, endPoint x: 469, endPoint y: 247, distance: 129.0
click at [469, 247] on div "1p Kādu dienu senlatvieši atzīmē 2.februārī? Ķīniešu jauno gadu. Meteņus Sveču …" at bounding box center [593, 252] width 413 height 147
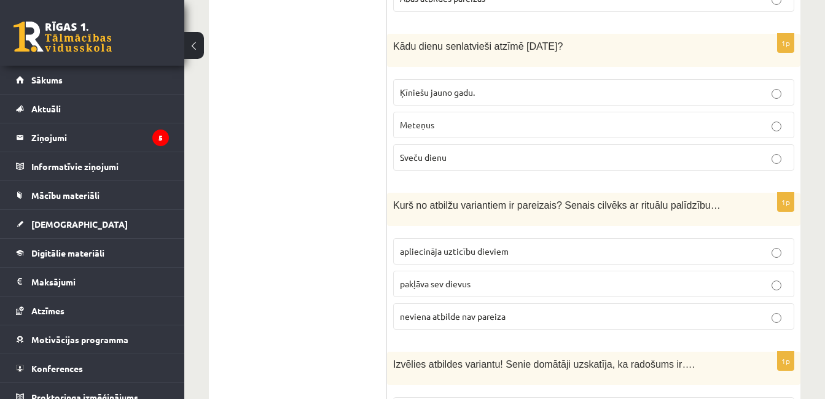
scroll to position [4791, 0]
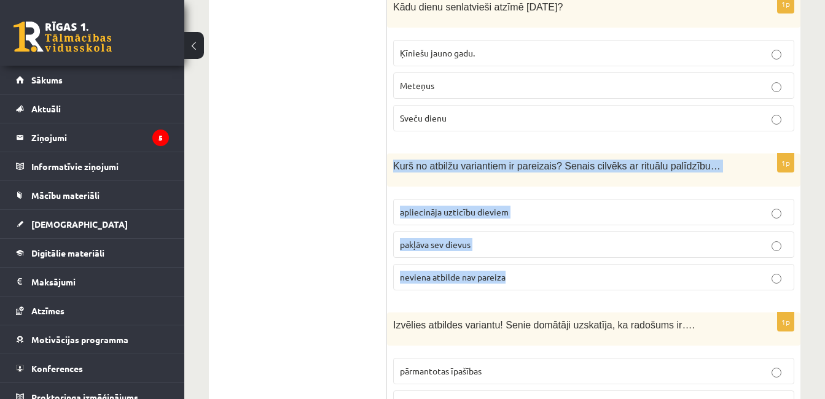
drag, startPoint x: 393, startPoint y: 114, endPoint x: 520, endPoint y: 228, distance: 170.5
click at [520, 228] on div "1p Kurš no atbilžu variantiem ir pareizais? Senais cilvēks ar rituālu palīdzību…" at bounding box center [593, 227] width 413 height 147
click at [444, 206] on span "apliecināja uzticību dieviem" at bounding box center [454, 211] width 109 height 11
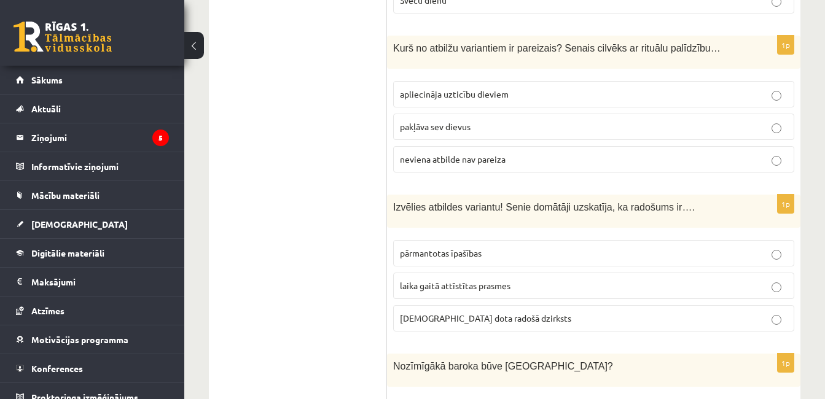
scroll to position [4914, 0]
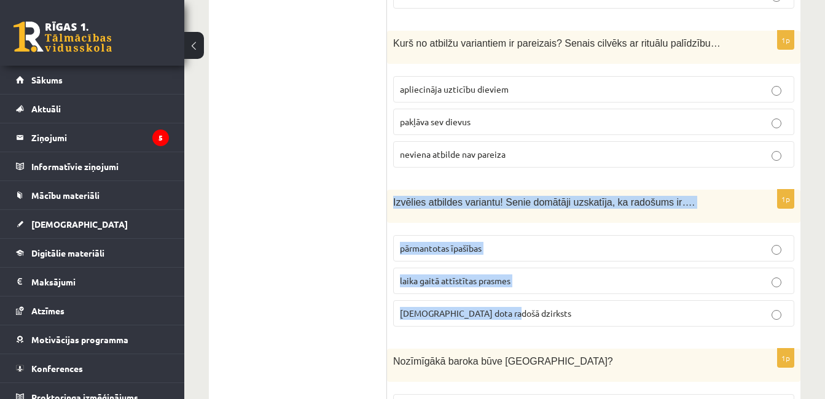
drag, startPoint x: 391, startPoint y: 152, endPoint x: 501, endPoint y: 275, distance: 164.9
click at [501, 275] on div "1p Izvēlies atbildes variantu! Senie domātāji uzskatīja, ka radošums ir…. pārma…" at bounding box center [593, 263] width 413 height 147
click at [453, 308] on span "dieva dota radošā dzirksts" at bounding box center [485, 313] width 171 height 11
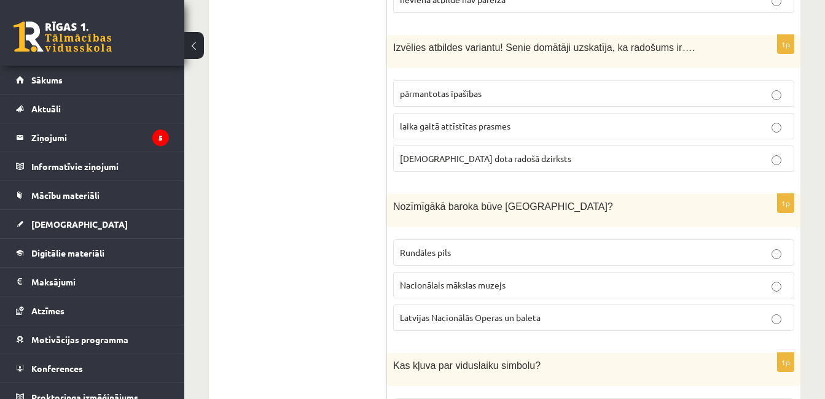
scroll to position [5098, 0]
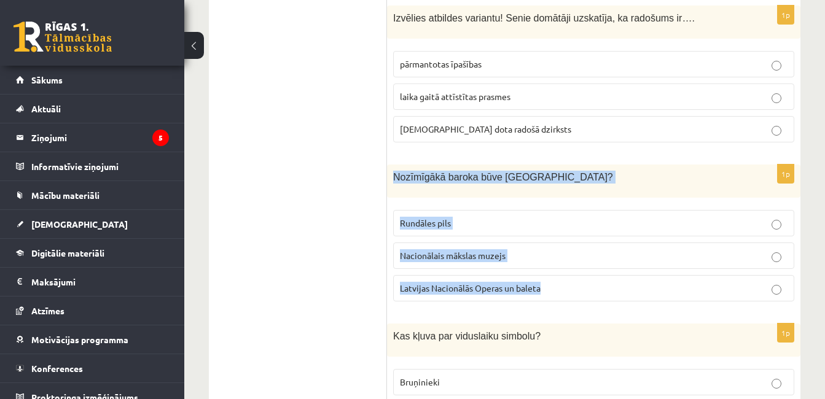
drag, startPoint x: 392, startPoint y: 127, endPoint x: 548, endPoint y: 236, distance: 190.5
click at [548, 236] on div "1p Nozīmīgākā baroka būve Latvijā? Rundāles pils Nacionālais mākslas muzejs Lat…" at bounding box center [593, 238] width 413 height 147
click at [426, 217] on span "Rundāles pils" at bounding box center [425, 222] width 51 height 11
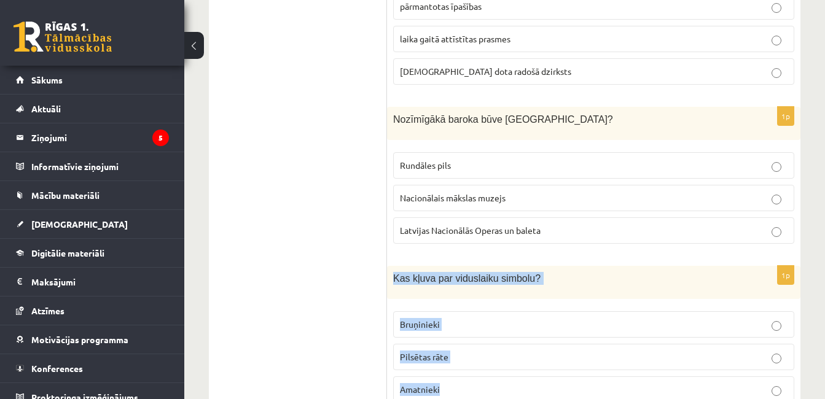
drag, startPoint x: 393, startPoint y: 224, endPoint x: 461, endPoint y: 327, distance: 123.2
click at [461, 327] on div "1p Kas kļuva par viduslaiku simbolu? Bruņinieki Pilsētas rāte Amatnieki" at bounding box center [593, 339] width 413 height 147
click at [412, 318] on p "Bruņinieki" at bounding box center [594, 324] width 388 height 13
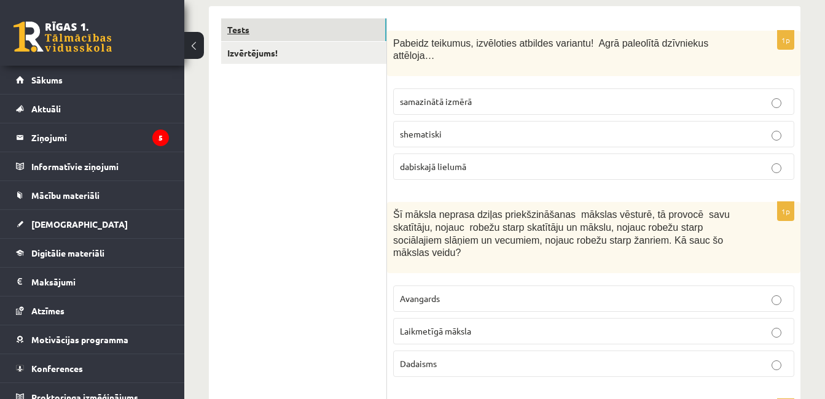
scroll to position [0, 0]
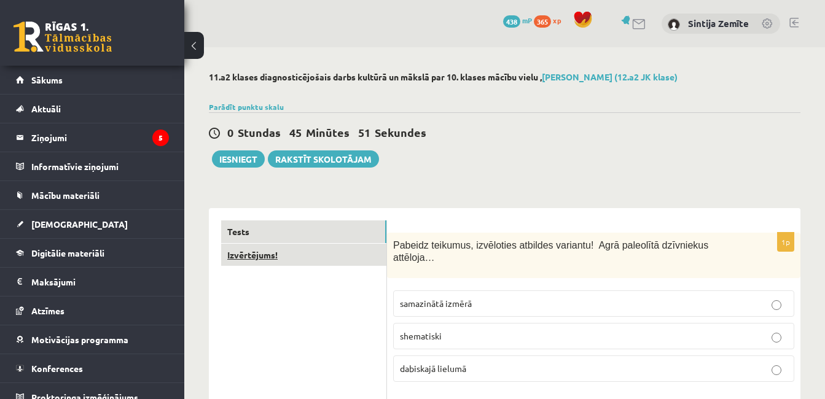
click at [307, 256] on link "Izvērtējums!" at bounding box center [303, 255] width 165 height 23
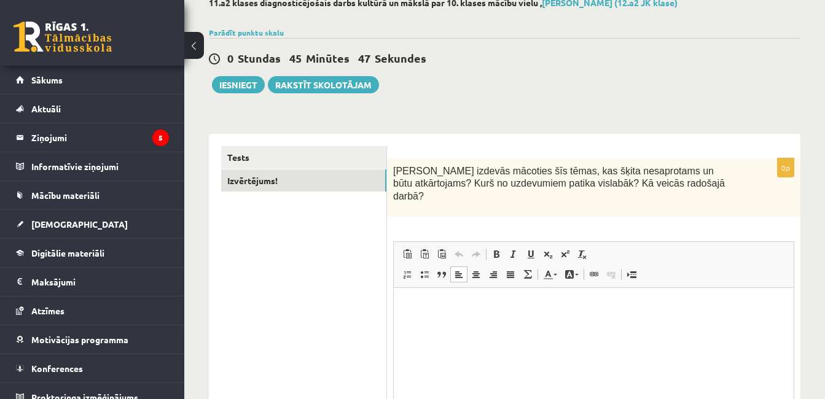
click at [431, 316] on html at bounding box center [594, 305] width 400 height 37
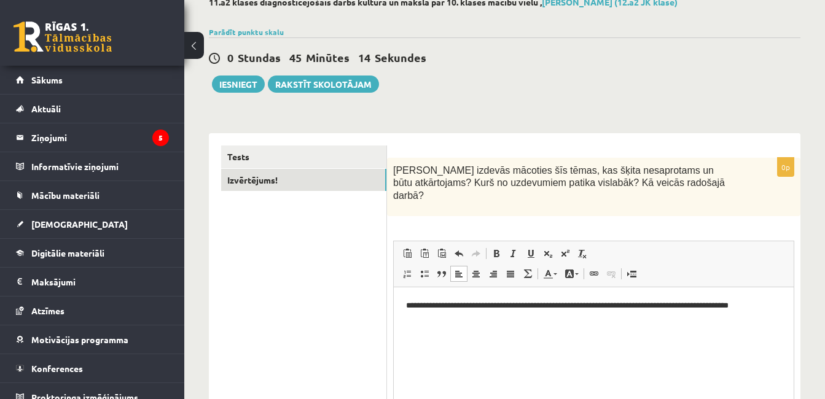
scroll to position [74, 0]
click at [243, 88] on button "Iesniegt" at bounding box center [238, 84] width 53 height 17
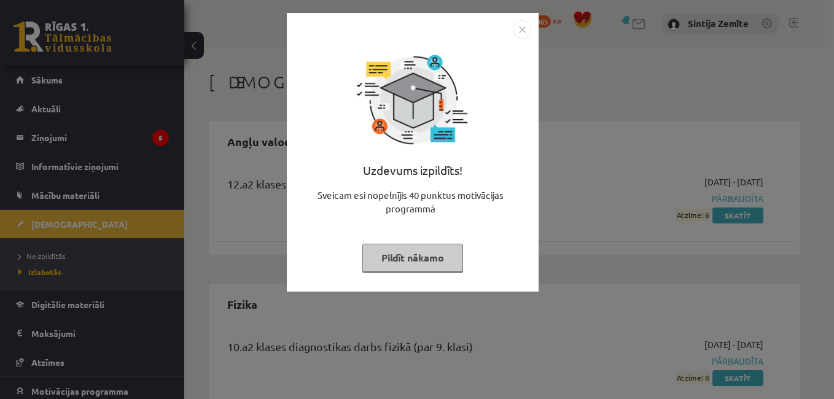
click at [437, 256] on button "Pildīt nākamo" at bounding box center [412, 258] width 101 height 28
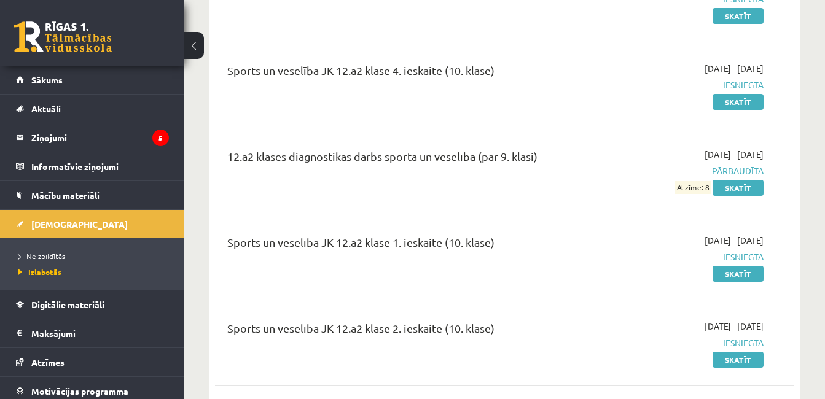
scroll to position [1226, 0]
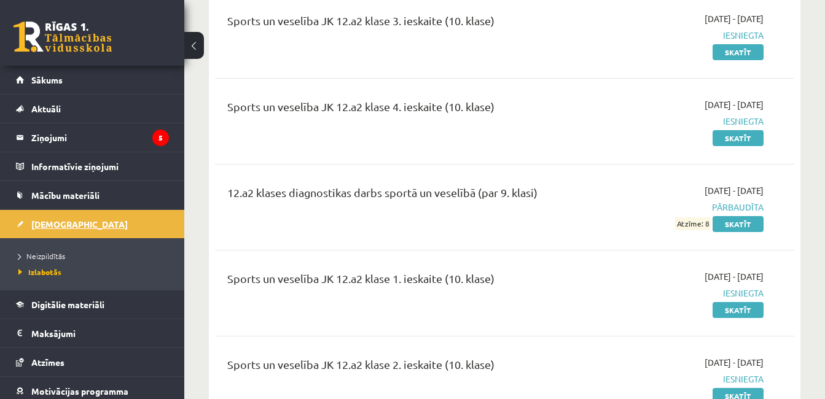
click at [58, 216] on link "[DEMOGRAPHIC_DATA]" at bounding box center [92, 224] width 153 height 28
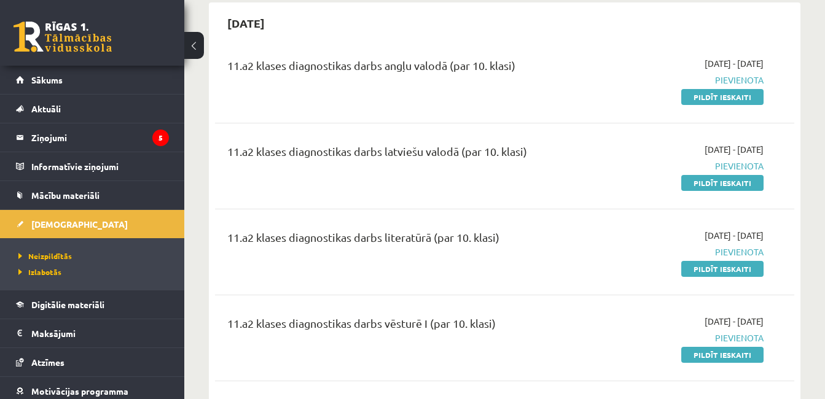
scroll to position [1920, 0]
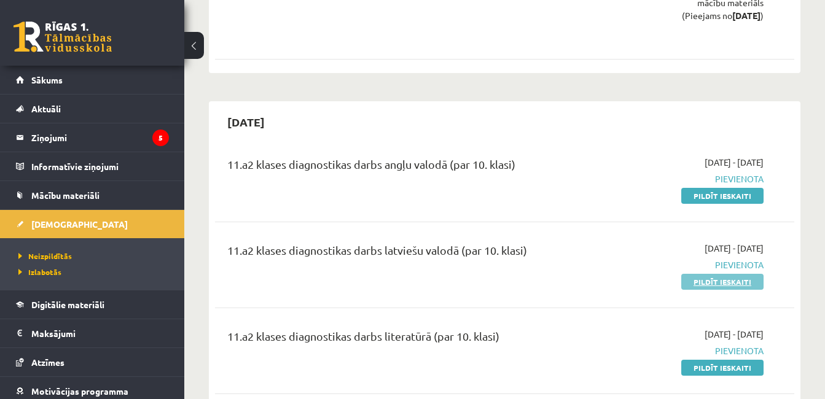
click at [695, 274] on link "Pildīt ieskaiti" at bounding box center [722, 282] width 82 height 16
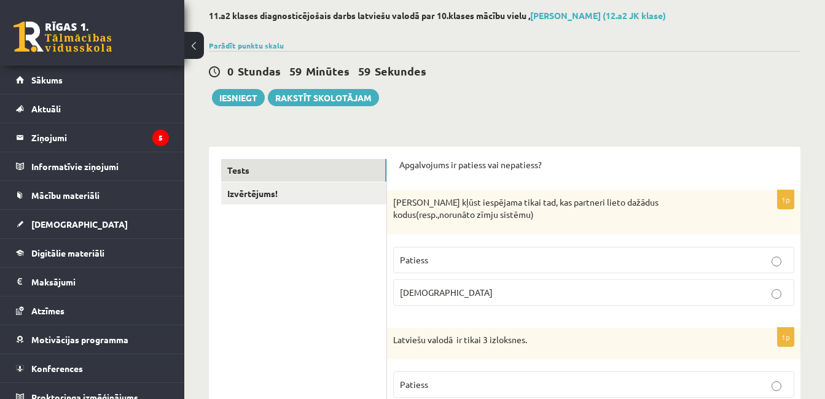
scroll to position [123, 0]
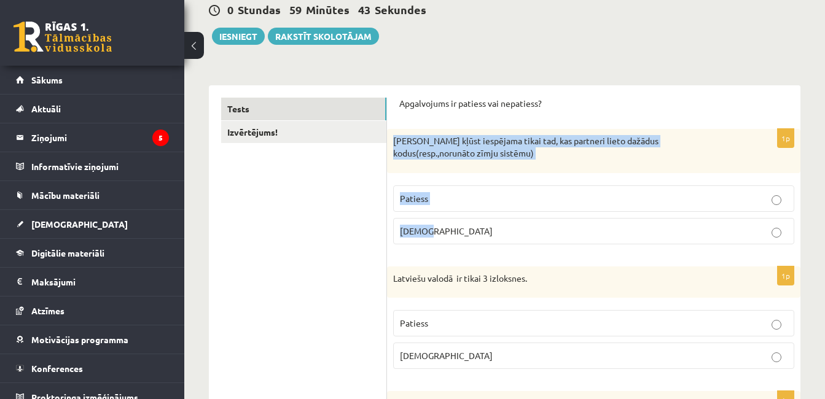
drag, startPoint x: 393, startPoint y: 139, endPoint x: 451, endPoint y: 233, distance: 110.6
click at [451, 233] on div "1p [PERSON_NAME] kļūst iespējama tikai tad, kas partneri lieto dažādus kodus(re…" at bounding box center [593, 191] width 413 height 125
copy div "[PERSON_NAME] kļūst iespējama tikai tad, kas partneri lieto dažādus kodus(resp.…"
click at [466, 234] on p "[DEMOGRAPHIC_DATA]" at bounding box center [594, 231] width 388 height 13
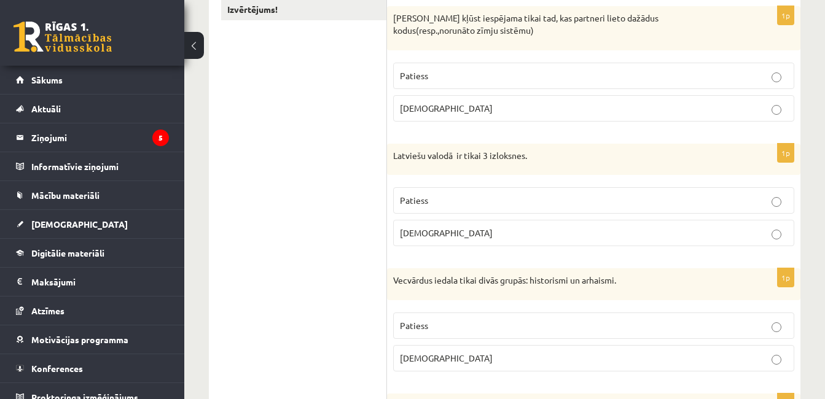
scroll to position [307, 0]
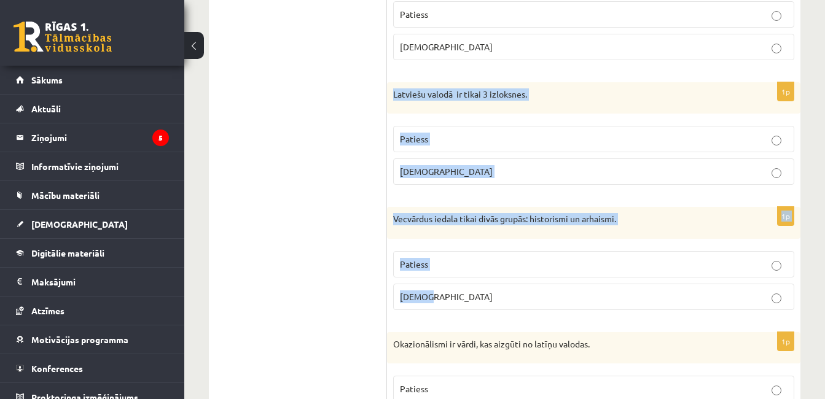
drag, startPoint x: 391, startPoint y: 93, endPoint x: 474, endPoint y: 291, distance: 213.9
copy form "Latviešu valodā ir tikai 3 izloksnes. Patiess [DEMOGRAPHIC_DATA] 1p Vecvārdus i…"
click at [443, 139] on p "Patiess" at bounding box center [594, 139] width 388 height 13
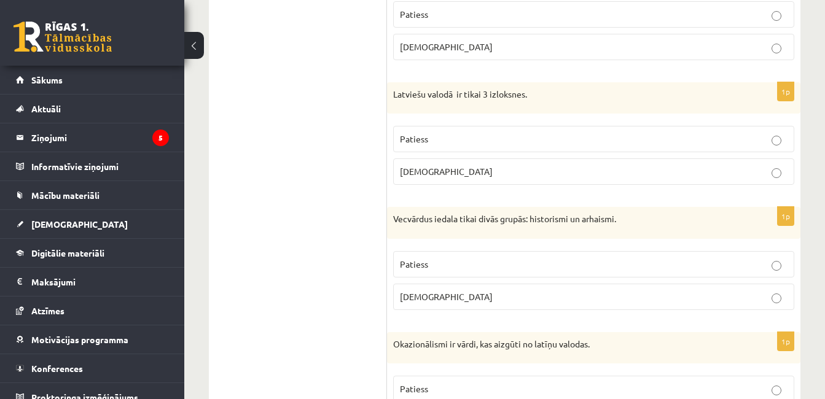
click at [435, 263] on p "Patiess" at bounding box center [594, 264] width 388 height 13
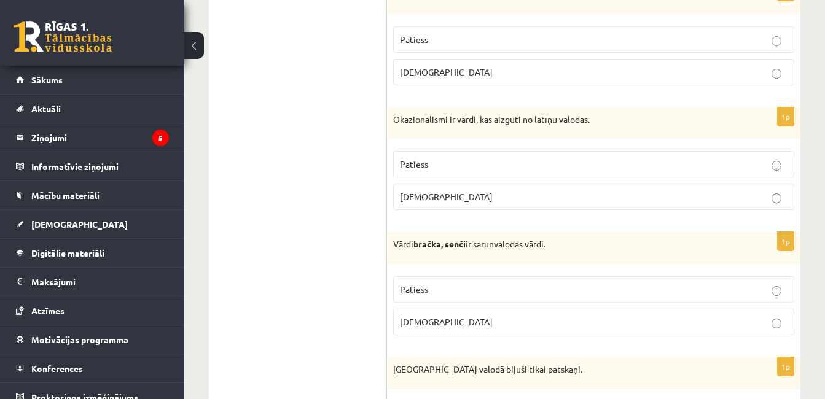
scroll to position [553, 0]
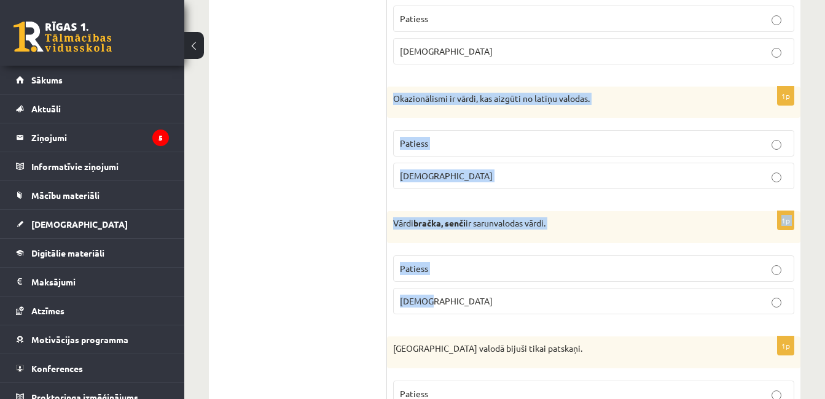
drag, startPoint x: 394, startPoint y: 94, endPoint x: 494, endPoint y: 290, distance: 220.3
copy form "Okazionālismi ir vārdi, kas aizgūti no latīņu valodas. Patiess [DEMOGRAPHIC_DAT…"
click at [442, 301] on p "[DEMOGRAPHIC_DATA]" at bounding box center [594, 301] width 388 height 13
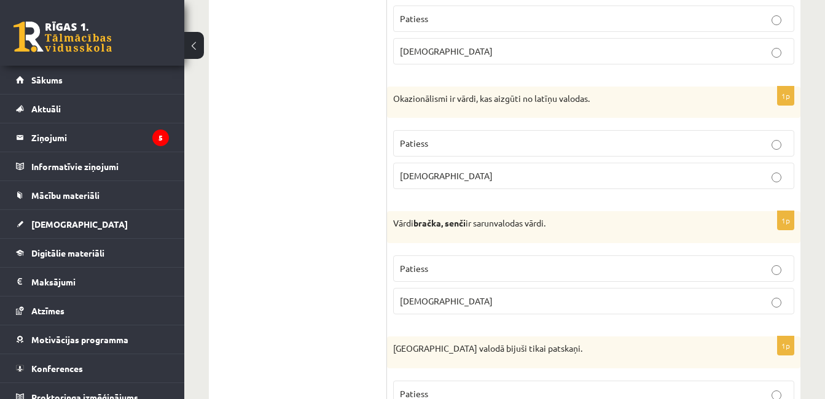
click at [432, 160] on fieldset "Patiess [DEMOGRAPHIC_DATA]" at bounding box center [593, 158] width 401 height 69
click at [431, 162] on fieldset "Patiess [DEMOGRAPHIC_DATA]" at bounding box center [593, 158] width 401 height 69
click at [429, 173] on p "[DEMOGRAPHIC_DATA]" at bounding box center [594, 176] width 388 height 13
click at [442, 270] on p "Patiess" at bounding box center [594, 268] width 388 height 13
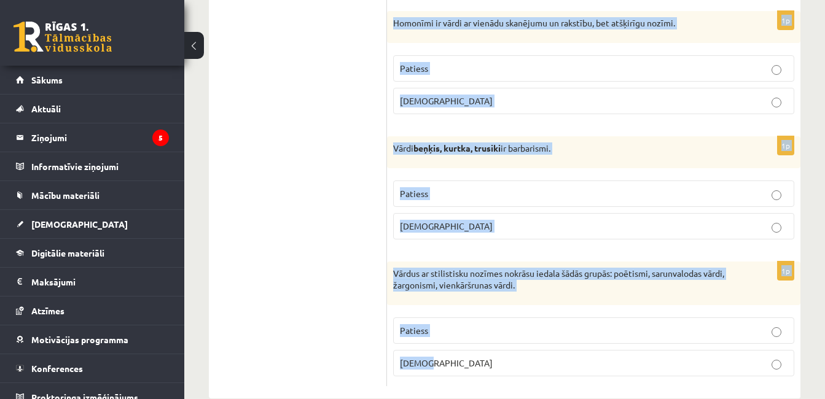
scroll to position [3716, 0]
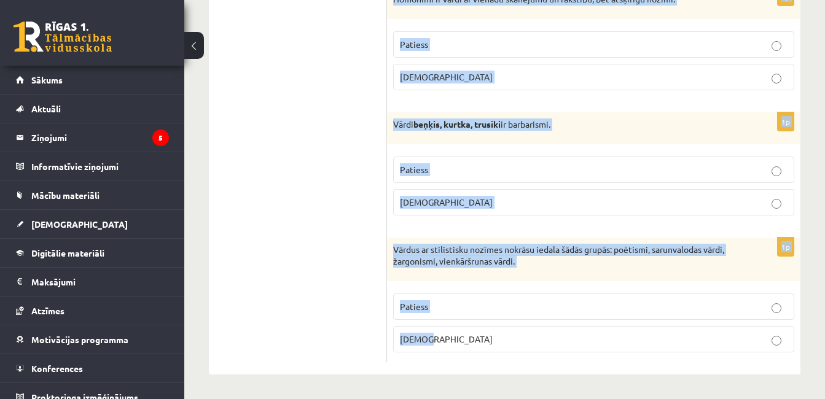
drag, startPoint x: 390, startPoint y: 101, endPoint x: 531, endPoint y: 392, distance: 323.3
copy form "Loremipsum dolors ametco adipi elitsedd. Eiusmod Tempor 1i Ut labor etdo magnaa…"
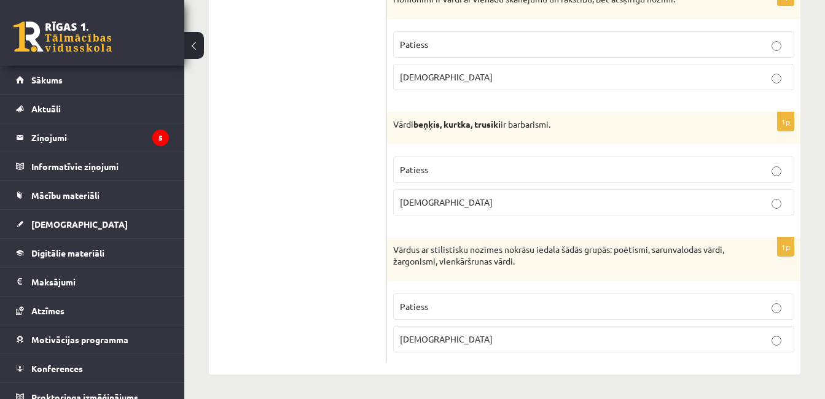
click at [404, 171] on span "Patiess" at bounding box center [414, 169] width 28 height 11
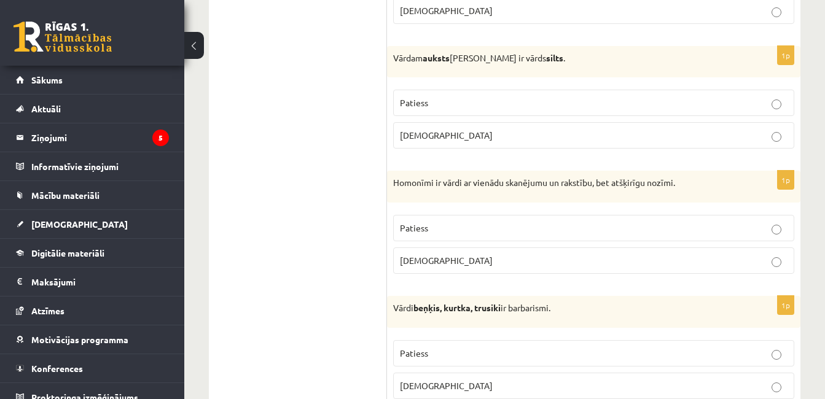
scroll to position [3471, 0]
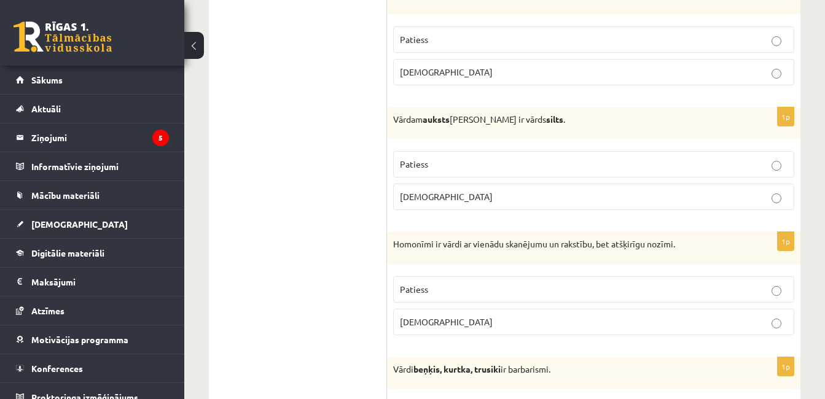
click at [439, 158] on p "Patiess" at bounding box center [594, 164] width 388 height 13
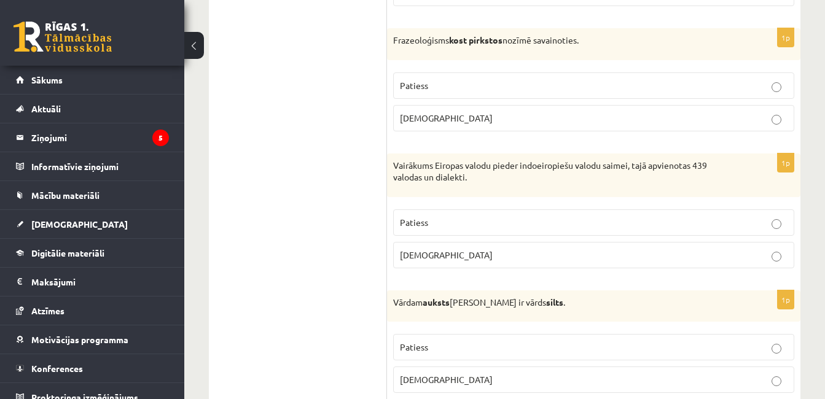
scroll to position [3287, 0]
click at [435, 125] on p "[DEMOGRAPHIC_DATA]" at bounding box center [594, 119] width 388 height 13
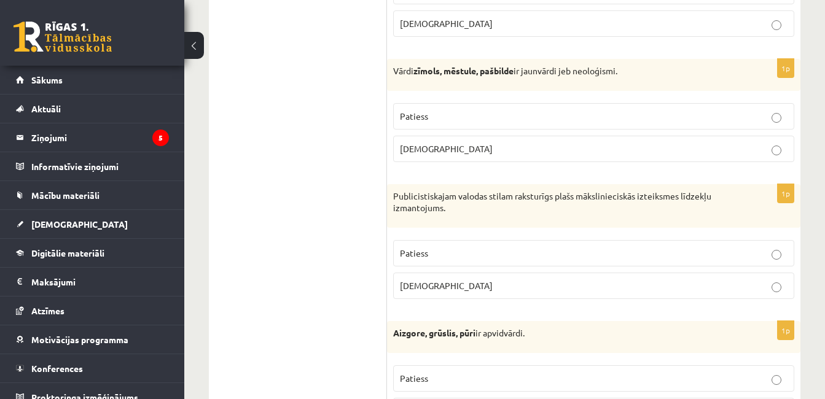
scroll to position [2365, 0]
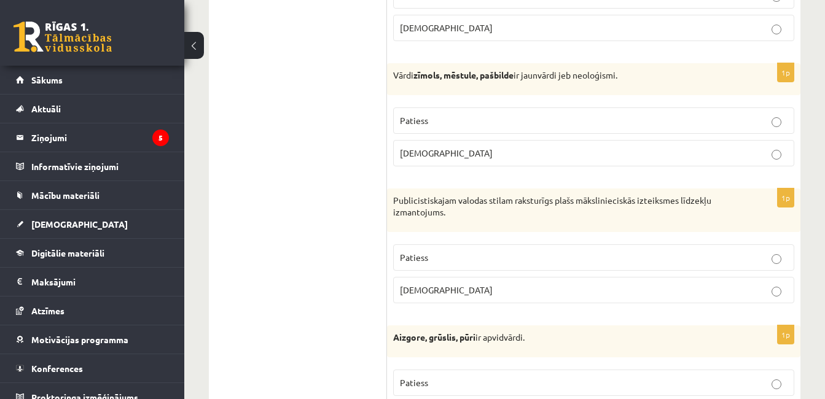
click at [434, 122] on p "Patiess" at bounding box center [594, 120] width 388 height 13
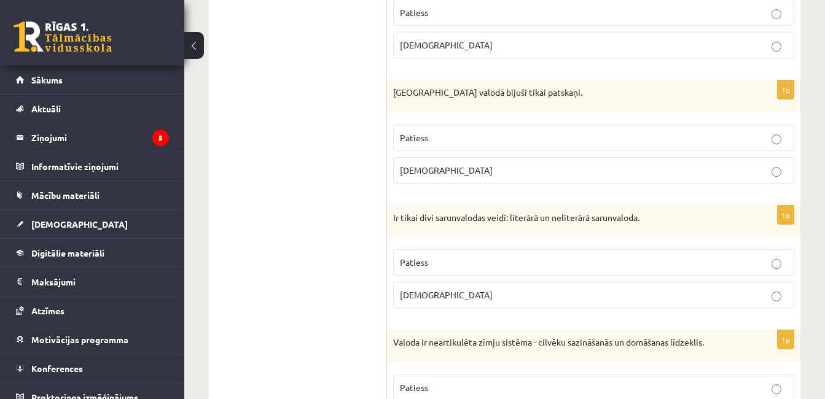
scroll to position [830, 0]
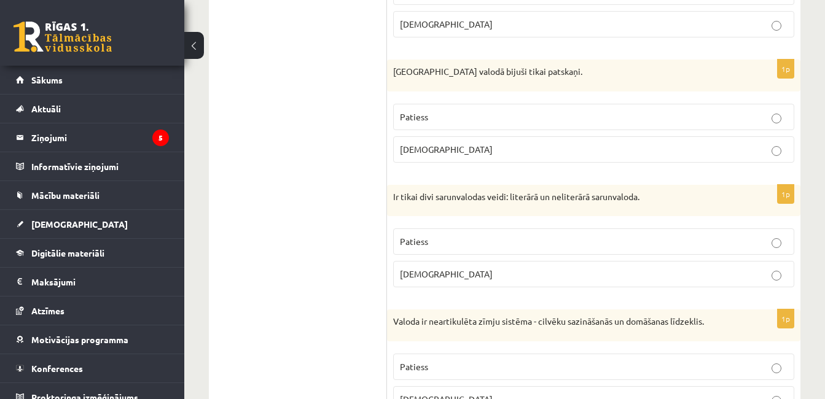
click at [456, 147] on p "[DEMOGRAPHIC_DATA]" at bounding box center [594, 149] width 388 height 13
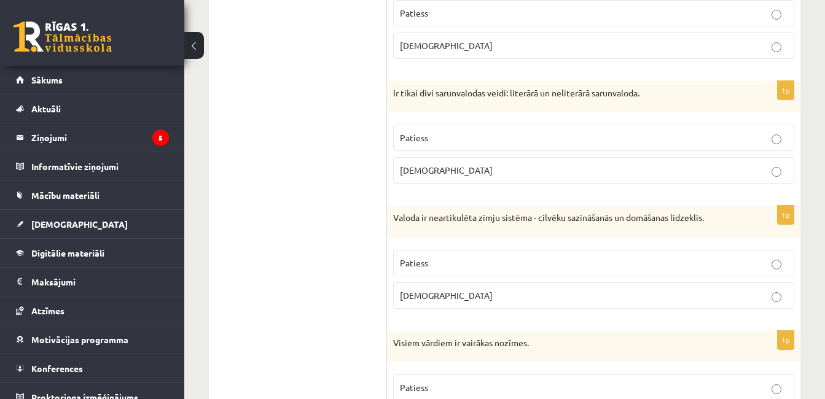
scroll to position [953, 0]
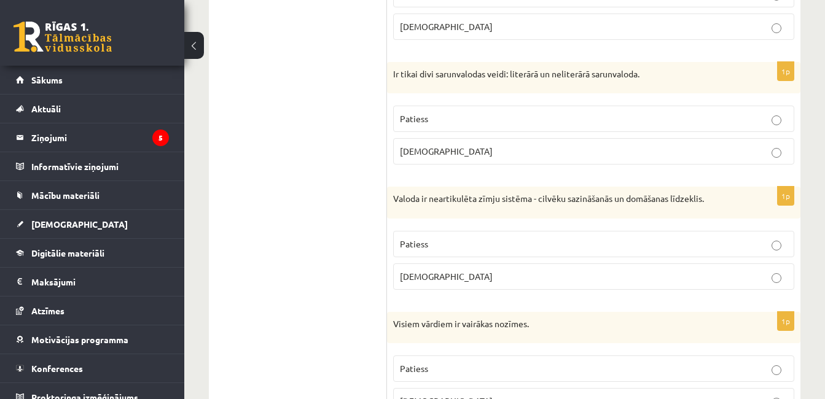
click at [475, 162] on label "[DEMOGRAPHIC_DATA]" at bounding box center [593, 151] width 401 height 26
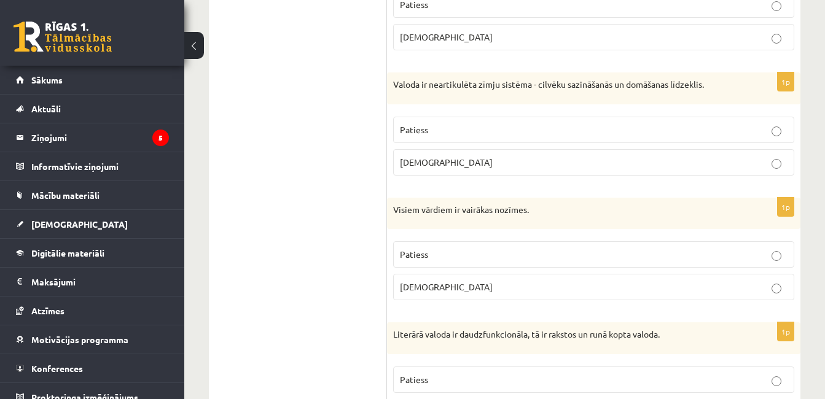
scroll to position [1075, 0]
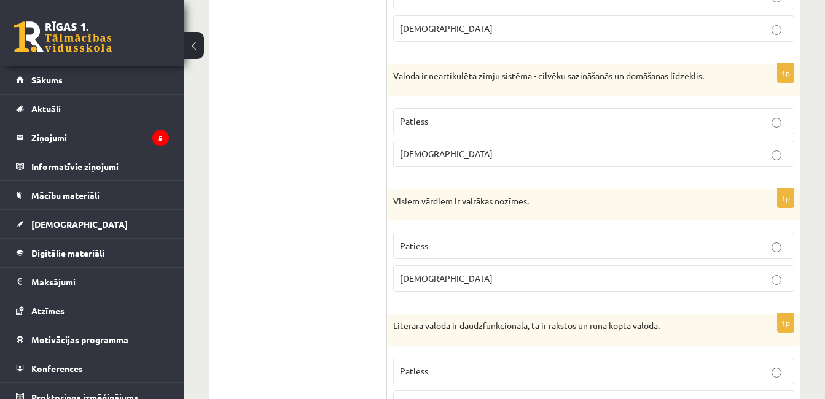
click at [451, 158] on p "[DEMOGRAPHIC_DATA]" at bounding box center [594, 153] width 388 height 13
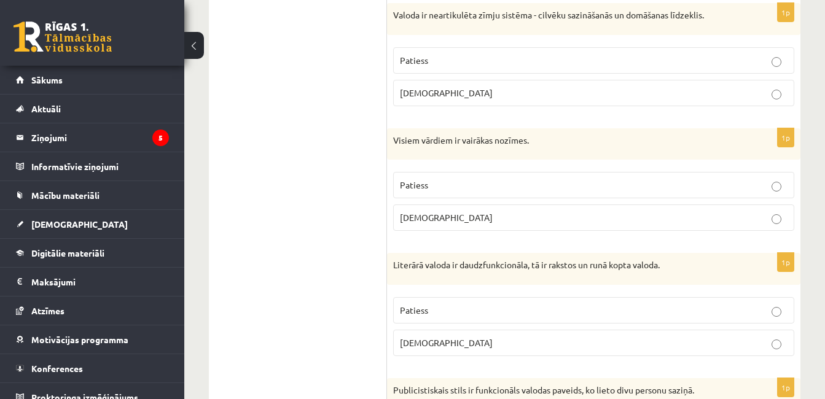
scroll to position [1198, 0]
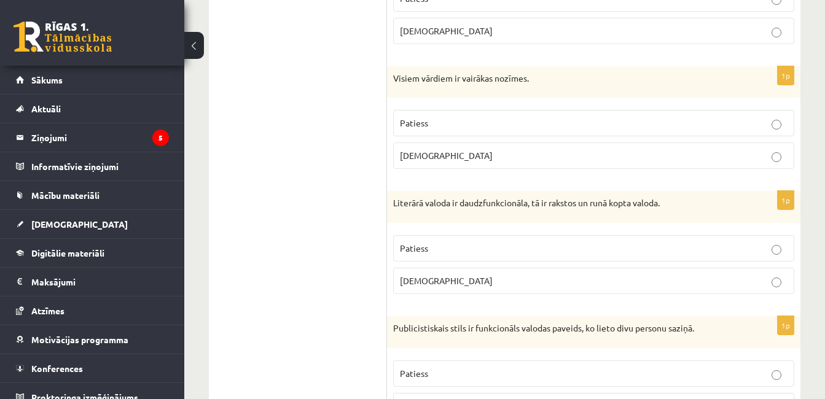
click at [461, 154] on p "[DEMOGRAPHIC_DATA]" at bounding box center [594, 155] width 388 height 13
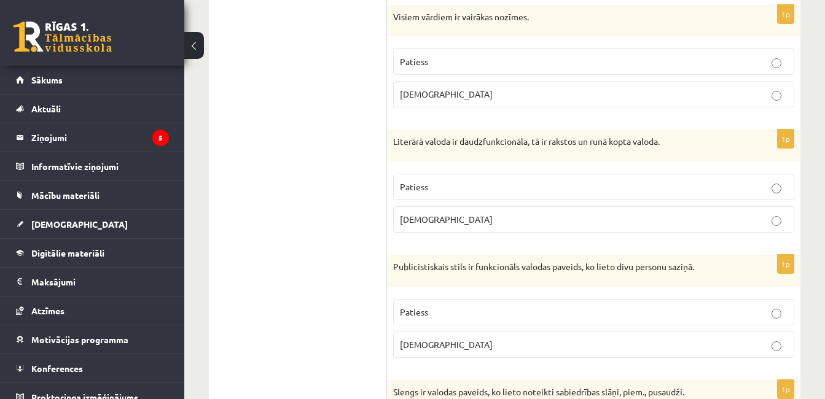
scroll to position [1321, 0]
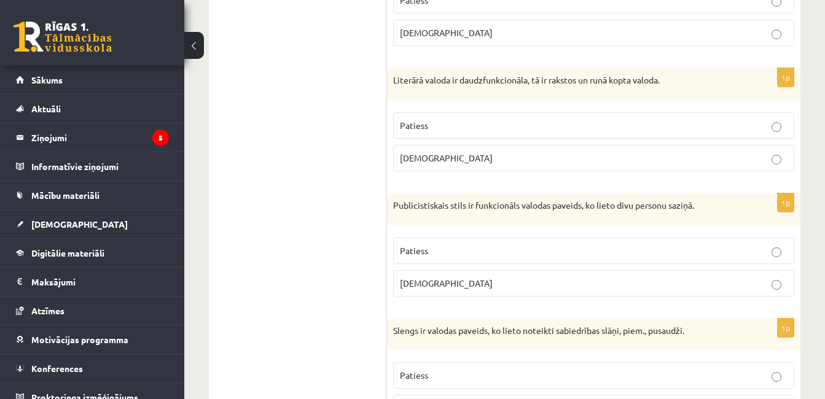
click at [486, 134] on label "Patiess" at bounding box center [593, 125] width 401 height 26
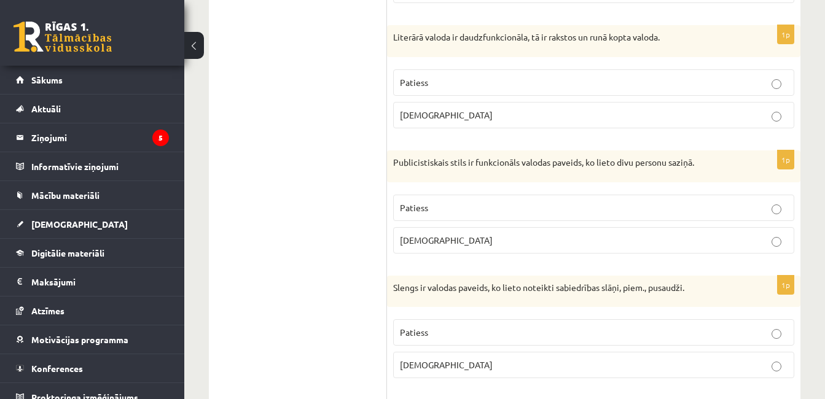
scroll to position [1383, 0]
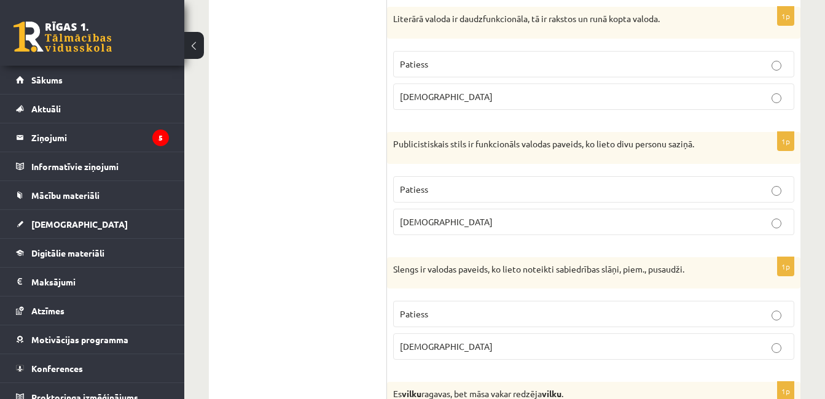
click at [456, 219] on p "[DEMOGRAPHIC_DATA]" at bounding box center [594, 222] width 388 height 13
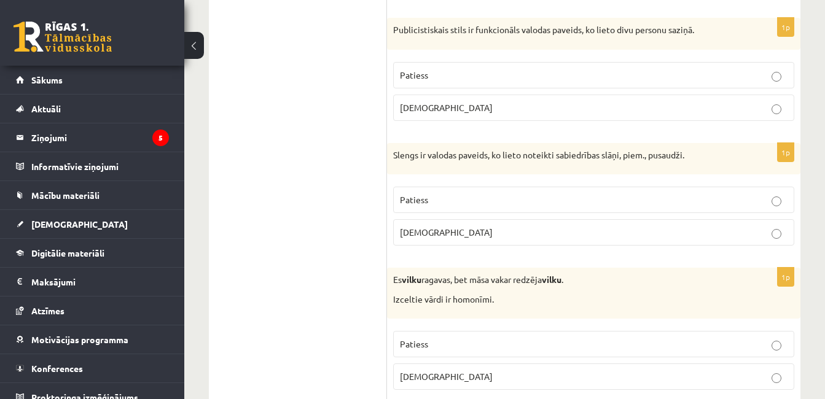
scroll to position [1505, 0]
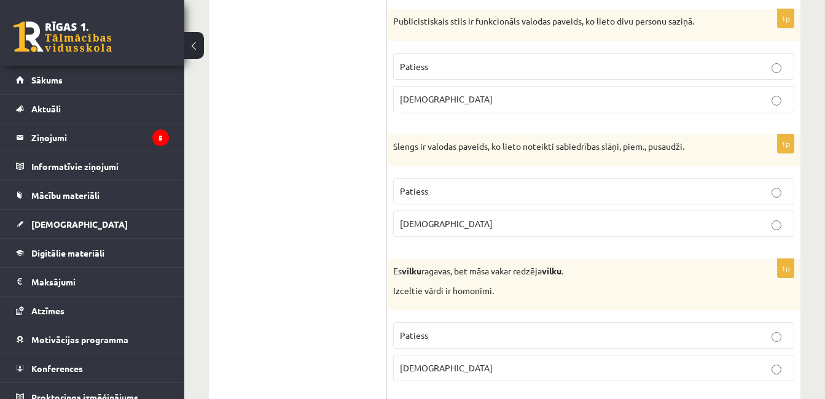
click at [458, 185] on label "Patiess" at bounding box center [593, 191] width 401 height 26
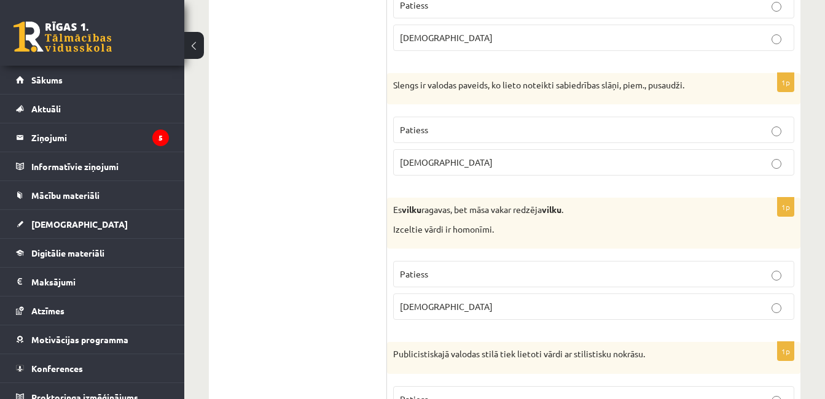
scroll to position [1628, 0]
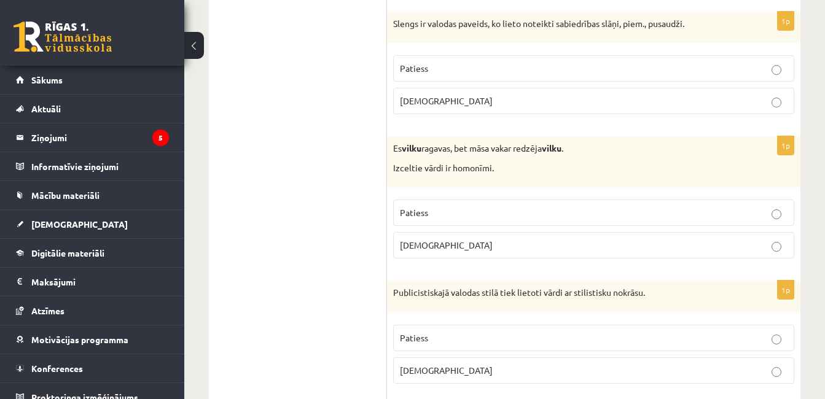
click at [463, 208] on p "Patiess" at bounding box center [594, 212] width 388 height 13
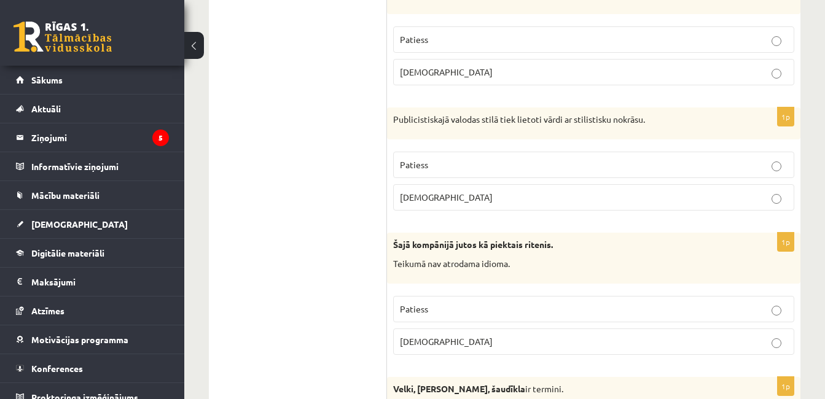
scroll to position [1812, 0]
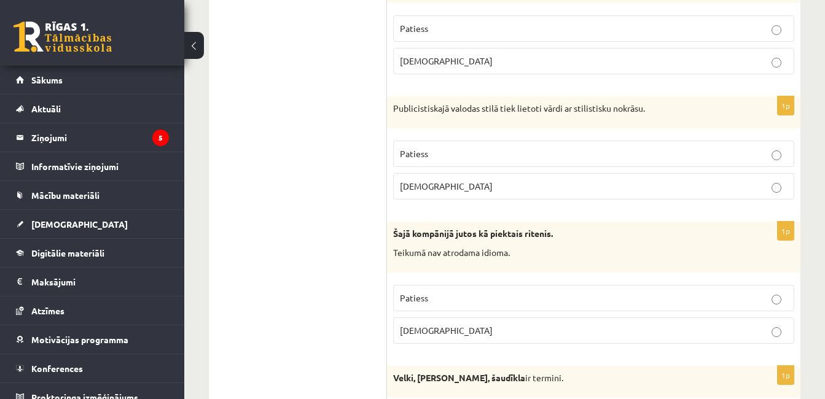
click at [462, 158] on p "Patiess" at bounding box center [594, 153] width 388 height 13
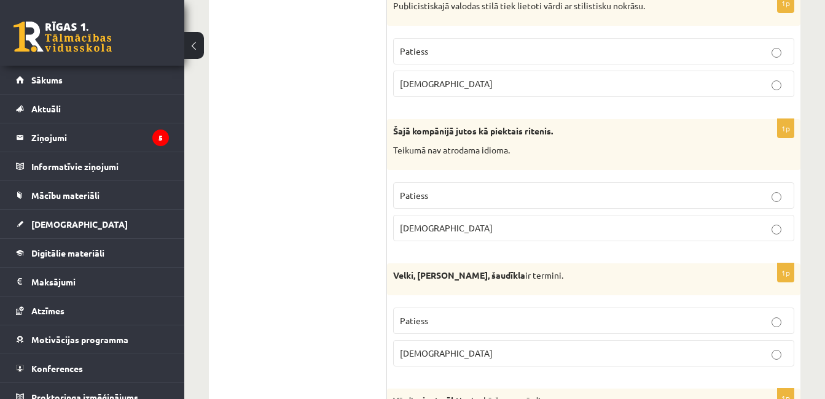
scroll to position [1935, 0]
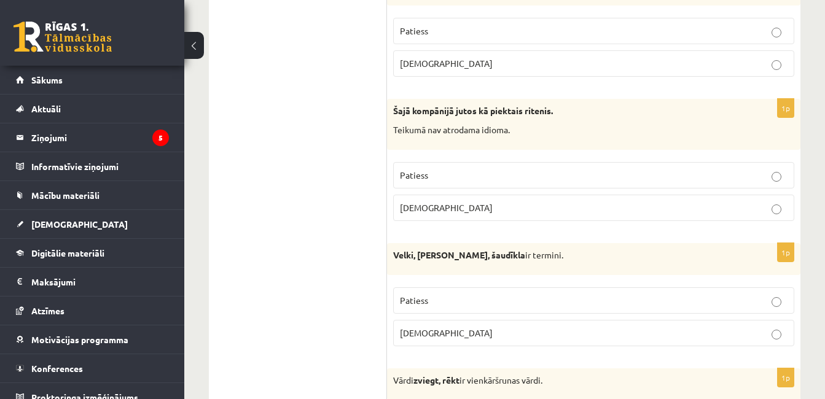
click at [450, 204] on p "[DEMOGRAPHIC_DATA]" at bounding box center [594, 207] width 388 height 13
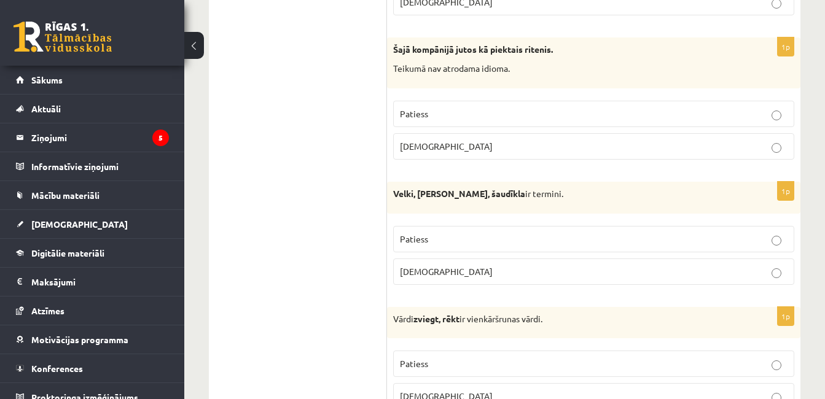
scroll to position [2058, 0]
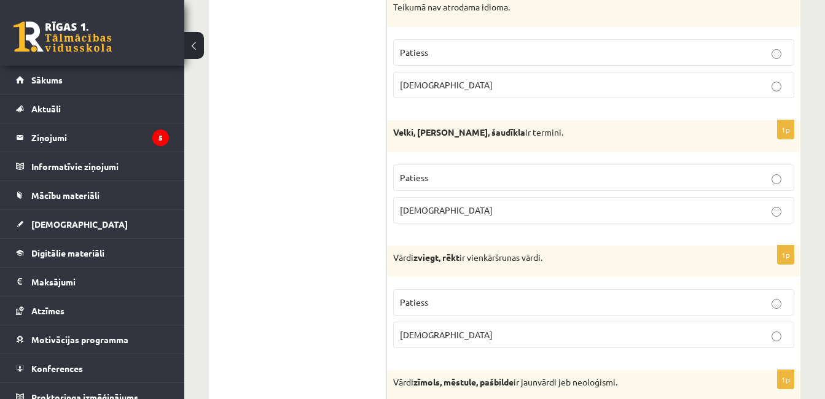
click at [449, 182] on p "Patiess" at bounding box center [594, 177] width 388 height 13
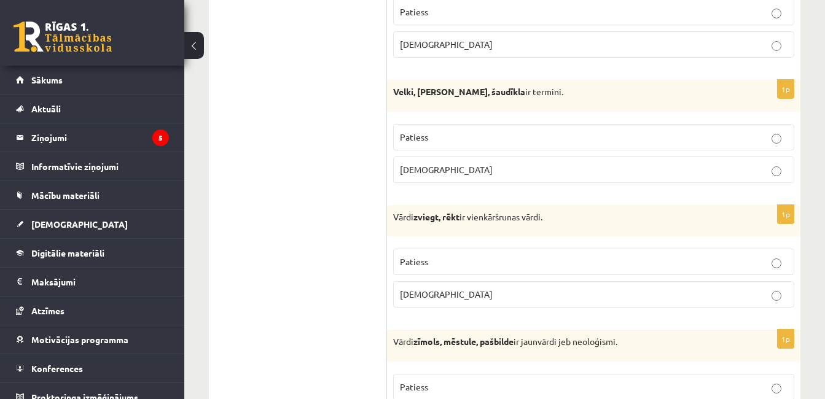
scroll to position [2120, 0]
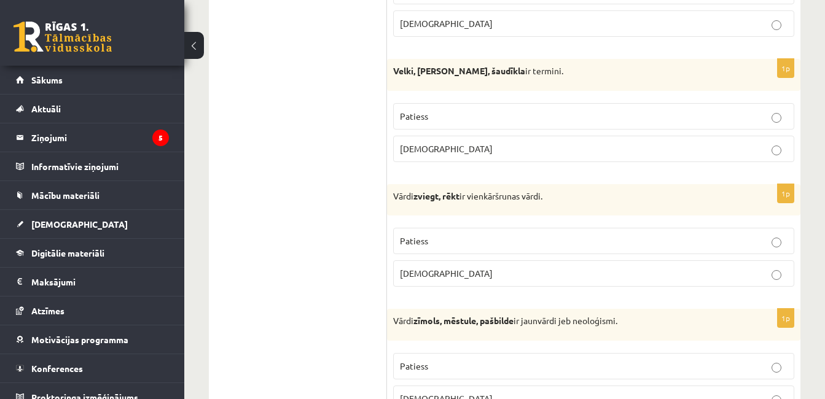
click at [467, 238] on p "Patiess" at bounding box center [594, 241] width 388 height 13
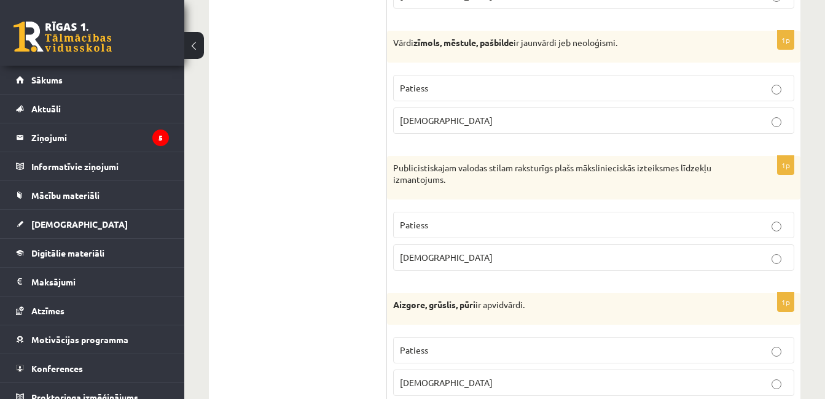
scroll to position [2427, 0]
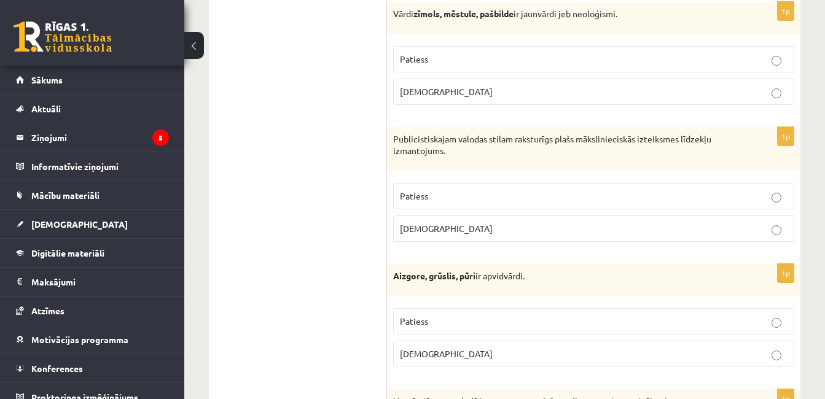
click at [419, 232] on span "[DEMOGRAPHIC_DATA]" at bounding box center [446, 228] width 93 height 11
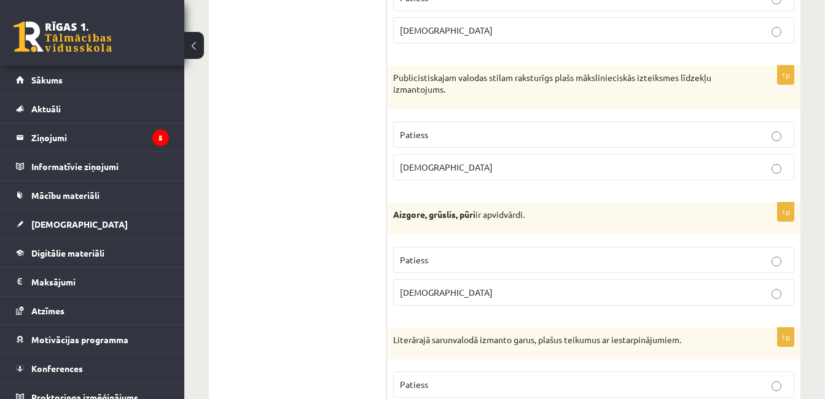
scroll to position [2550, 0]
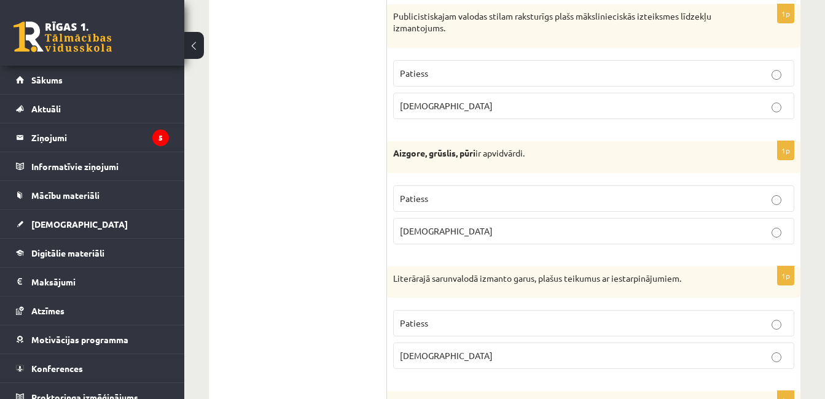
click at [470, 201] on p "Patiess" at bounding box center [594, 198] width 388 height 13
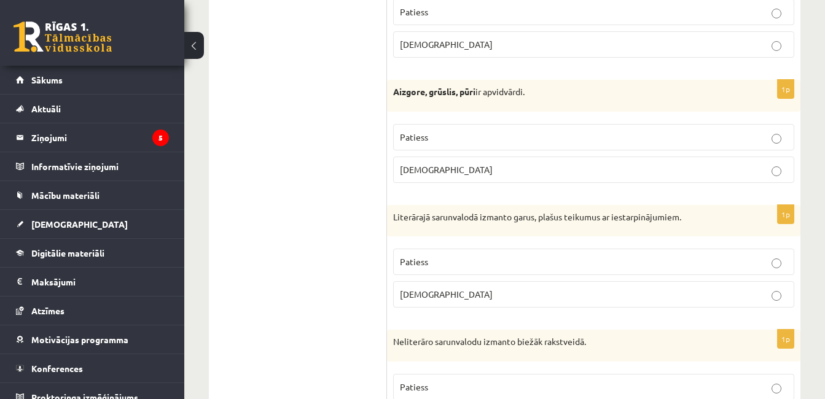
scroll to position [2672, 0]
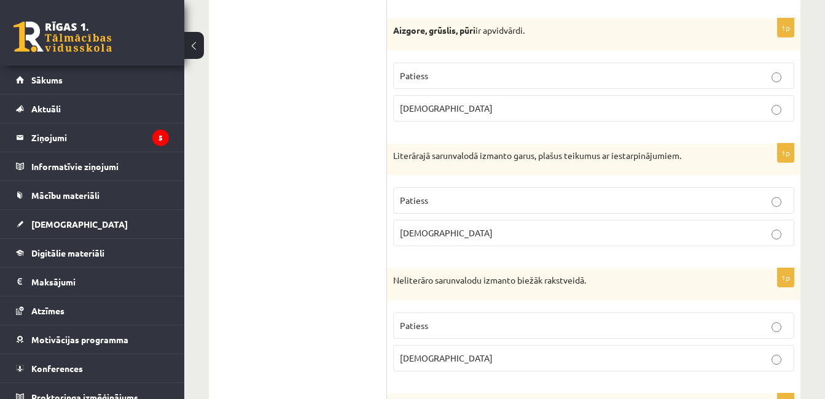
click at [457, 198] on p "Patiess" at bounding box center [594, 200] width 388 height 13
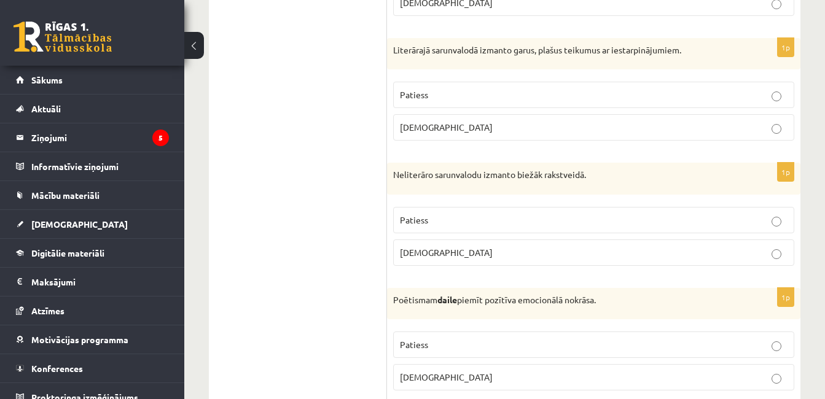
scroll to position [2795, 0]
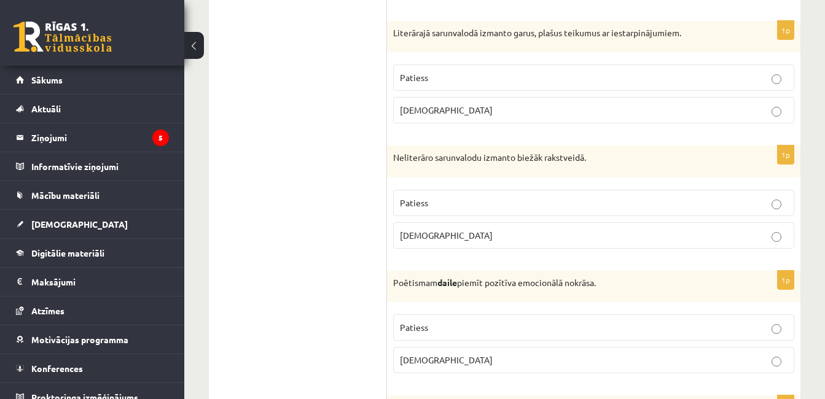
click at [438, 239] on p "[DEMOGRAPHIC_DATA]" at bounding box center [594, 235] width 388 height 13
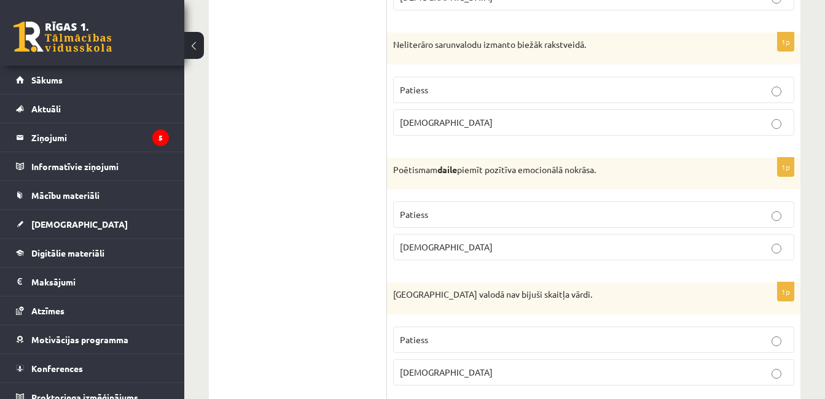
scroll to position [2918, 0]
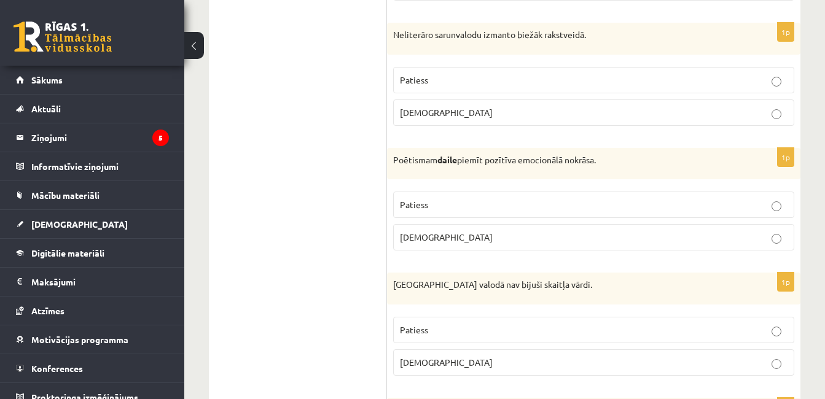
click at [508, 205] on p "Patiess" at bounding box center [594, 204] width 388 height 13
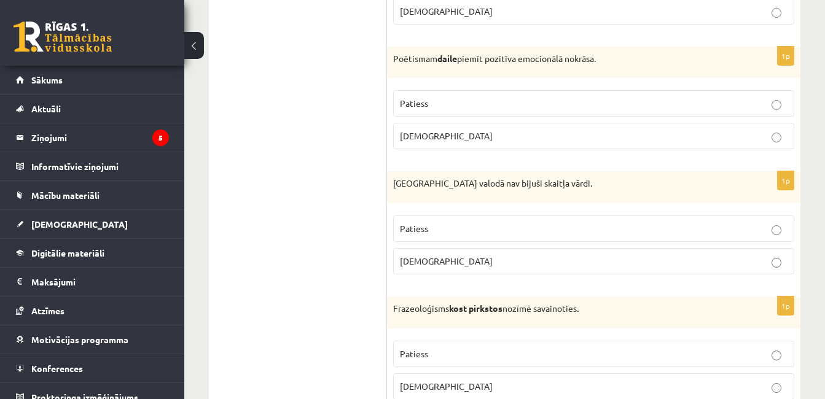
scroll to position [3041, 0]
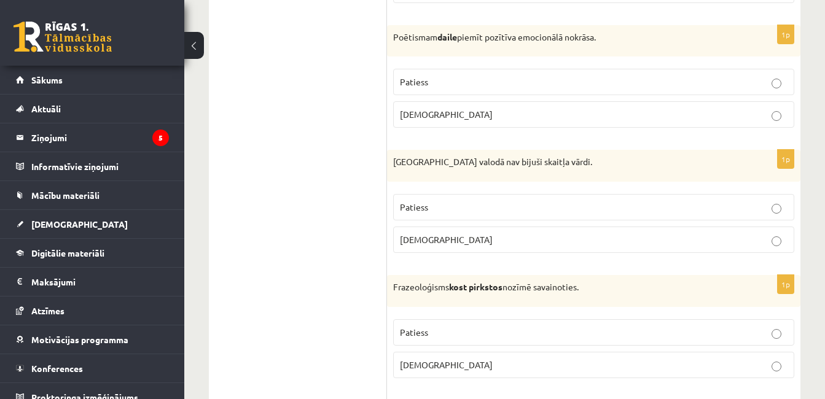
click at [472, 209] on p "Patiess" at bounding box center [594, 207] width 388 height 13
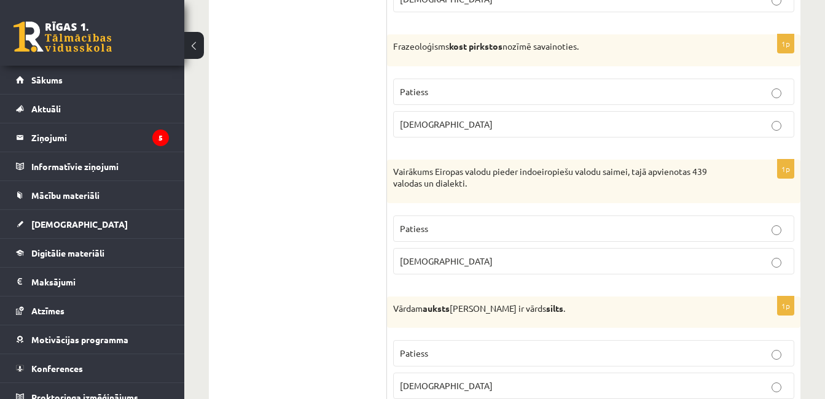
scroll to position [3287, 0]
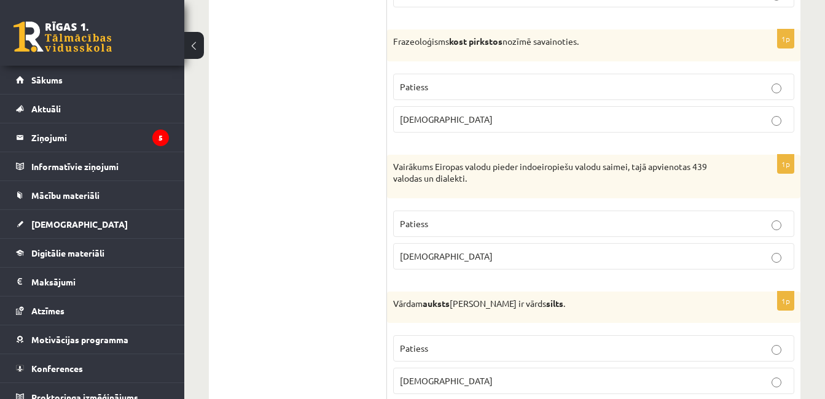
click at [501, 216] on label "Patiess" at bounding box center [593, 224] width 401 height 26
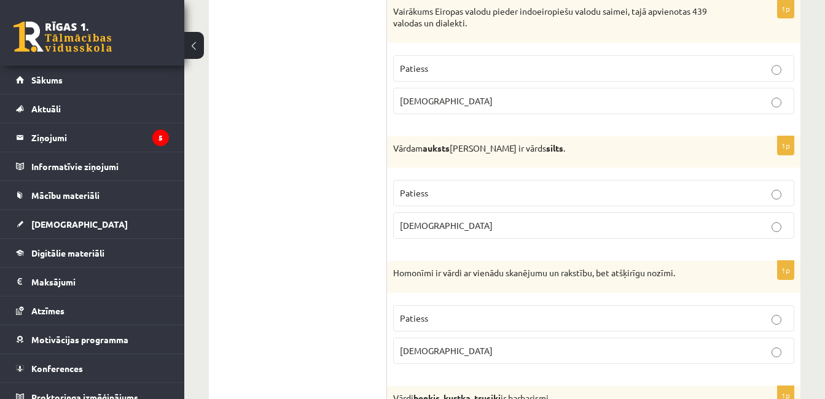
scroll to position [3532, 0]
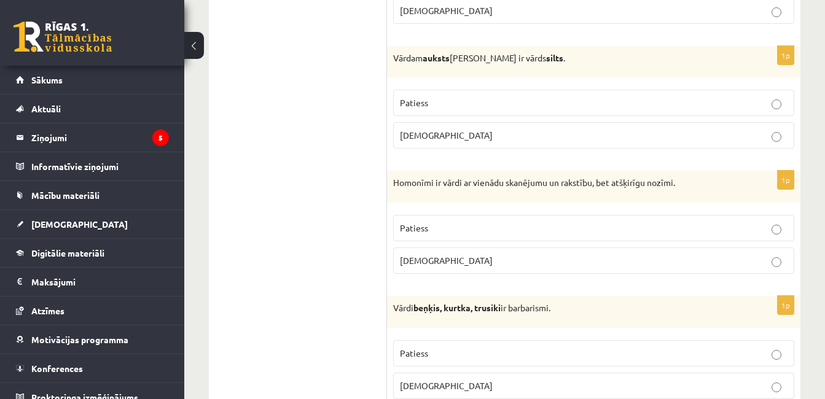
click at [489, 219] on label "Patiess" at bounding box center [593, 228] width 401 height 26
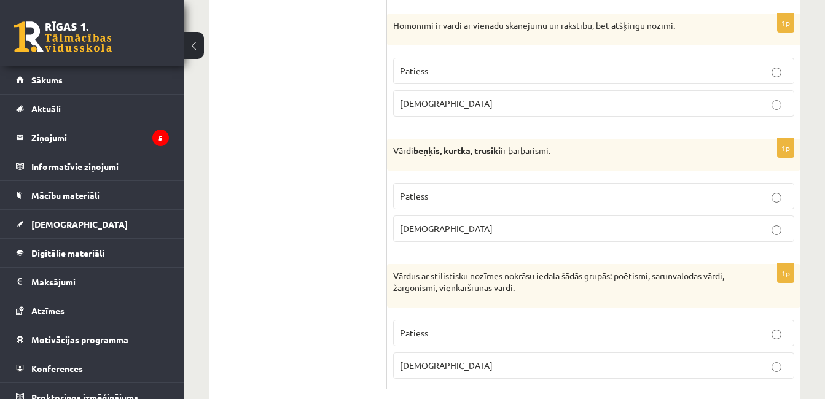
scroll to position [3716, 0]
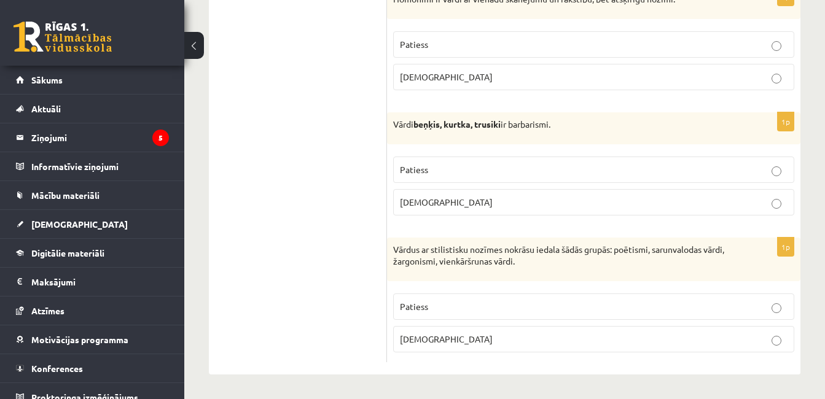
click at [483, 300] on p "Patiess" at bounding box center [594, 306] width 388 height 13
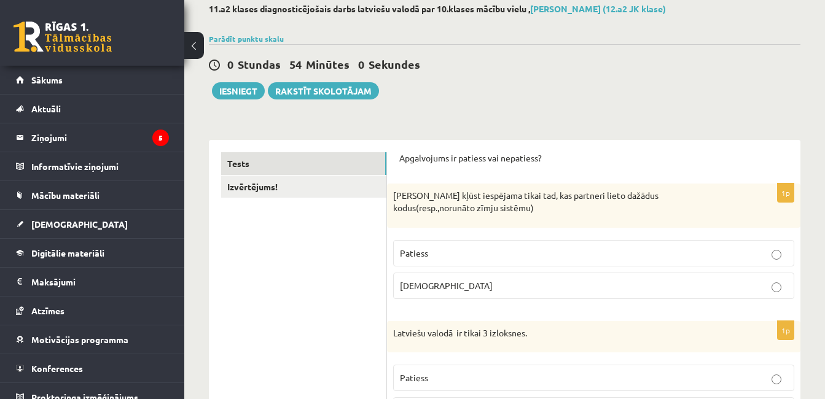
scroll to position [0, 0]
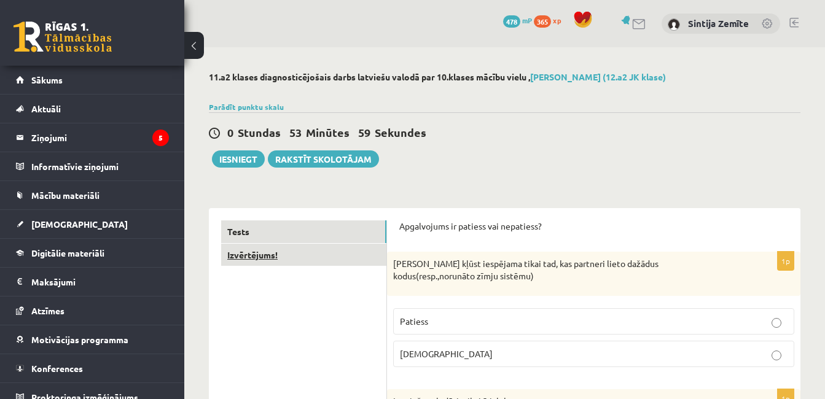
click at [291, 249] on link "Izvērtējums!" at bounding box center [303, 255] width 165 height 23
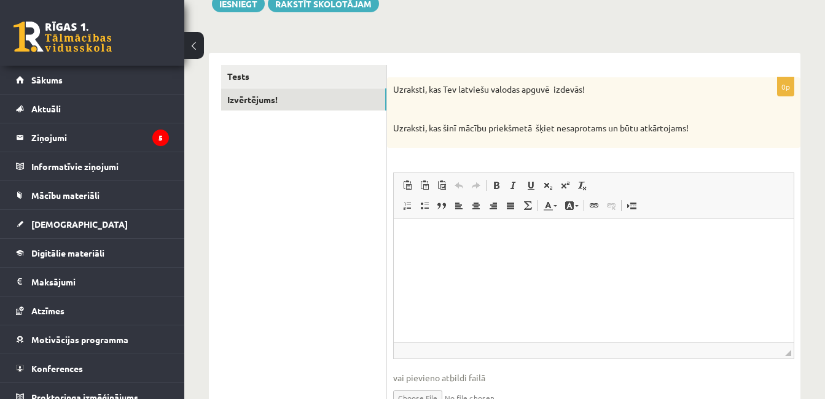
scroll to position [184, 0]
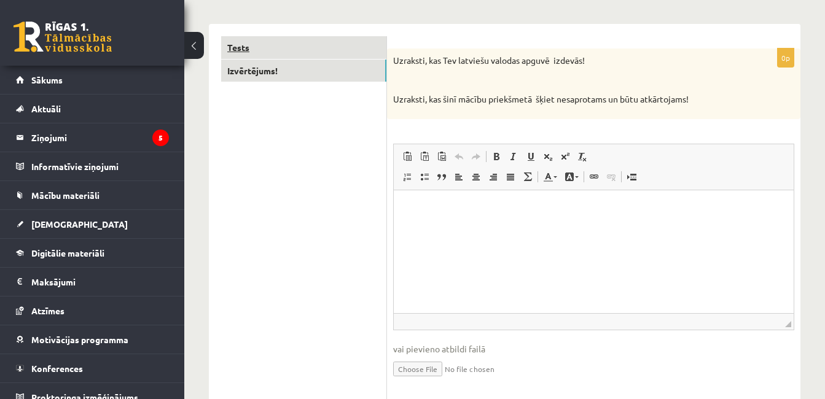
click at [279, 50] on link "Tests" at bounding box center [303, 47] width 165 height 23
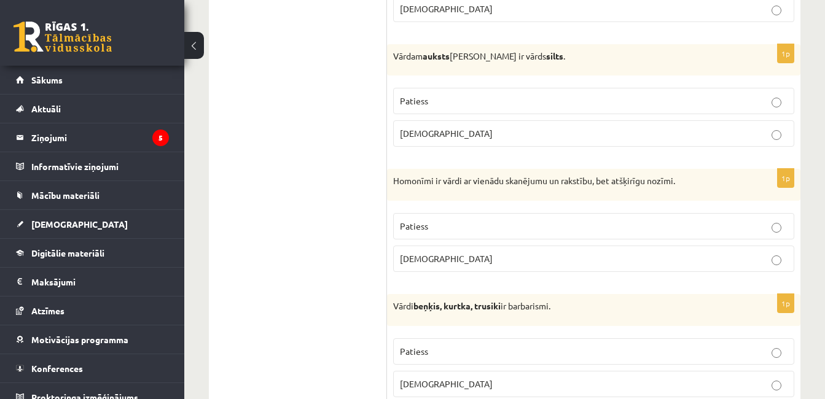
scroll to position [3562, 0]
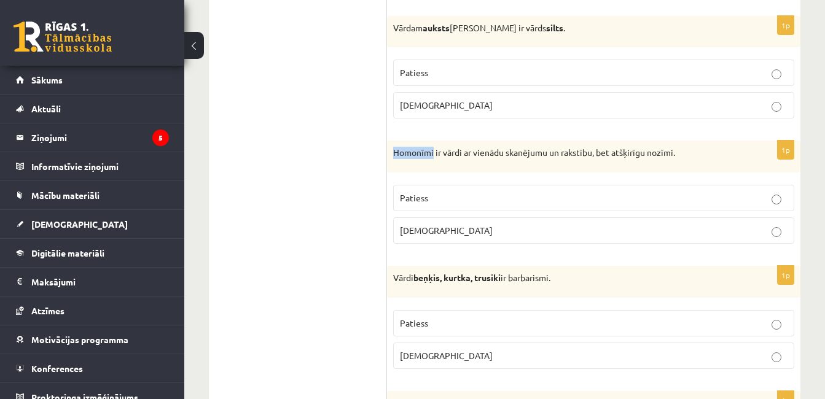
drag, startPoint x: 434, startPoint y: 150, endPoint x: 395, endPoint y: 150, distance: 38.7
click at [395, 150] on p "Homonīmi ir vārdi ar vienādu skanējumu un rakstību, bet atšķirīgu nozīmi." at bounding box center [563, 153] width 340 height 12
copy p "Homonīmi"
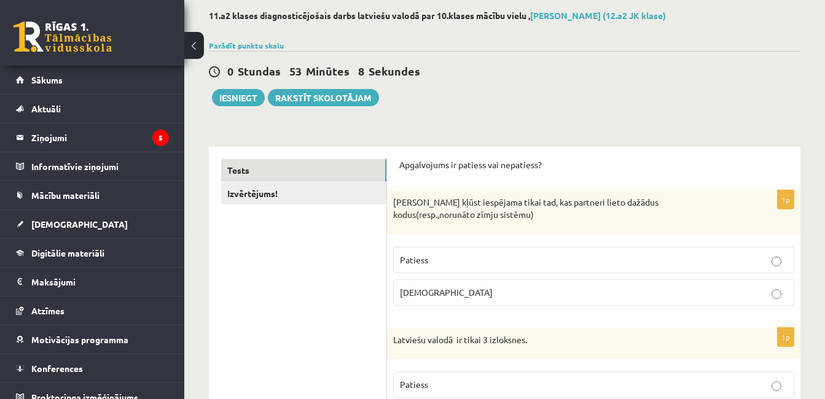
scroll to position [48, 0]
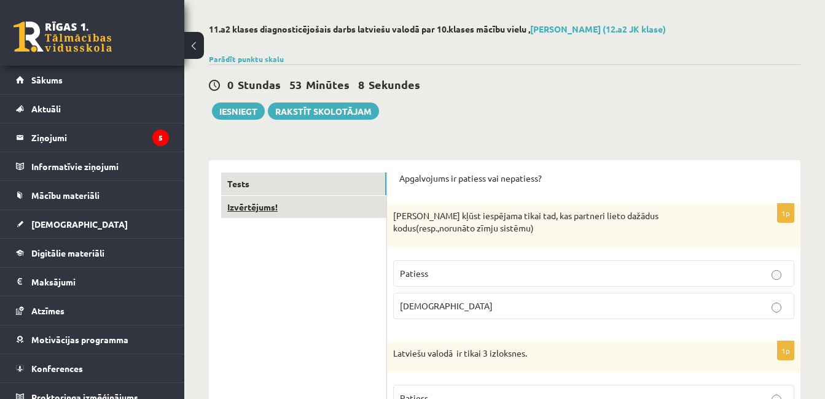
click at [245, 208] on link "Izvērtējums!" at bounding box center [303, 207] width 165 height 23
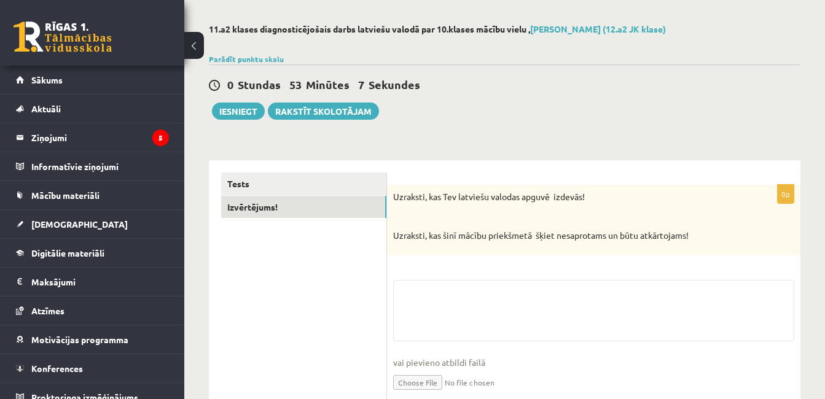
click at [458, 271] on div "0p Uzraksti, kas Tev latviešu valodas apguvē izdevās! Uzraksti, kas [DEMOGRAPHI…" at bounding box center [593, 299] width 413 height 228
click at [453, 297] on textarea at bounding box center [593, 310] width 401 height 61
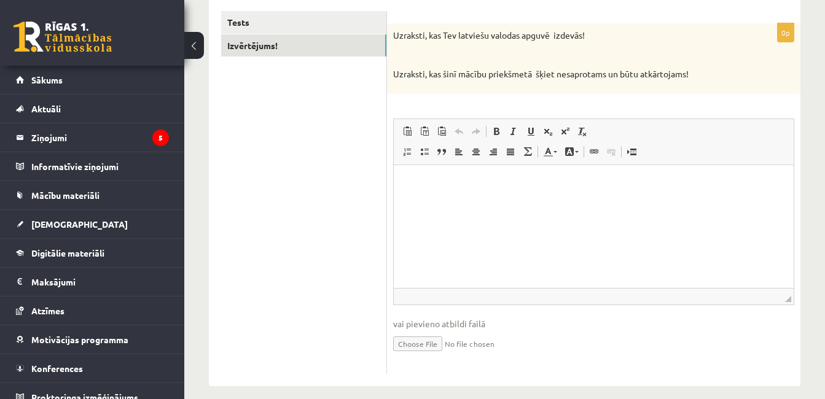
scroll to position [222, 0]
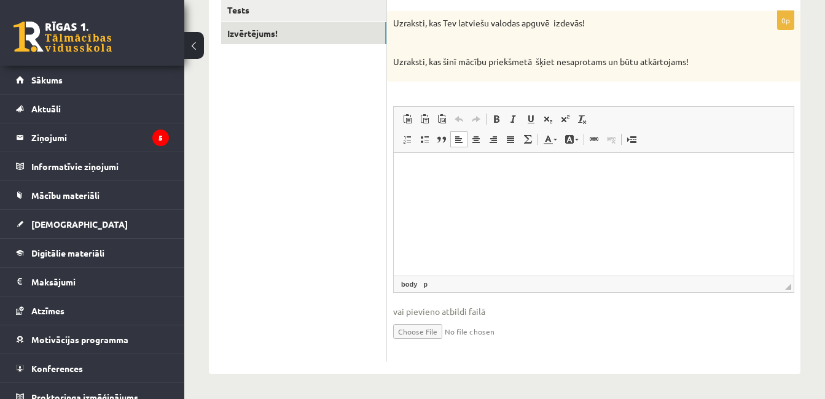
click at [458, 185] on html at bounding box center [594, 170] width 400 height 37
paste body "Bagātinātā teksta redaktors, wiswyg-editor-user-answer-47025008678800"
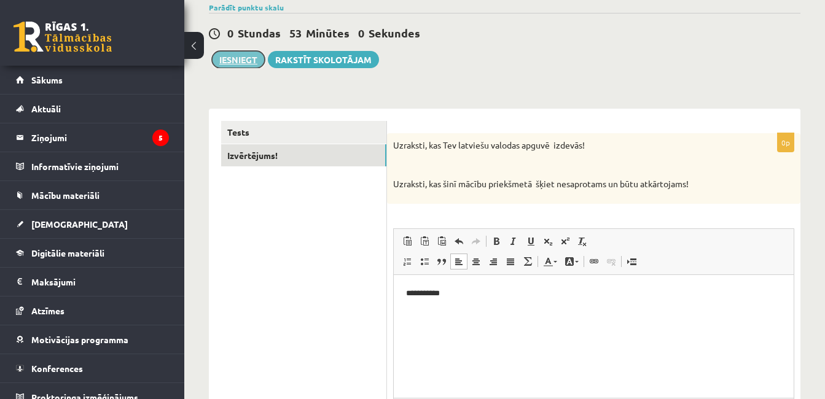
click at [251, 64] on button "Iesniegt" at bounding box center [238, 59] width 53 height 17
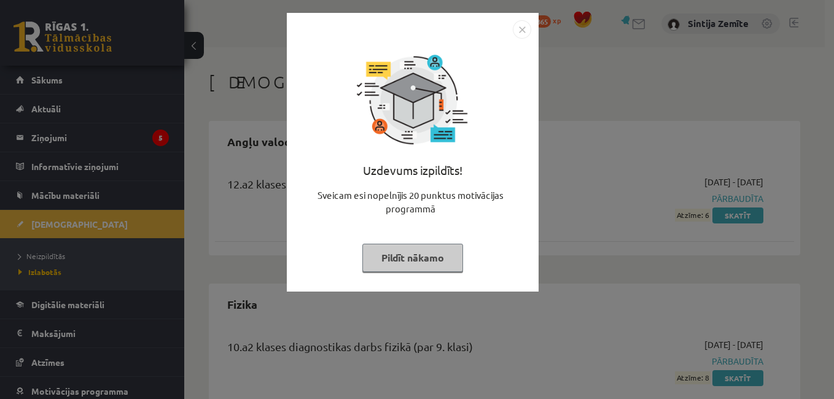
click at [427, 257] on button "Pildīt nākamo" at bounding box center [412, 258] width 101 height 28
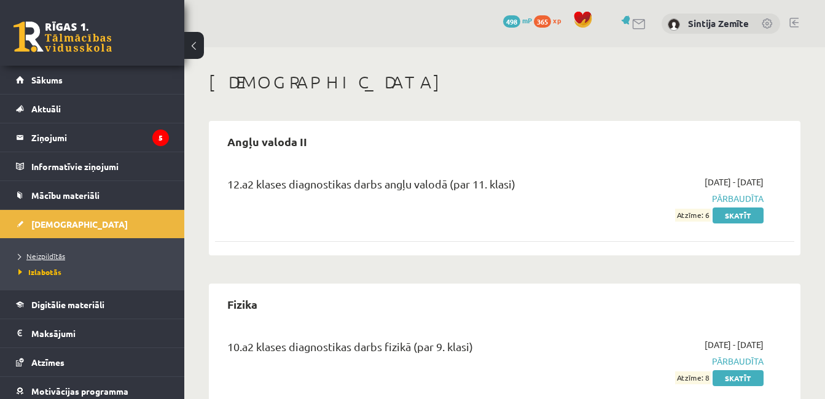
click at [50, 254] on span "Neizpildītās" at bounding box center [41, 256] width 47 height 10
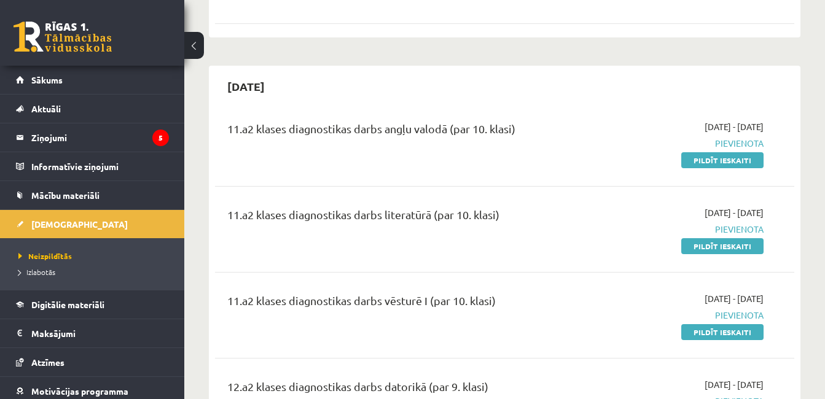
scroll to position [1925, 0]
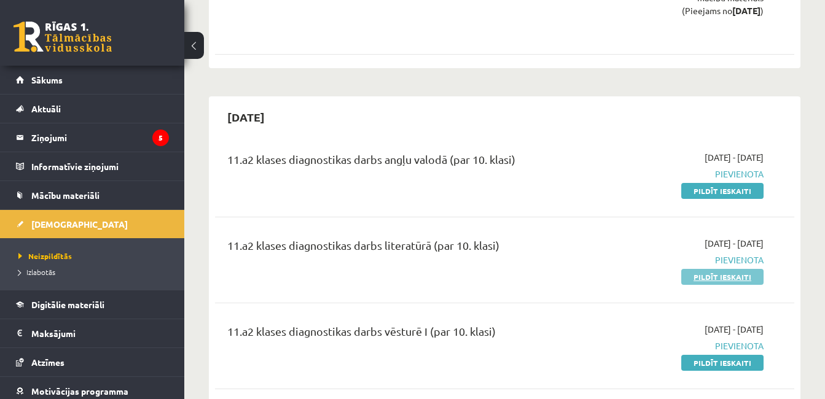
click at [728, 269] on link "Pildīt ieskaiti" at bounding box center [722, 277] width 82 height 16
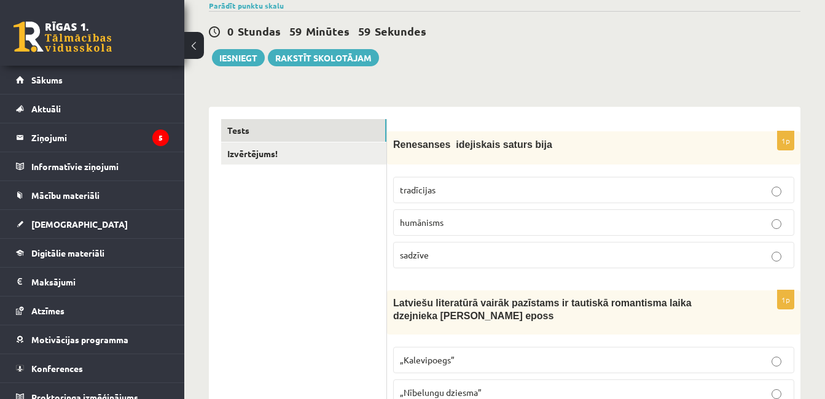
scroll to position [123, 0]
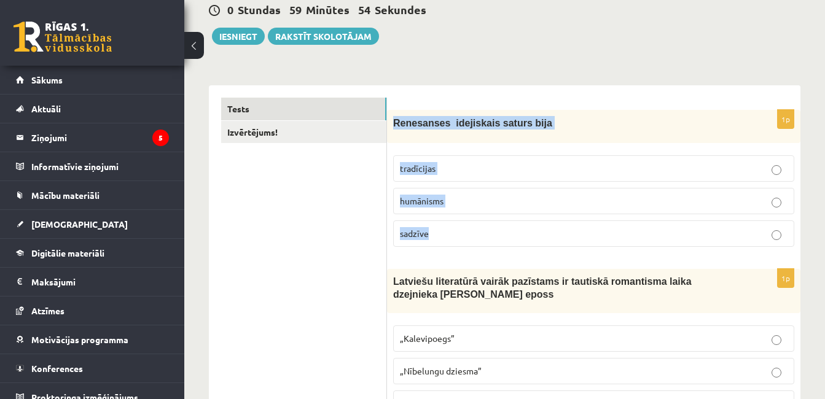
drag, startPoint x: 393, startPoint y: 125, endPoint x: 455, endPoint y: 228, distance: 120.4
click at [455, 228] on div "1p Renesanses idejiskais saturs bija tradīcijas humānisms sadzīve" at bounding box center [593, 183] width 413 height 147
copy div "Renesanses idejiskais saturs bija tradīcijas humānisms sadzīve"
click at [480, 205] on p "humānisms" at bounding box center [594, 201] width 388 height 13
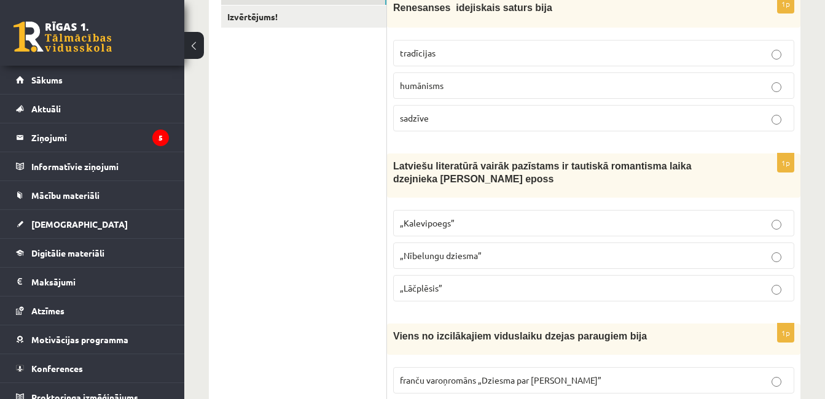
scroll to position [246, 0]
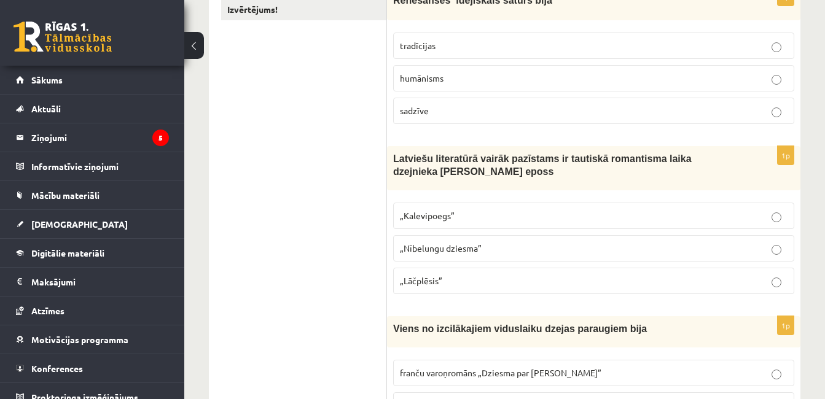
click at [422, 282] on span "„Lāčplēsis”" at bounding box center [421, 280] width 42 height 11
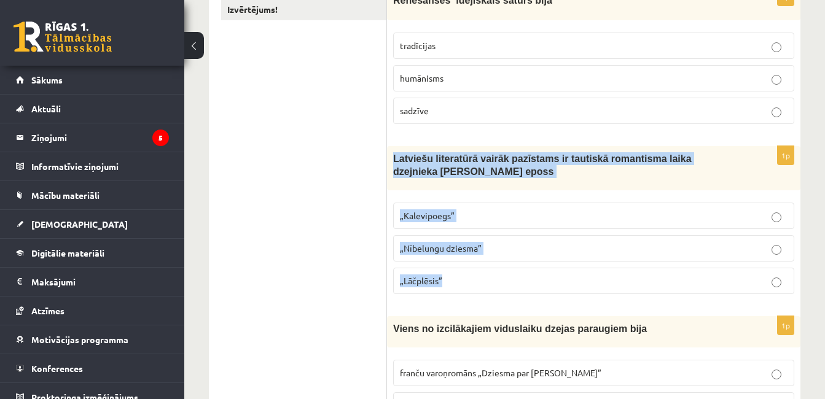
drag, startPoint x: 391, startPoint y: 159, endPoint x: 479, endPoint y: 274, distance: 145.0
click at [479, 274] on div "1p Latviešu literatūrā vairāk pazīstams ir tautiskā romantisma laika dzejnieka …" at bounding box center [593, 225] width 413 height 158
copy div "Latviešu literatūrā vairāk pazīstams ir tautiskā romantisma laika dzejnieka [PE…"
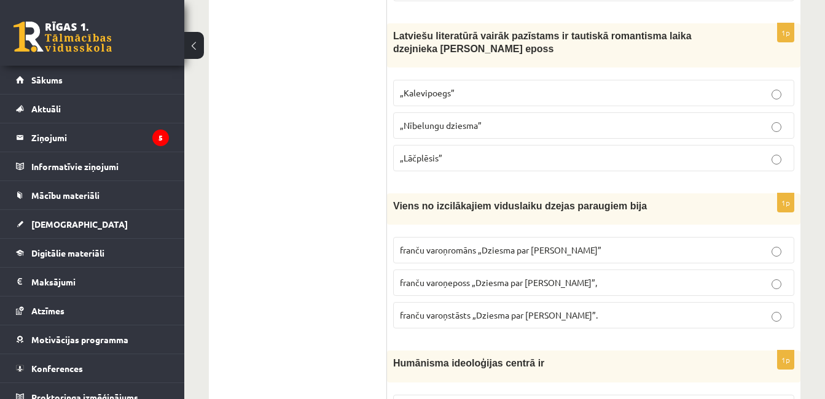
scroll to position [430, 0]
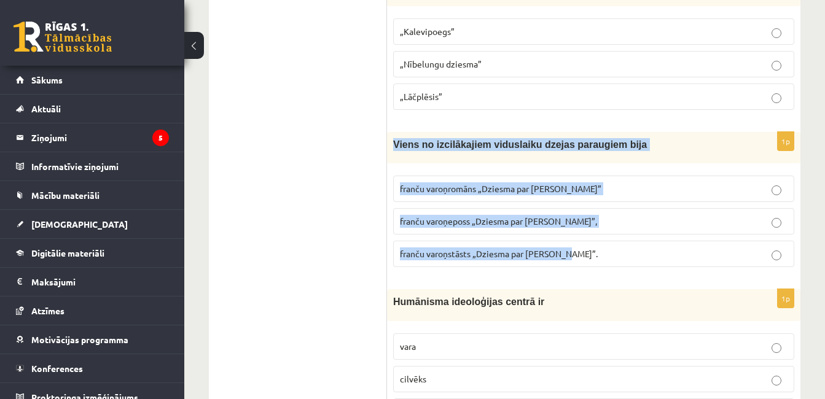
drag, startPoint x: 391, startPoint y: 142, endPoint x: 567, endPoint y: 265, distance: 214.5
click at [567, 265] on div "1p Viens no izcilākajiem viduslaiku dzejas paraugiem bija franču varoņromāns „D…" at bounding box center [593, 204] width 413 height 145
copy div "Viens no izcilākajiem viduslaiku dzejas paraugiem bija [DEMOGRAPHIC_DATA] varoņ…"
click at [424, 222] on span "franču varoņeposs „Dziesma par [PERSON_NAME]”," at bounding box center [498, 221] width 197 height 11
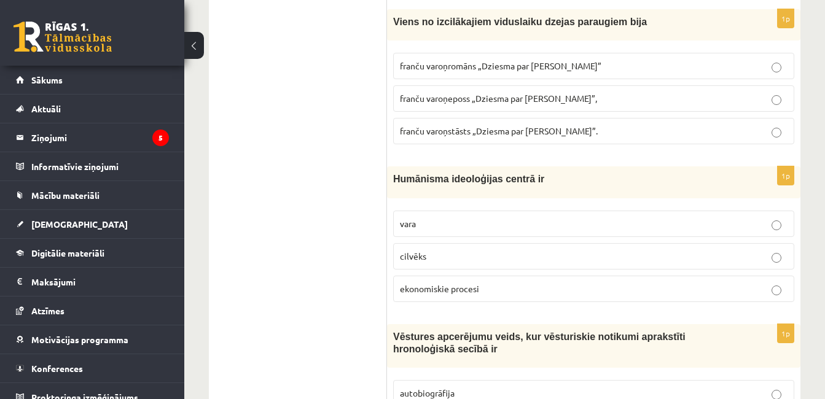
scroll to position [614, 0]
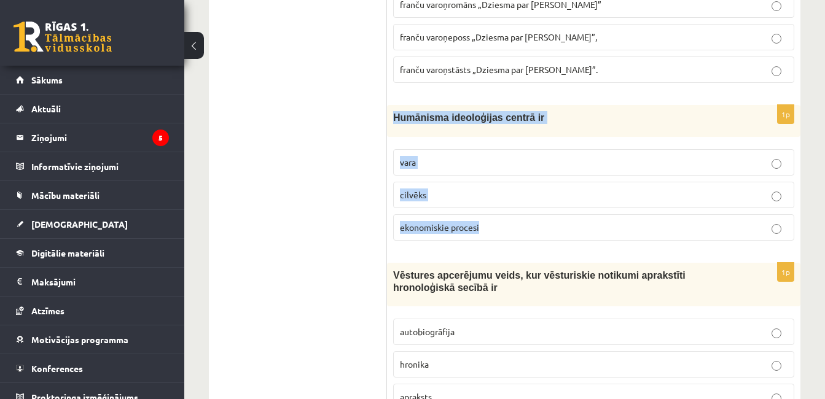
drag, startPoint x: 393, startPoint y: 117, endPoint x: 490, endPoint y: 226, distance: 146.2
click at [490, 226] on div "1p Humānisma ideoloģijas centrā ir vara cilvēks ekonomiskie procesi" at bounding box center [593, 177] width 413 height 145
copy div "Humānisma ideoloģijas centrā ir vara cilvēks ekonomiskie procesi"
click at [447, 200] on p "cilvēks" at bounding box center [594, 195] width 388 height 13
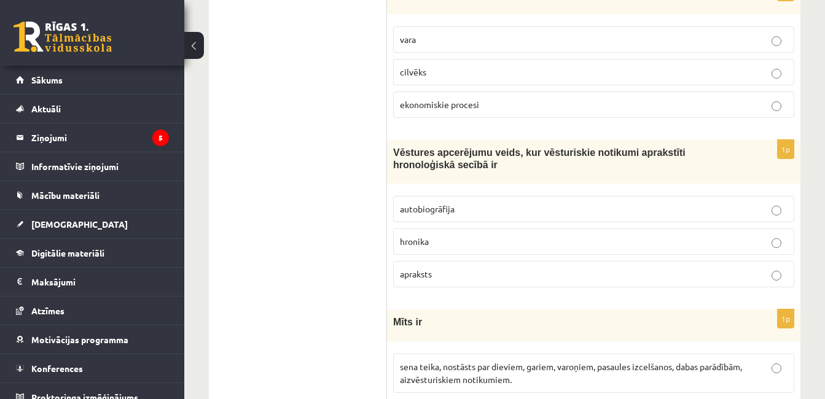
scroll to position [798, 0]
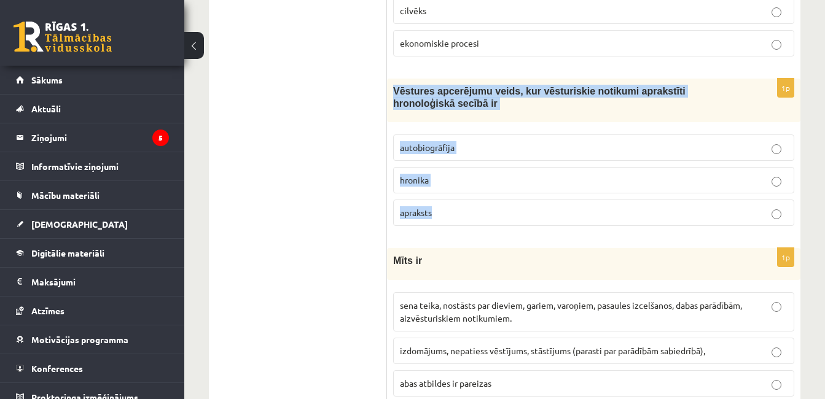
drag, startPoint x: 397, startPoint y: 93, endPoint x: 459, endPoint y: 232, distance: 152.3
click at [459, 232] on div "1p Vēstures apcerējumu veids, kur vēsturiskie notikumi aprakstīti hronoloģiskā …" at bounding box center [593, 158] width 413 height 158
copy div "Vēstures apcerējumu veids, kur vēsturiskie notikumi aprakstīti hronoloģiskā sec…"
click at [444, 182] on p "hronika" at bounding box center [594, 180] width 388 height 13
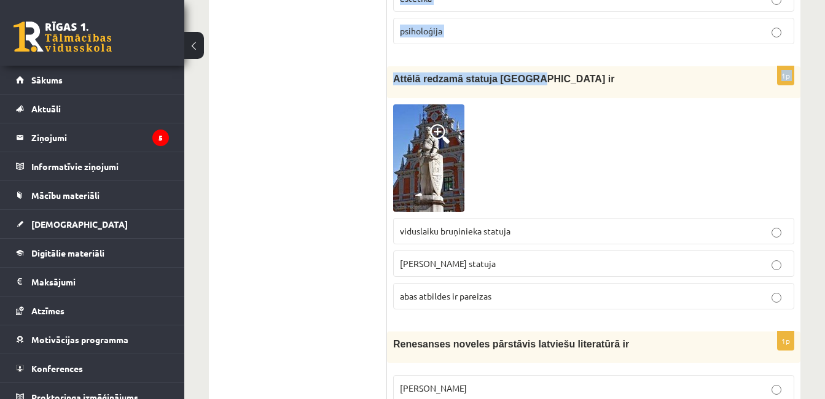
scroll to position [3556, 0]
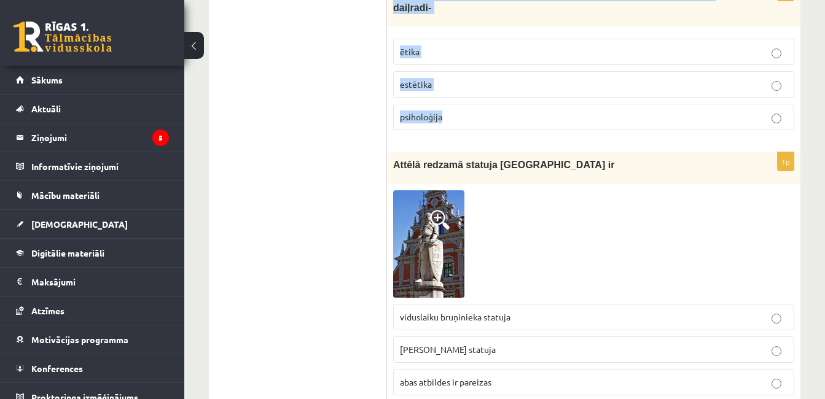
drag, startPoint x: 391, startPoint y: 79, endPoint x: 556, endPoint y: 68, distance: 165.6
copy form "Lore ip dolo sitam, consecte adi elitsed, doeius, temporin, utlabore etdolorema…"
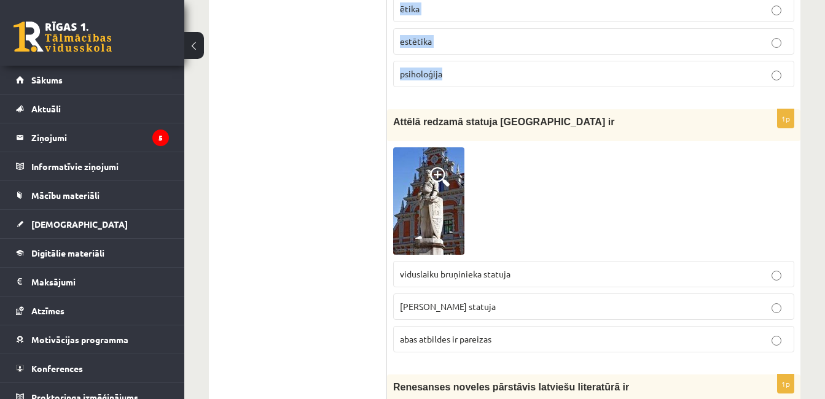
scroll to position [3618, 0]
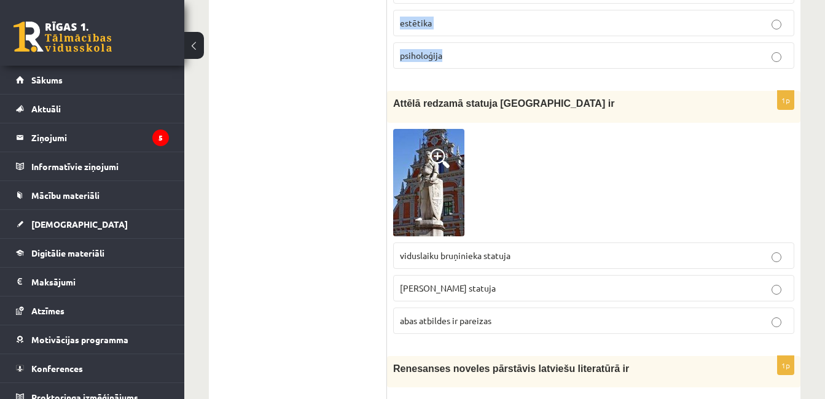
click at [414, 141] on img at bounding box center [428, 182] width 71 height 107
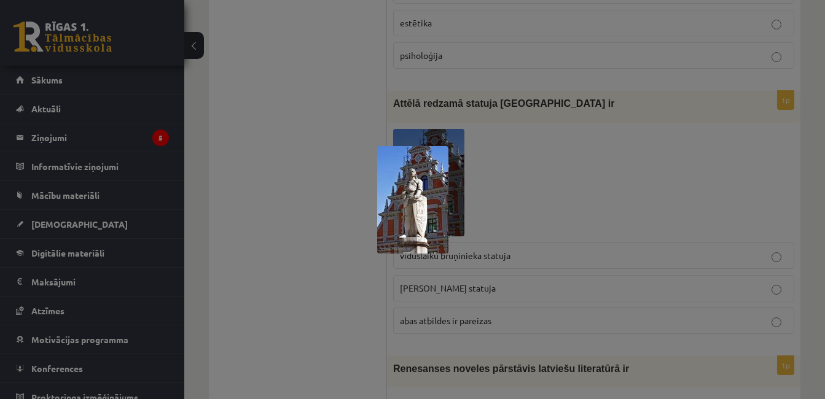
click at [305, 207] on div at bounding box center [412, 199] width 825 height 399
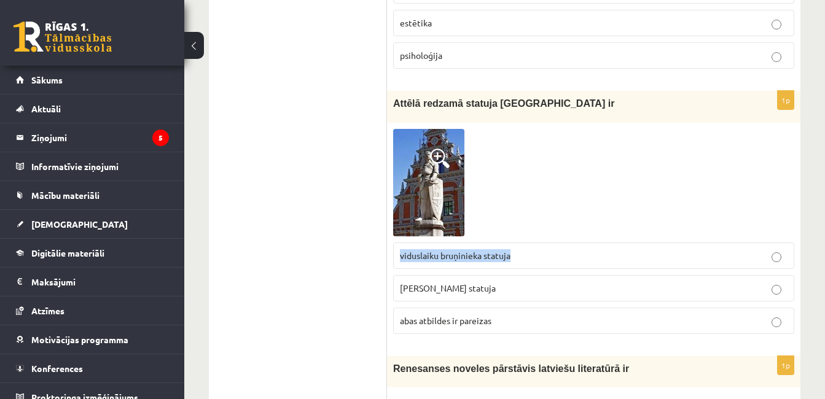
drag, startPoint x: 399, startPoint y: 190, endPoint x: 518, endPoint y: 193, distance: 119.2
click at [518, 243] on label "viduslaiku bruņinieka statuja" at bounding box center [593, 256] width 401 height 26
copy span "viduslaiku bruņinieka statuja"
click at [490, 238] on fieldset "viduslaiku bruņinieka statuja [PERSON_NAME] statuja [PERSON_NAME] atbildes ir p…" at bounding box center [593, 286] width 401 height 101
click at [487, 315] on span "abas atbildes ir pareizas" at bounding box center [446, 320] width 92 height 11
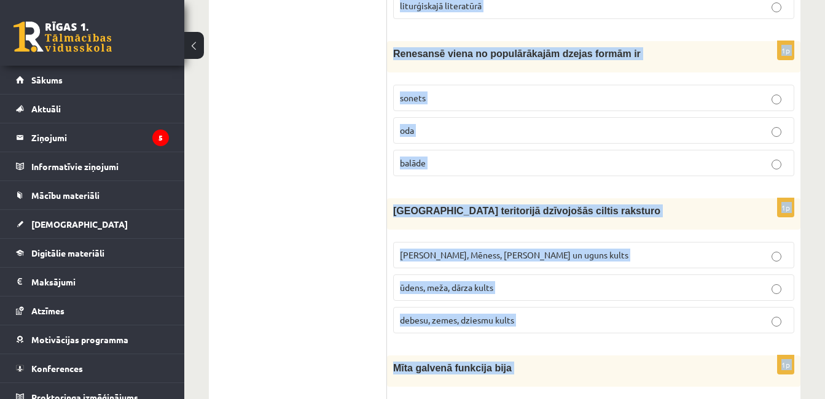
scroll to position [4821, 0]
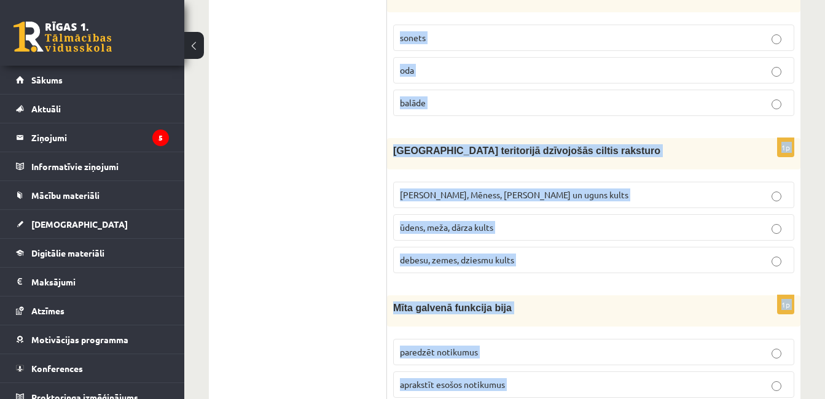
drag, startPoint x: 399, startPoint y: 122, endPoint x: 594, endPoint y: 418, distance: 354.7
copy form "Loremipsum dolorsi ametconse adipisci elitseddoe te Incidid Utlaboree Dolore Ma…"
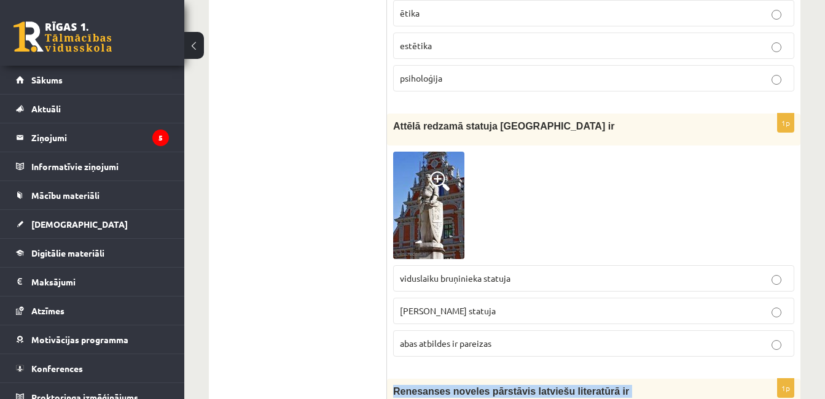
scroll to position [3593, 0]
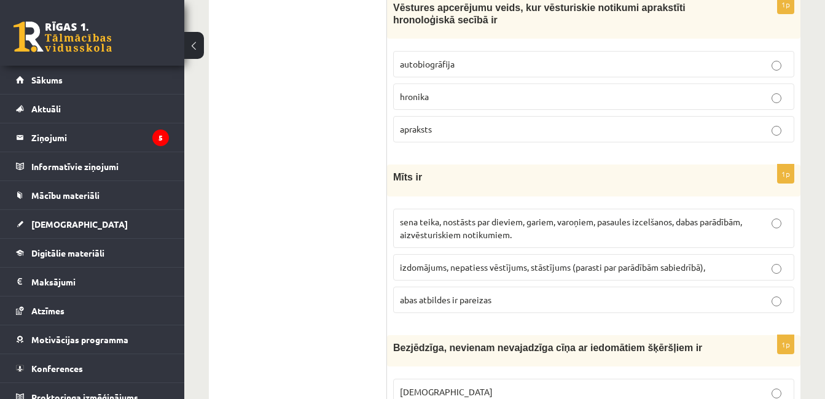
scroll to position [952, 0]
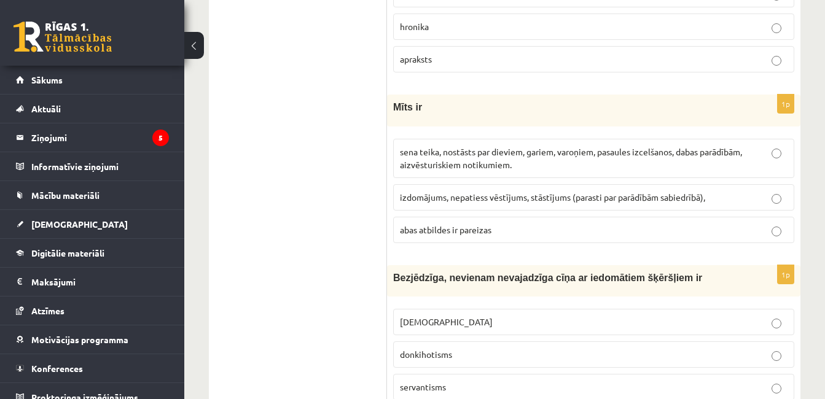
click at [435, 155] on span "sena teika, nostāsts par dieviem, gariem, varoņiem, pasaules izcelšanos, dabas …" at bounding box center [571, 158] width 342 height 24
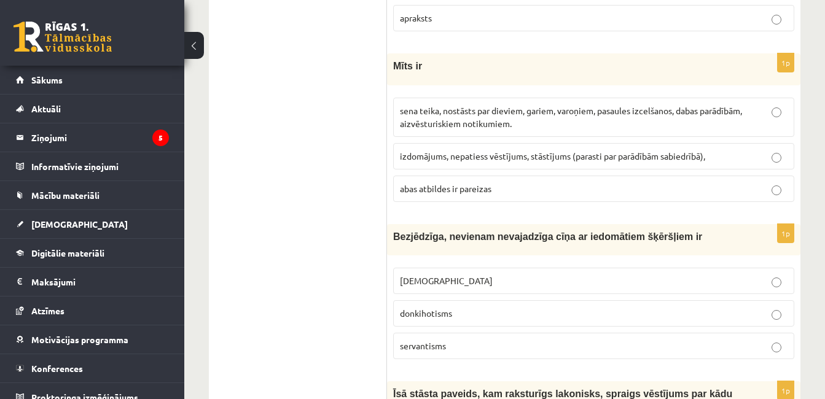
scroll to position [1013, 0]
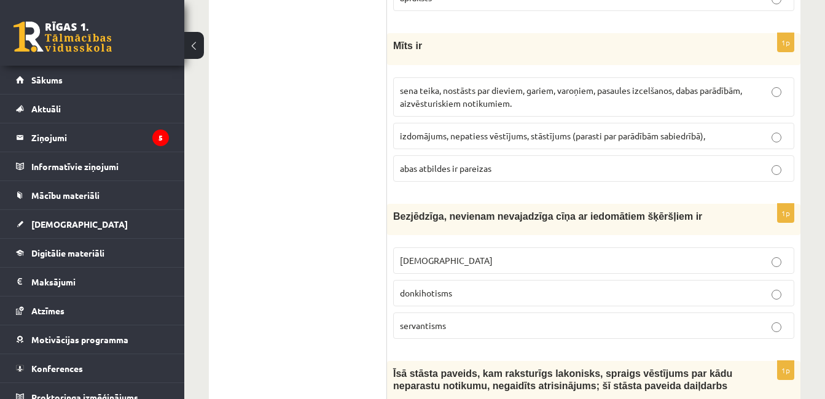
click at [456, 295] on p "donkihotisms" at bounding box center [594, 293] width 388 height 13
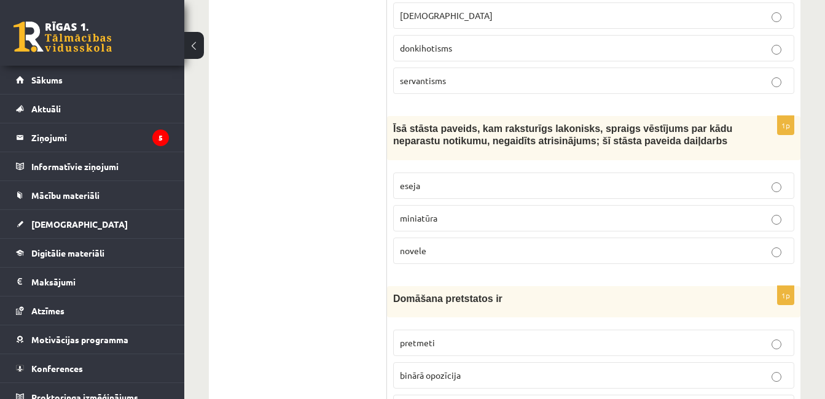
scroll to position [1259, 0]
click at [439, 238] on label "novele" at bounding box center [593, 250] width 401 height 26
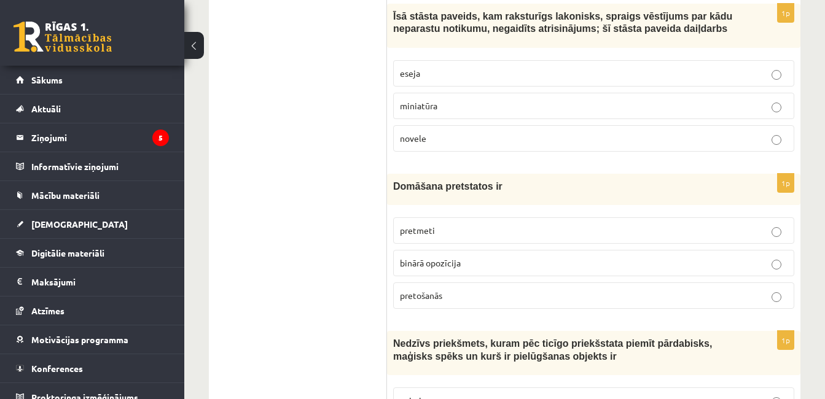
scroll to position [1382, 0]
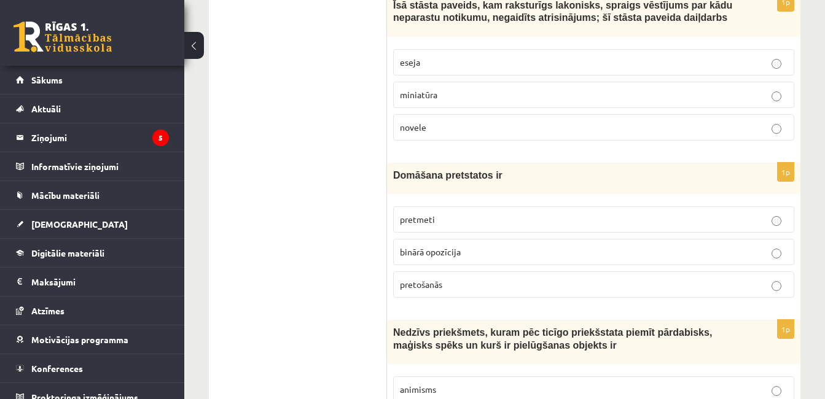
click at [444, 256] on span "binārā opozīcija" at bounding box center [430, 251] width 61 height 11
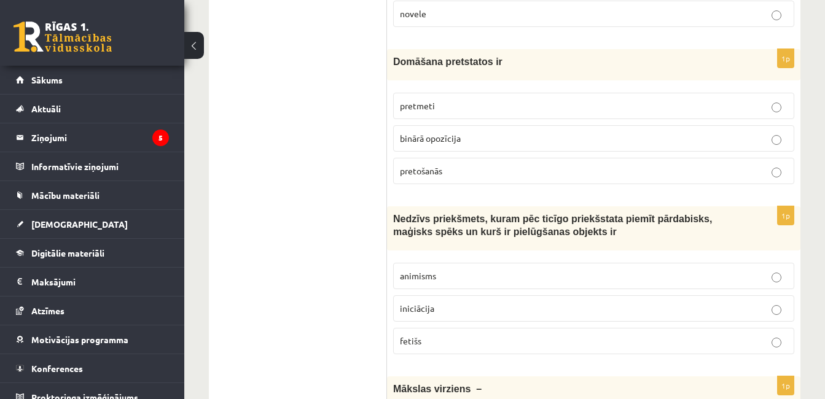
scroll to position [1505, 0]
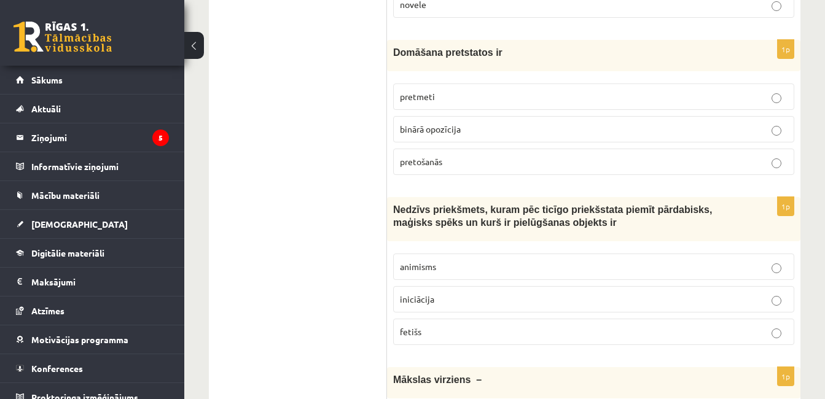
click at [446, 328] on p "fetišs" at bounding box center [594, 332] width 388 height 13
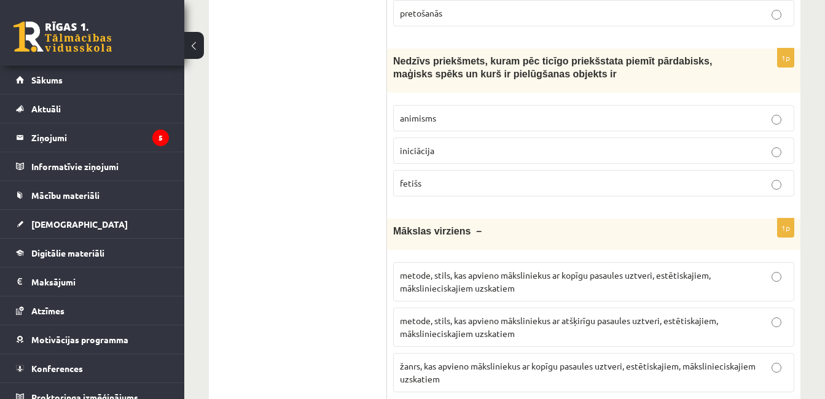
scroll to position [1689, 0]
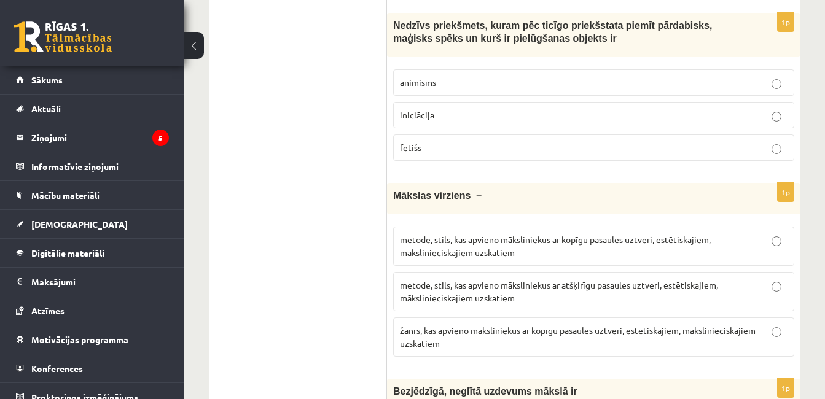
click at [421, 244] on span "metode, stils, kas apvieno māksliniekus ar kopīgu pasaules uztveri, estētiskaji…" at bounding box center [555, 246] width 311 height 24
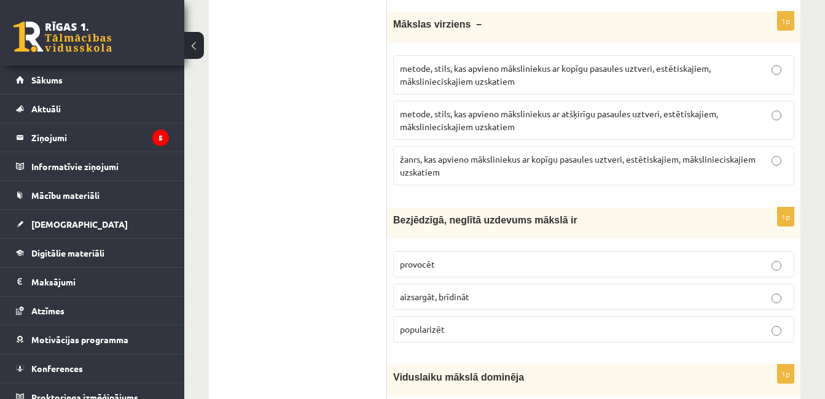
scroll to position [1935, 0]
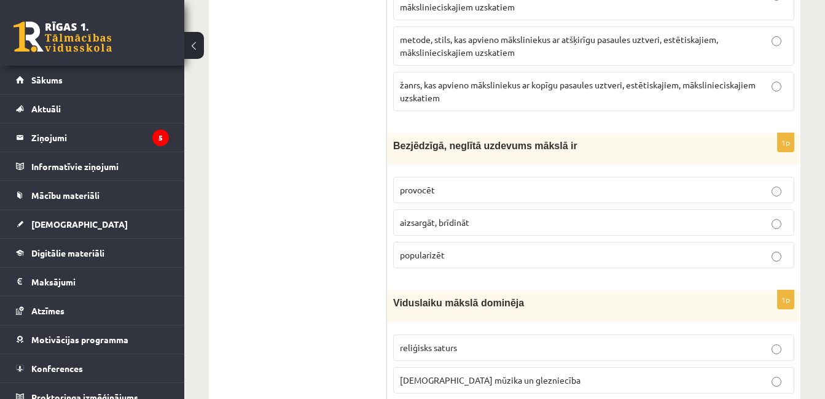
click at [468, 186] on p "provocēt" at bounding box center [594, 190] width 388 height 13
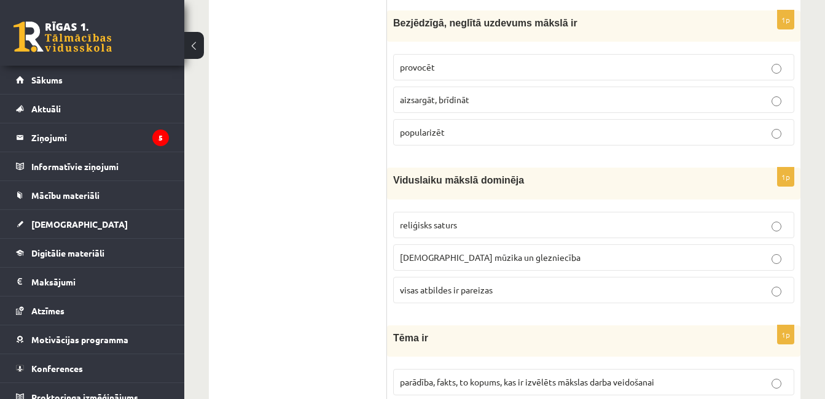
scroll to position [2119, 0]
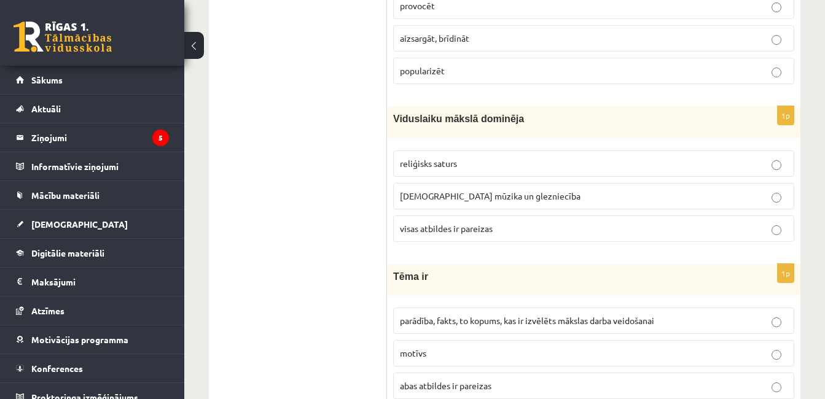
click at [438, 230] on span "visas atbildes ir pareizas" at bounding box center [446, 228] width 93 height 11
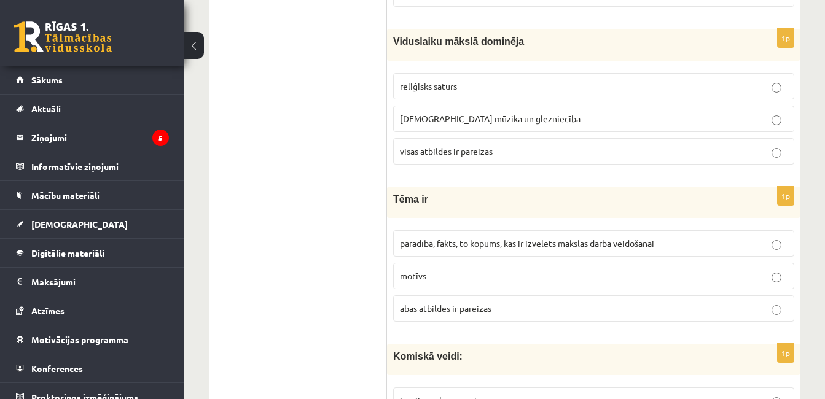
scroll to position [2242, 0]
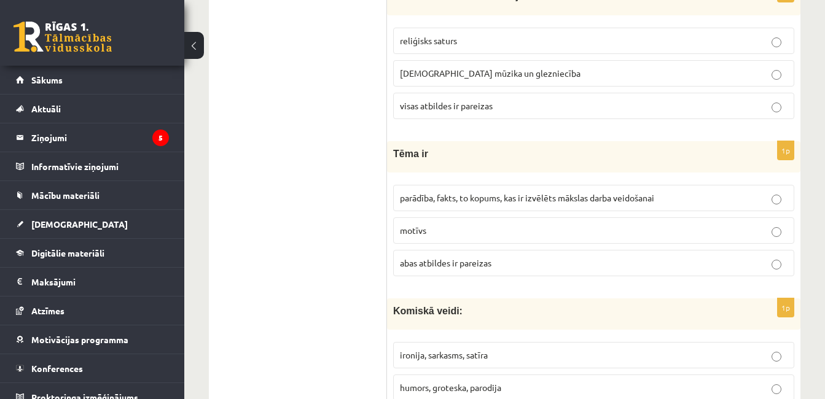
click at [427, 263] on span "abas atbildes ir pareizas" at bounding box center [446, 262] width 92 height 11
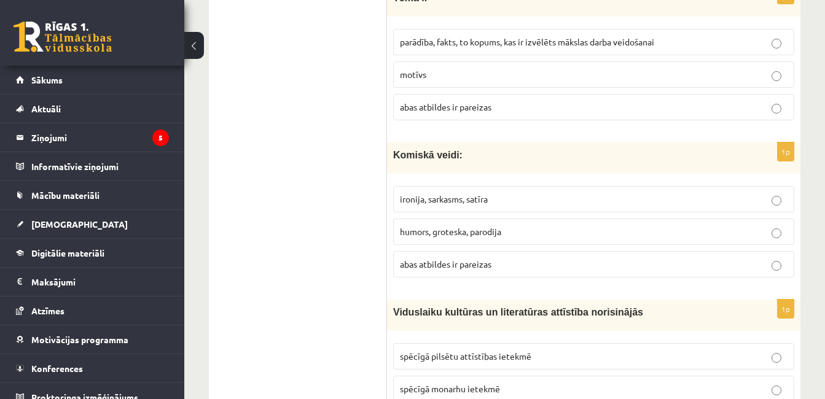
scroll to position [2426, 0]
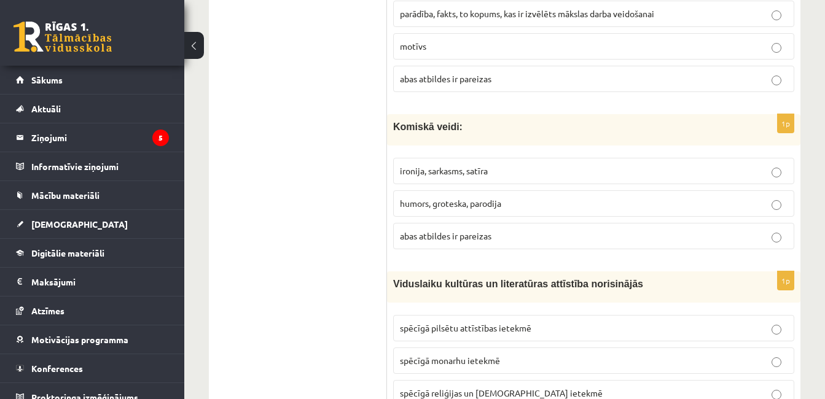
click at [416, 235] on span "abas atbildes ir pareizas" at bounding box center [446, 235] width 92 height 11
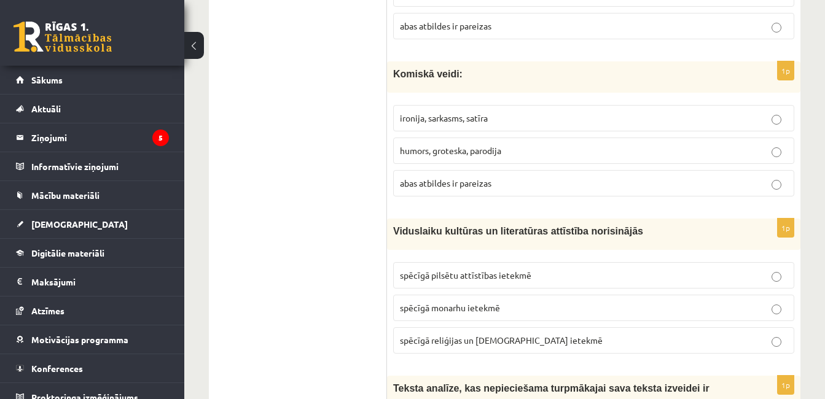
scroll to position [2549, 0]
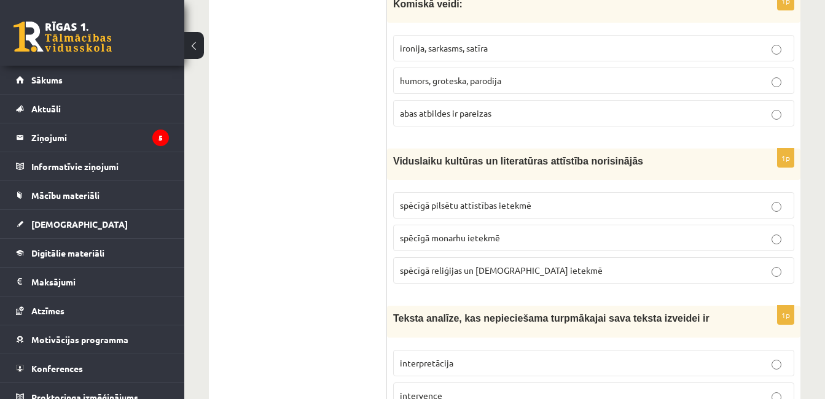
click at [443, 268] on span "spēcīgā reliģijas un baznīcas ietekmē" at bounding box center [501, 270] width 203 height 11
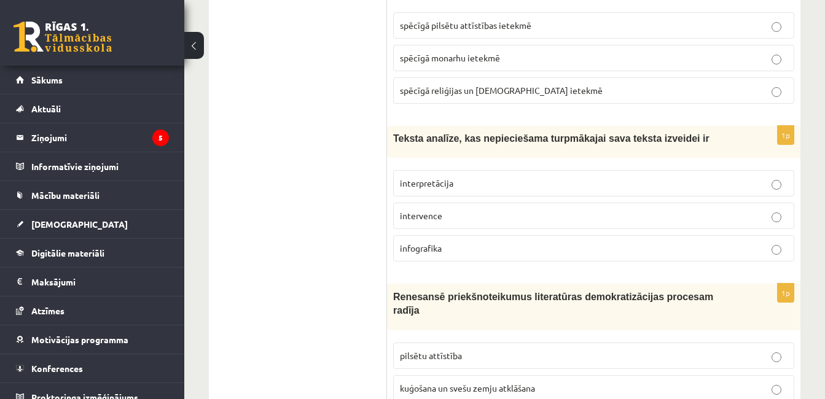
scroll to position [2733, 0]
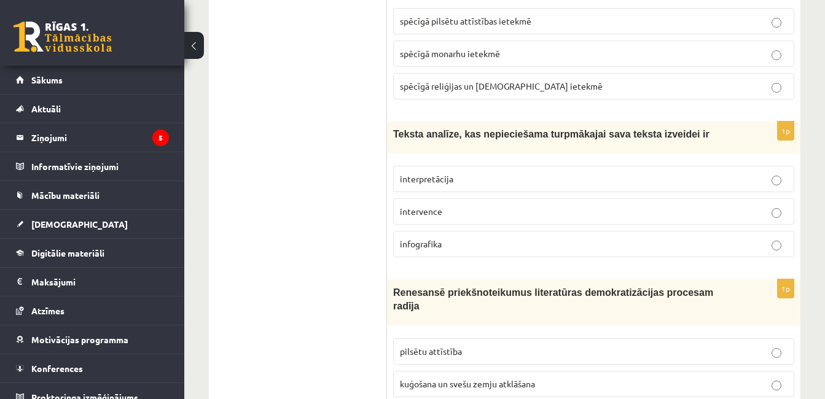
click at [421, 181] on span "interpretācija" at bounding box center [426, 178] width 53 height 11
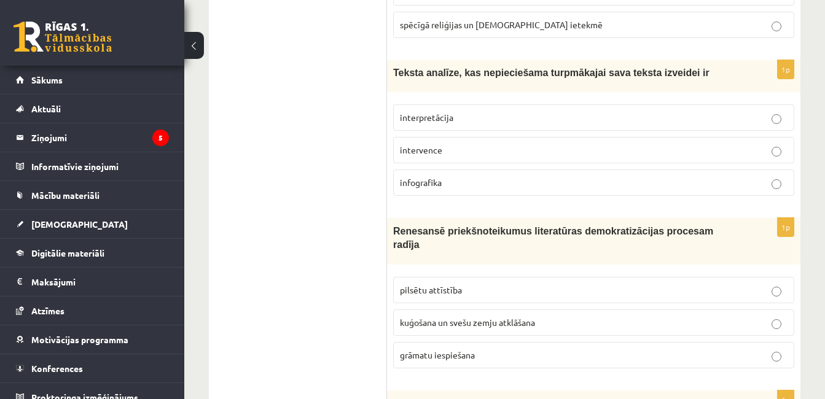
scroll to position [2856, 0]
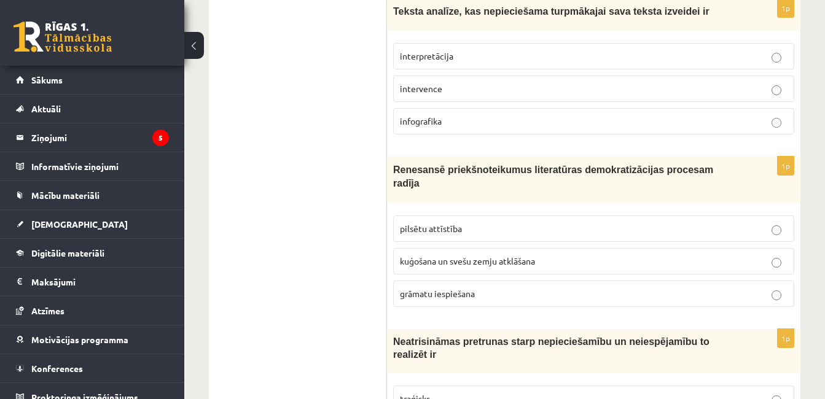
click at [433, 288] on span "grāmatu iespiešana" at bounding box center [437, 293] width 75 height 11
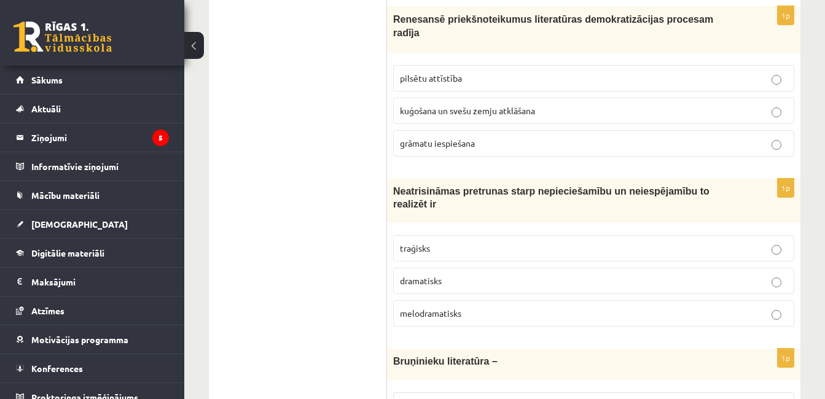
scroll to position [3040, 0]
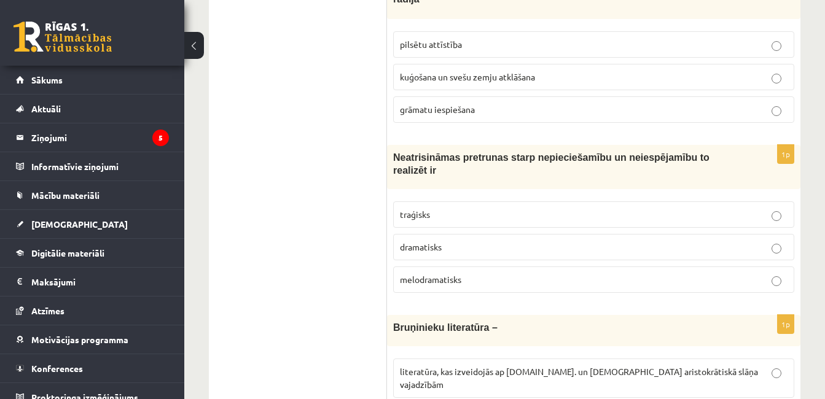
click at [441, 208] on p "traģisks" at bounding box center [594, 214] width 388 height 13
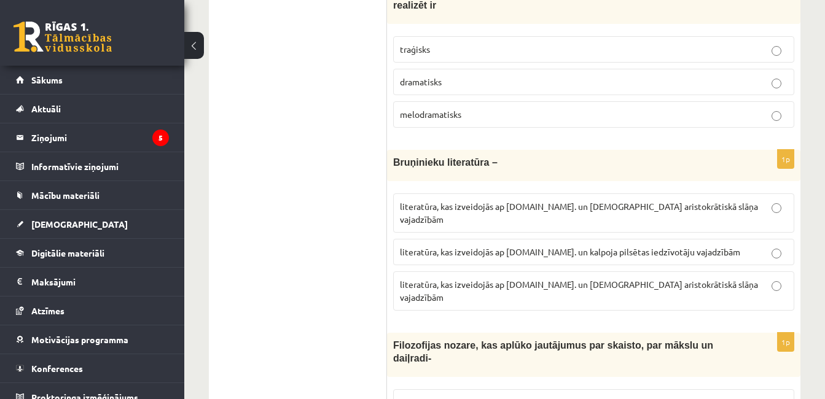
scroll to position [3225, 0]
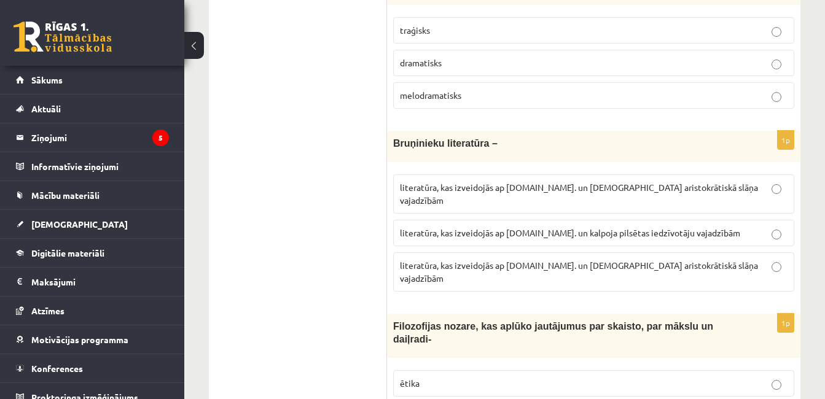
click at [507, 182] on span "literatūra, kas izveidojās ap 20.gs. un kalpoja aristokrātiskā slāņa vajadzībām" at bounding box center [579, 194] width 358 height 24
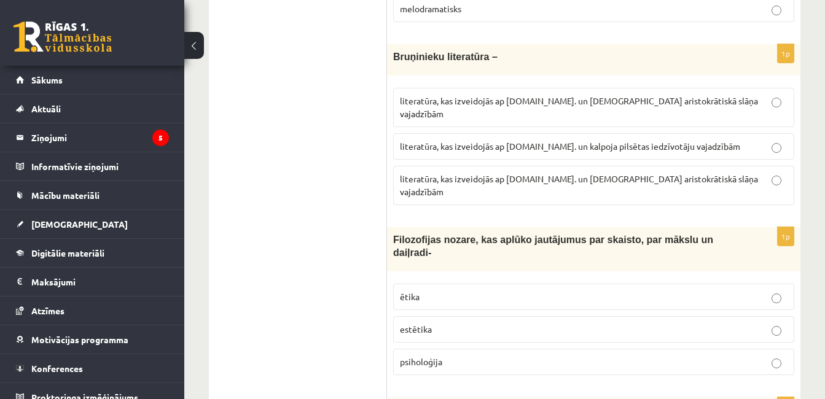
scroll to position [3347, 0]
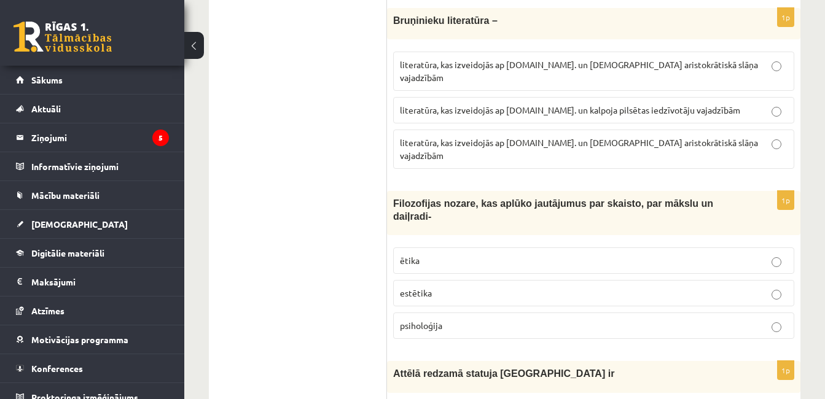
click at [445, 287] on p "estētika" at bounding box center [594, 293] width 388 height 13
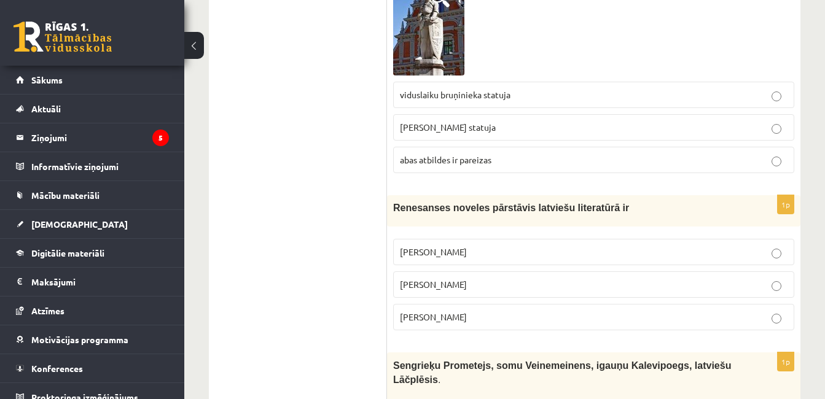
scroll to position [3777, 0]
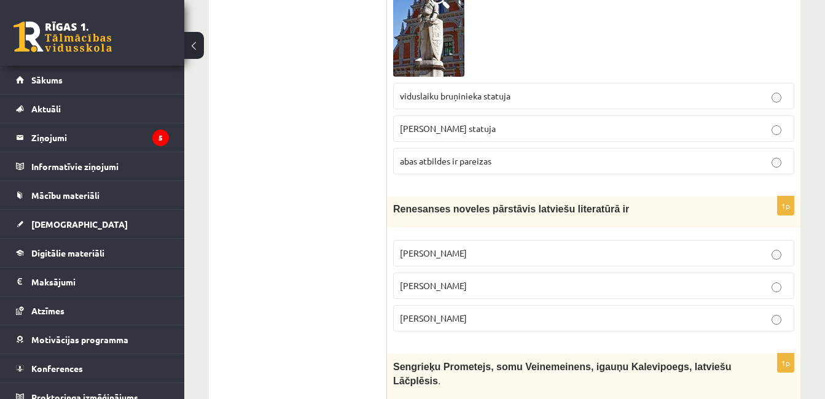
click at [451, 312] on p "Jānis Ezeriņš" at bounding box center [594, 318] width 388 height 13
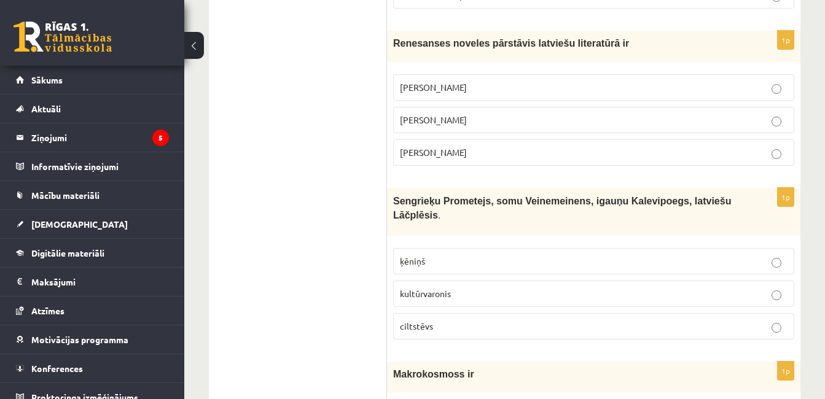
scroll to position [3962, 0]
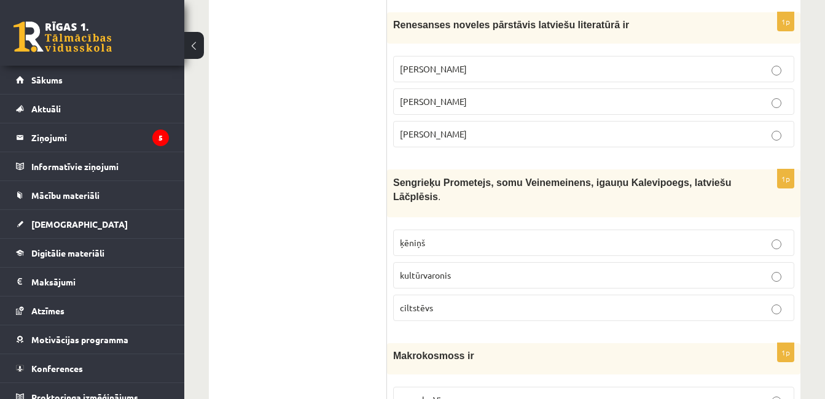
click at [447, 270] on span "kultūrvaronis" at bounding box center [425, 275] width 51 height 11
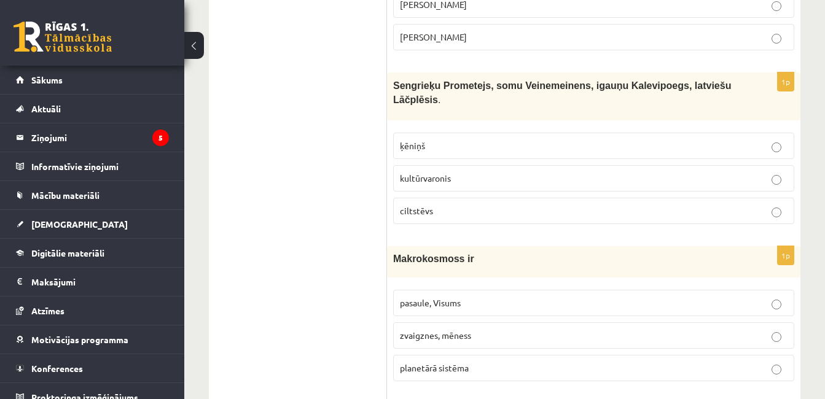
scroll to position [4084, 0]
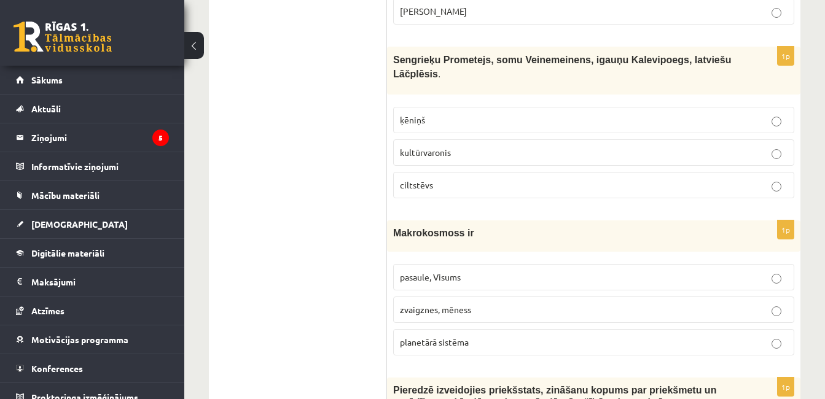
drag, startPoint x: 458, startPoint y: 199, endPoint x: 449, endPoint y: 78, distance: 121.3
click at [458, 271] on span "pasaule, Visums" at bounding box center [430, 276] width 61 height 11
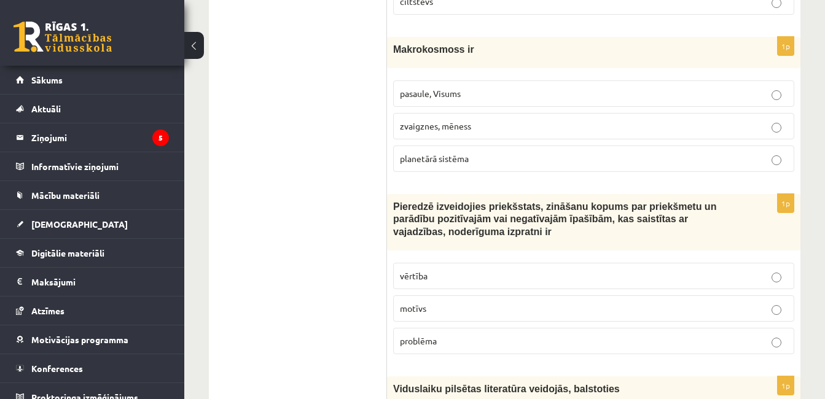
scroll to position [4269, 0]
drag, startPoint x: 418, startPoint y: 199, endPoint x: 412, endPoint y: 143, distance: 56.2
click at [418, 270] on span "vērtība" at bounding box center [414, 275] width 28 height 11
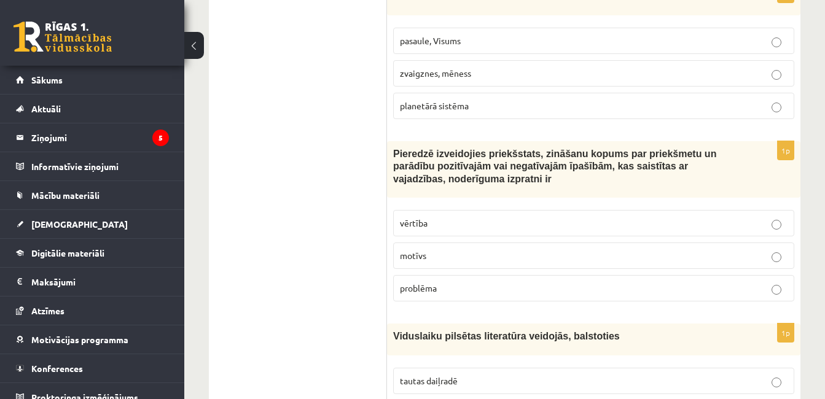
scroll to position [4453, 0]
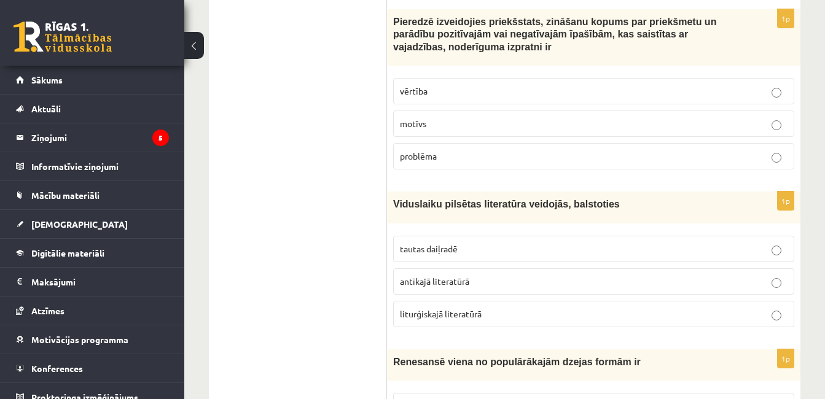
click at [440, 243] on span "tautas daiļradē" at bounding box center [429, 248] width 58 height 11
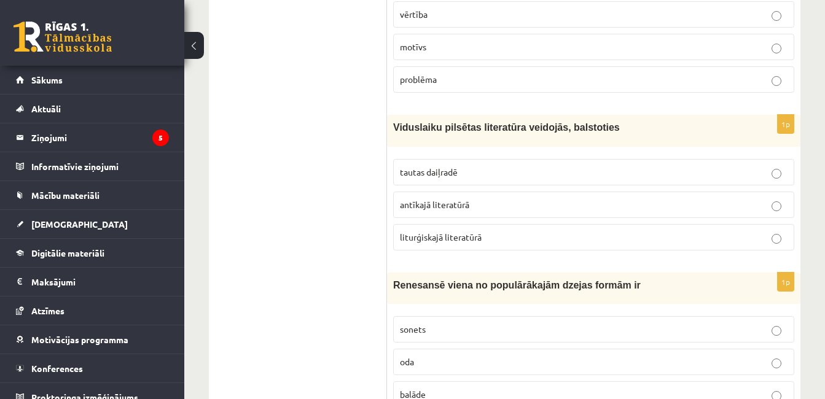
scroll to position [4576, 0]
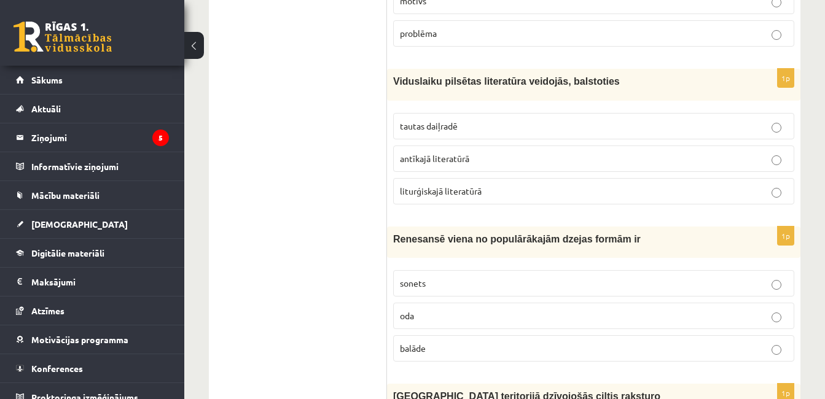
click at [463, 277] on p "sonets" at bounding box center [594, 283] width 388 height 13
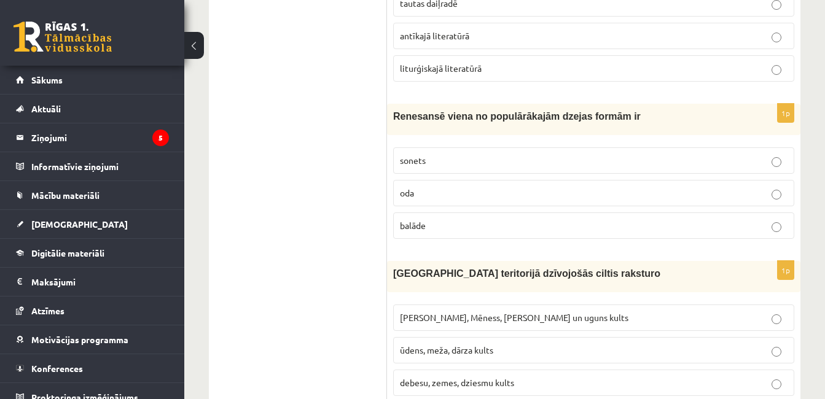
scroll to position [4760, 0]
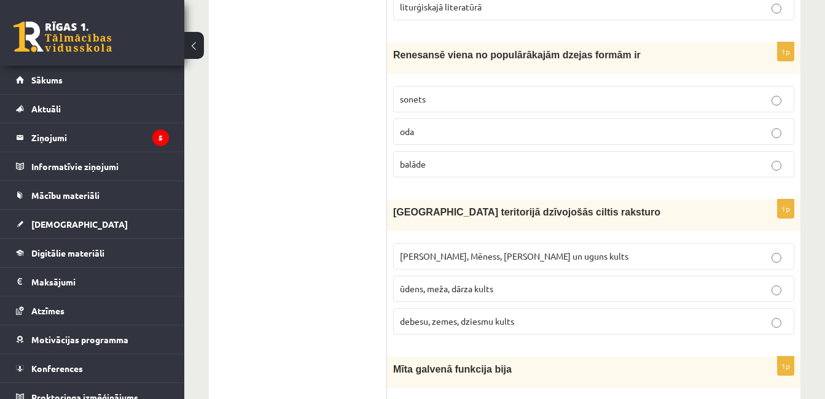
click at [507, 251] on span "Saules, Mēness, Pērkona un uguns kults" at bounding box center [514, 256] width 228 height 11
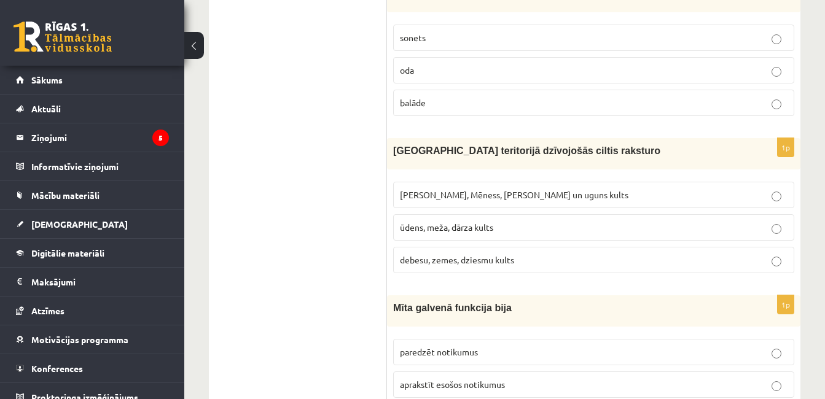
click at [453, 372] on label "aprakstīt esošos notikumus" at bounding box center [593, 385] width 401 height 26
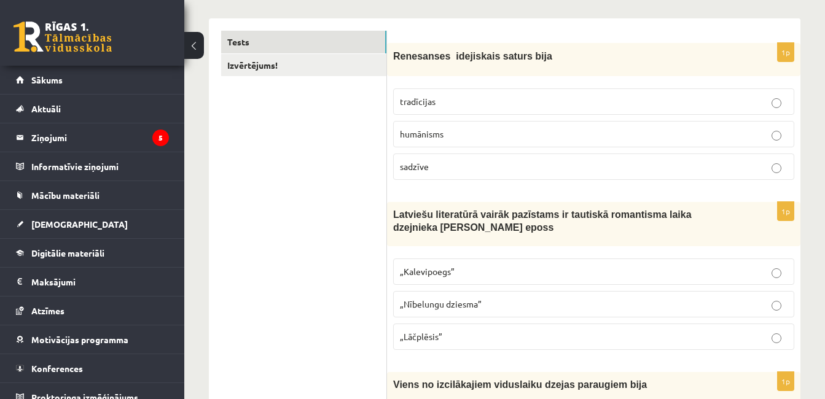
scroll to position [138, 0]
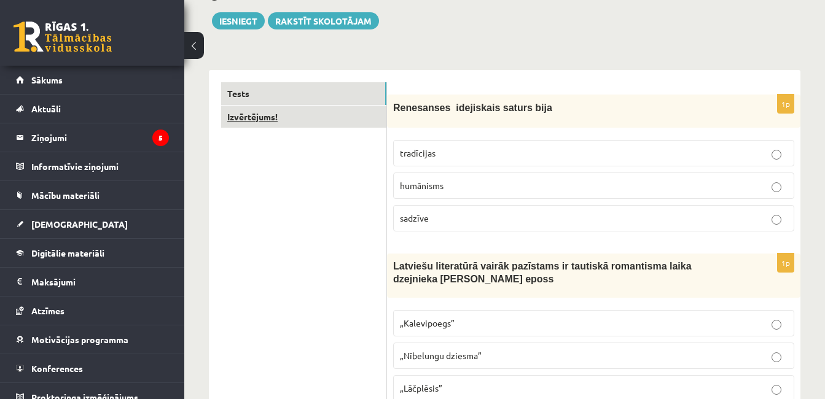
click at [311, 117] on link "Izvērtējums!" at bounding box center [303, 117] width 165 height 23
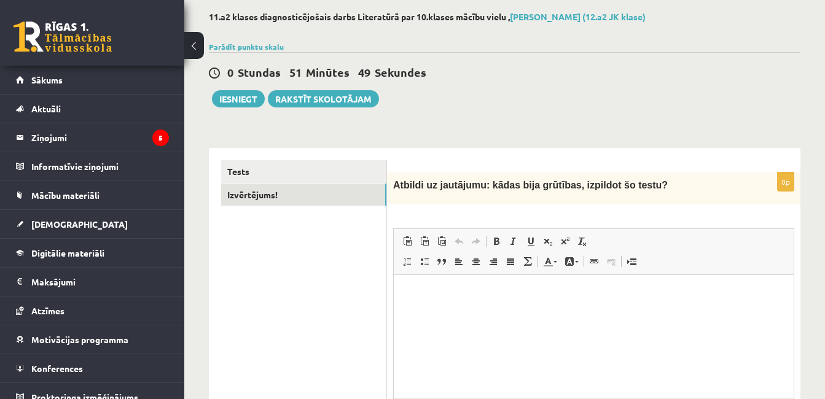
scroll to position [0, 0]
click at [242, 168] on link "Tests" at bounding box center [303, 171] width 165 height 23
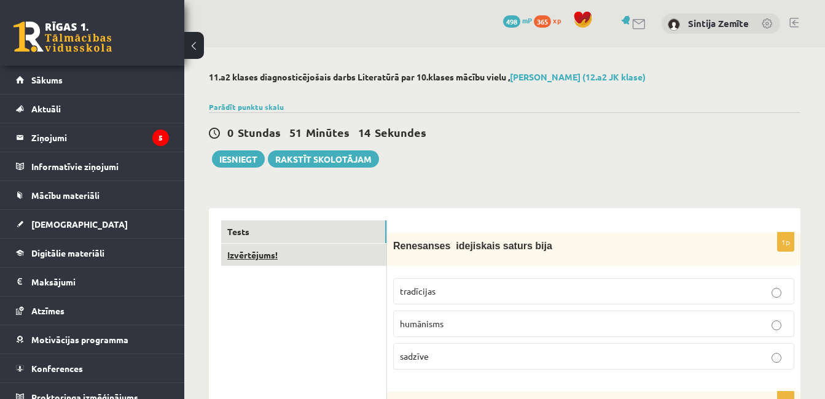
click at [249, 255] on link "Izvērtējums!" at bounding box center [303, 255] width 165 height 23
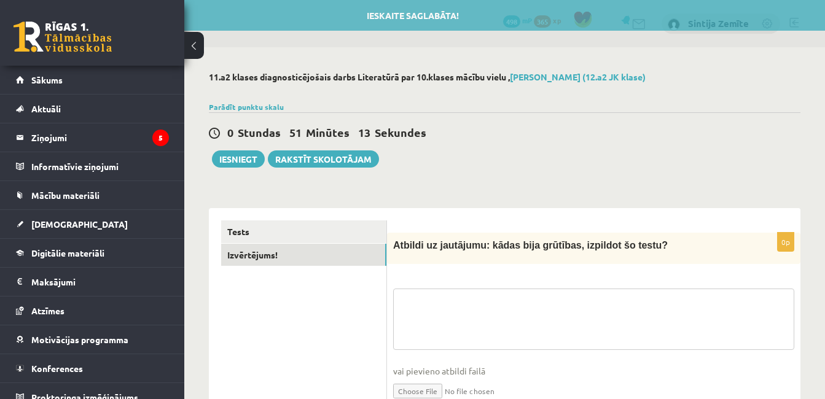
click at [437, 295] on textarea at bounding box center [593, 319] width 401 height 61
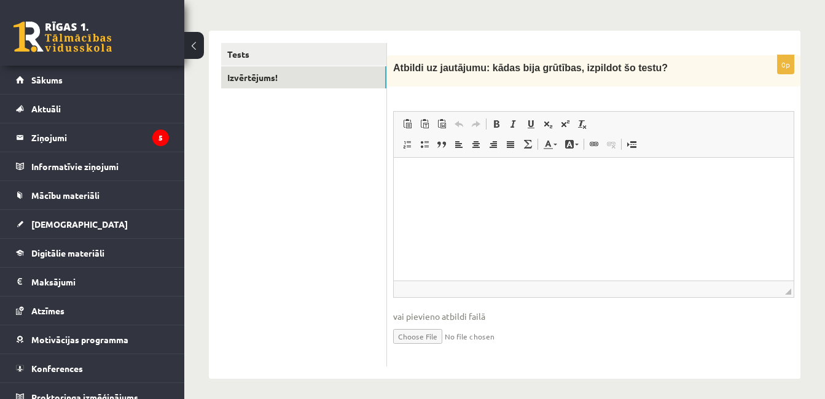
scroll to position [183, 0]
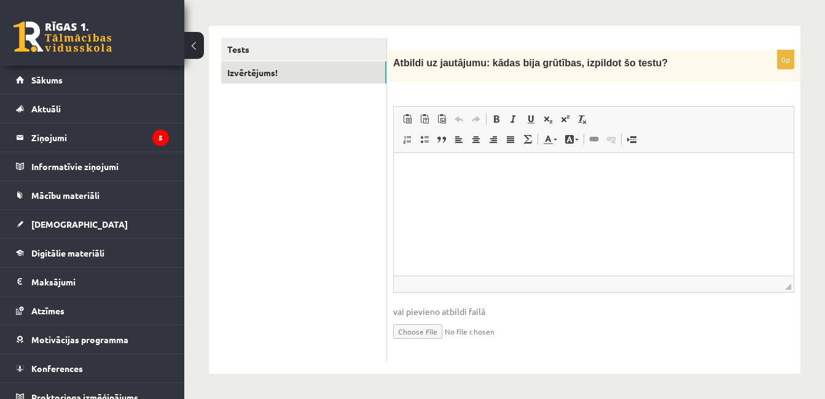
click at [439, 185] on html at bounding box center [594, 171] width 400 height 37
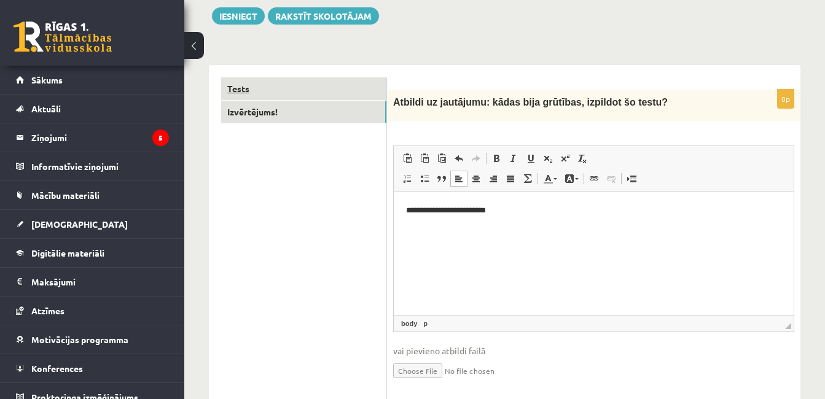
scroll to position [122, 0]
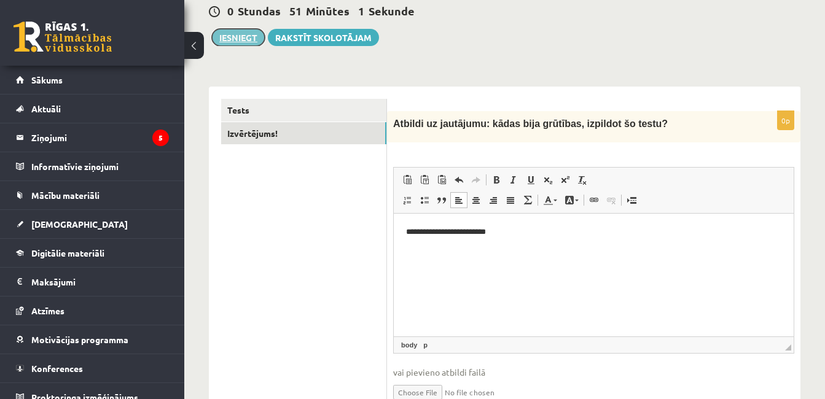
click at [253, 42] on button "Iesniegt" at bounding box center [238, 37] width 53 height 17
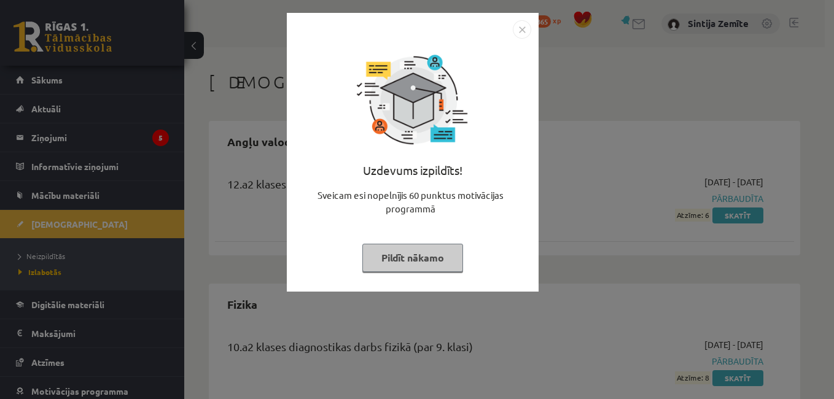
click at [448, 265] on button "Pildīt nākamo" at bounding box center [412, 258] width 101 height 28
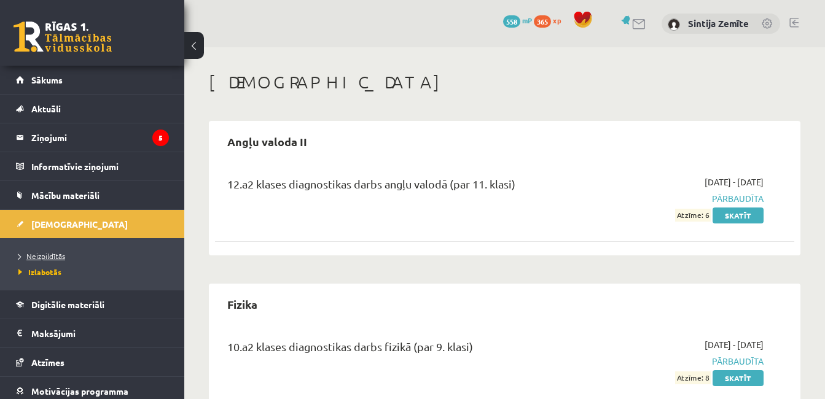
click at [43, 259] on span "Neizpildītās" at bounding box center [41, 256] width 47 height 10
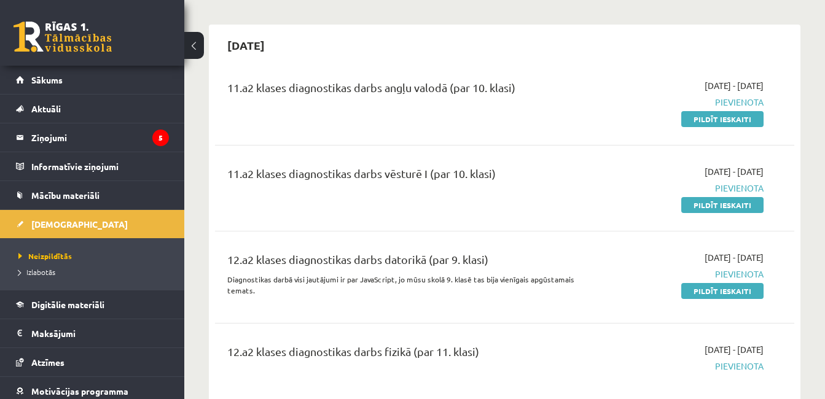
scroll to position [2027, 0]
